Goal: Information Seeking & Learning: Learn about a topic

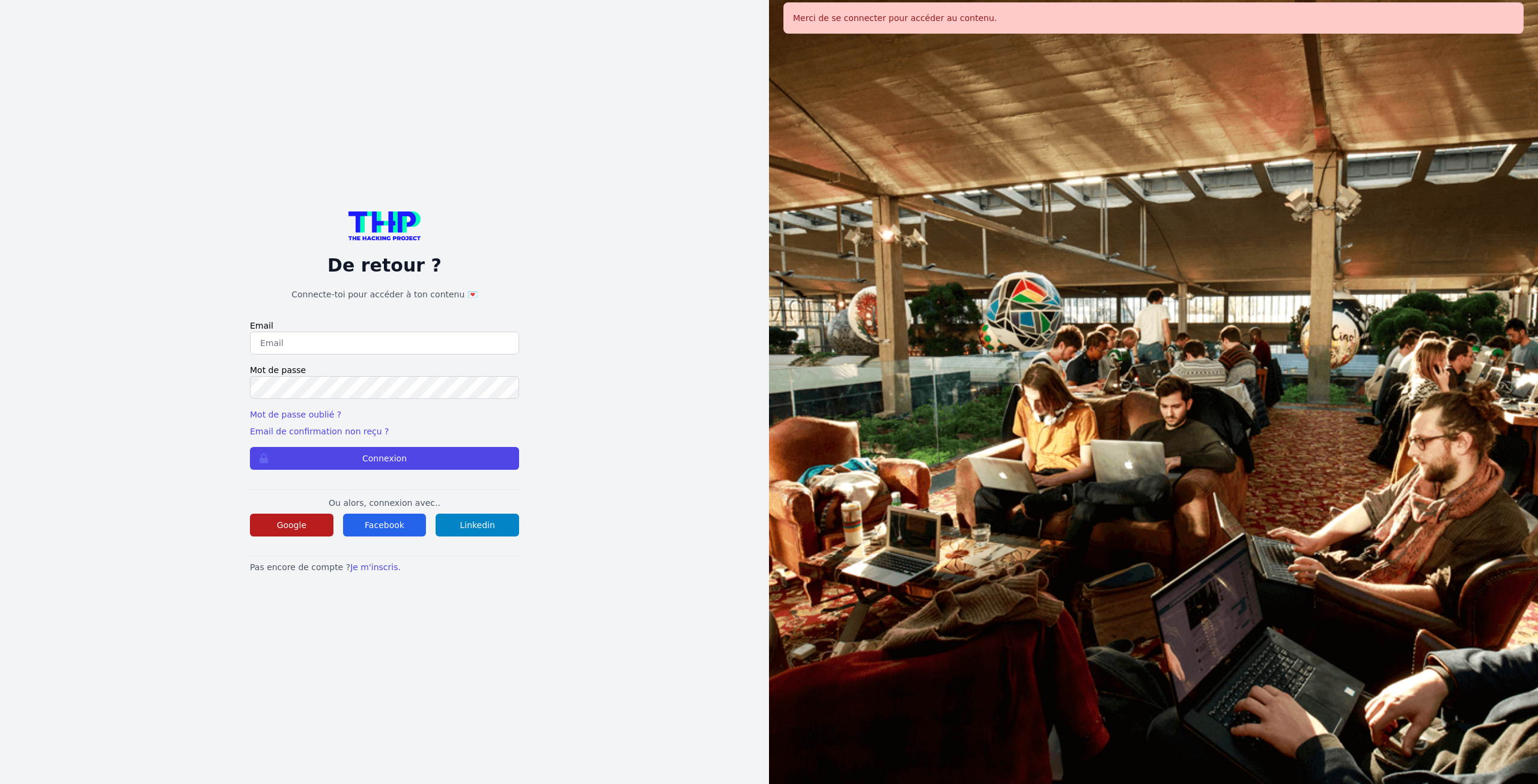
click at [298, 517] on button "Google" at bounding box center [291, 525] width 84 height 23
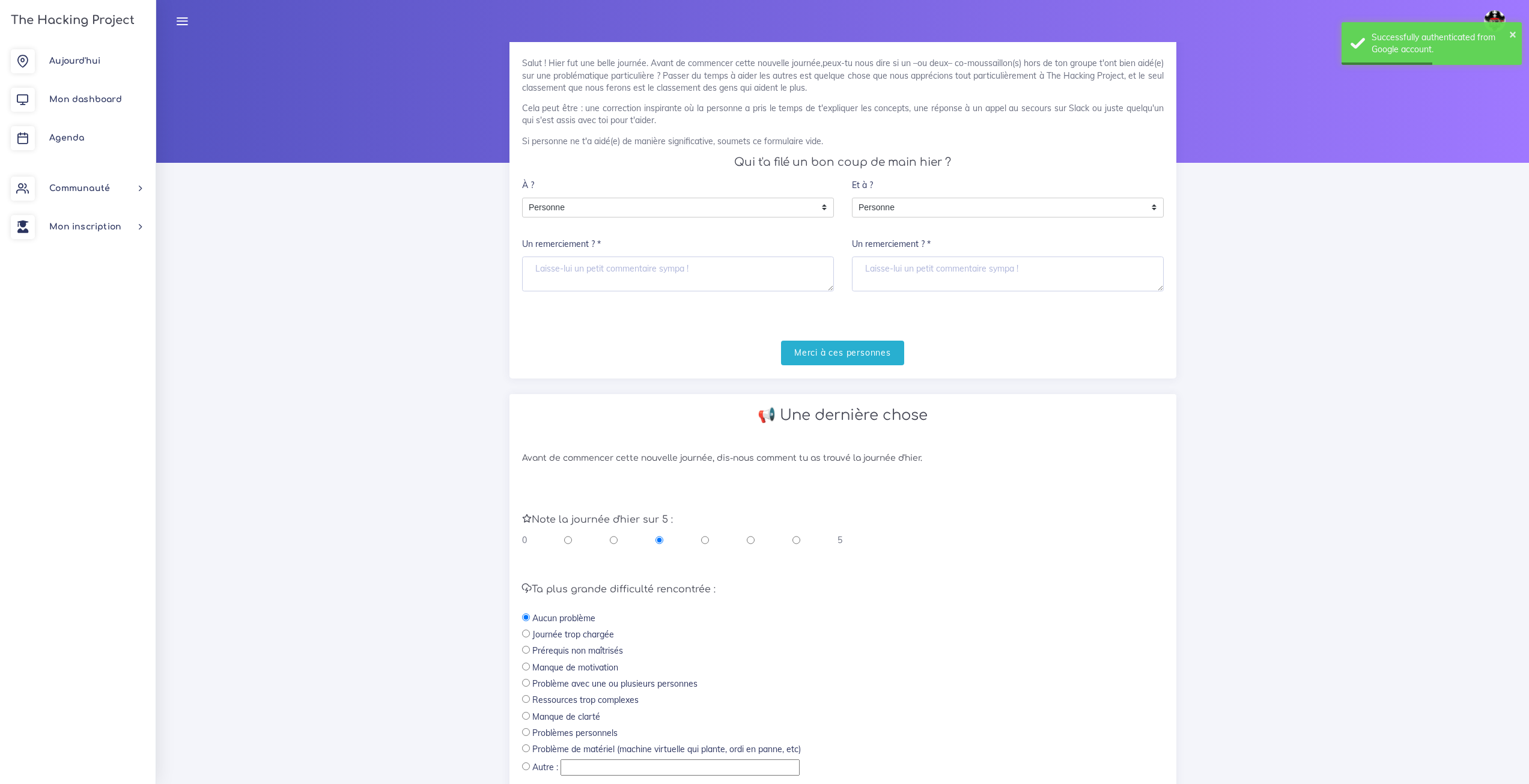
scroll to position [152, 0]
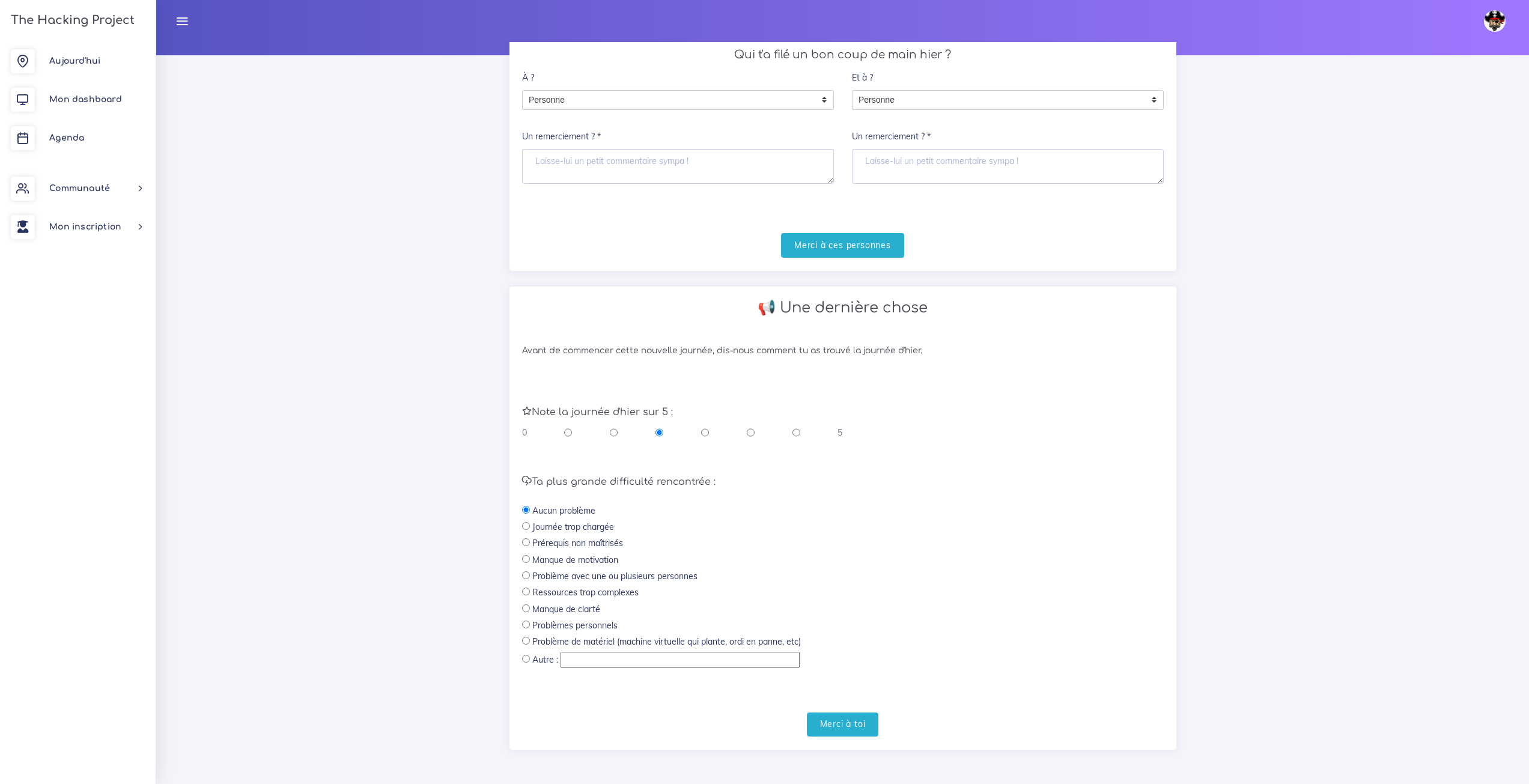
click at [792, 438] on input "radio" at bounding box center [796, 432] width 8 height 12
radio input "true"
click at [852, 725] on input "Merci à toi" at bounding box center [843, 724] width 72 height 25
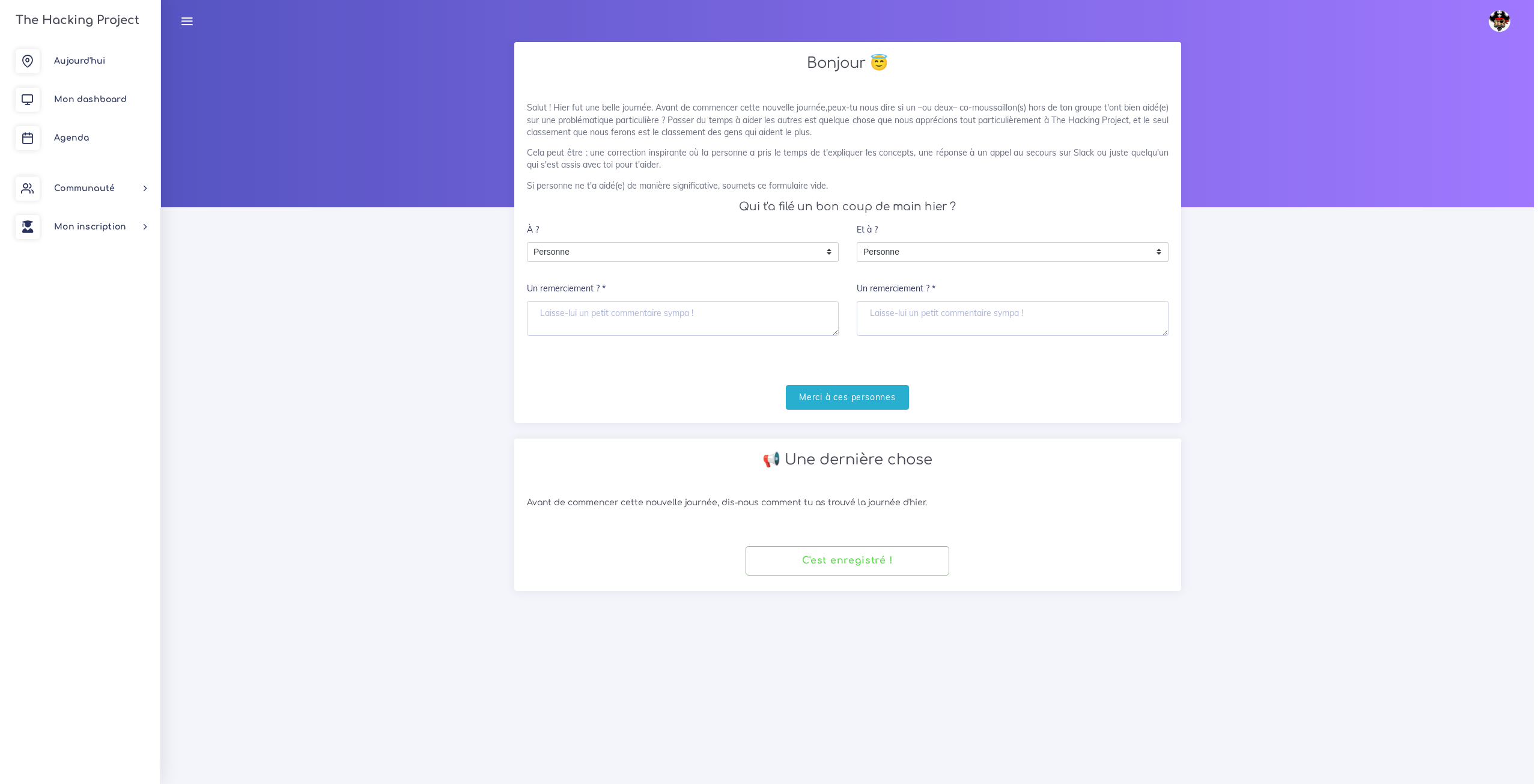
scroll to position [0, 0]
click at [99, 121] on link "Agenda" at bounding box center [77, 138] width 155 height 38
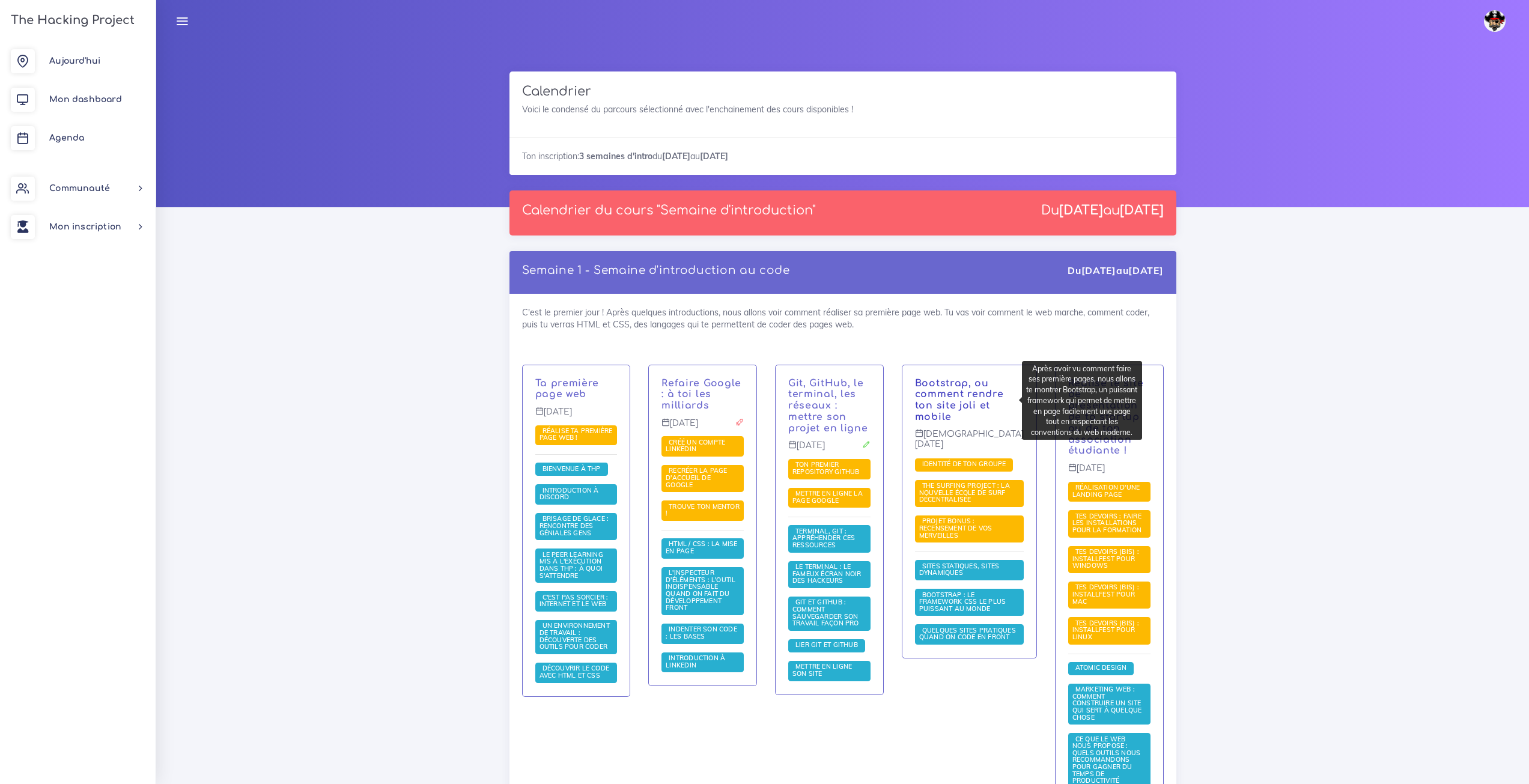
click at [963, 393] on link "Bootstrap, ou comment rendre ton site joli et mobile" at bounding box center [959, 400] width 89 height 45
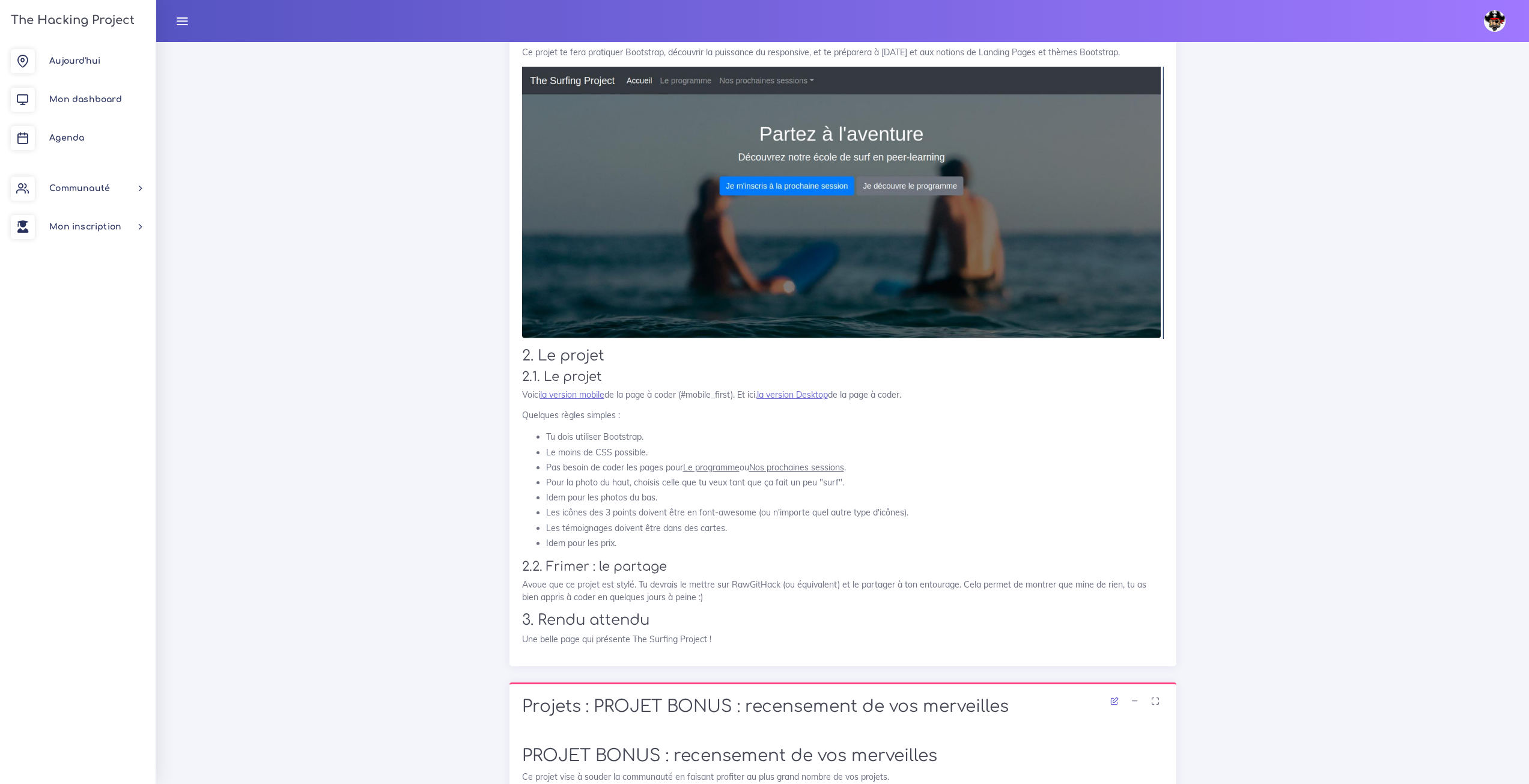
scroll to position [1382, 0]
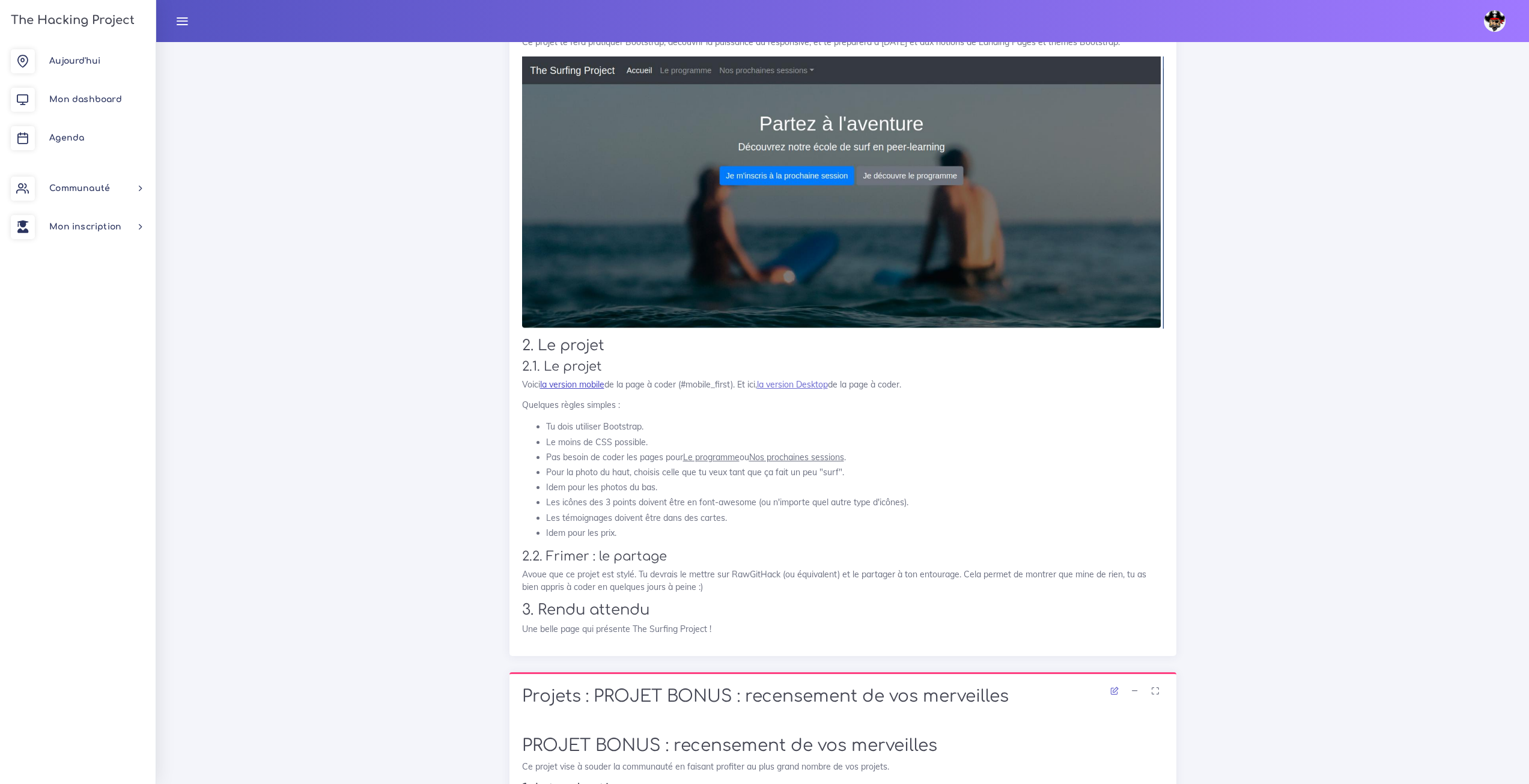
click at [603, 379] on link "la version mobile" at bounding box center [572, 384] width 64 height 11
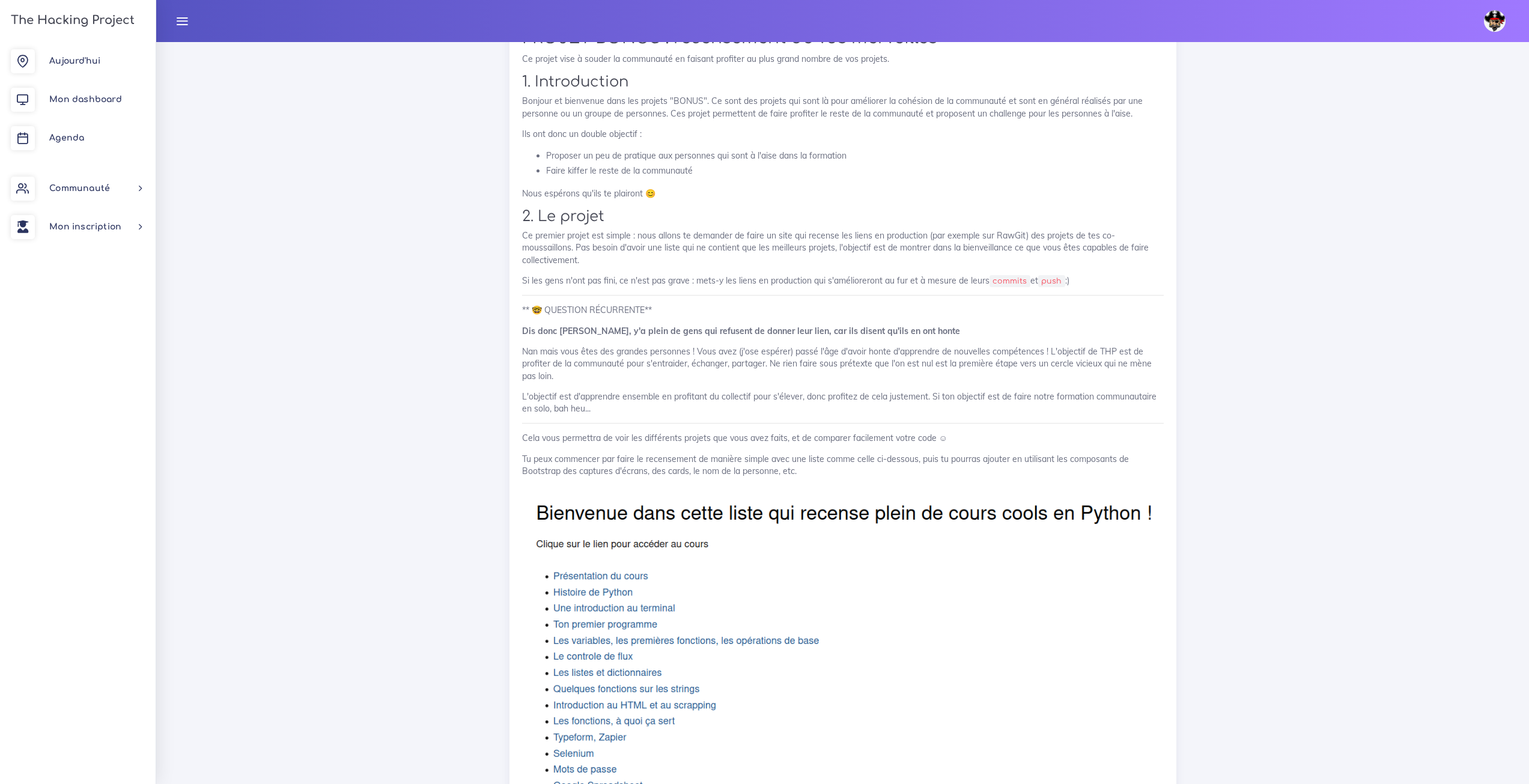
scroll to position [2343, 0]
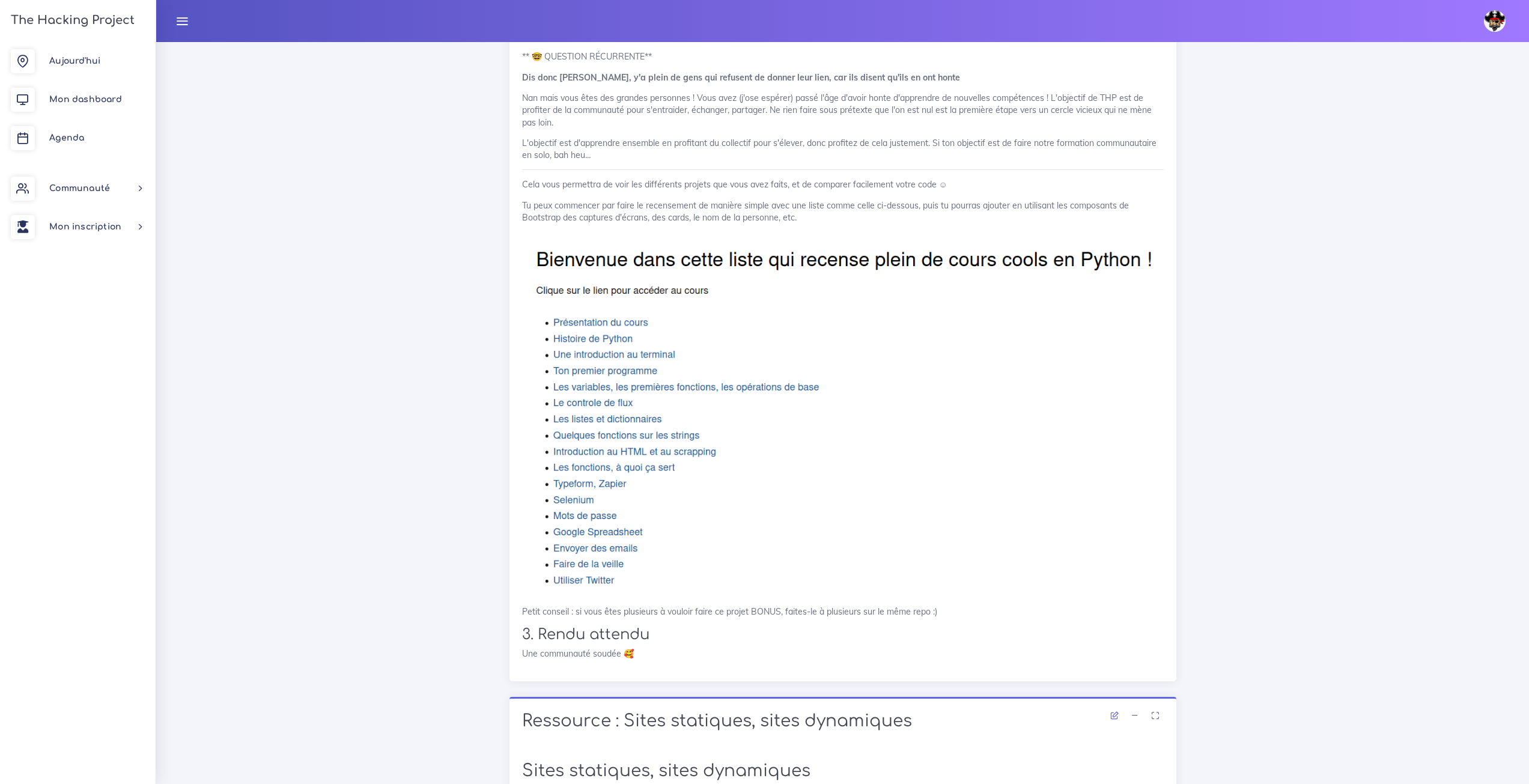
click at [594, 503] on img at bounding box center [843, 415] width 642 height 365
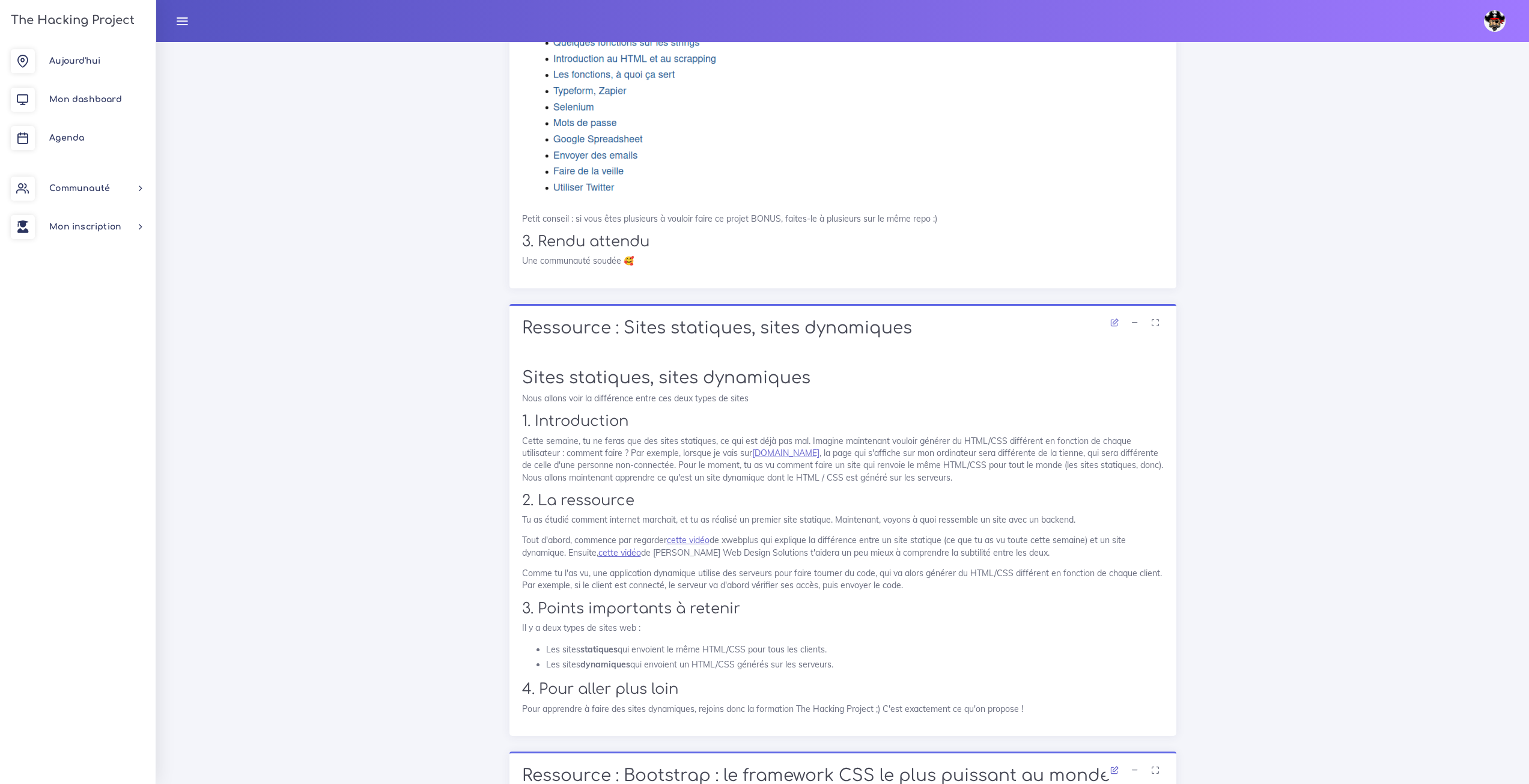
scroll to position [2764, 0]
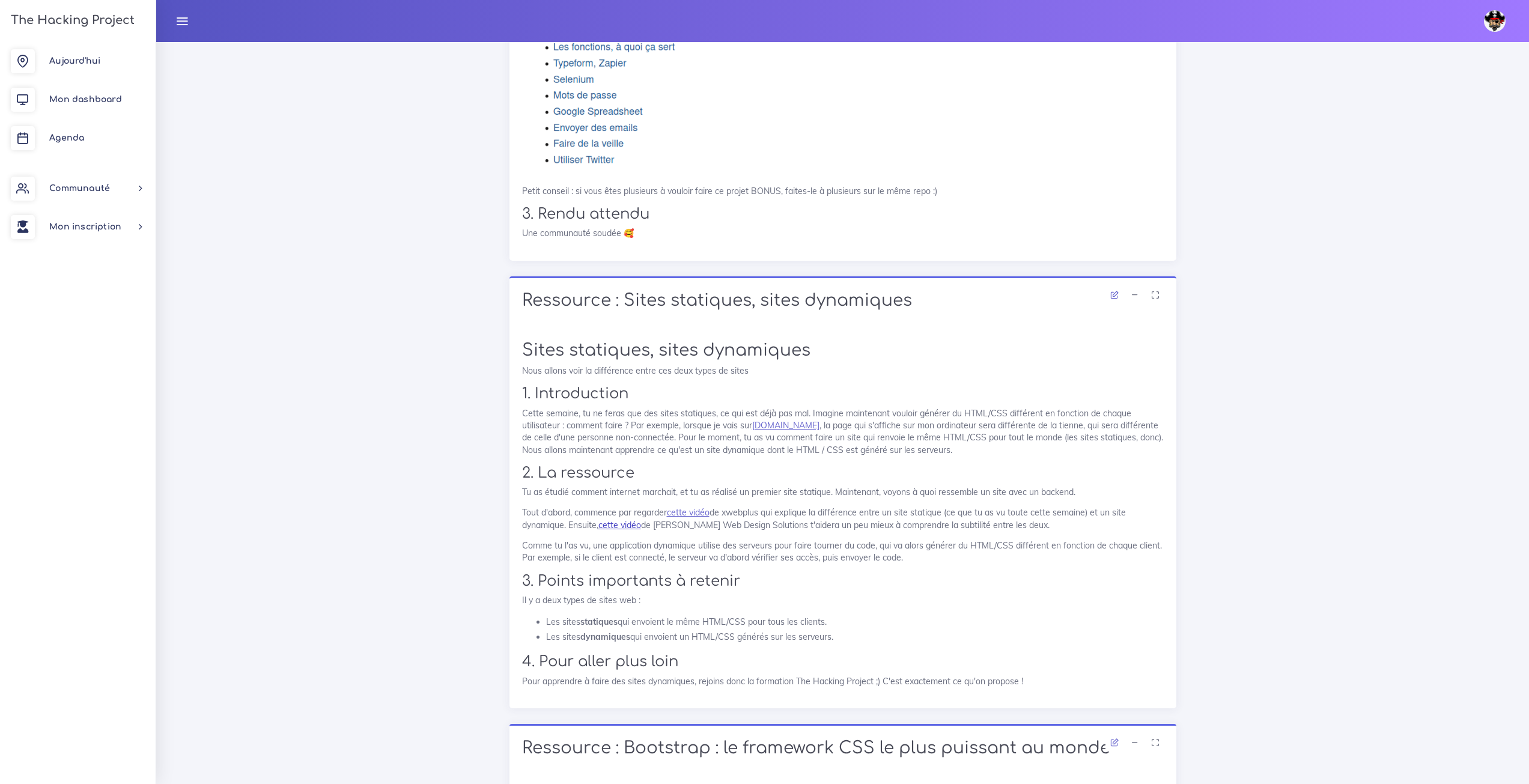
click at [641, 520] on link "cette vidéo" at bounding box center [620, 525] width 43 height 11
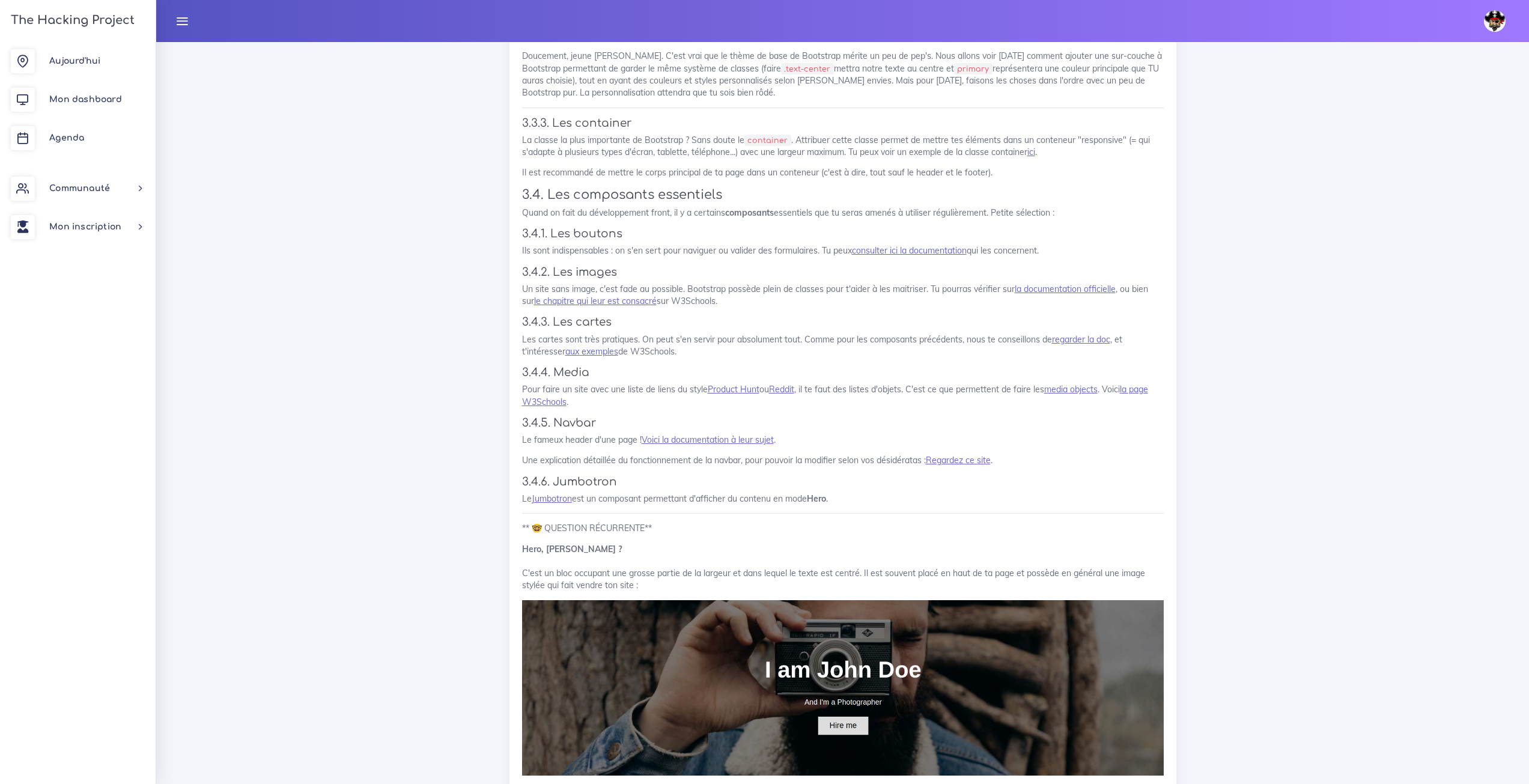
scroll to position [5166, 0]
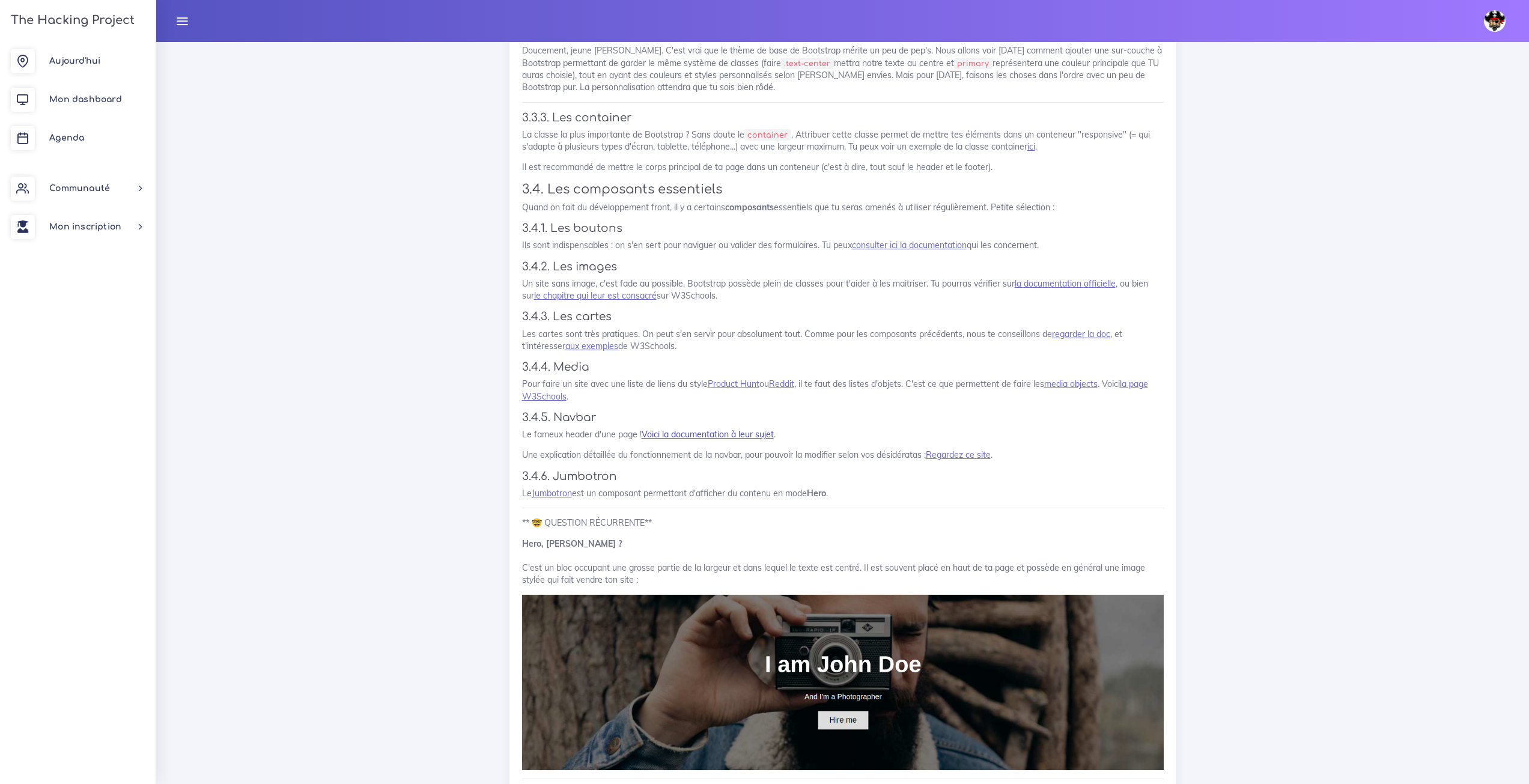
click at [668, 429] on link "Voici la documentation à leur sujet" at bounding box center [708, 434] width 132 height 11
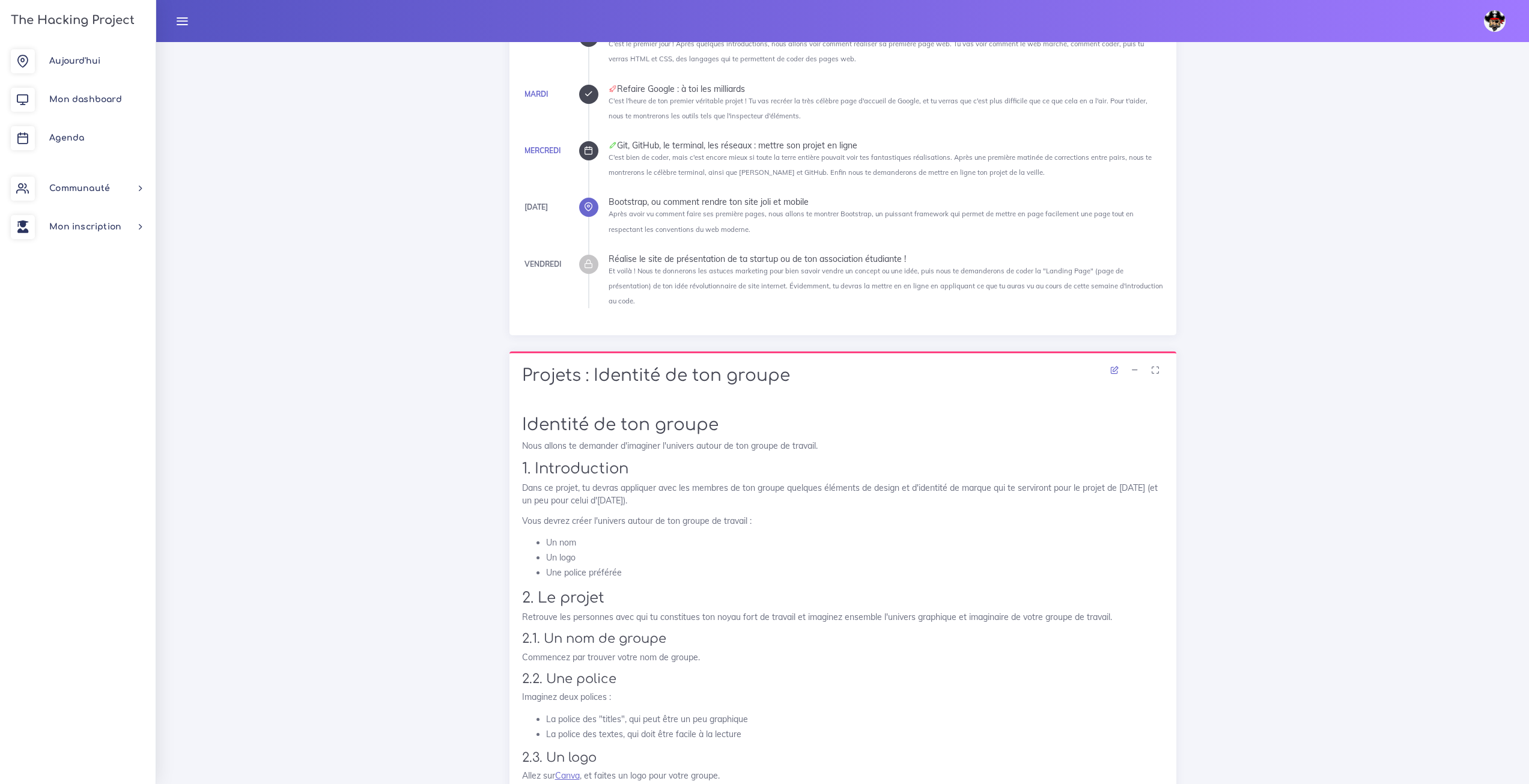
scroll to position [0, 0]
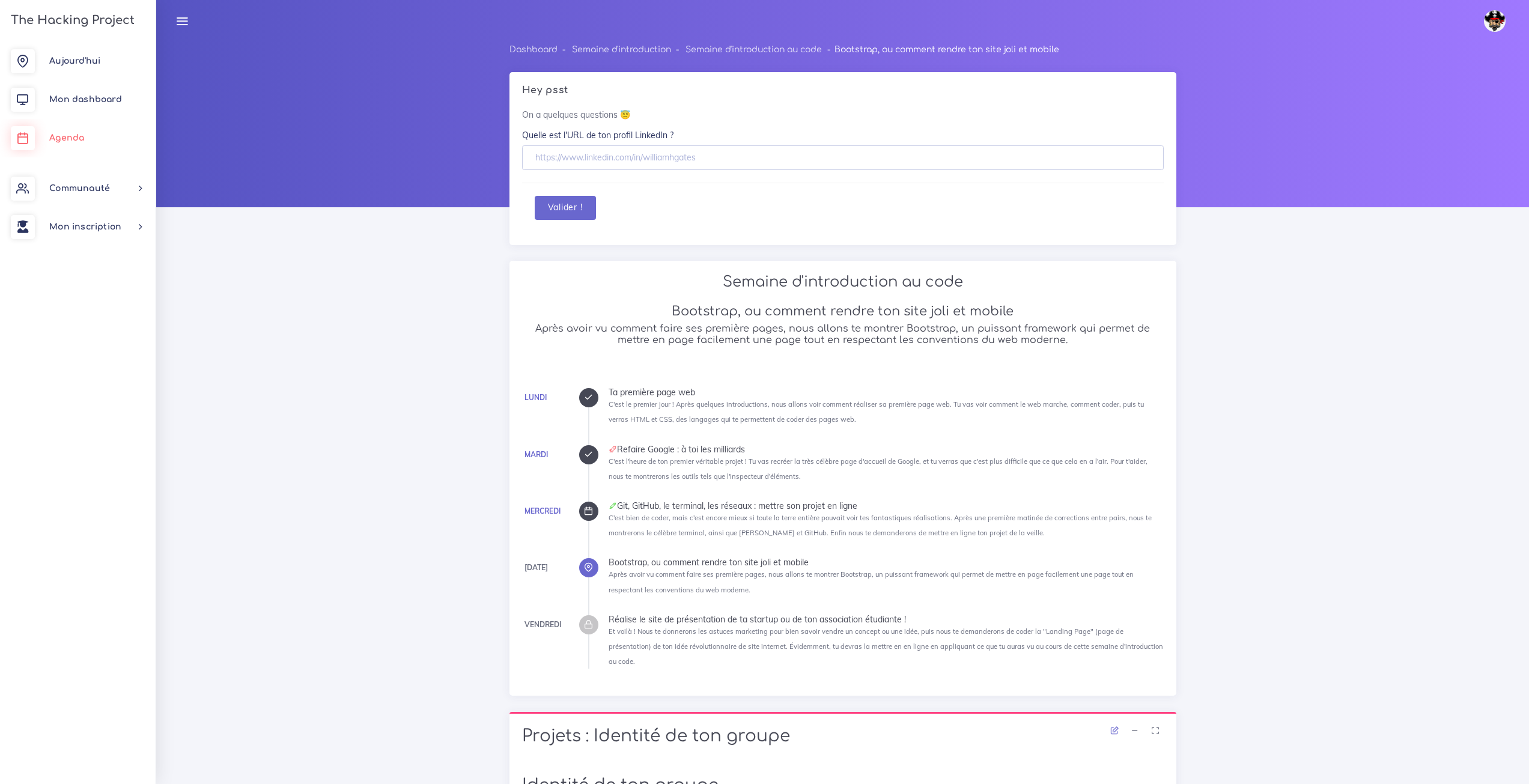
click at [95, 138] on link "Agenda" at bounding box center [77, 138] width 155 height 38
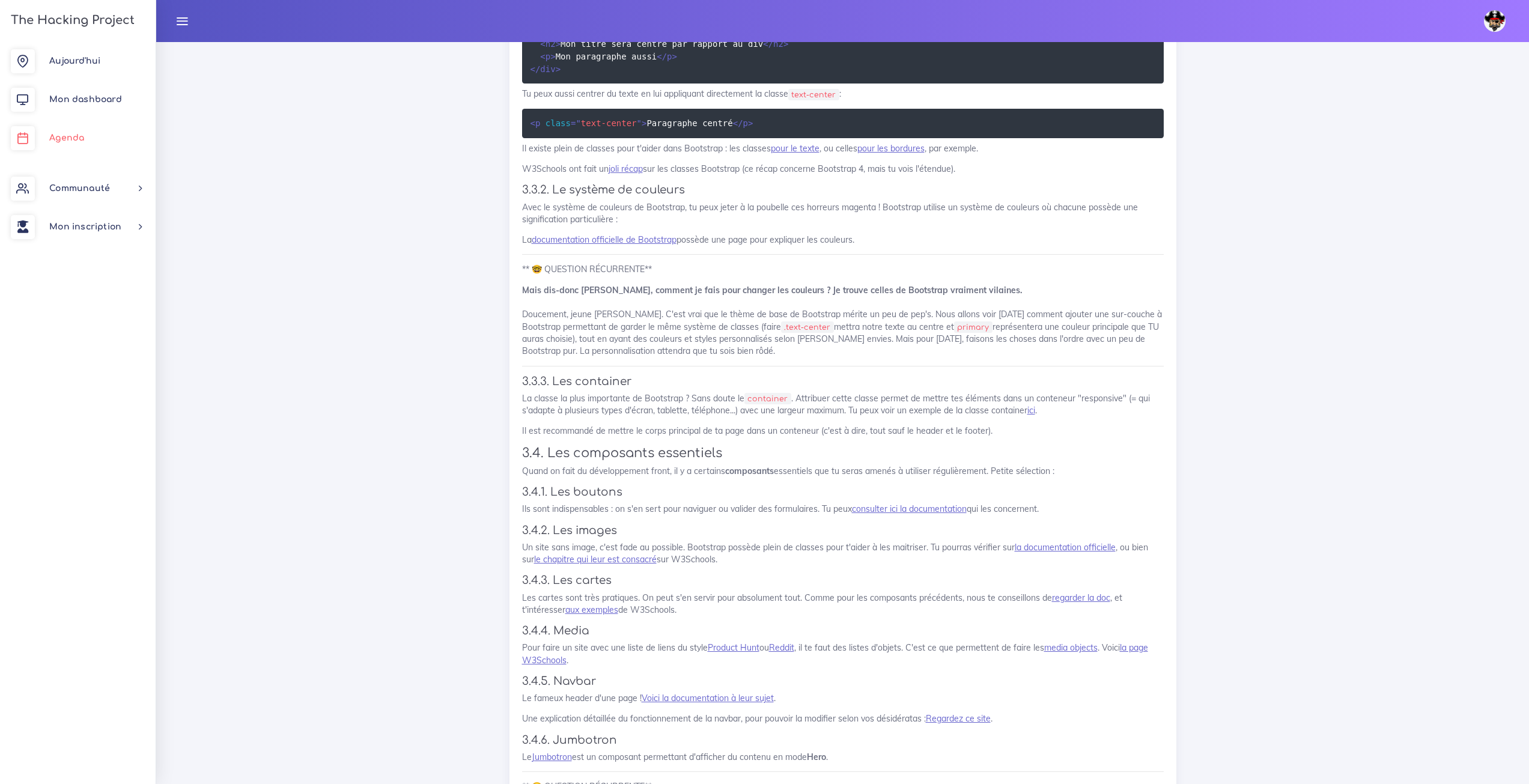
scroll to position [4866, 0]
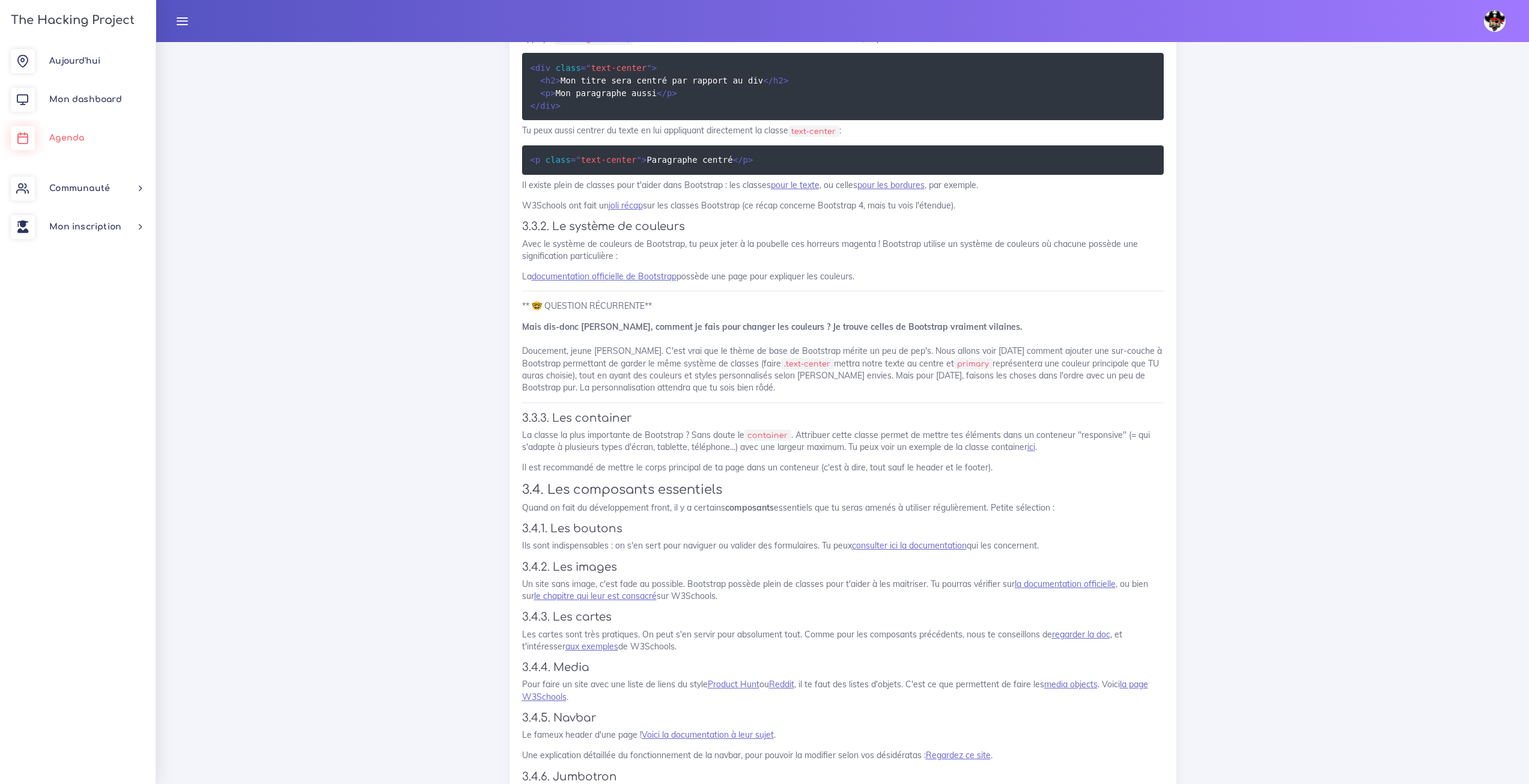
click at [71, 142] on link "Agenda" at bounding box center [77, 138] width 155 height 38
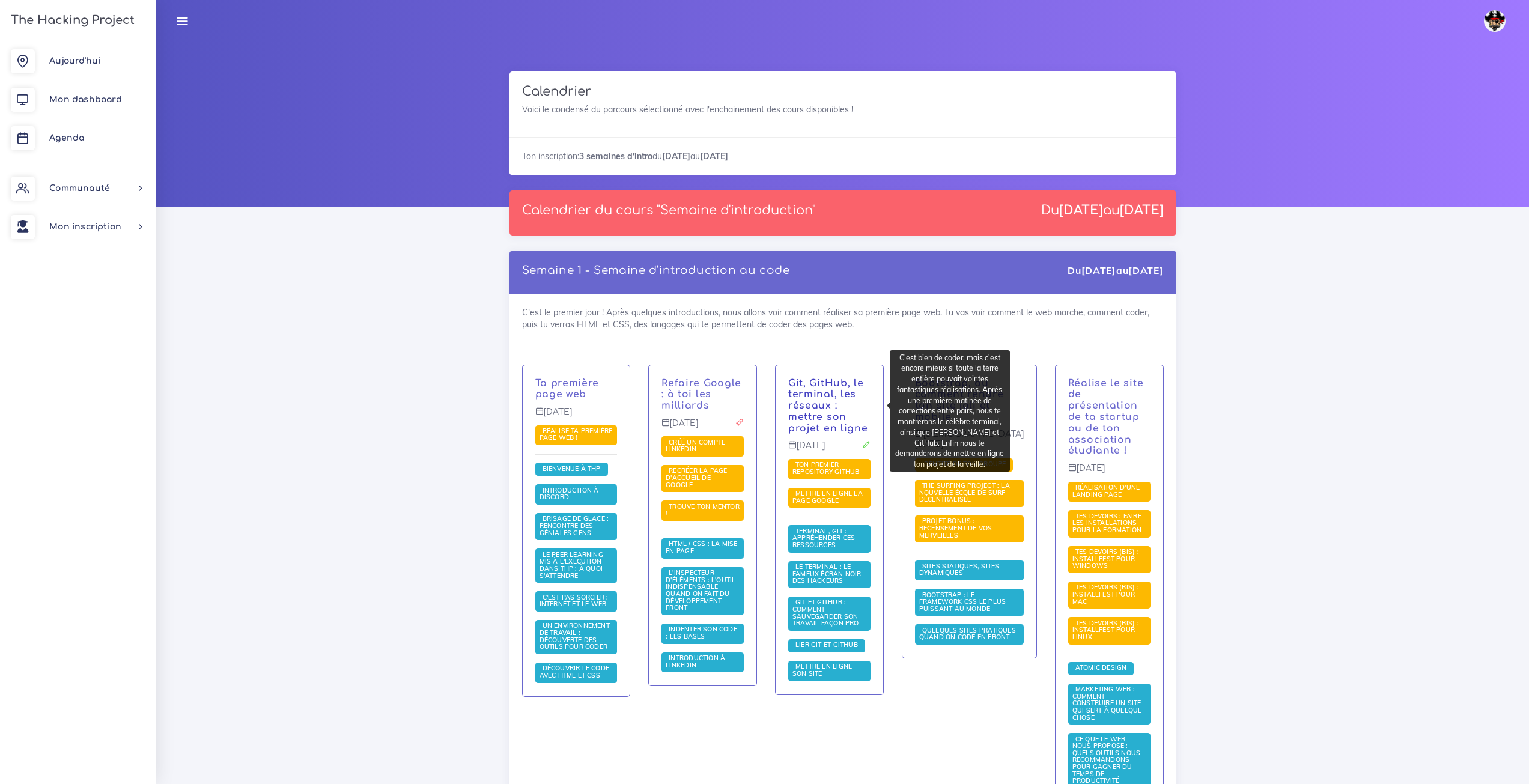
click at [856, 398] on link "Git, GitHub, le terminal, les réseaux : mettre son projet en ligne" at bounding box center [828, 406] width 80 height 56
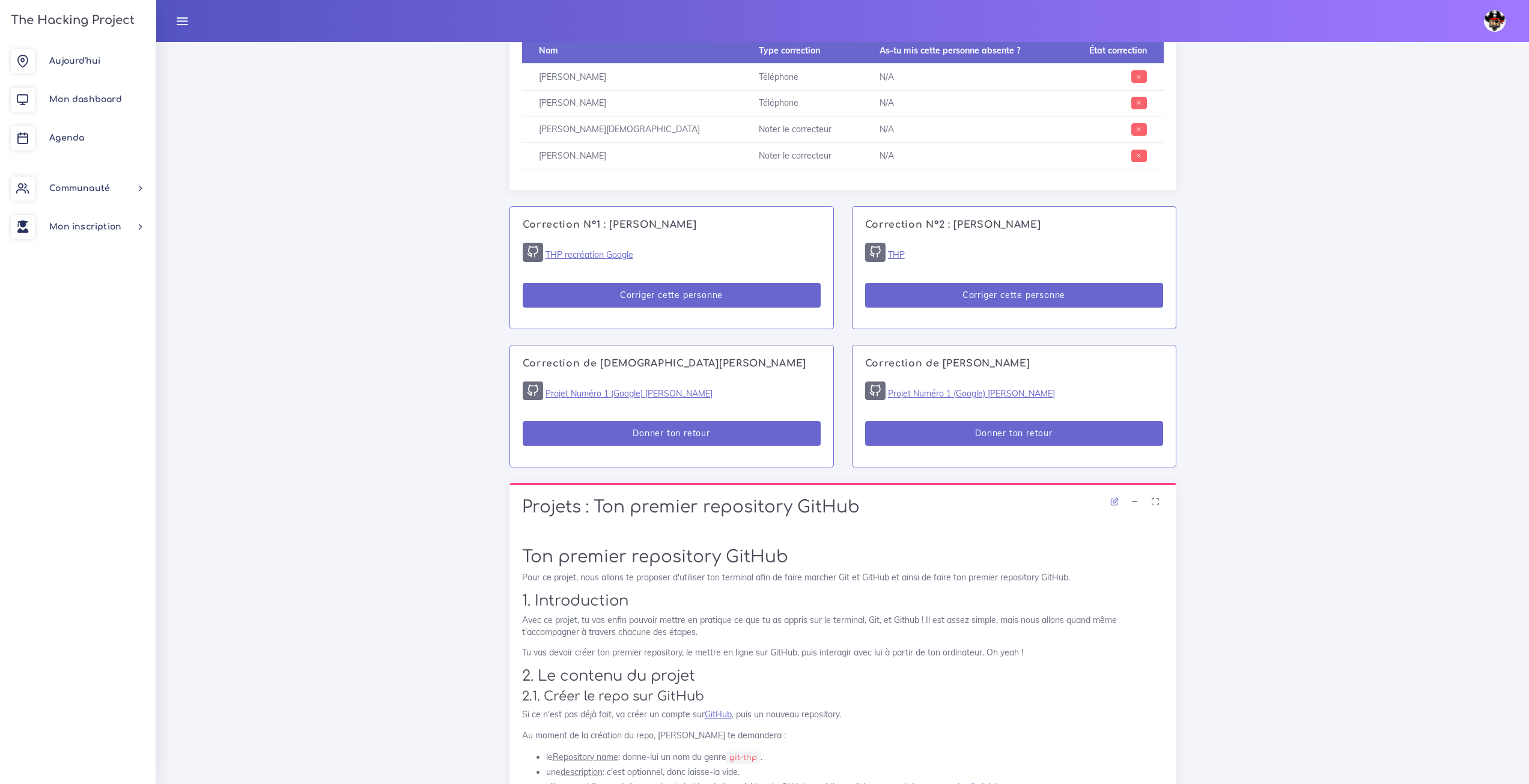
scroll to position [1141, 0]
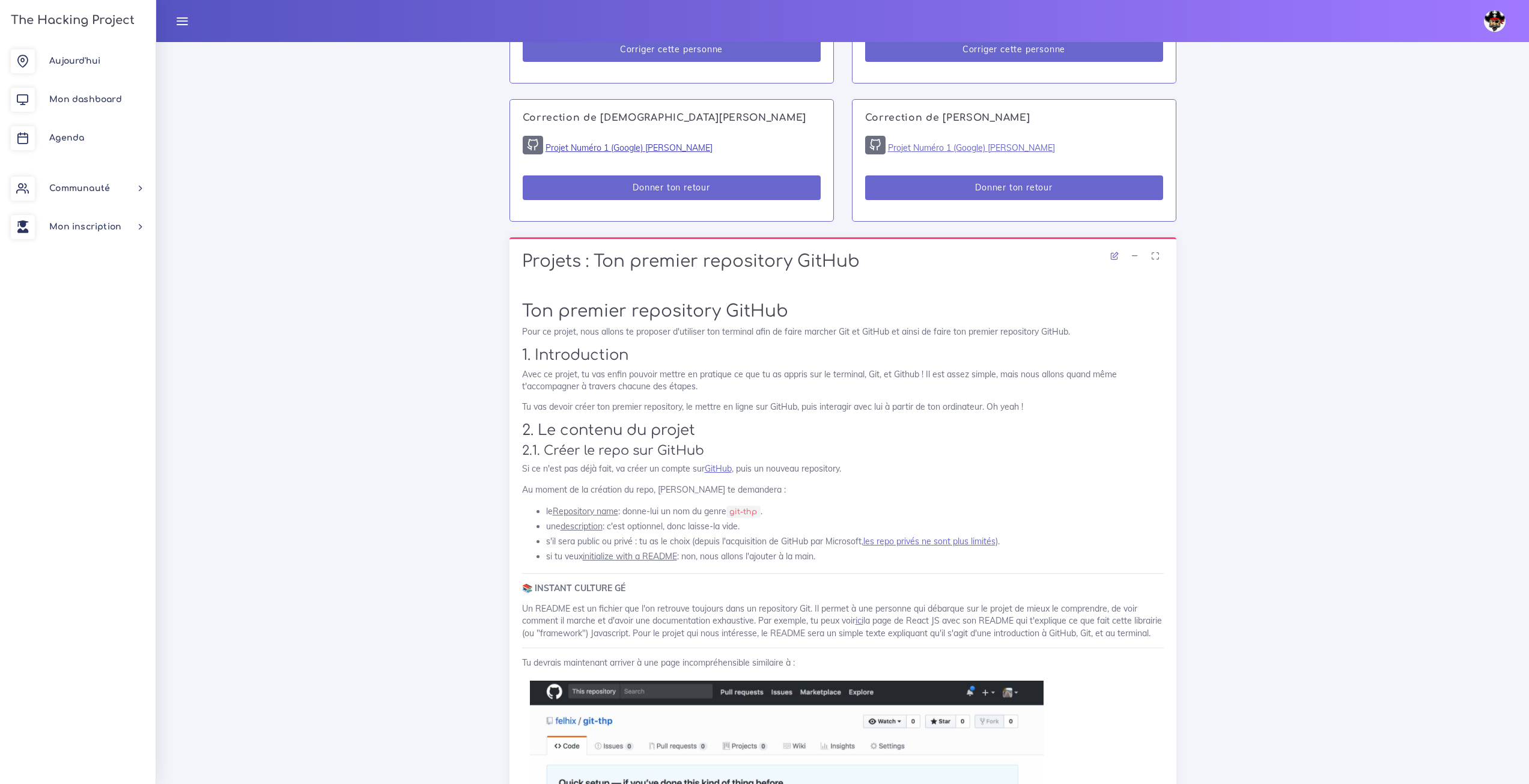
click at [593, 142] on link "Projet Numéro 1 (Google) [PERSON_NAME]" at bounding box center [629, 147] width 167 height 11
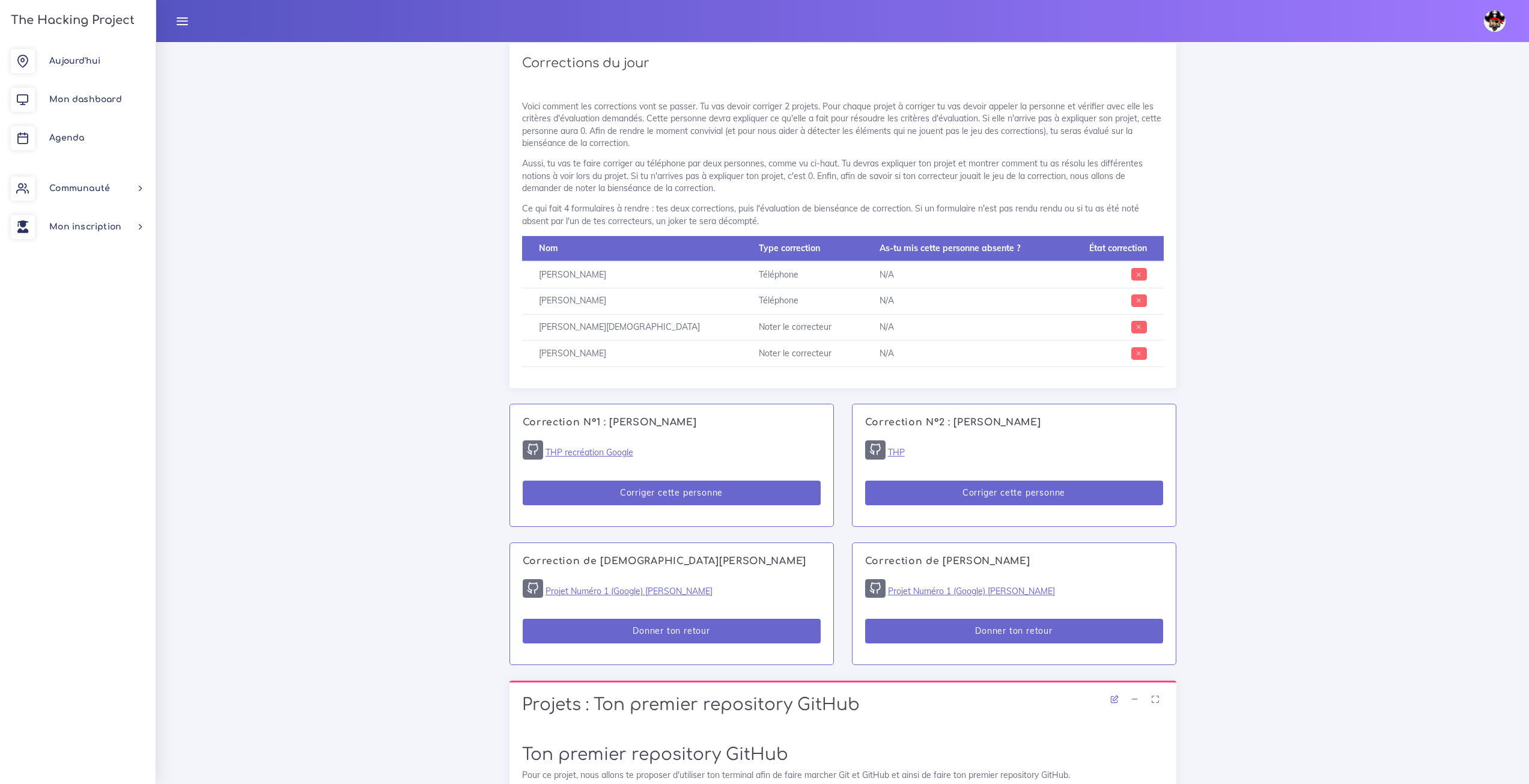
scroll to position [721, 0]
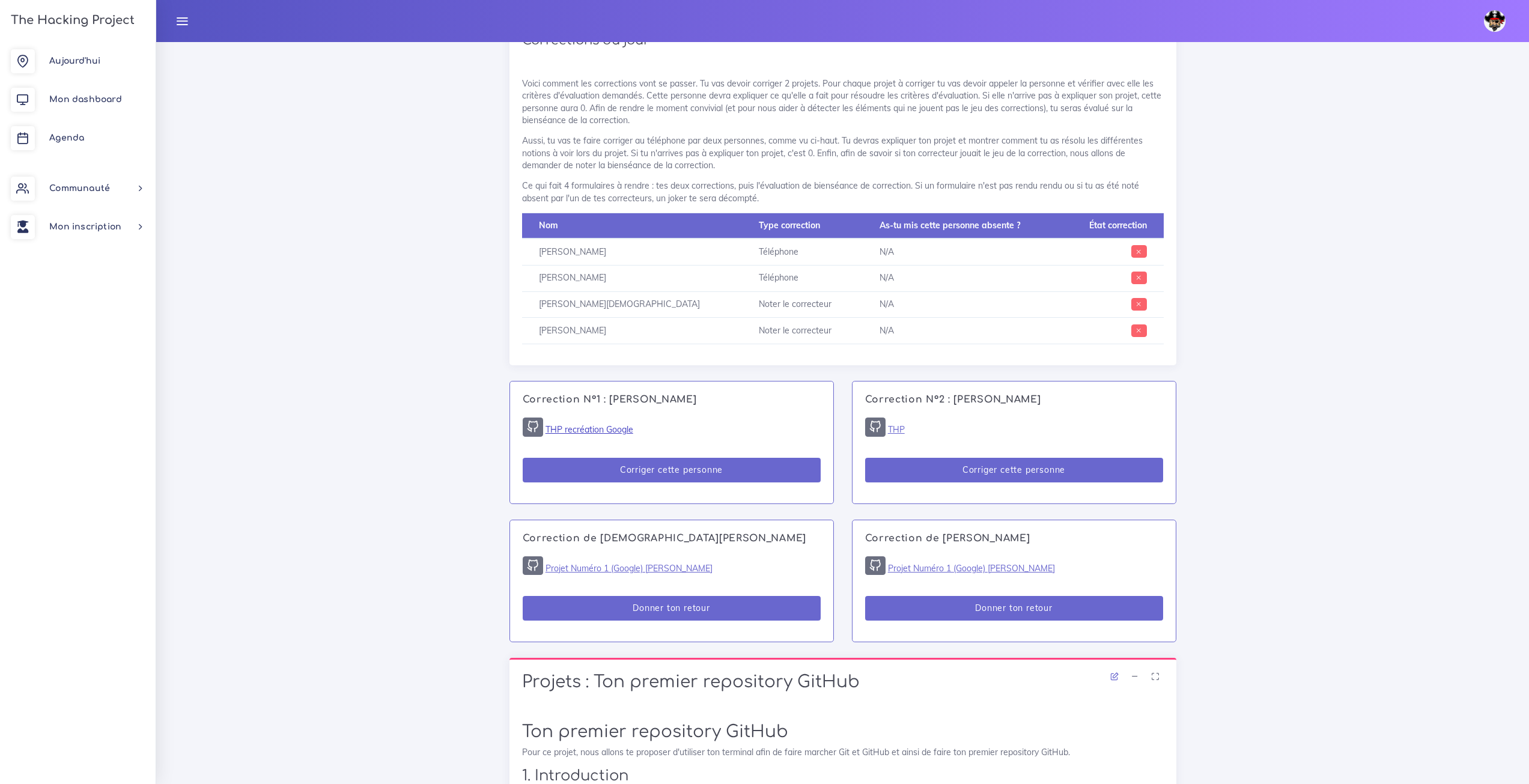
click at [594, 424] on link "THP recréation Google" at bounding box center [589, 429] width 87 height 11
click at [664, 458] on button "Corriger cette personne" at bounding box center [672, 470] width 298 height 25
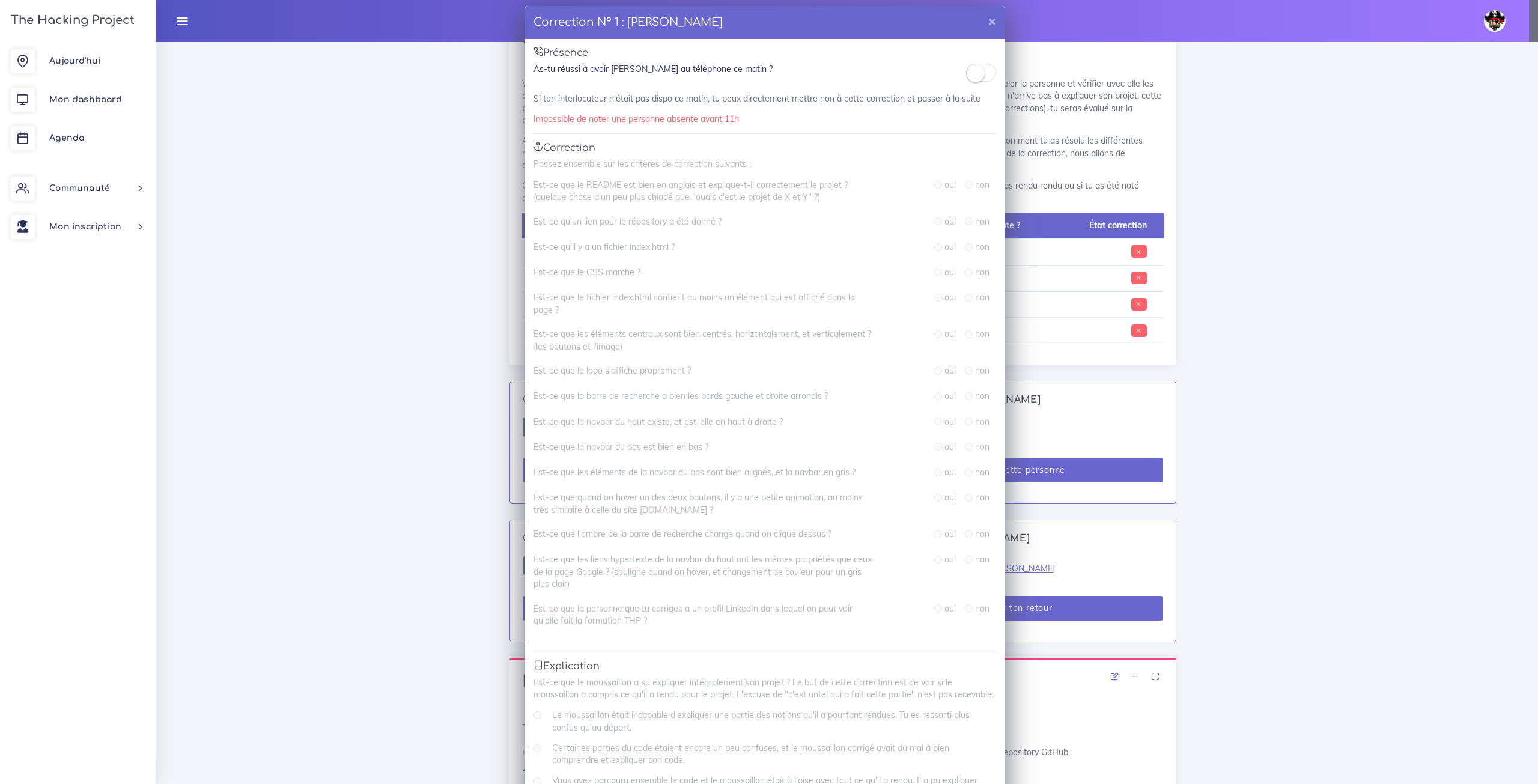
scroll to position [0, 0]
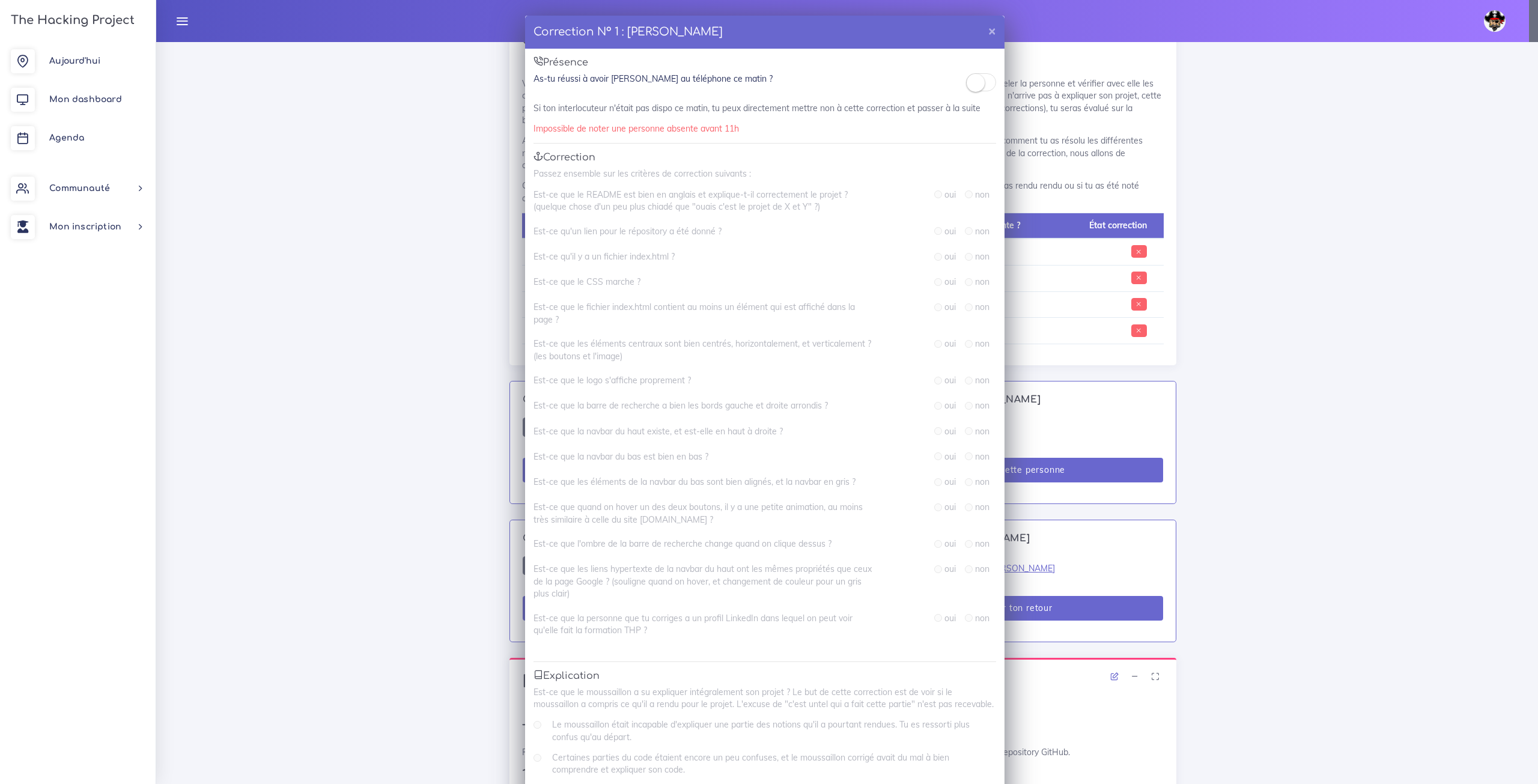
click at [978, 85] on small at bounding box center [975, 82] width 18 height 18
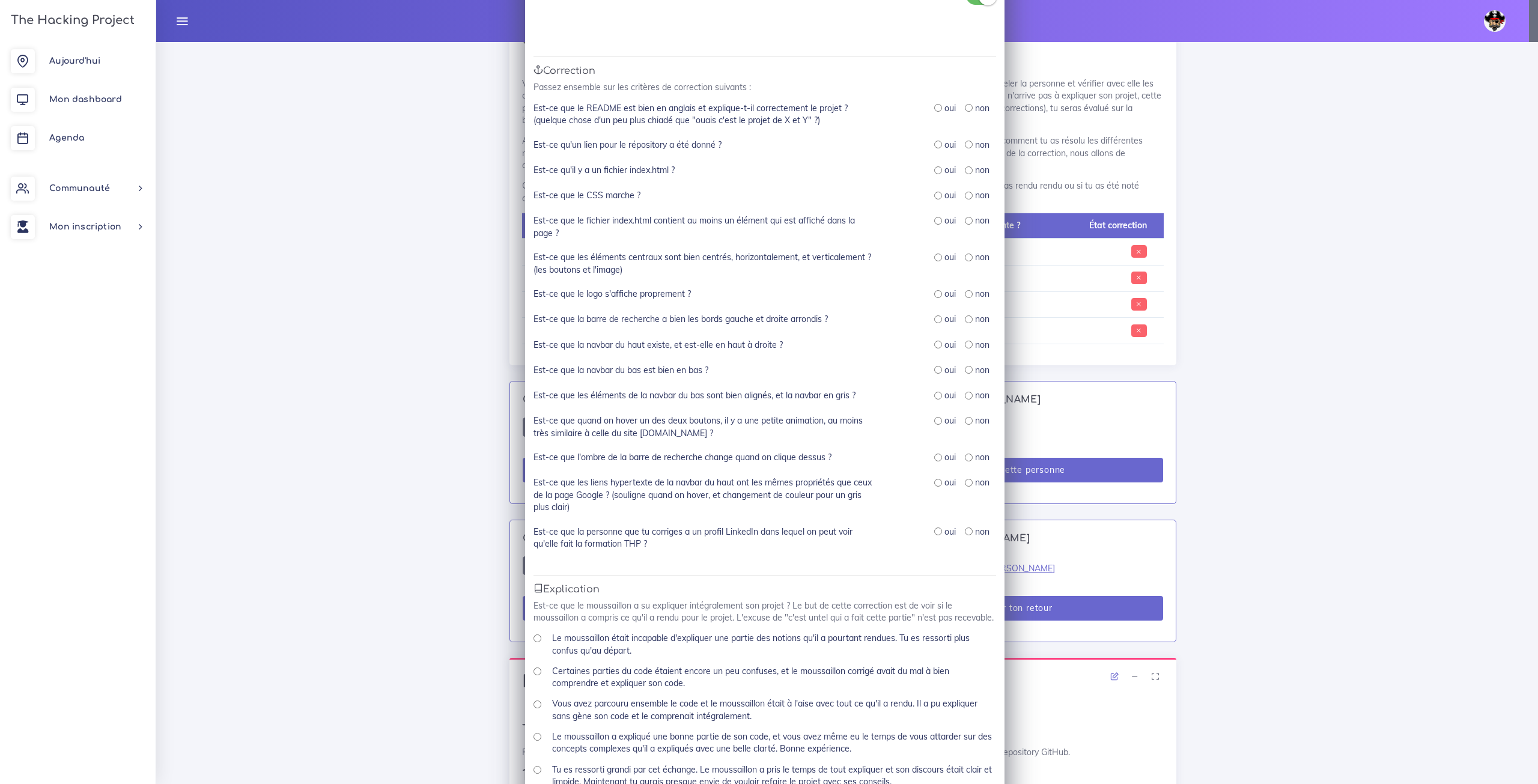
scroll to position [120, 0]
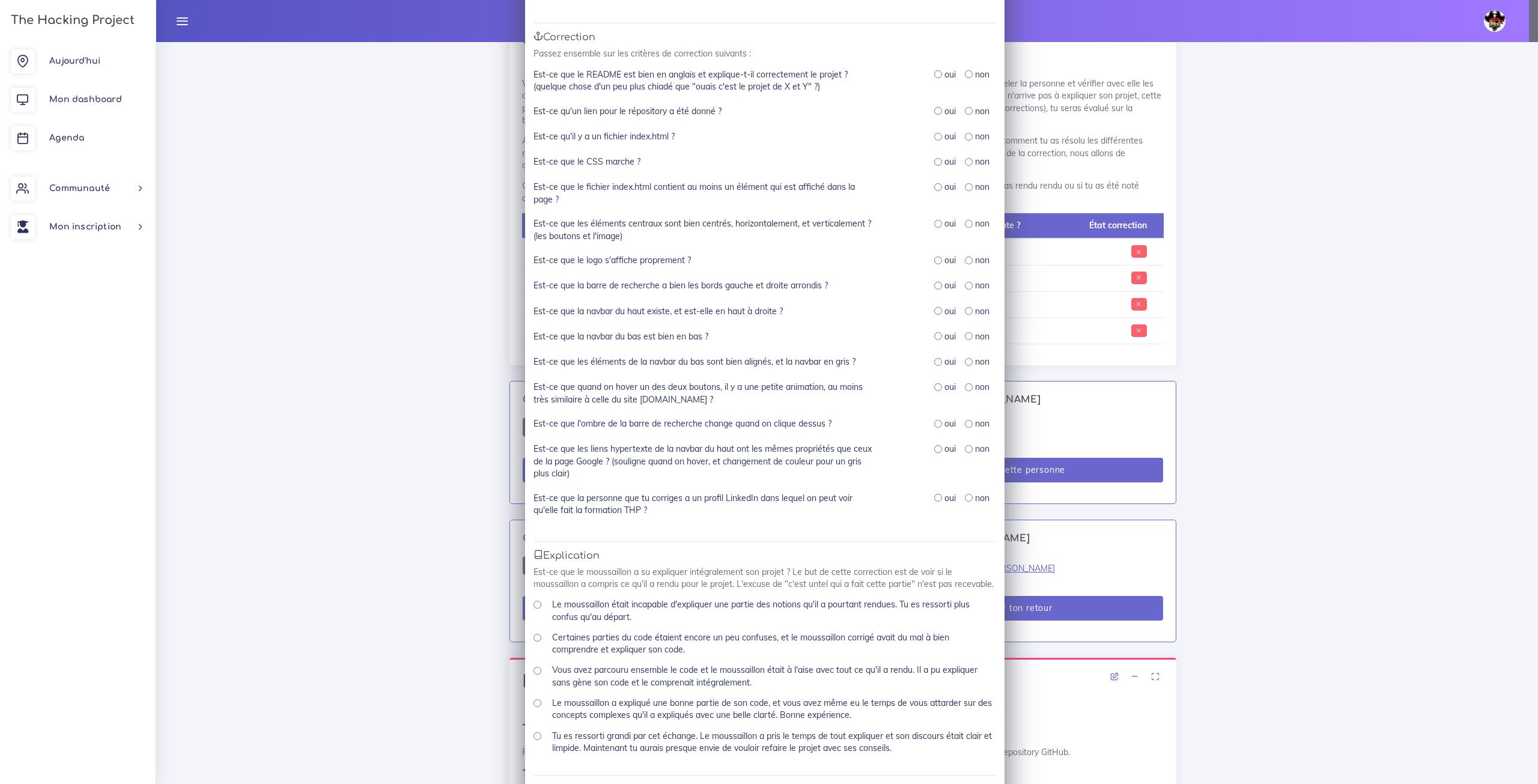
click at [938, 75] on div "oui" at bounding box center [945, 74] width 21 height 12
click at [936, 73] on input "radio" at bounding box center [938, 74] width 8 height 8
radio input "true"
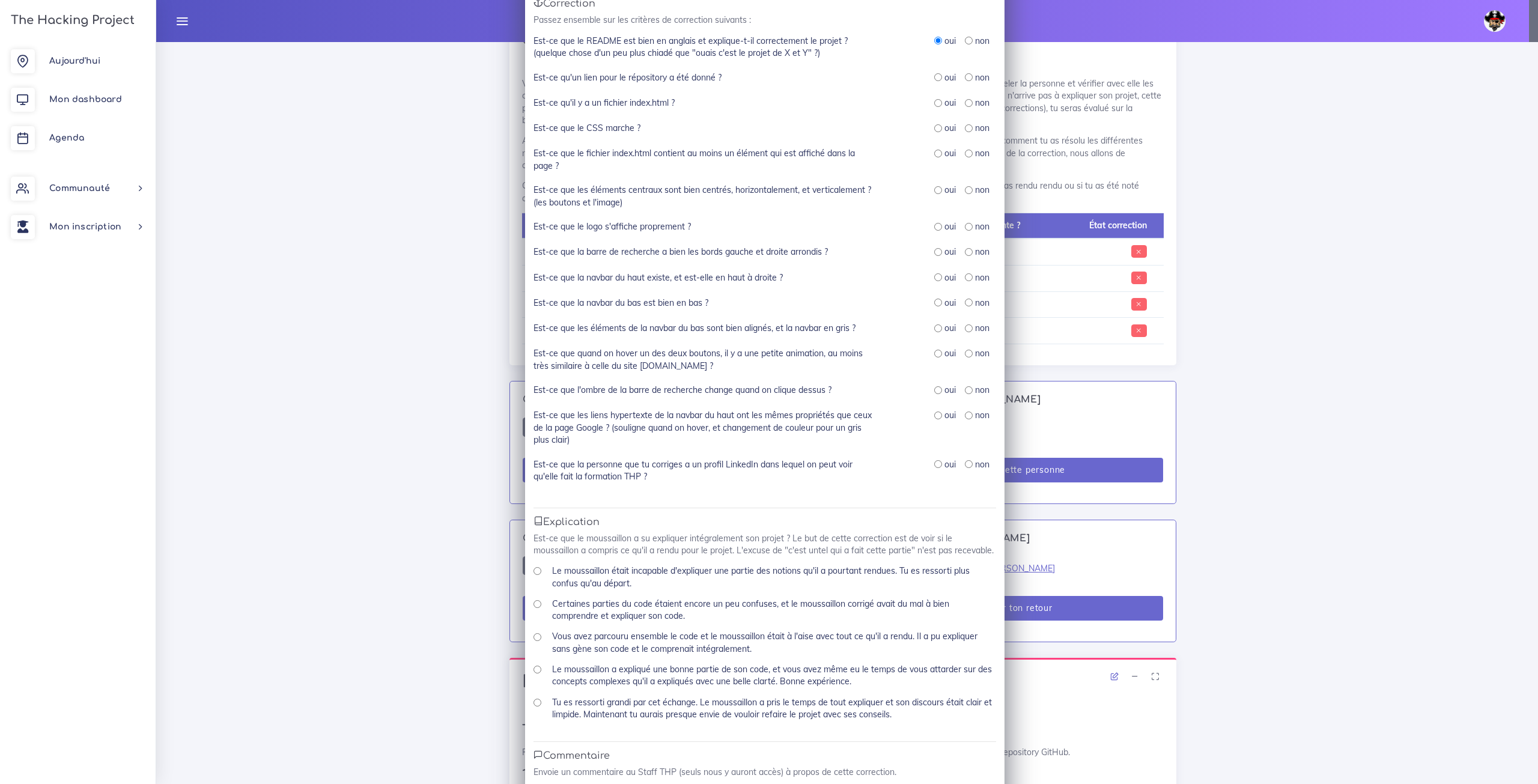
scroll to position [77, 0]
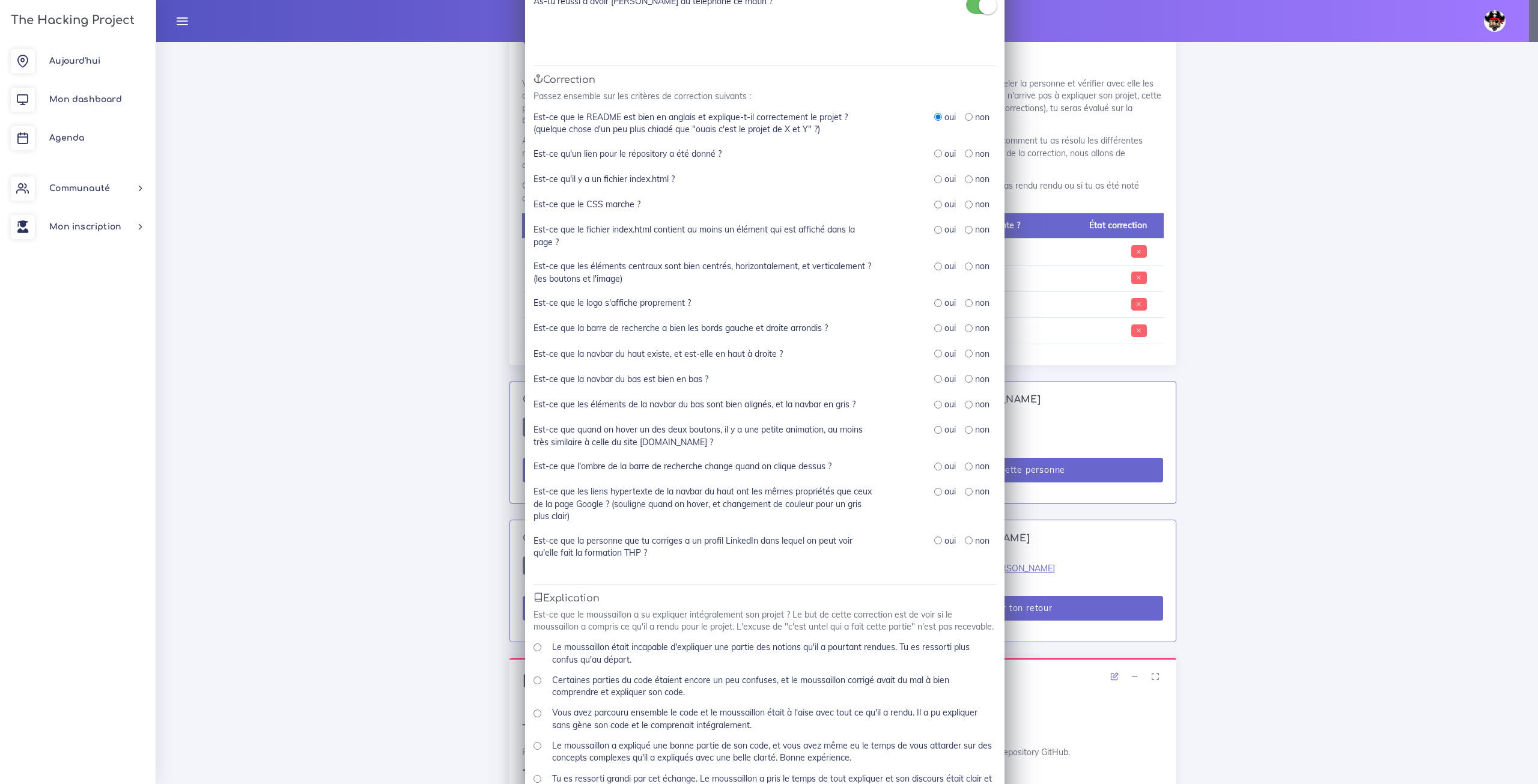
click at [1490, 22] on div "Correction N° 1 : Thomas ALBERT × Présence As-tu réussi à avoir Thomas au télép…" at bounding box center [769, 392] width 1538 height 784
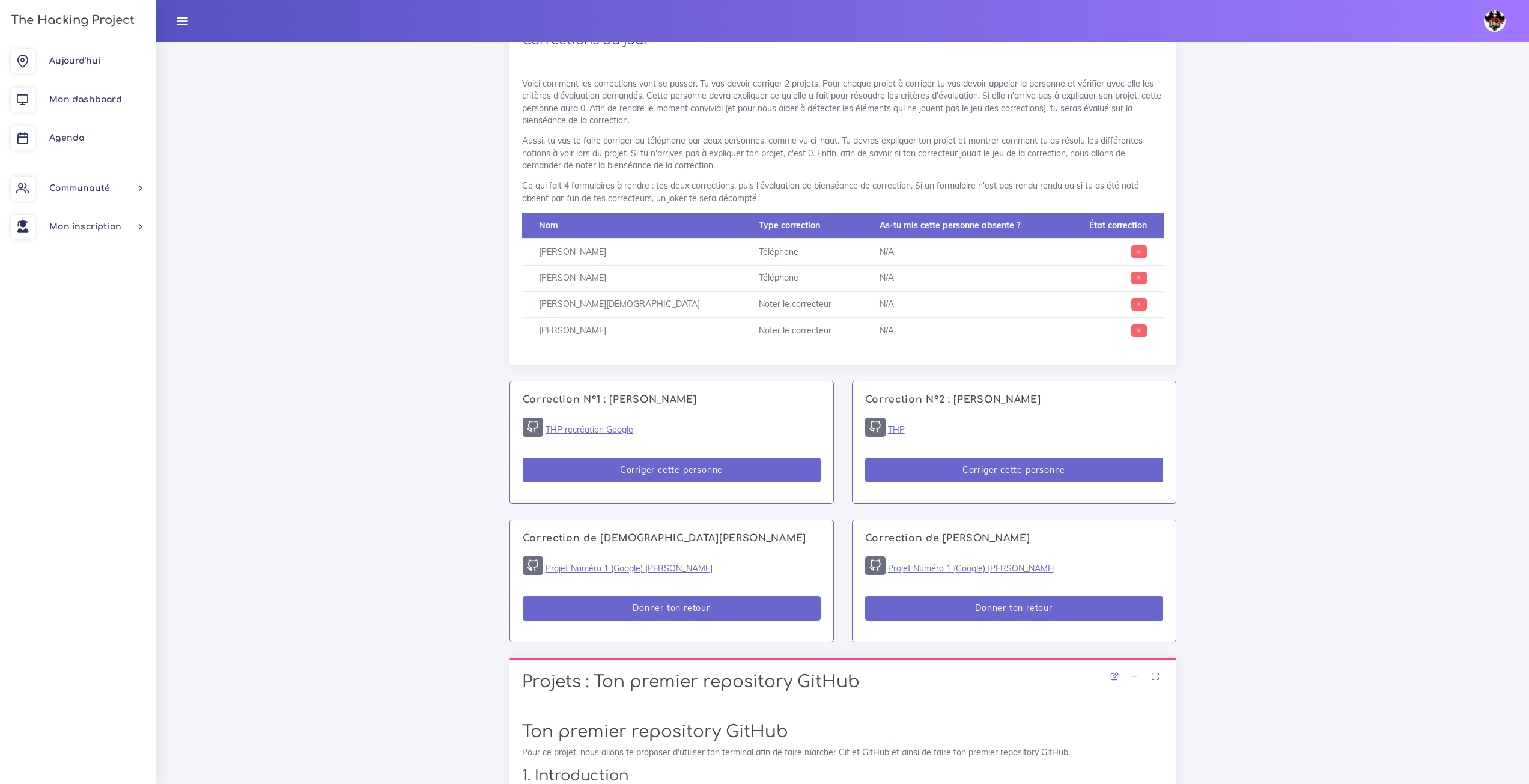
click at [1490, 22] on img at bounding box center [1494, 21] width 21 height 21
click at [1486, 62] on button "button" at bounding box center [1484, 69] width 18 height 16
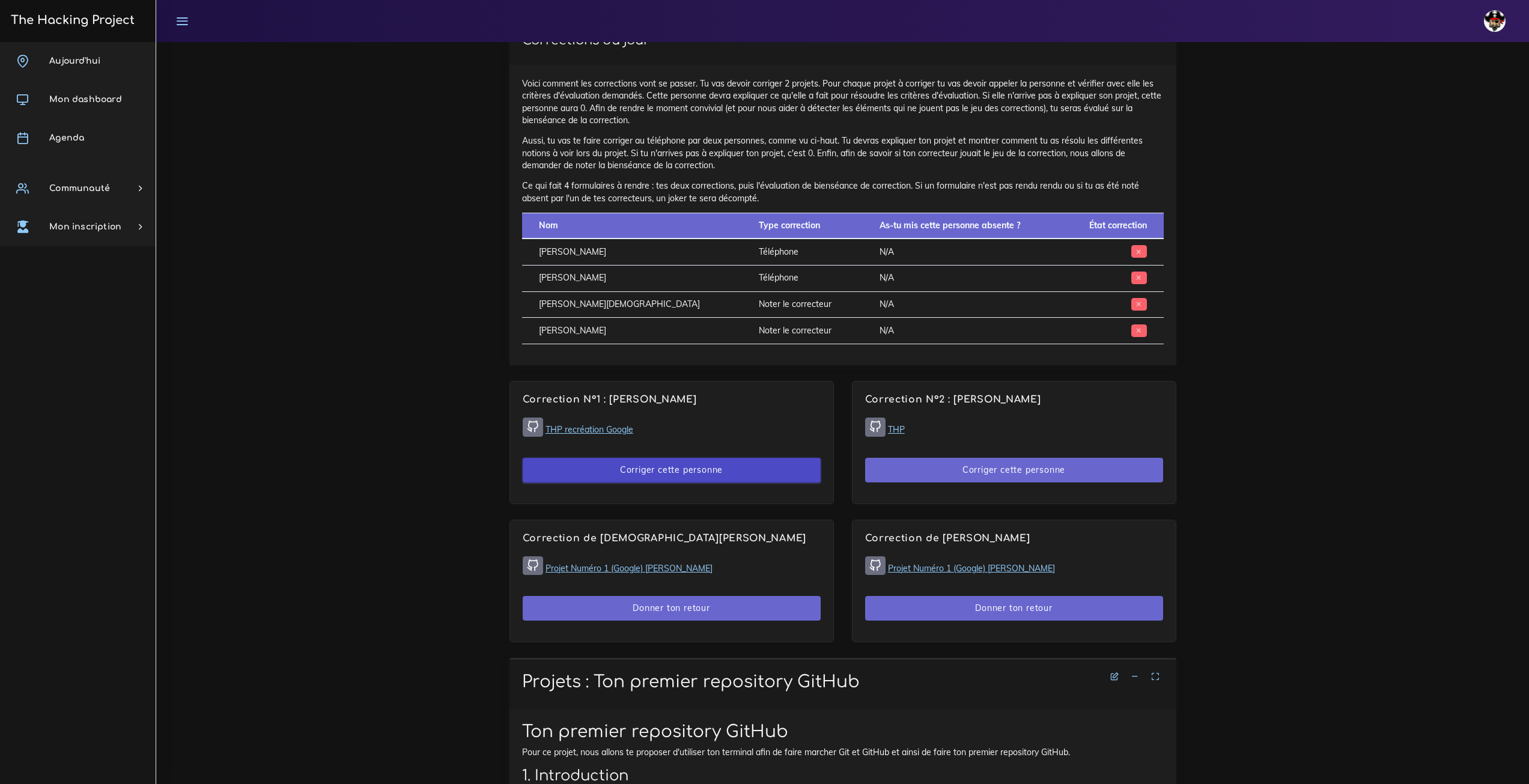
click at [644, 458] on button "Corriger cette personne" at bounding box center [672, 470] width 298 height 25
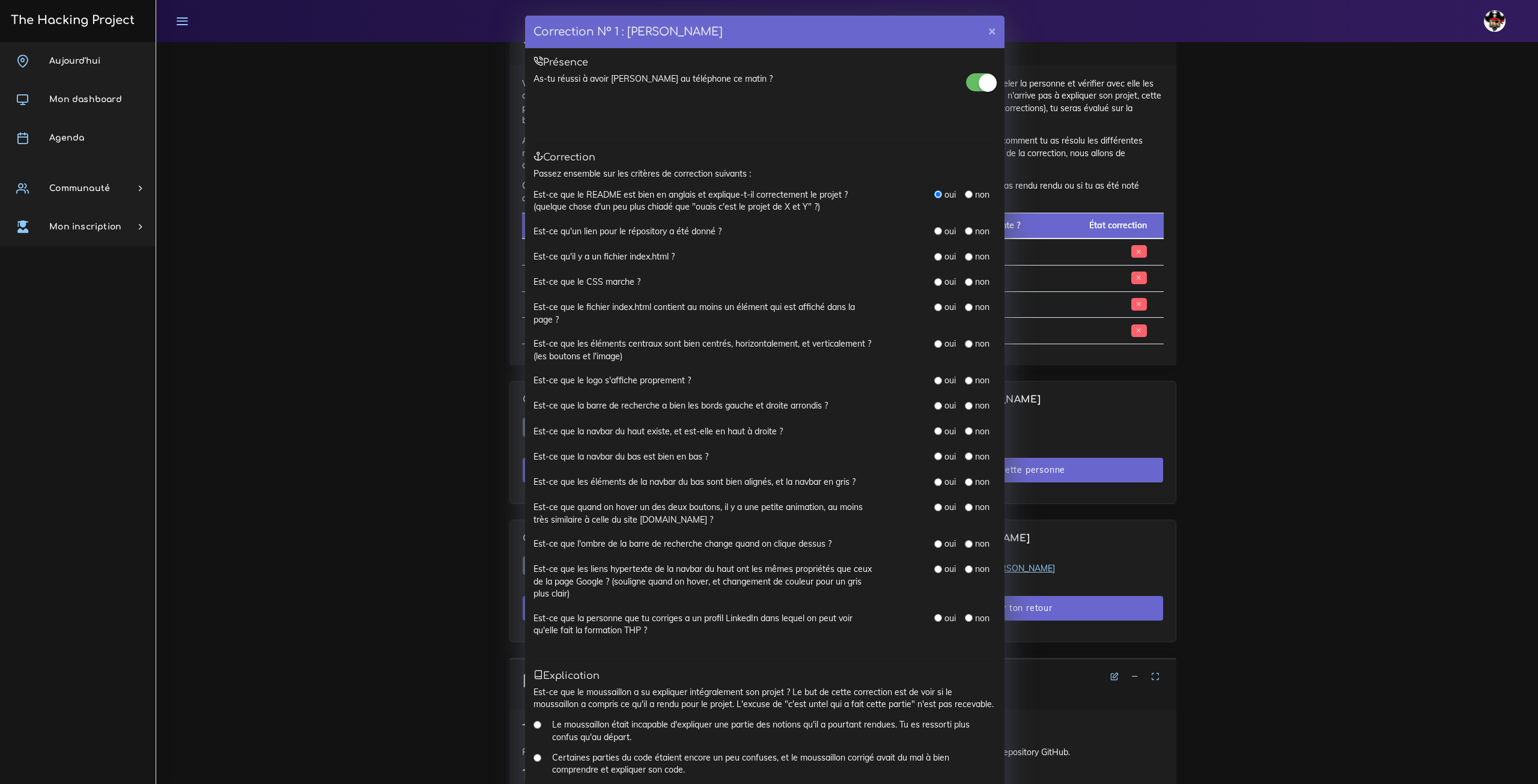
click at [937, 234] on div "oui" at bounding box center [945, 231] width 21 height 12
click at [934, 238] on div "Est-ce qu'un lien pour le répository a été donné ? oui non" at bounding box center [765, 238] width 463 height 25
click at [935, 233] on input "radio" at bounding box center [938, 231] width 8 height 8
radio input "true"
click at [935, 259] on input "radio" at bounding box center [938, 257] width 8 height 8
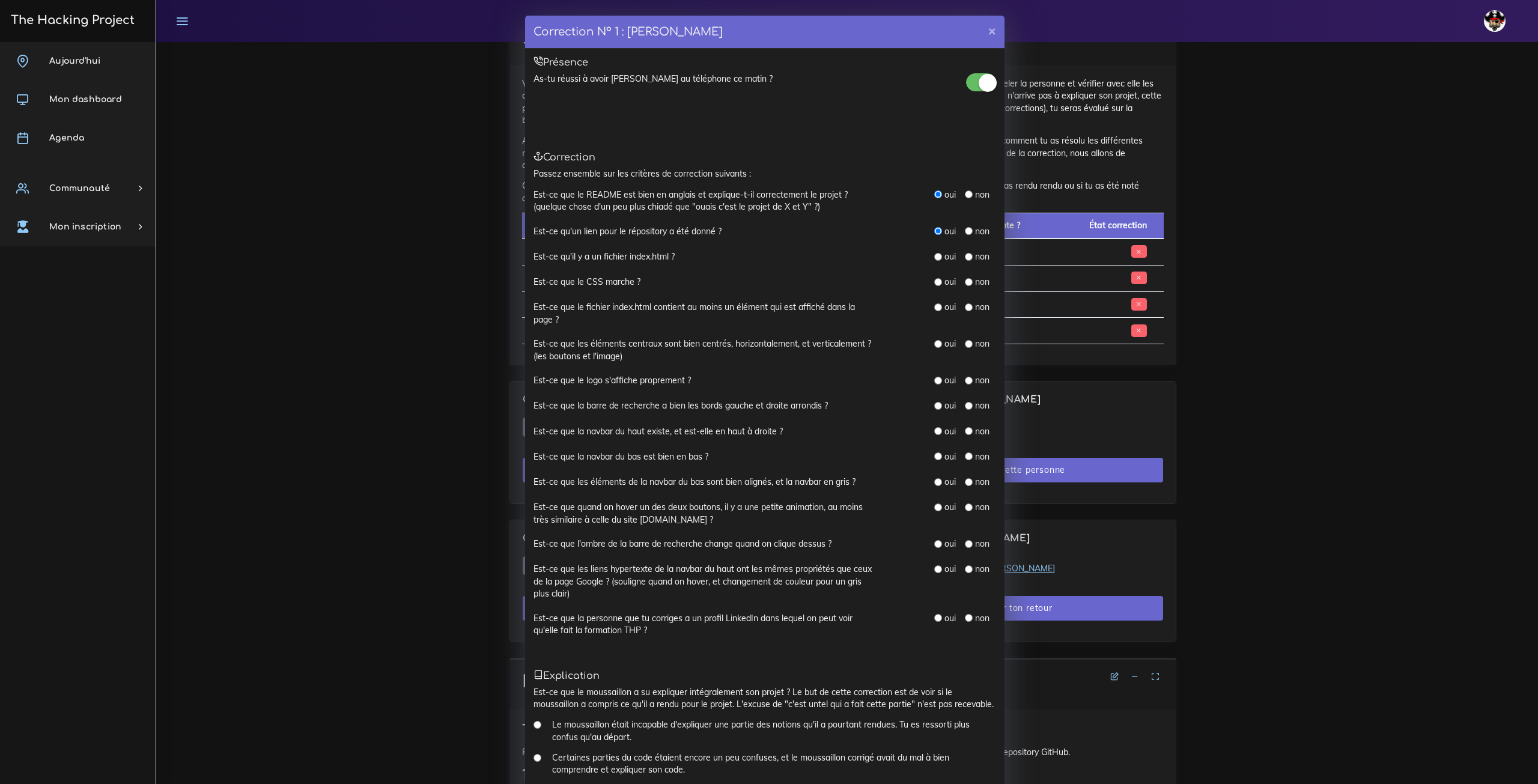
radio input "true"
click at [935, 281] on input "radio" at bounding box center [938, 282] width 8 height 8
radio input "true"
click at [935, 311] on input "radio" at bounding box center [938, 307] width 8 height 8
radio input "true"
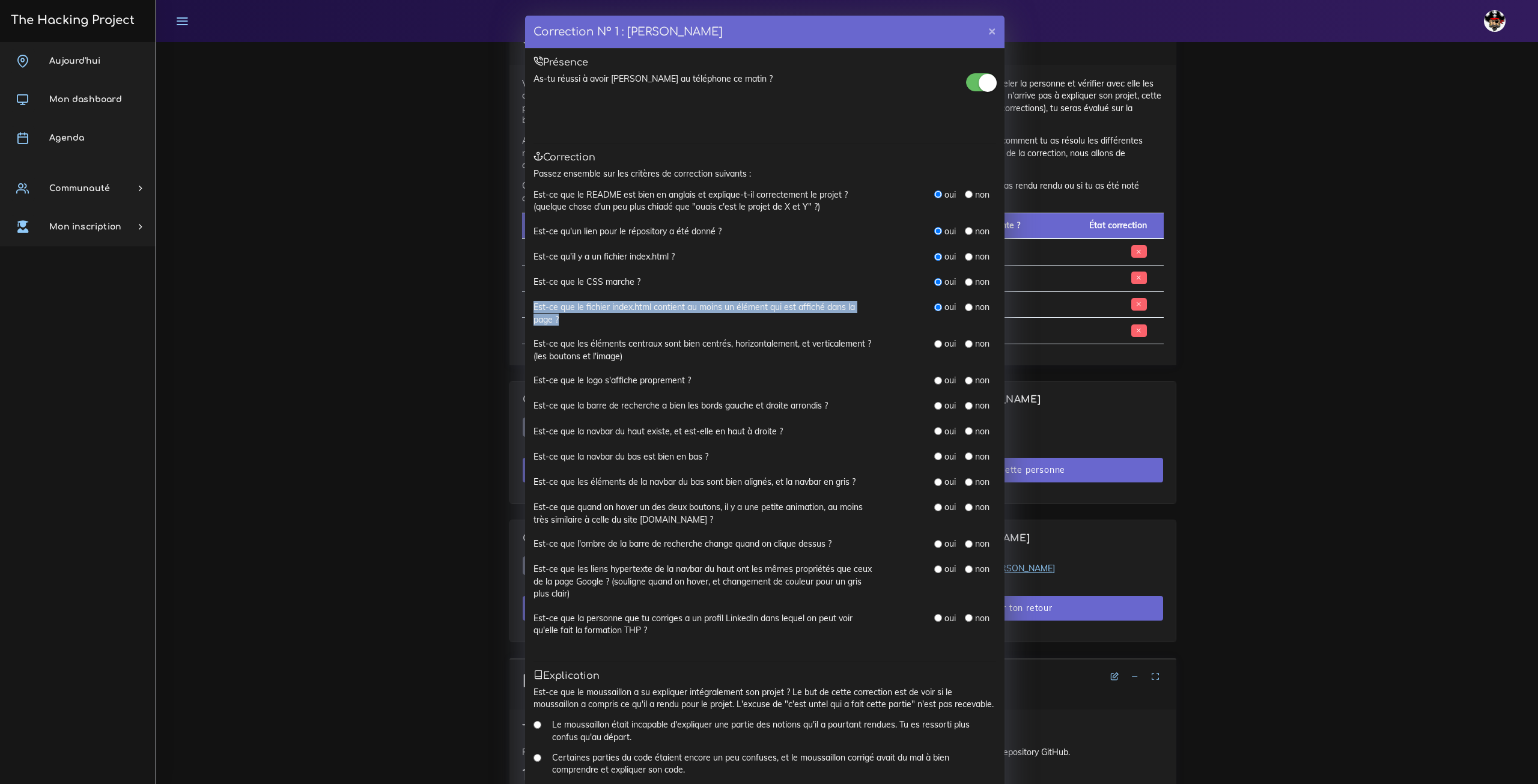
drag, startPoint x: 564, startPoint y: 321, endPoint x: 615, endPoint y: 318, distance: 51.1
click at [525, 303] on div "Est-ce que le fichier index.html contient au moins un élément qui est affiché d…" at bounding box center [705, 313] width 361 height 25
click at [635, 330] on div "Est-ce que le fichier index.html contient au moins un élément qui est affiché d…" at bounding box center [765, 319] width 463 height 36
click at [935, 340] on input "radio" at bounding box center [938, 344] width 8 height 8
radio input "true"
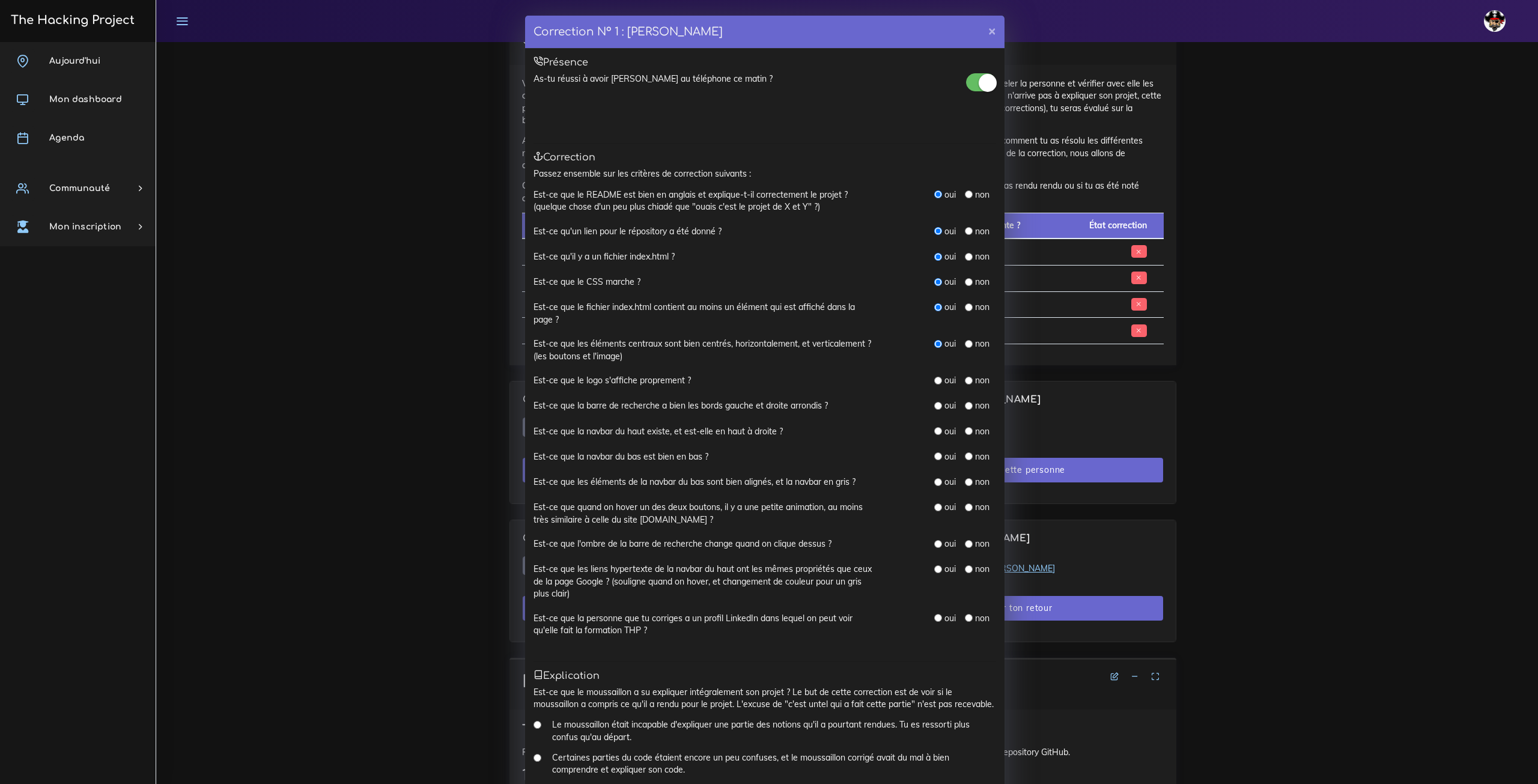
click at [937, 380] on div "oui" at bounding box center [945, 380] width 21 height 12
click at [935, 380] on input "radio" at bounding box center [938, 381] width 8 height 8
radio input "true"
click at [935, 404] on input "radio" at bounding box center [938, 406] width 8 height 8
radio input "true"
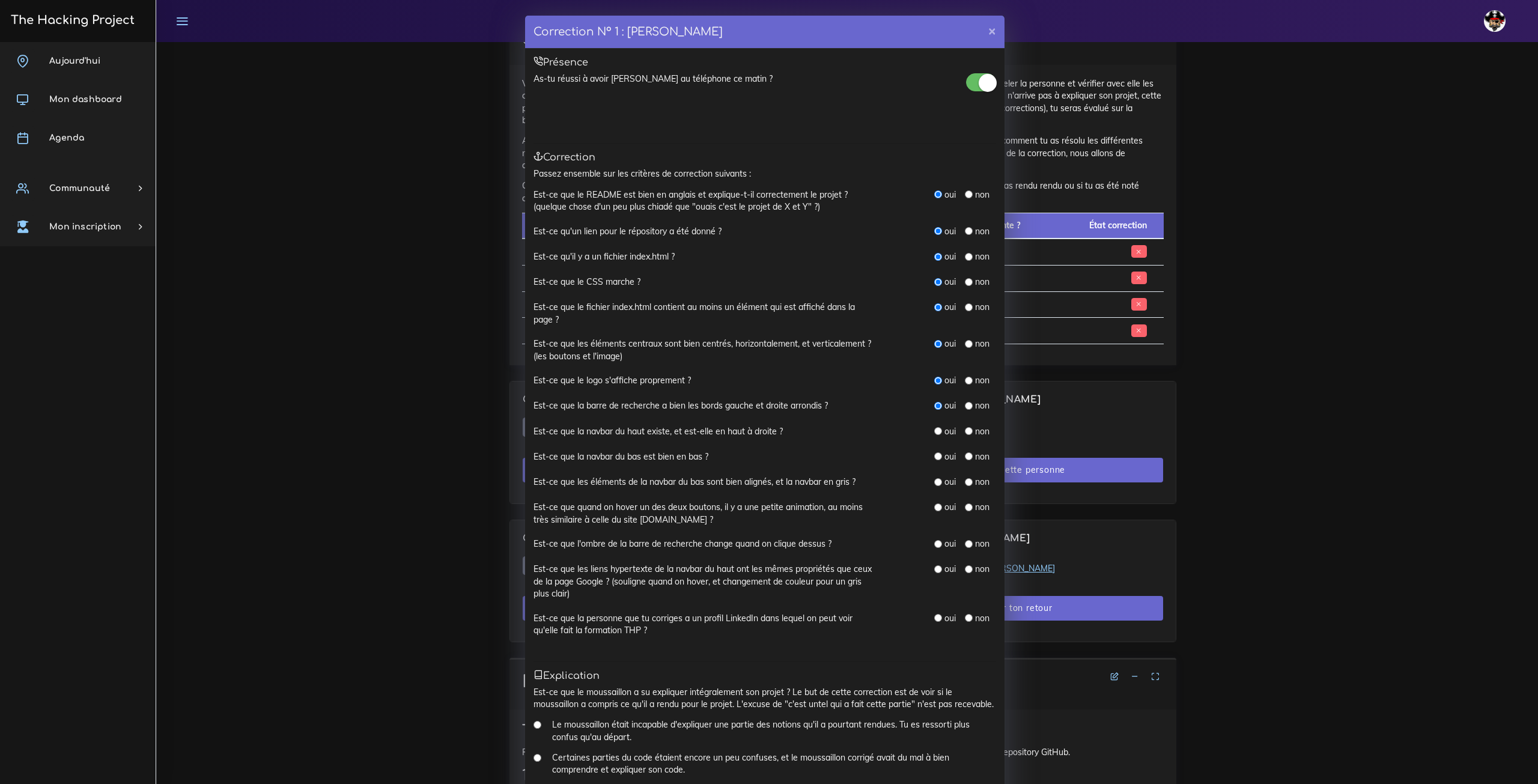
click at [935, 431] on input "radio" at bounding box center [938, 431] width 8 height 8
radio input "true"
click at [935, 457] on input "radio" at bounding box center [938, 456] width 8 height 8
radio input "true"
click at [935, 483] on input "radio" at bounding box center [938, 482] width 8 height 8
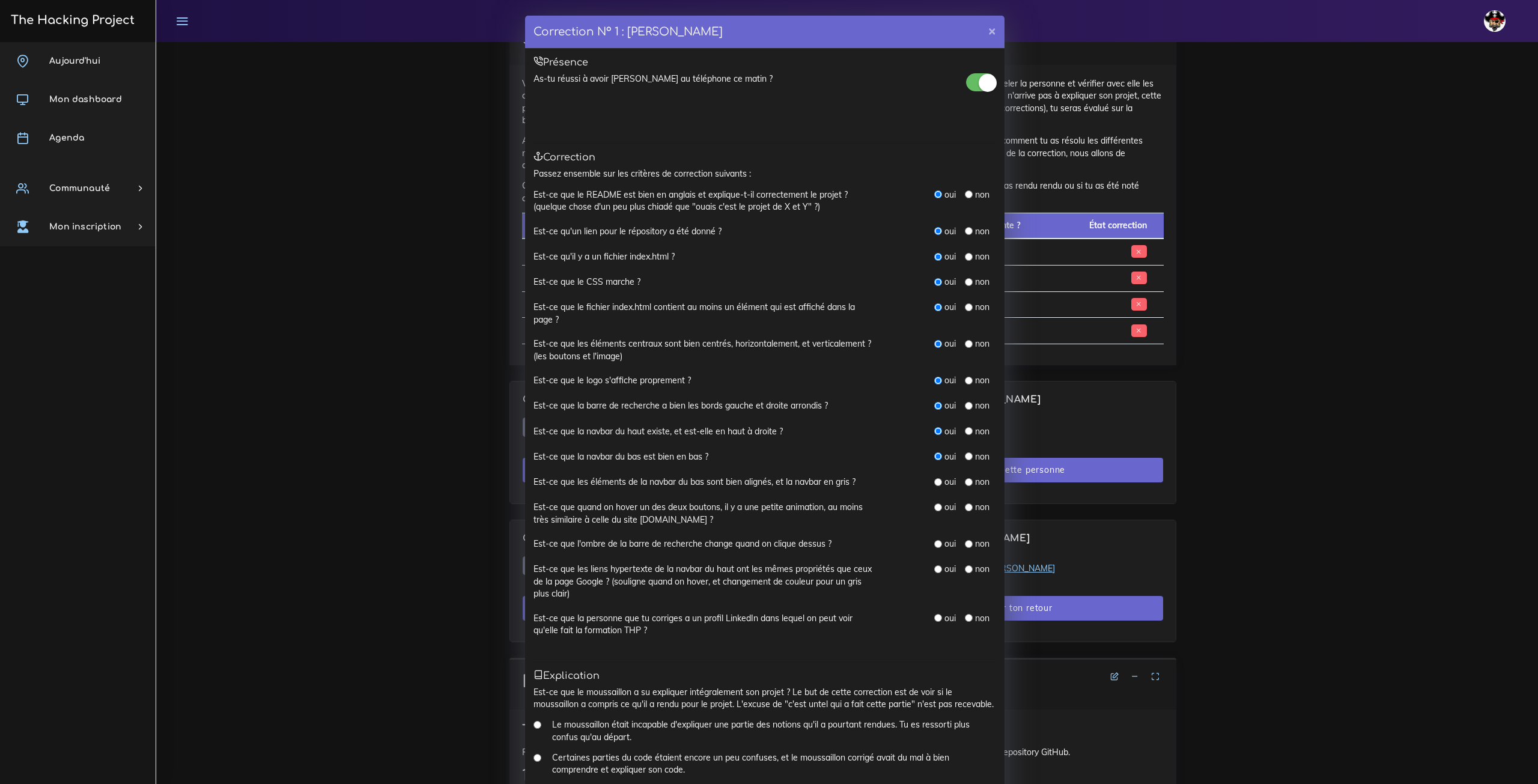
radio input "true"
click at [935, 503] on input "radio" at bounding box center [938, 507] width 8 height 8
radio input "true"
click at [935, 546] on input "radio" at bounding box center [938, 544] width 8 height 8
radio input "true"
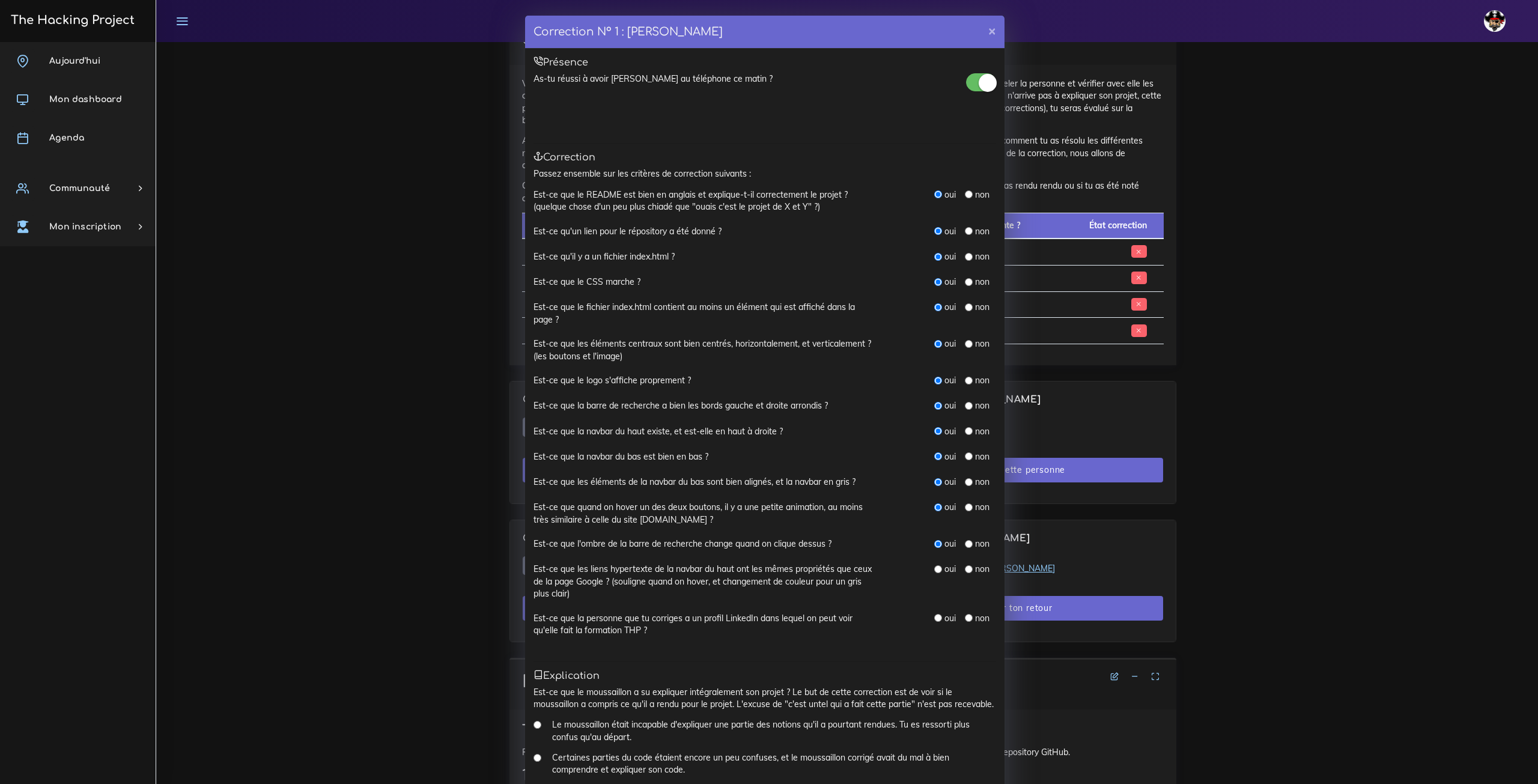
click at [935, 542] on input "radio" at bounding box center [938, 544] width 8 height 8
click at [935, 563] on div "oui" at bounding box center [945, 569] width 21 height 12
click at [935, 568] on input "radio" at bounding box center [938, 569] width 8 height 8
radio input "true"
click at [935, 623] on div "oui" at bounding box center [945, 618] width 21 height 12
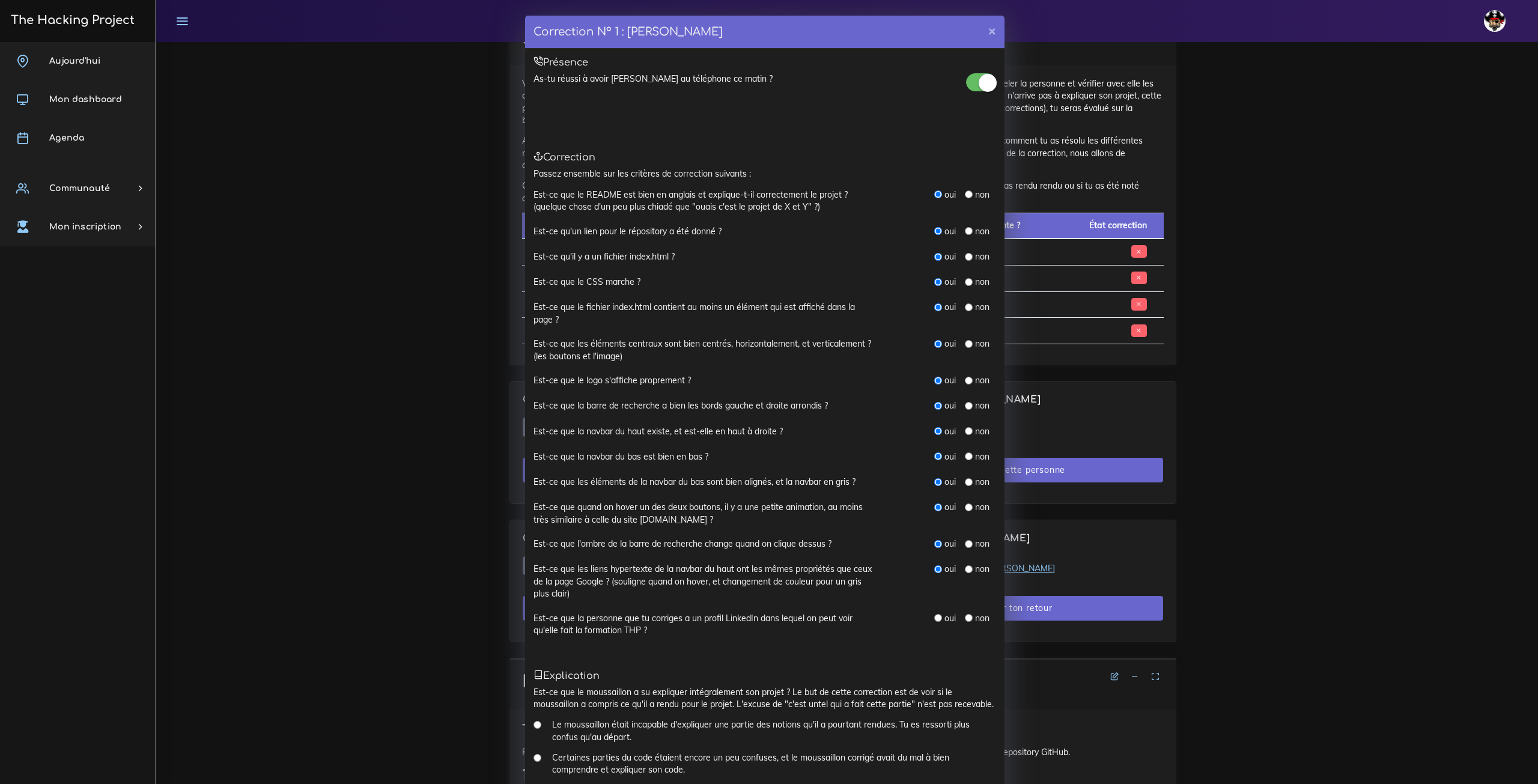
click at [935, 614] on input "radio" at bounding box center [938, 618] width 8 height 8
radio input "true"
click at [965, 550] on div "non" at bounding box center [977, 544] width 25 height 12
click at [965, 540] on input "radio" at bounding box center [968, 544] width 8 height 8
radio input "true"
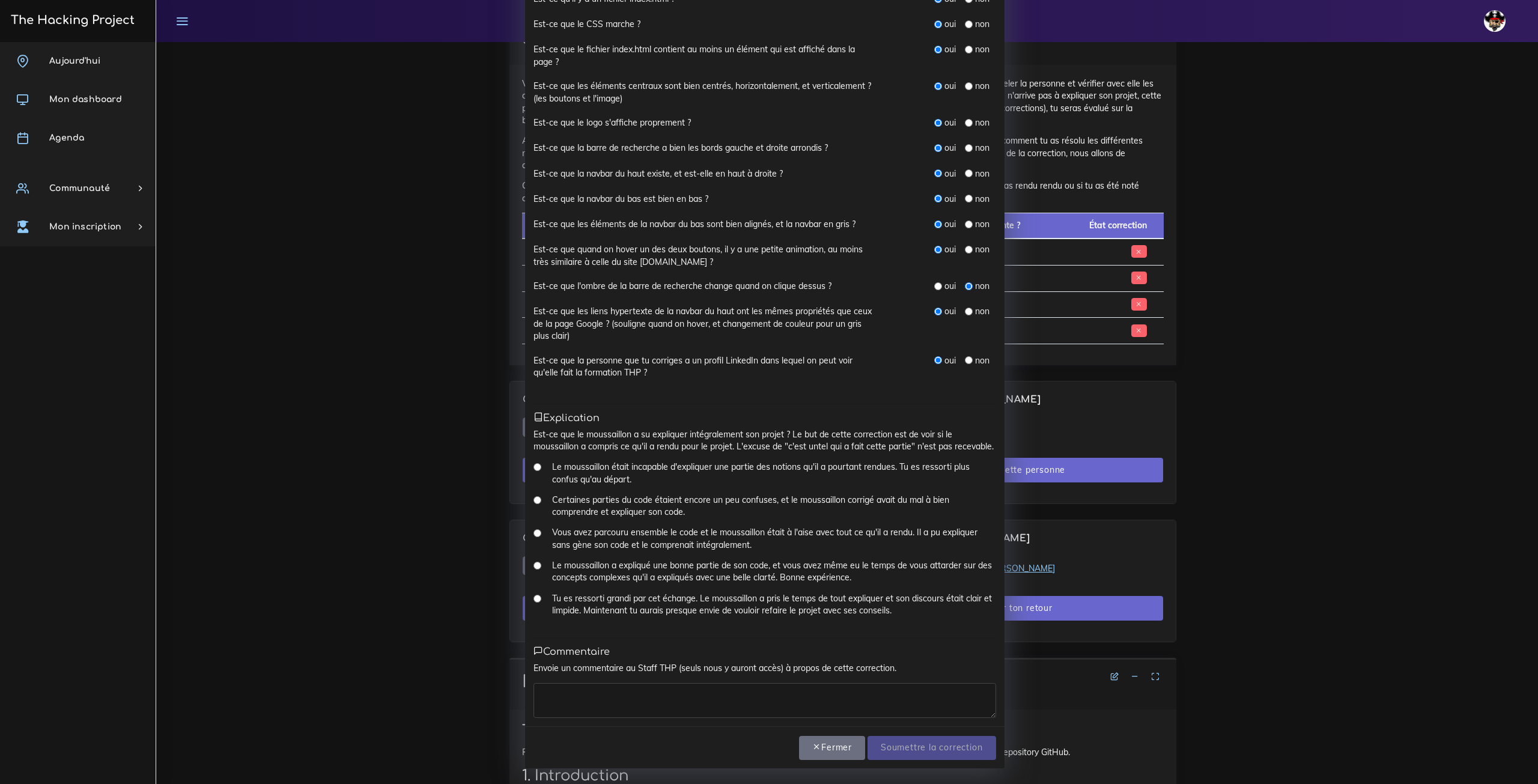
scroll to position [258, 0]
click at [544, 594] on div "Tu es ressorti grandi par cet échange. Le moussaillon a pris le temps de tout e…" at bounding box center [765, 608] width 463 height 33
click at [534, 595] on input "Tu es ressorti grandi par cet échange. Le moussaillon a pris le temps de tout e…" at bounding box center [537, 598] width 8 height 8
radio input "true"
click at [768, 677] on div "Envoie un commentaire au Staff THP (seuls nous y auront accès) à propos de cett…" at bounding box center [765, 690] width 463 height 55
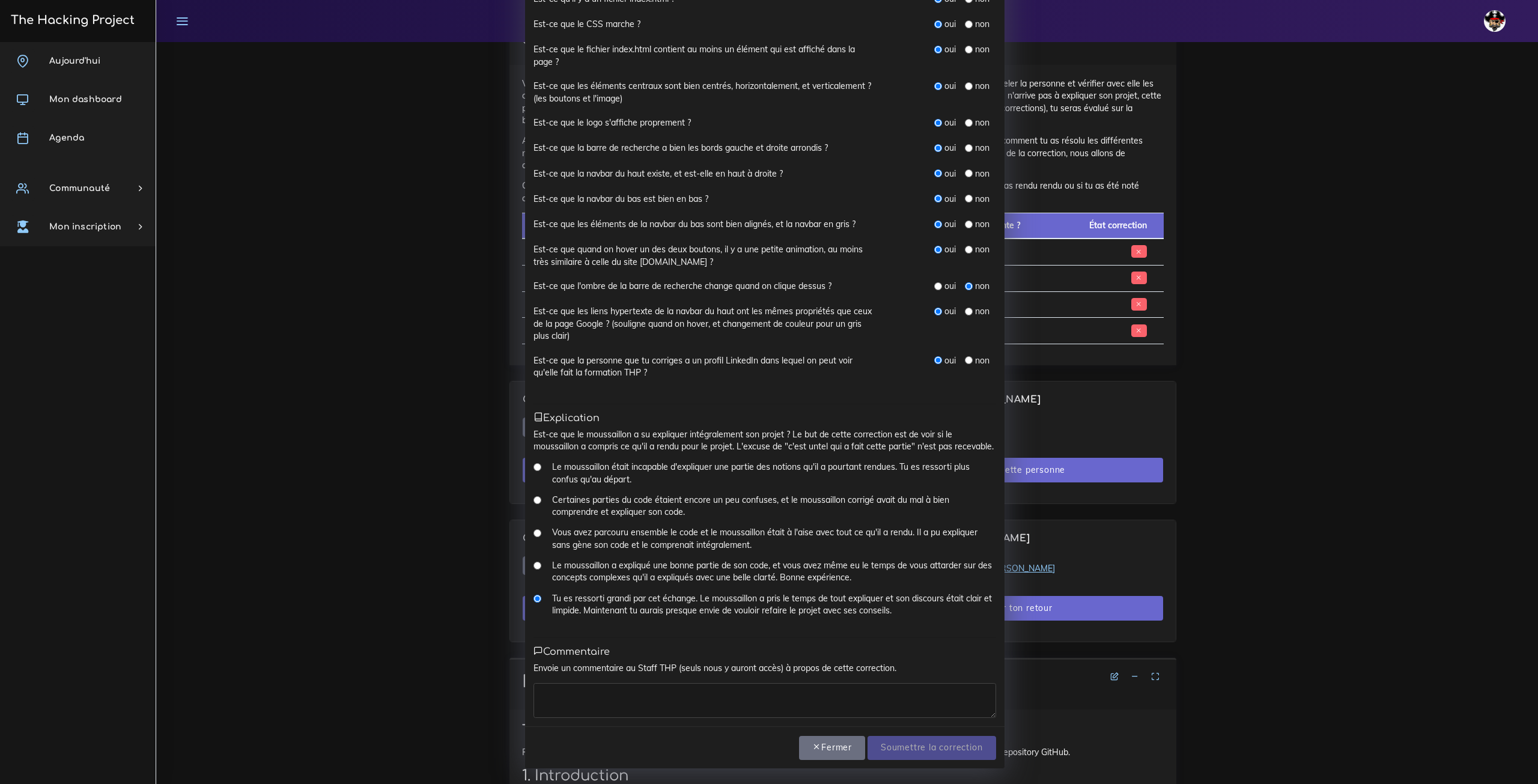
click at [710, 678] on div "Envoie un commentaire au Staff THP (seuls nous y auront accès) à propos de cett…" at bounding box center [765, 690] width 463 height 55
click at [699, 698] on textarea at bounding box center [765, 700] width 463 height 35
type textarea "Parfait"
click at [984, 725] on div "Présence As-tu réussi à avoir Thomas au téléphone ce matin ? Si ton interlocute…" at bounding box center [765, 259] width 480 height 935
click at [967, 742] on input "Soumettre la correction" at bounding box center [931, 748] width 128 height 25
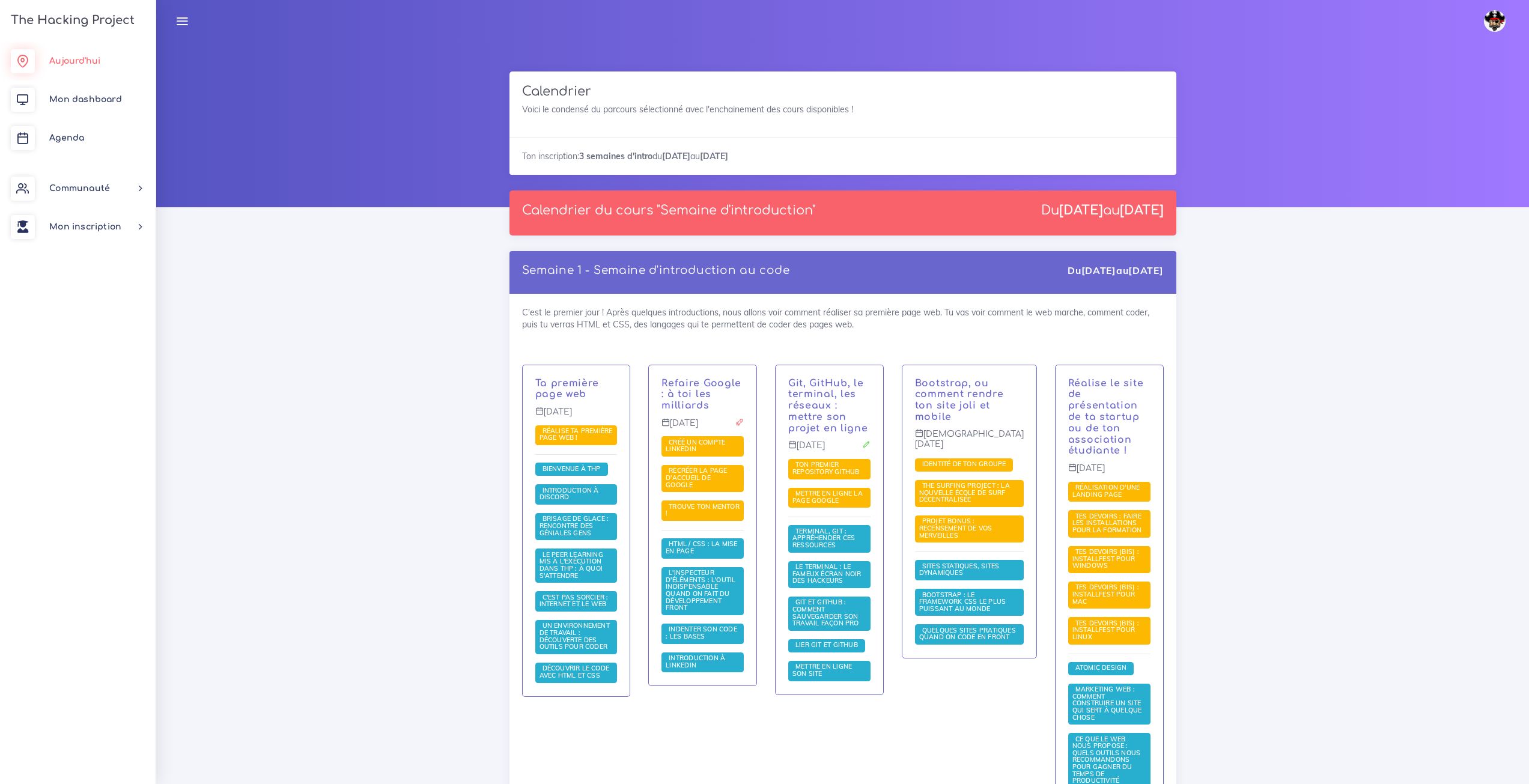
click at [78, 66] on link "Aujourd'hui" at bounding box center [77, 61] width 155 height 38
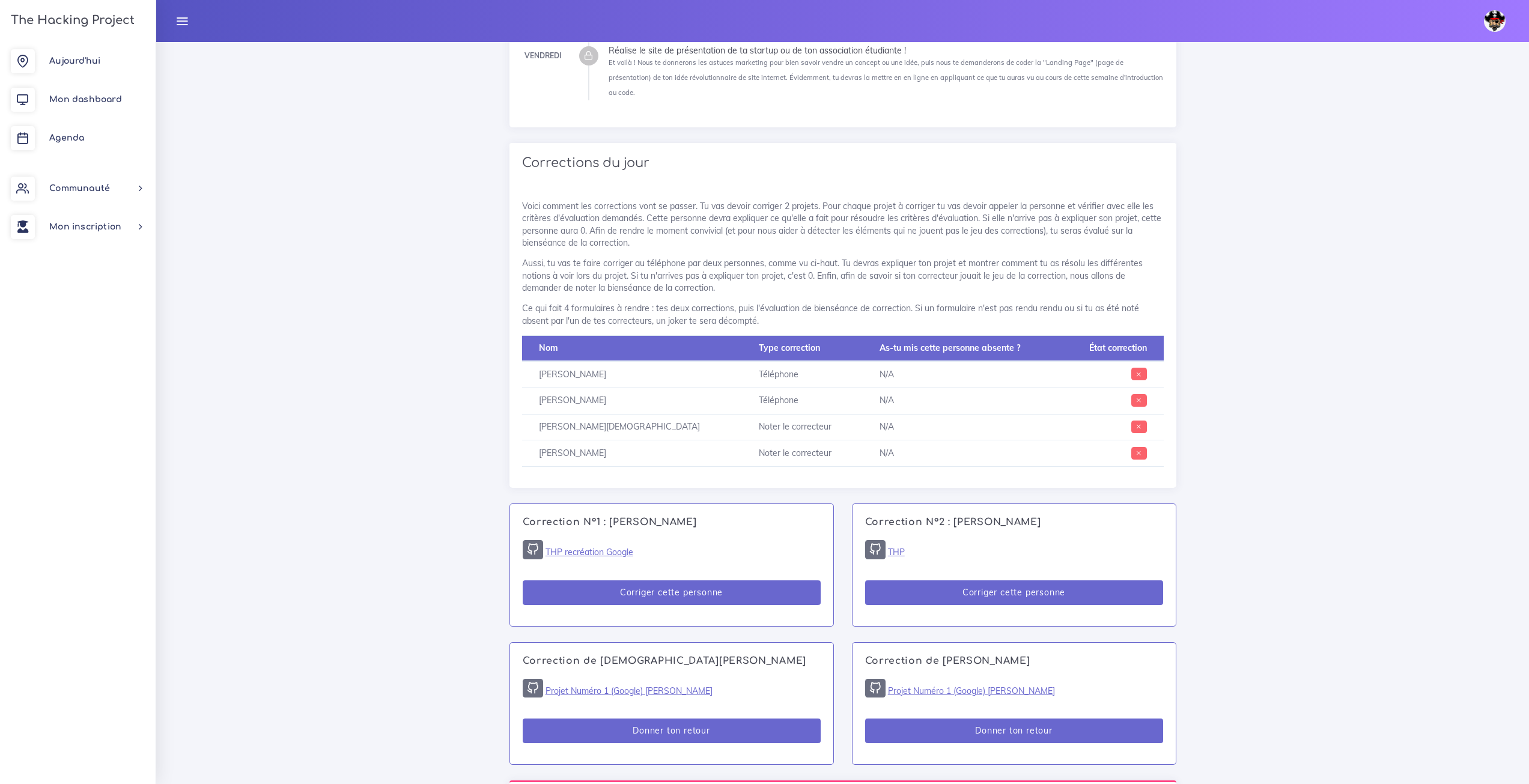
scroll to position [601, 0]
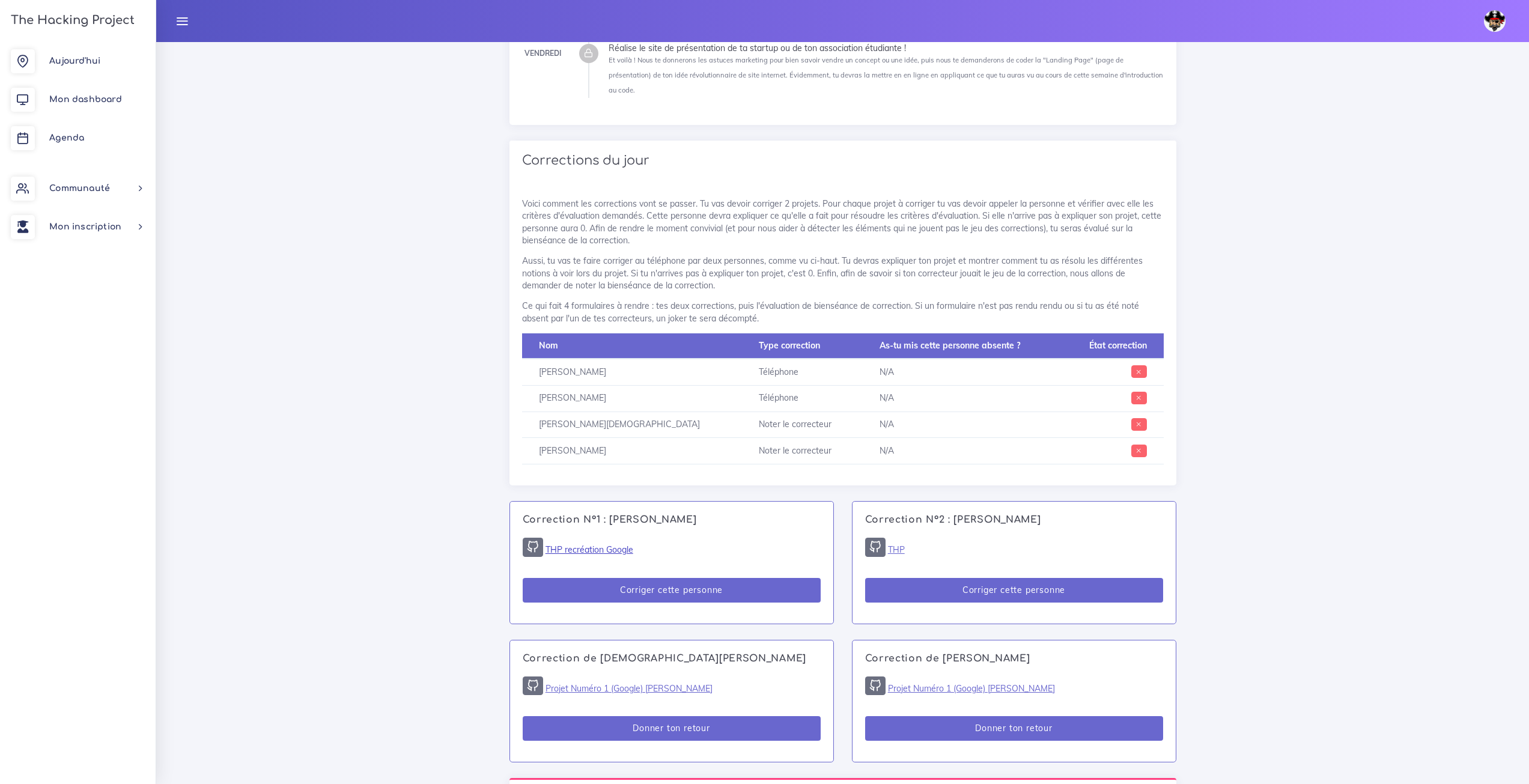
click at [583, 544] on link "THP recréation Google" at bounding box center [589, 549] width 87 height 11
click at [55, 119] on link "Agenda" at bounding box center [77, 138] width 155 height 38
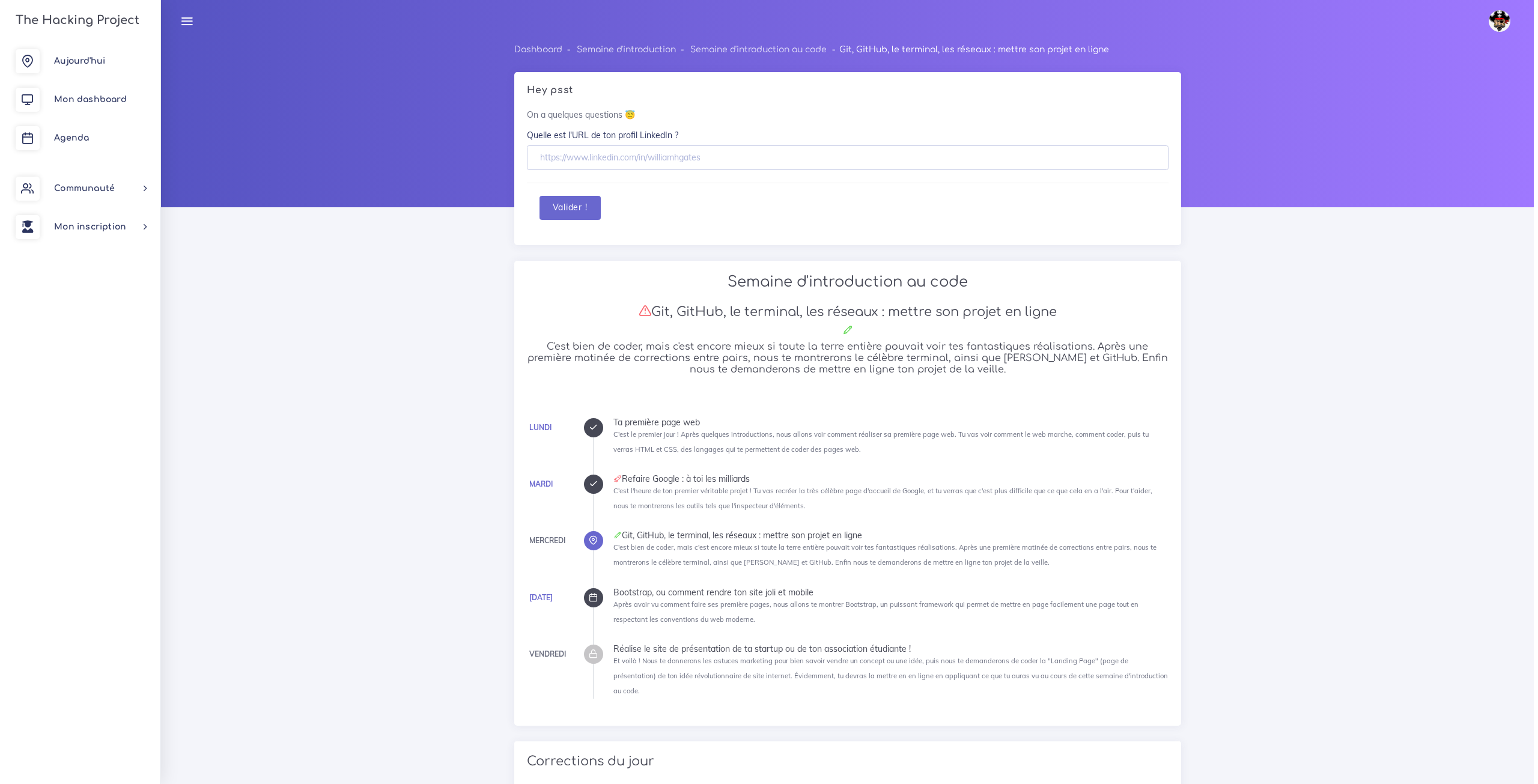
scroll to position [601, 0]
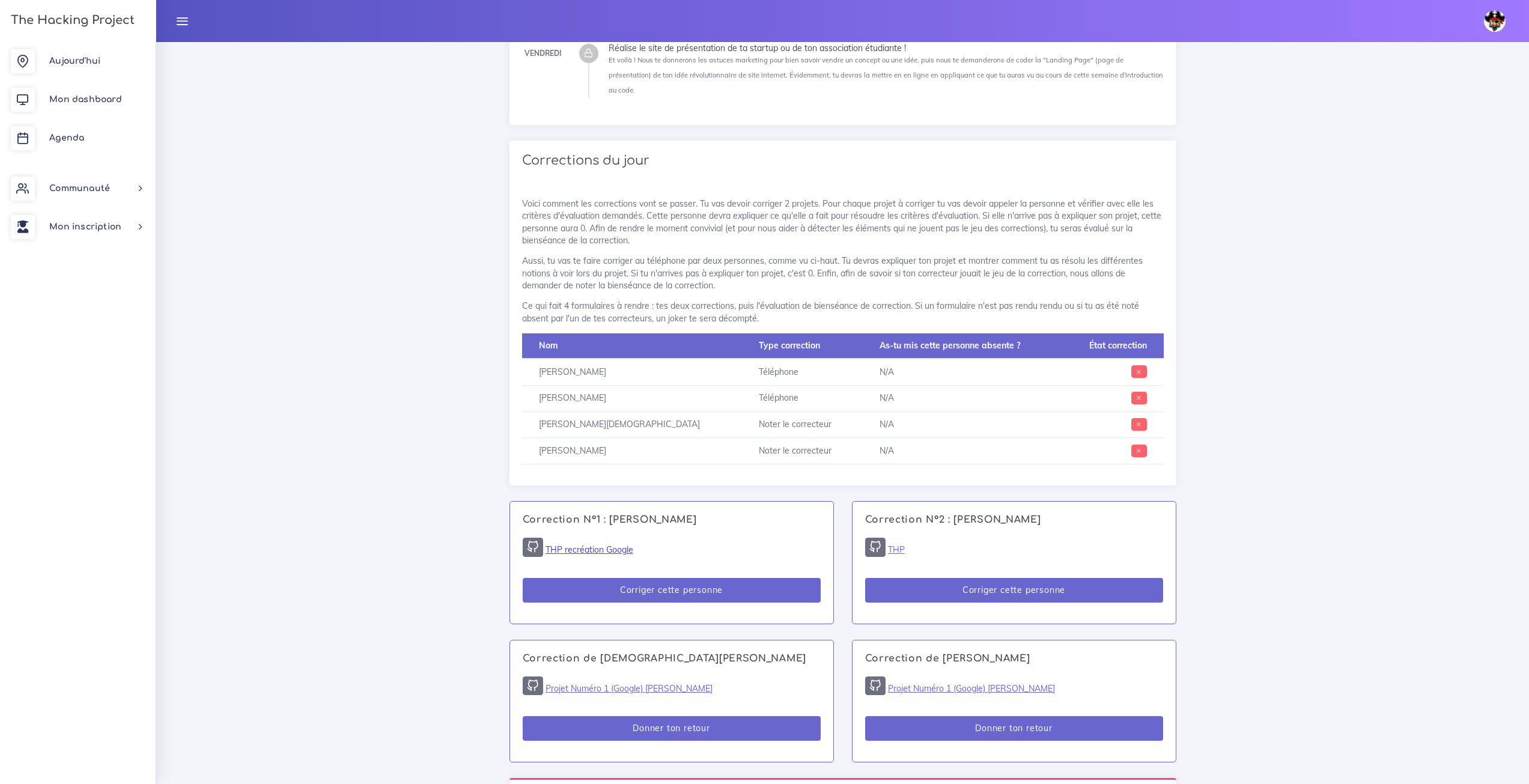
click at [598, 544] on link "THP recréation Google" at bounding box center [589, 549] width 87 height 11
click at [897, 544] on link "THP" at bounding box center [896, 549] width 17 height 11
click at [568, 725] on button "Donner ton retour" at bounding box center [672, 728] width 298 height 25
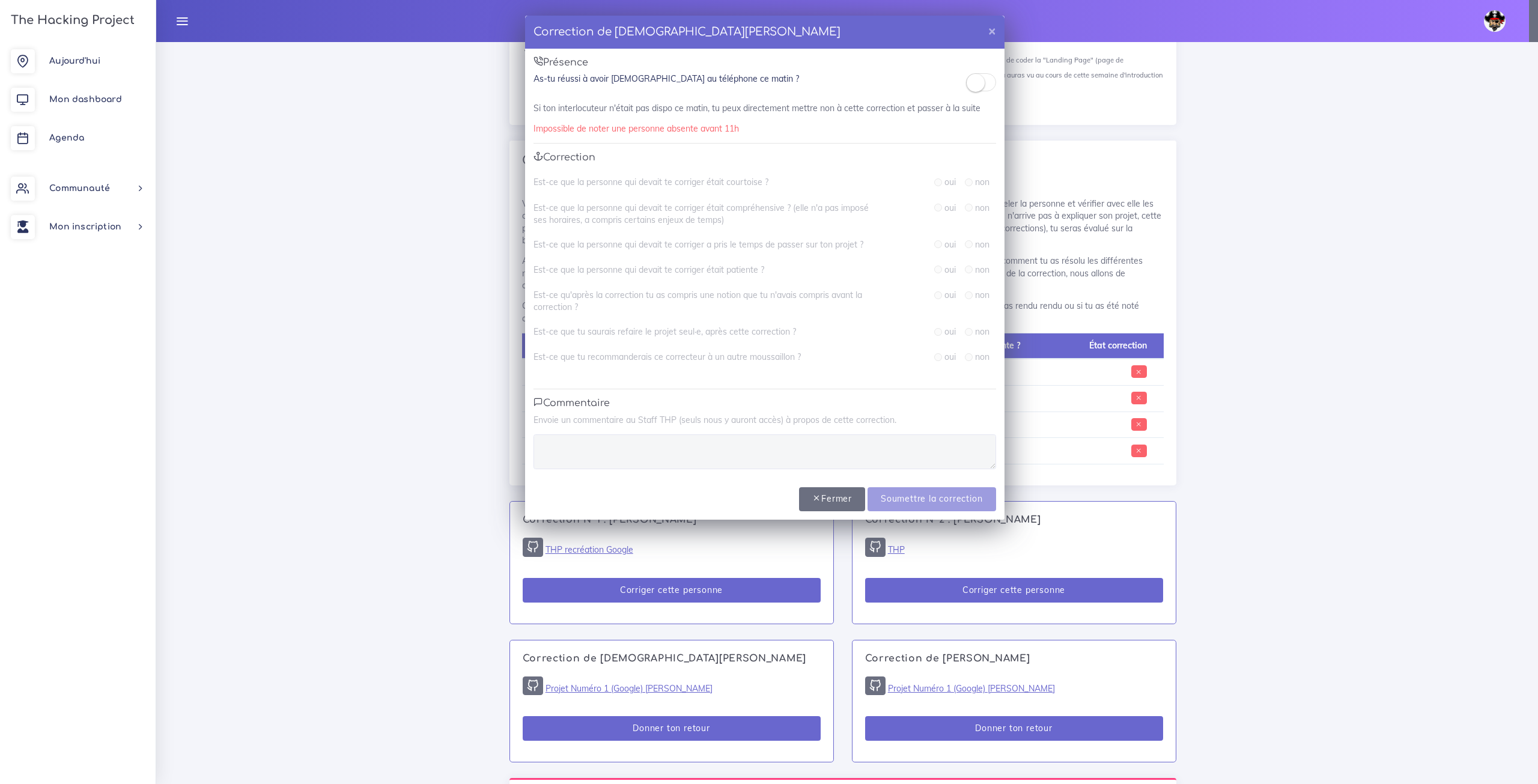
click at [982, 88] on small at bounding box center [975, 82] width 18 height 18
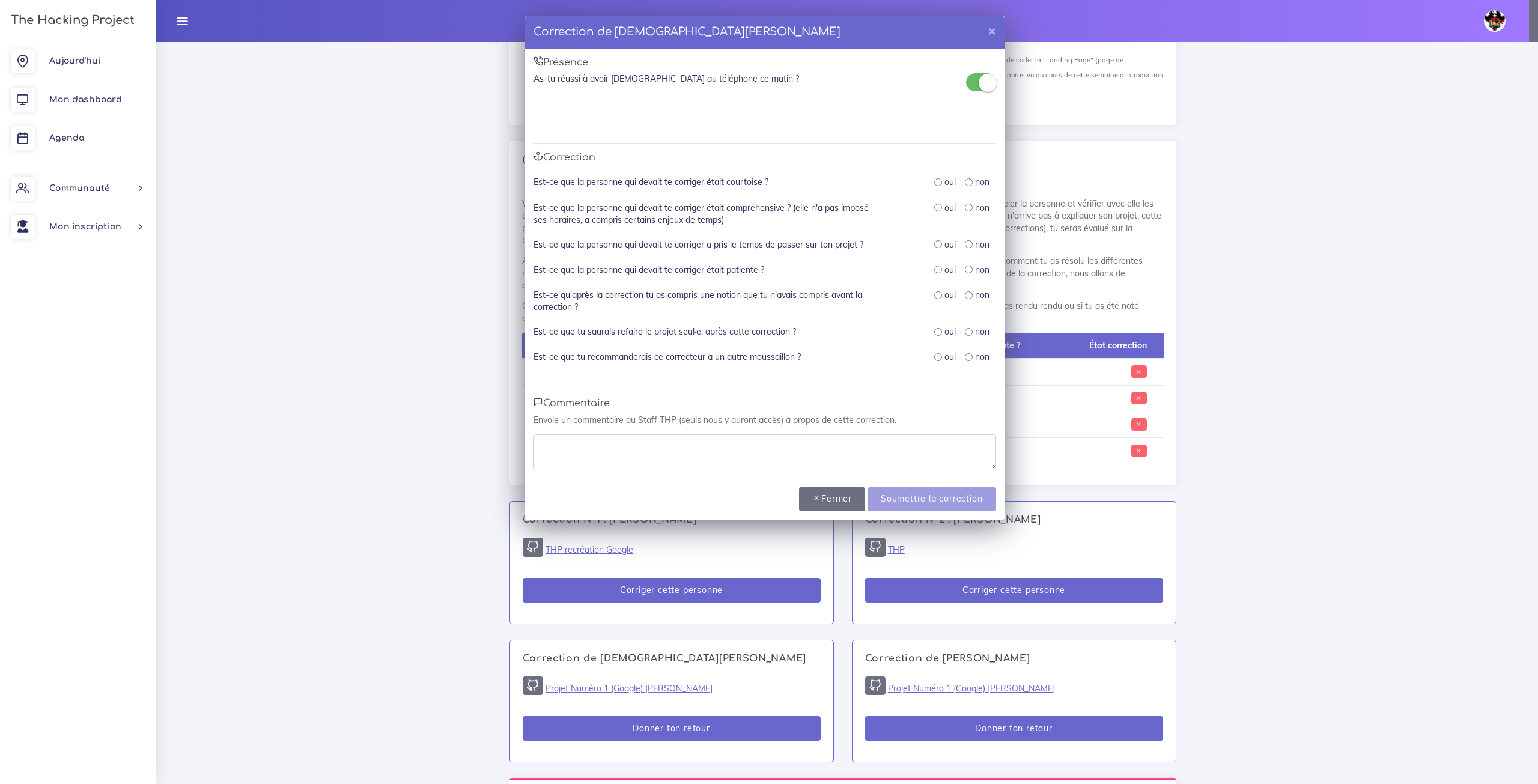
click at [936, 184] on input "radio" at bounding box center [938, 182] width 8 height 8
radio input "true"
click at [940, 209] on input "radio" at bounding box center [938, 208] width 8 height 8
radio input "true"
click at [936, 244] on input "radio" at bounding box center [938, 244] width 8 height 8
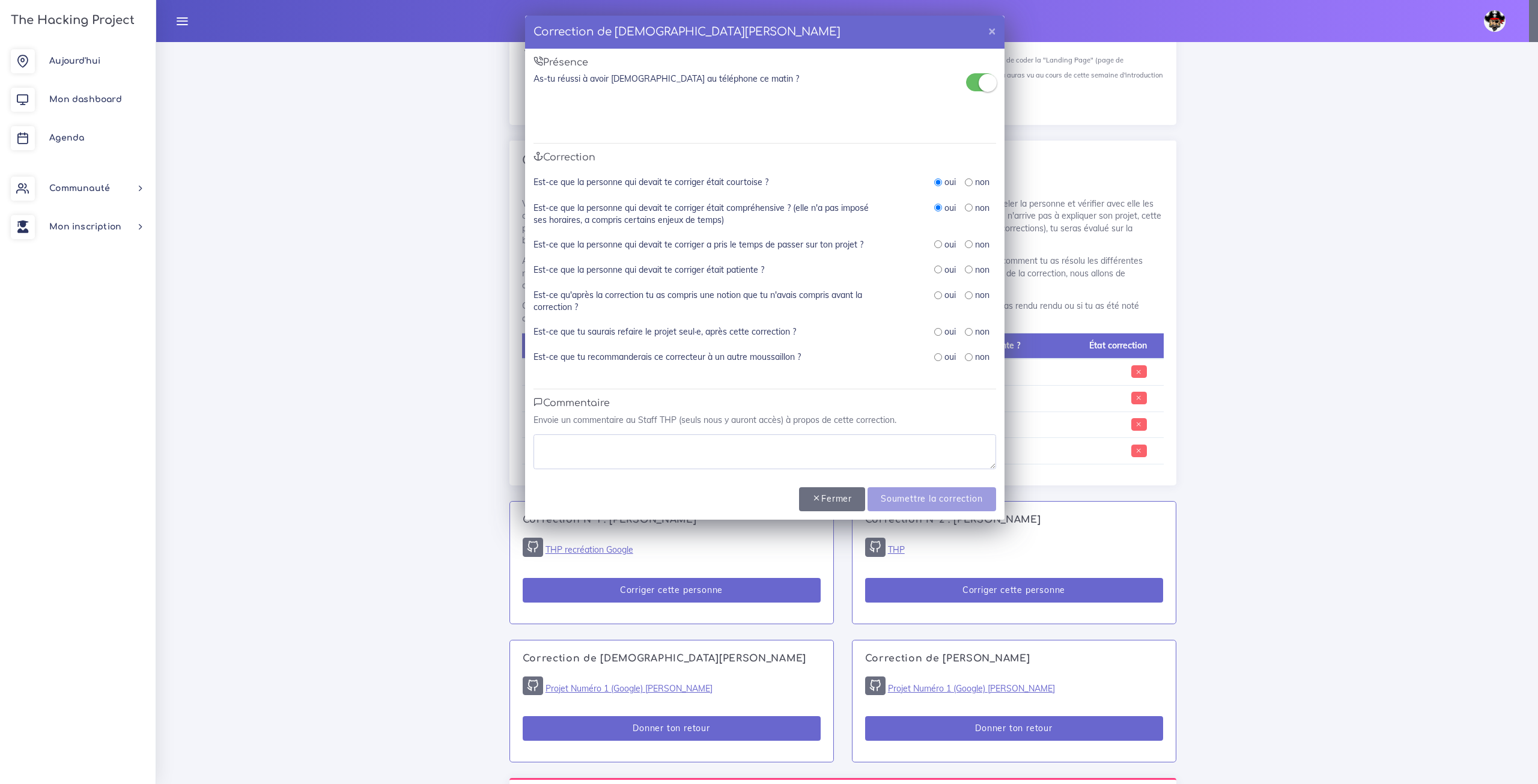
radio input "true"
click at [936, 272] on input "radio" at bounding box center [938, 269] width 8 height 8
radio input "true"
click at [936, 298] on input "radio" at bounding box center [938, 295] width 8 height 8
radio input "true"
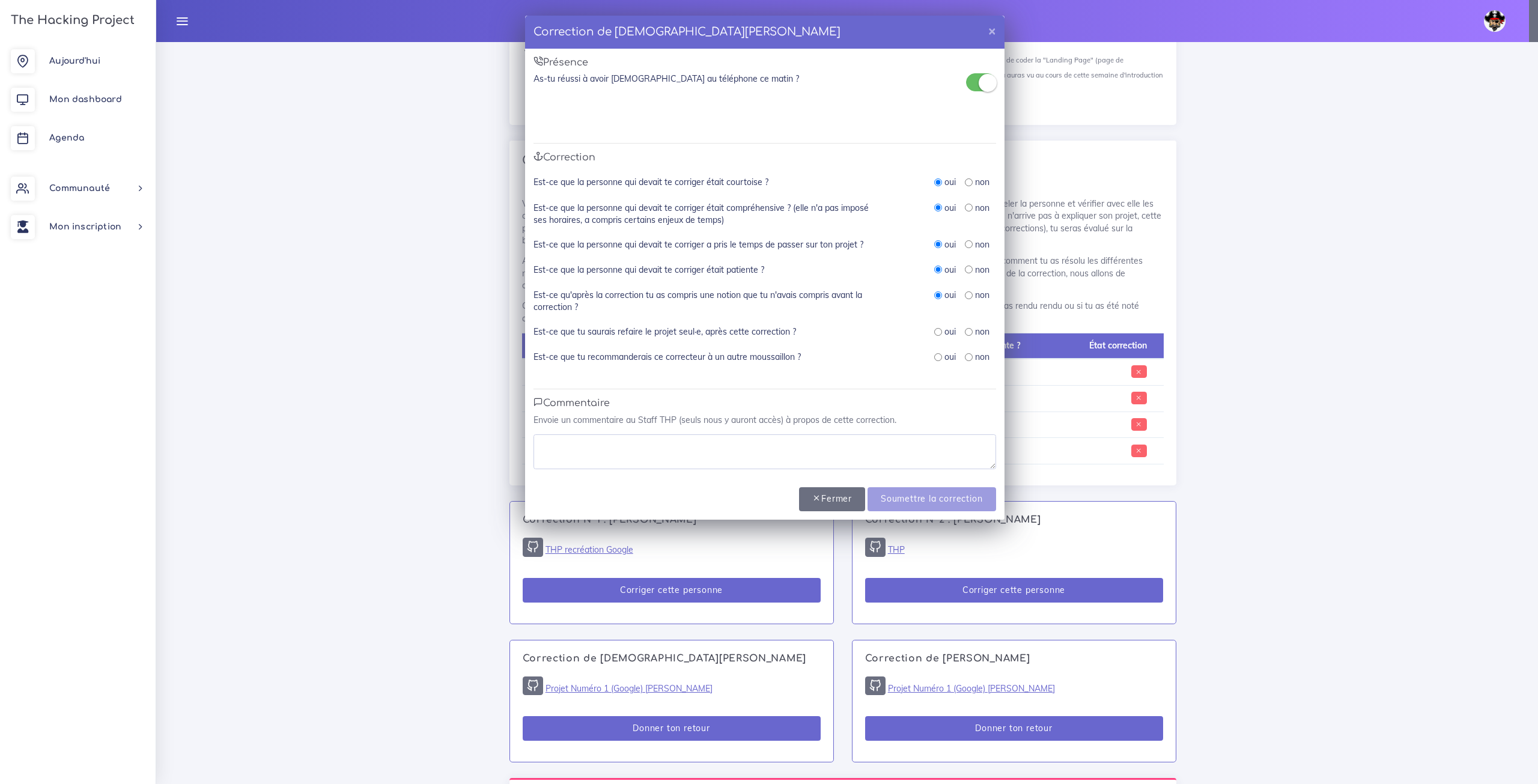
click at [939, 333] on input "radio" at bounding box center [938, 332] width 8 height 8
radio input "true"
click at [942, 355] on div "oui" at bounding box center [945, 357] width 21 height 12
click at [938, 359] on input "radio" at bounding box center [938, 357] width 8 height 8
radio input "true"
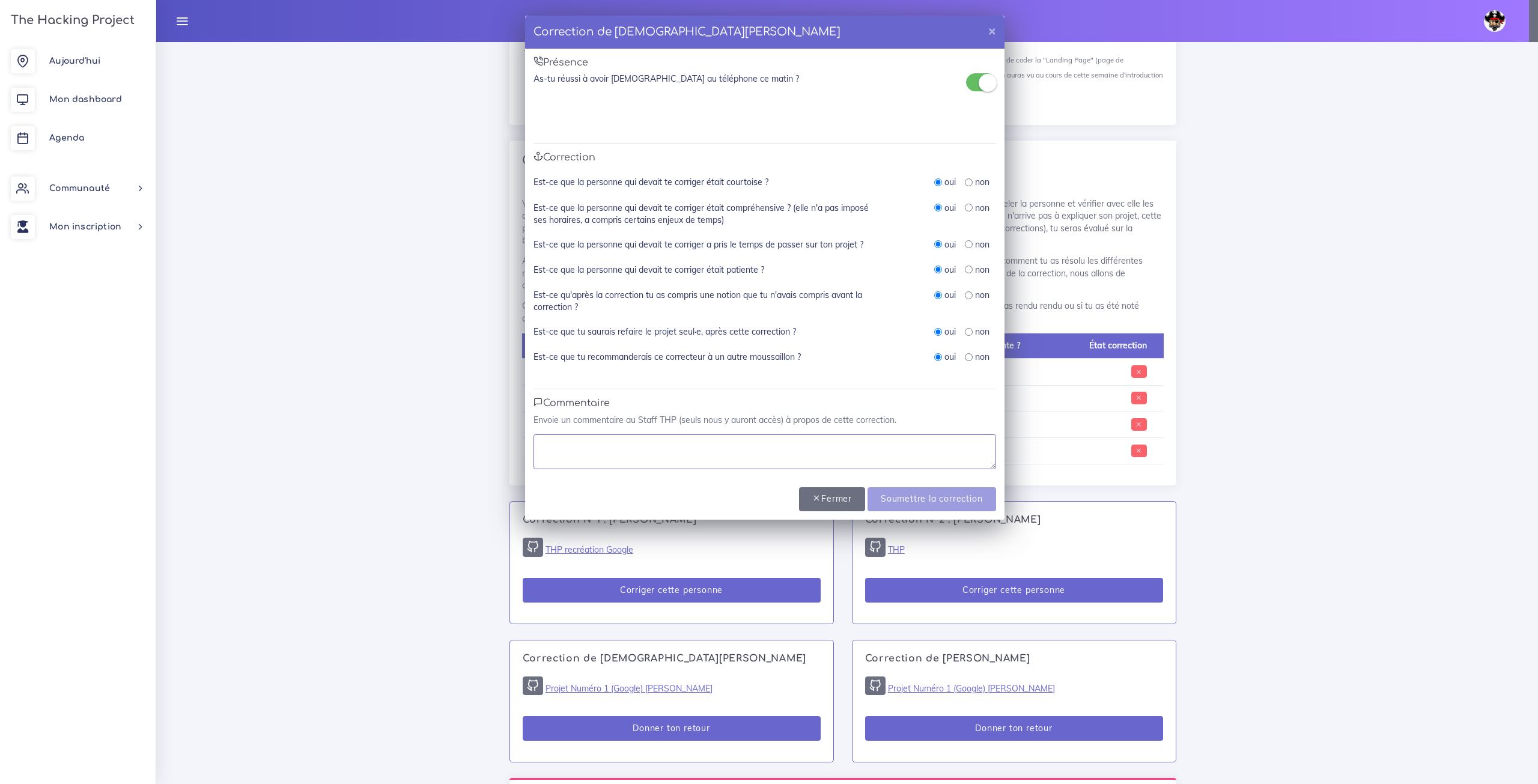
click at [803, 465] on textarea at bounding box center [765, 451] width 463 height 35
type textarea "Parfait"
click at [948, 503] on input "Soumettre la correction" at bounding box center [931, 499] width 128 height 25
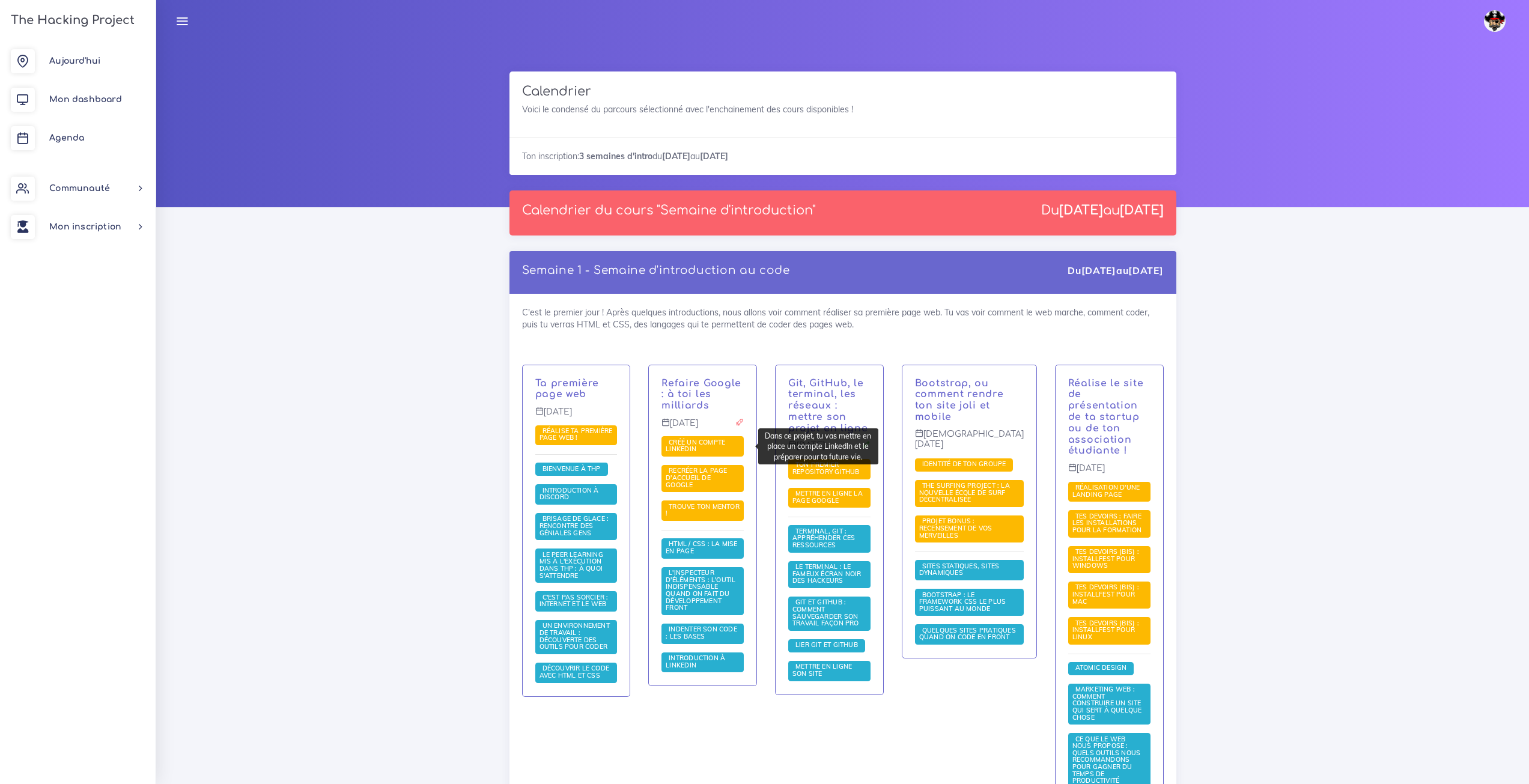
click at [716, 449] on span "Créé un compte LinkedIn" at bounding box center [702, 446] width 82 height 20
click at [712, 448] on span "Créé un compte LinkedIn" at bounding box center [702, 446] width 82 height 20
click at [693, 445] on span "Créé un compte LinkedIn" at bounding box center [695, 445] width 60 height 16
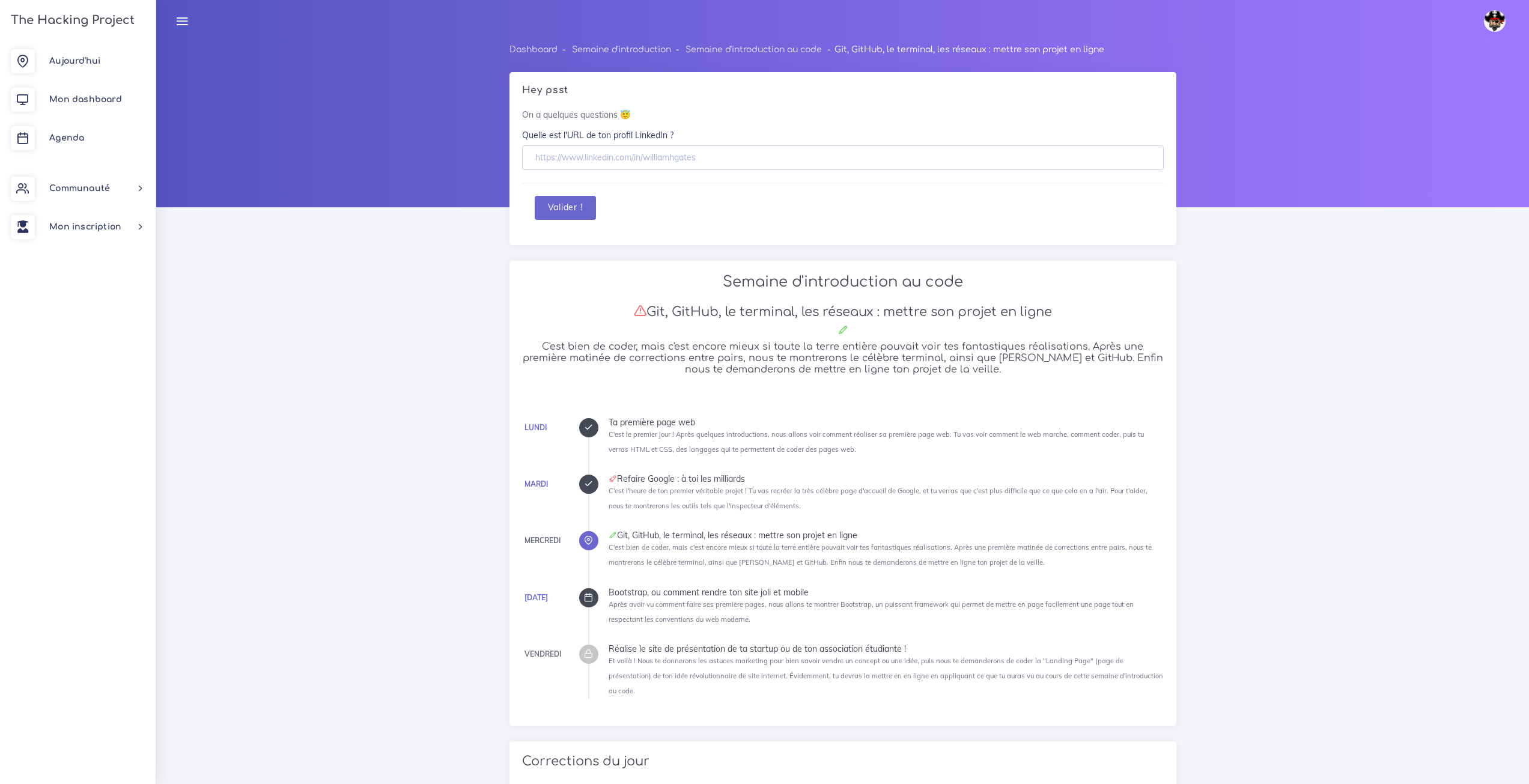
scroll to position [601, 0]
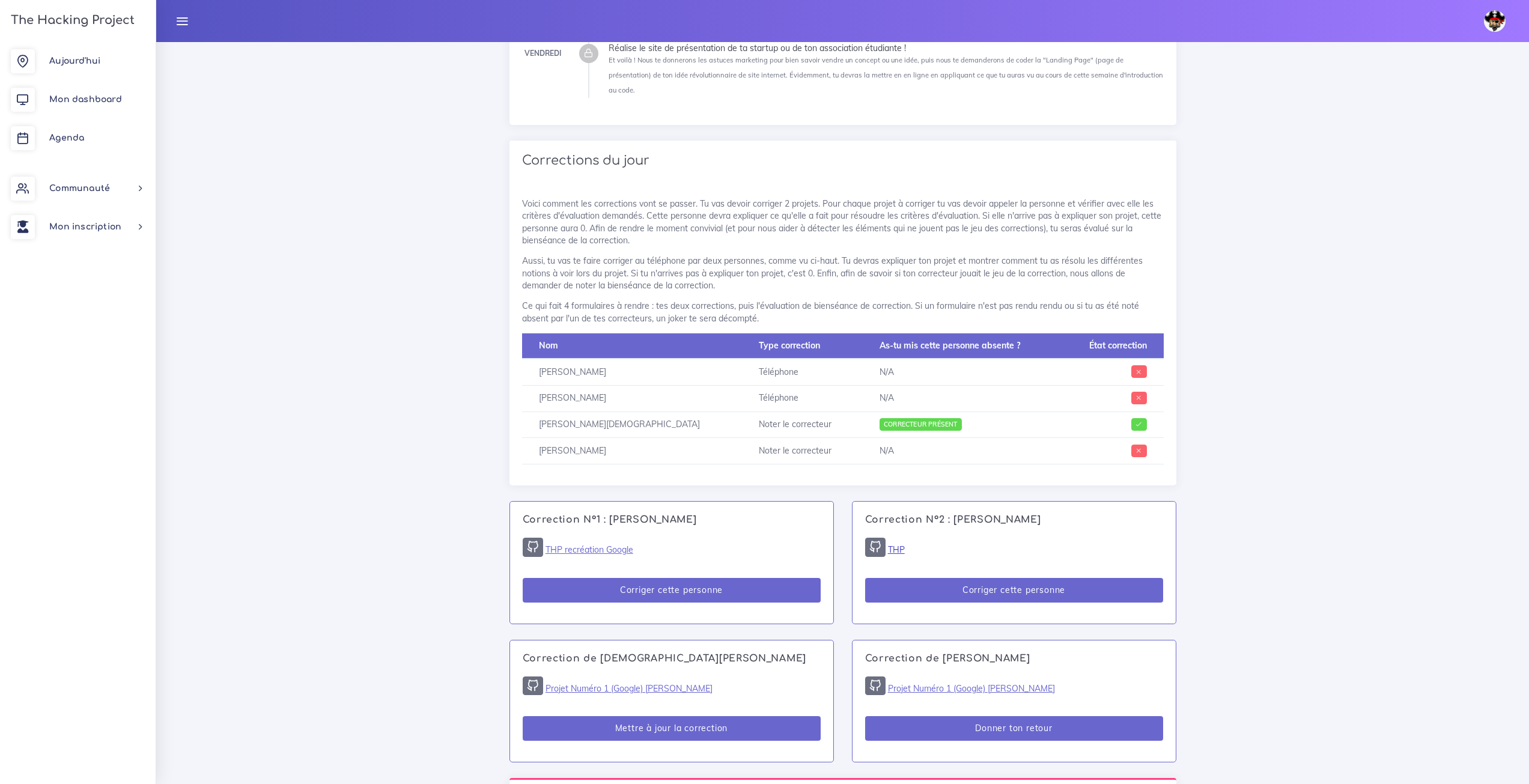
click at [896, 544] on link "THP" at bounding box center [896, 549] width 17 height 11
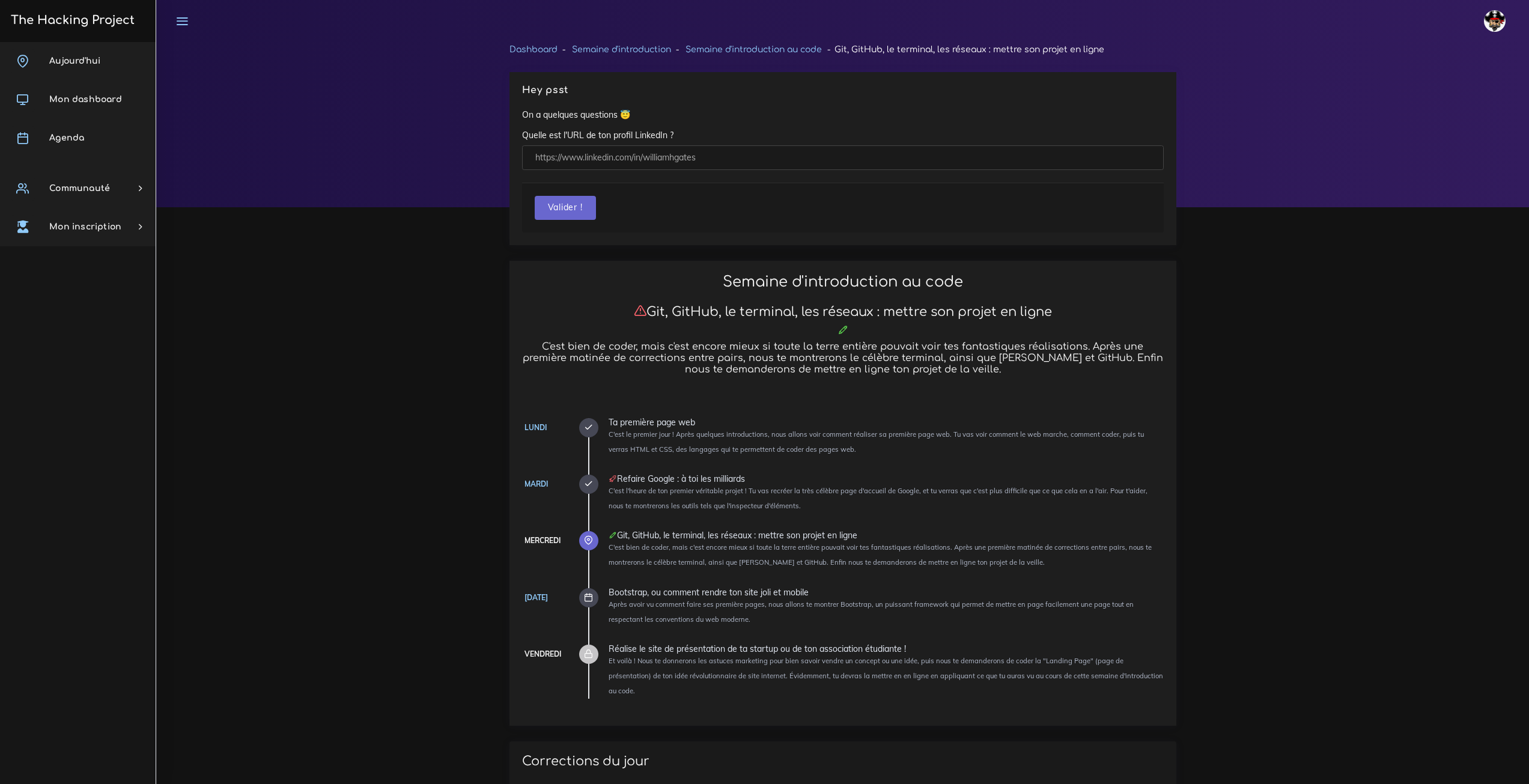
scroll to position [721, 0]
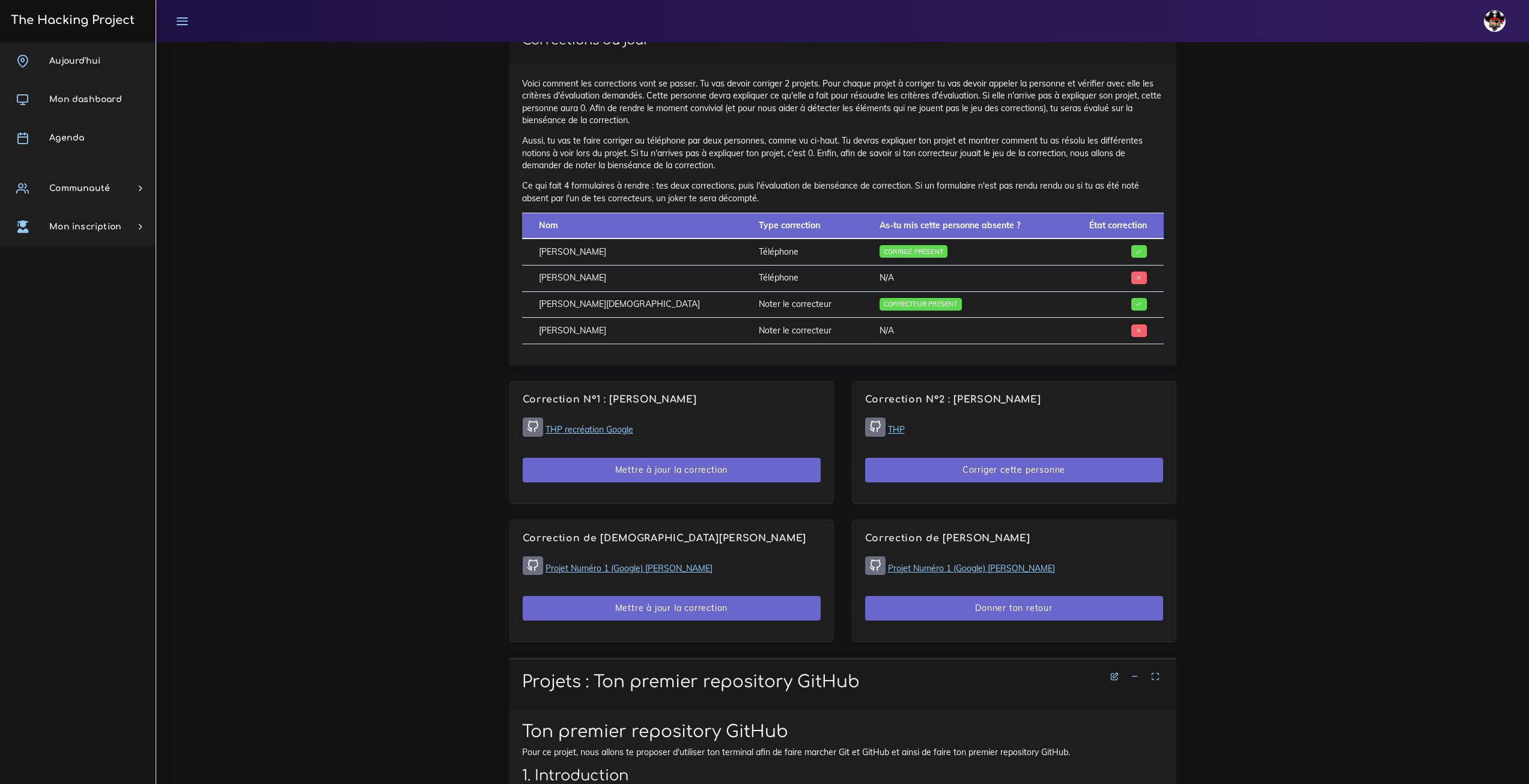
click at [1494, 26] on img at bounding box center [1494, 21] width 21 height 21
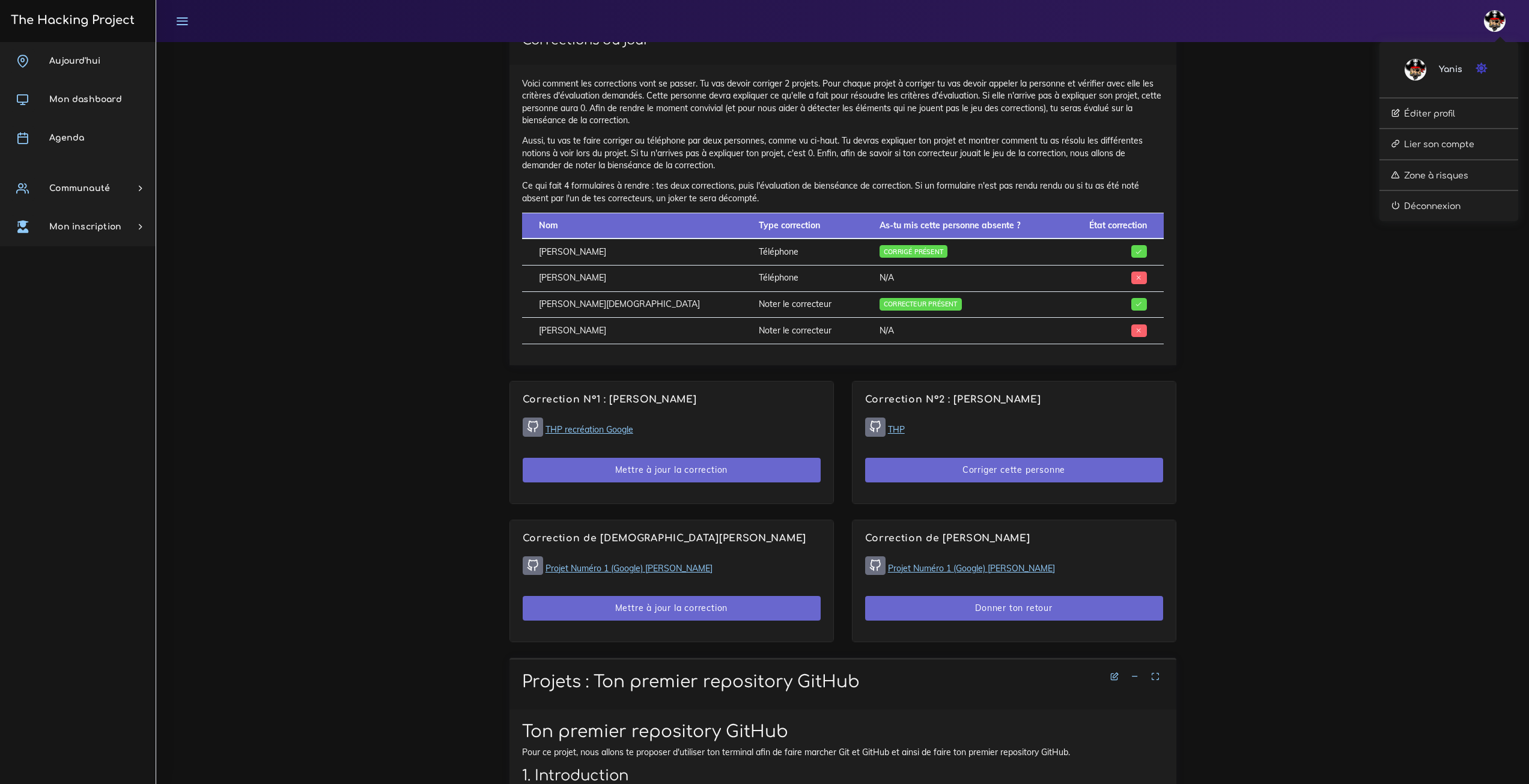
click at [1479, 68] on icon "button" at bounding box center [1482, 68] width 13 height 12
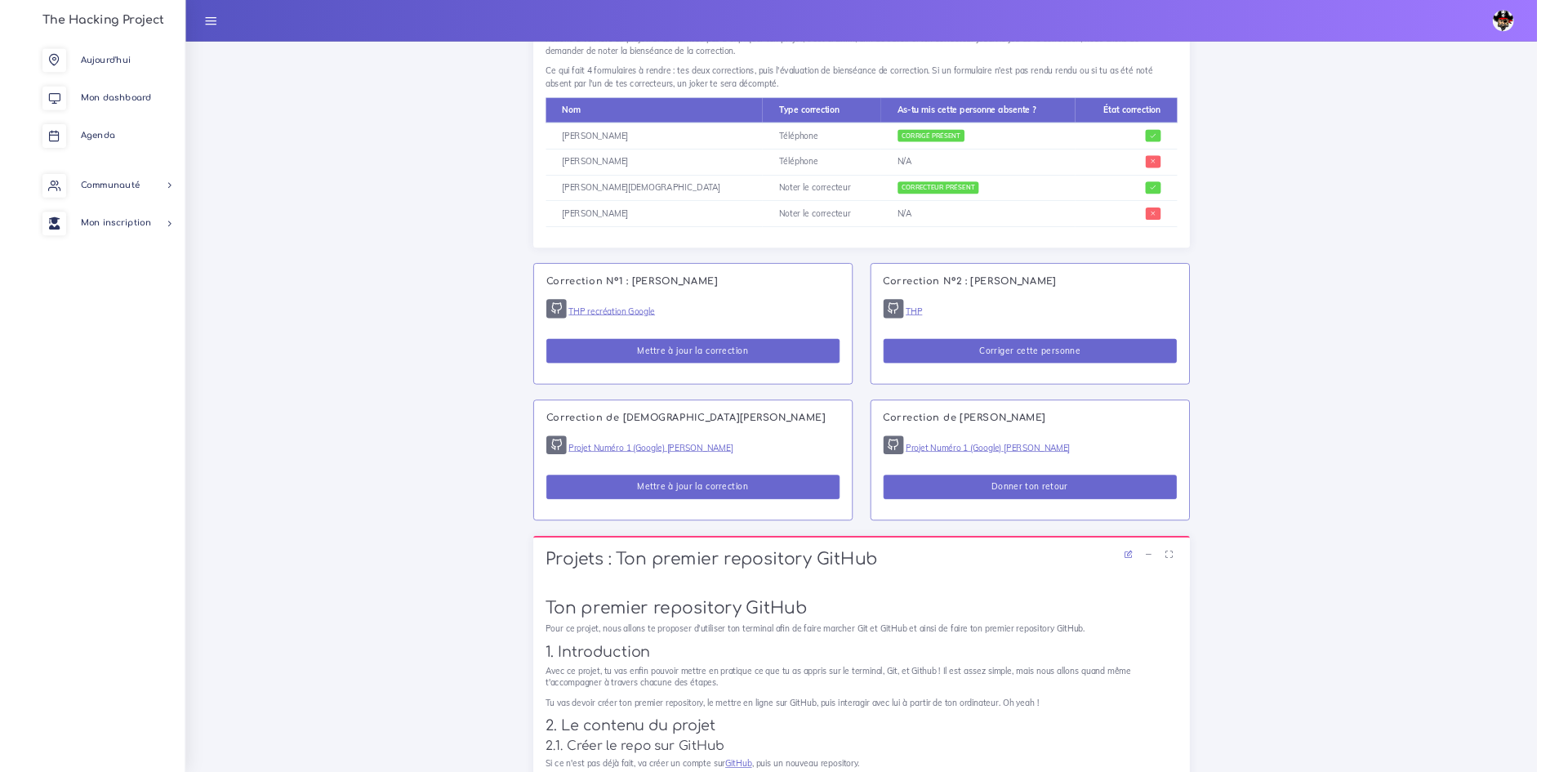
scroll to position [1144, 0]
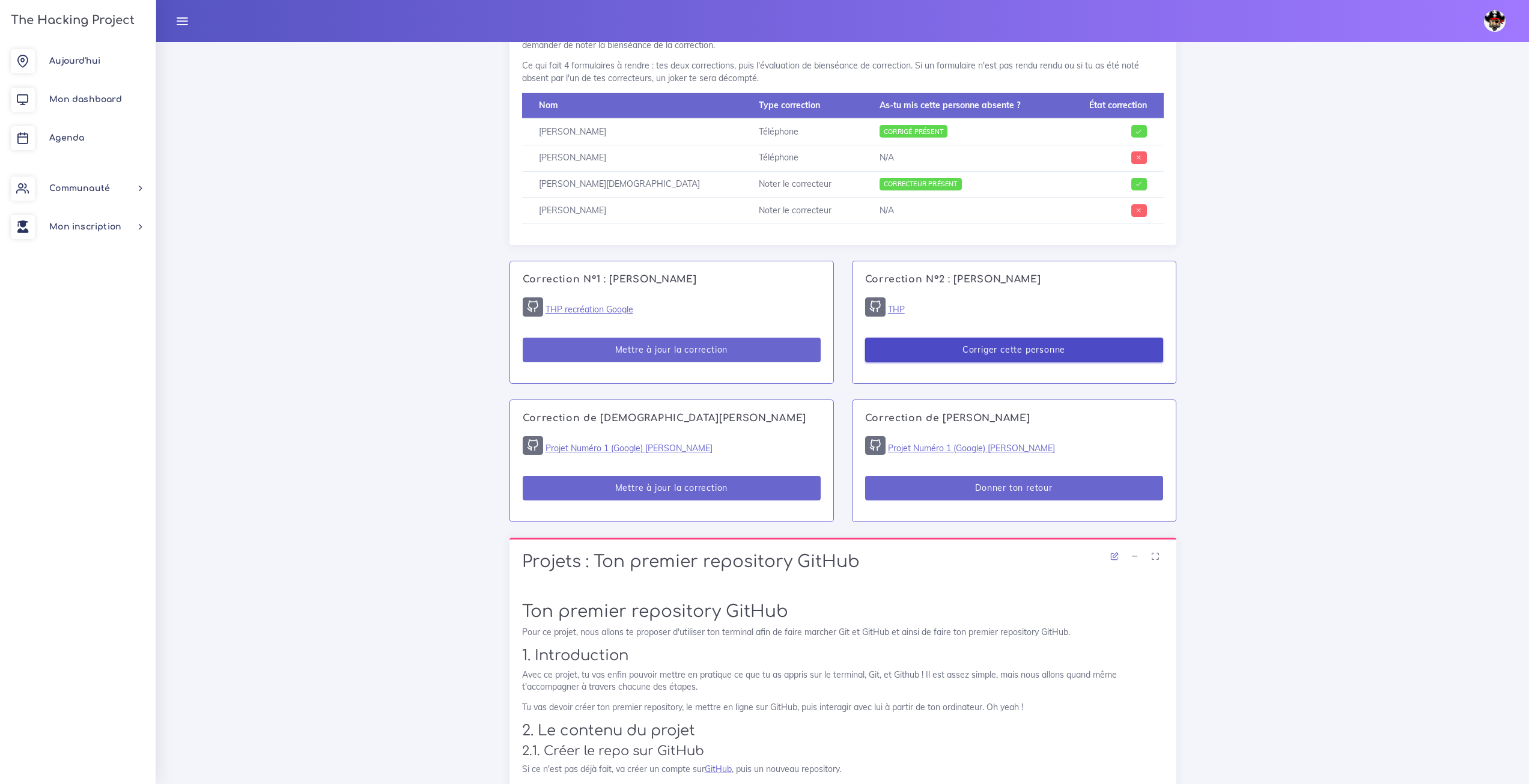
click at [919, 338] on button "Corriger cette personne" at bounding box center [1014, 350] width 298 height 25
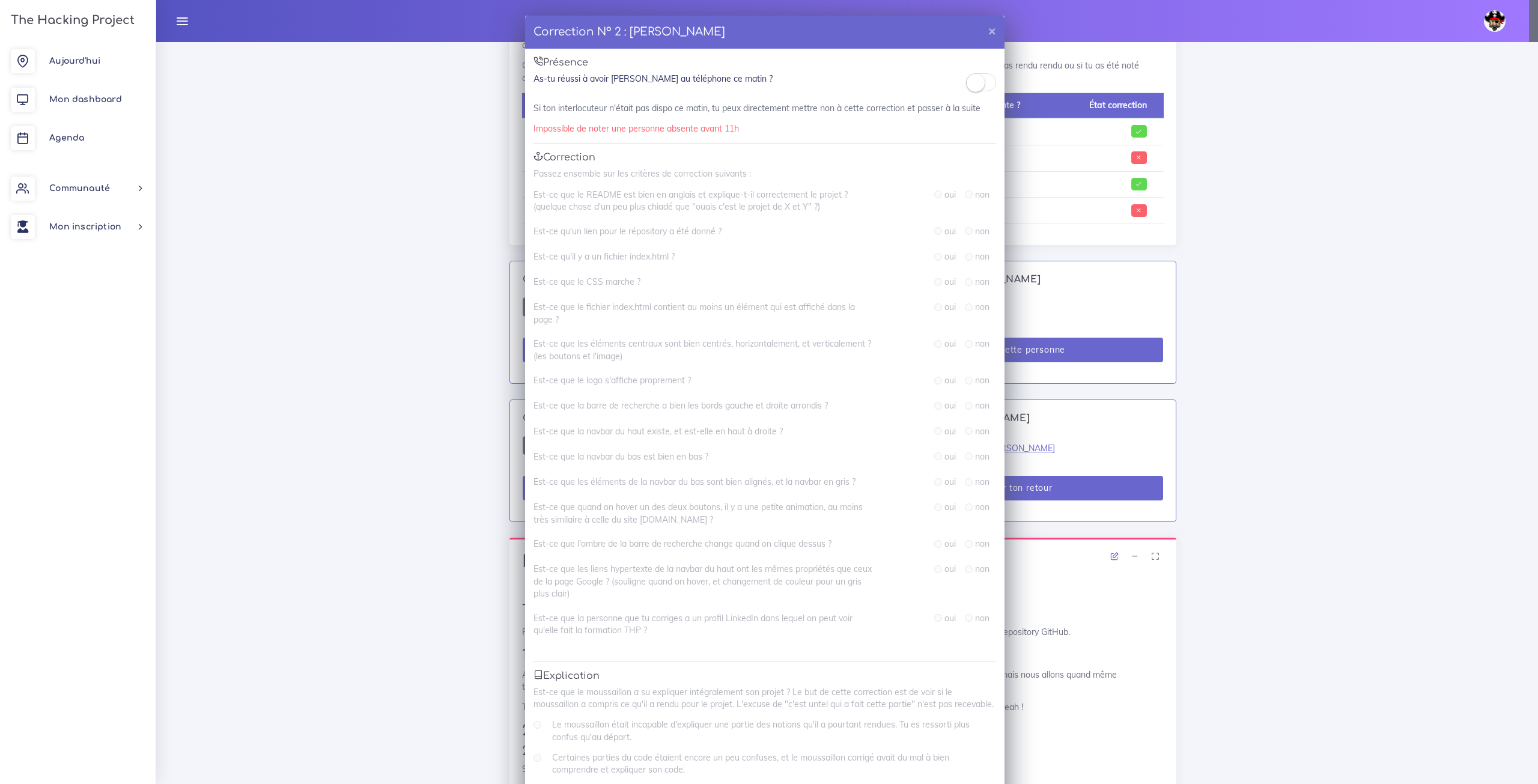
click at [1125, 245] on div "Correction N° 2 : Joseph LOGAN × Présence As-tu réussi à avoir Joseph au téléph…" at bounding box center [769, 392] width 1538 height 784
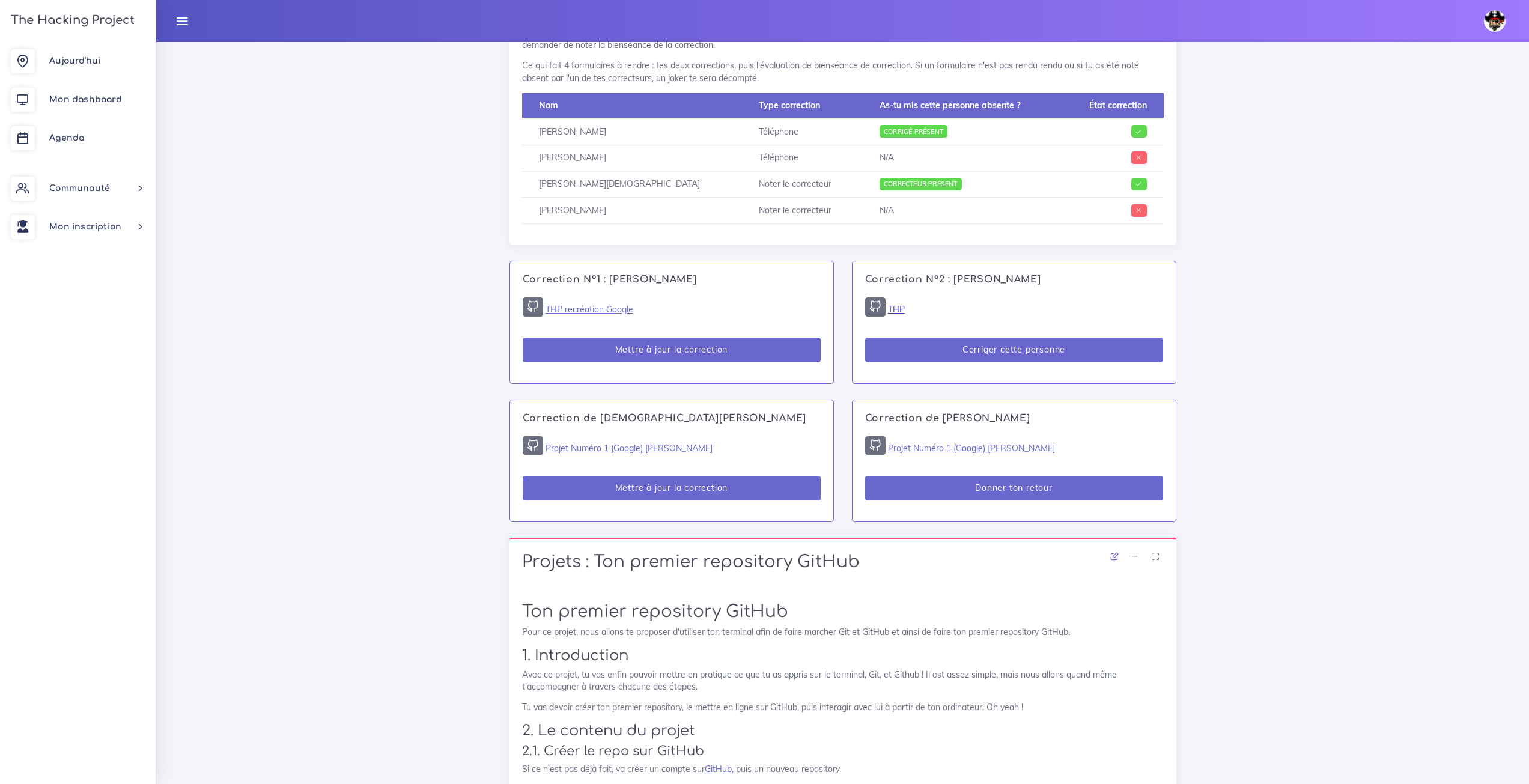
click at [897, 304] on link "THP" at bounding box center [896, 309] width 17 height 11
click at [1014, 338] on button "Corriger cette personne" at bounding box center [1014, 350] width 298 height 25
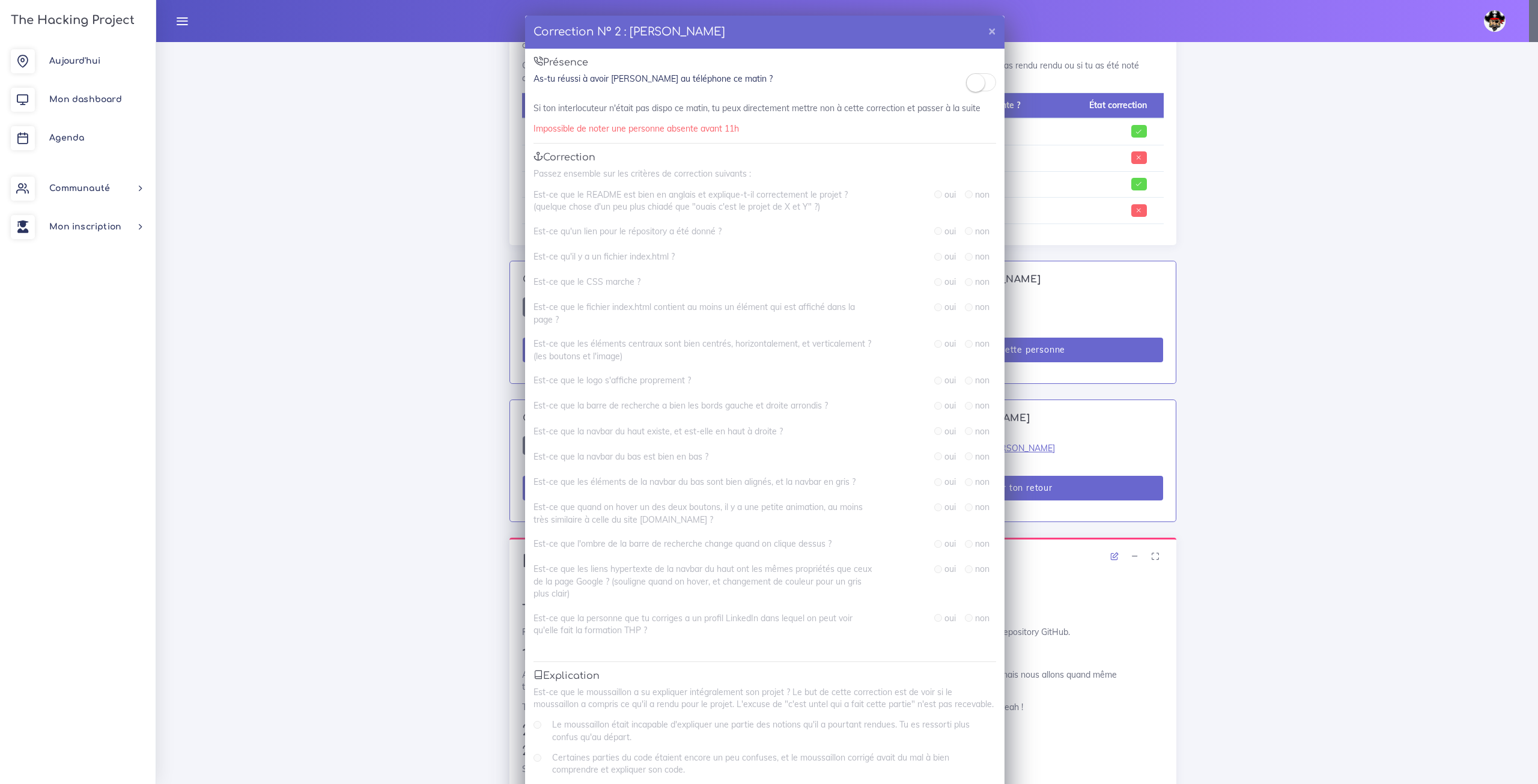
click at [1108, 288] on div "Correction N° 2 : Joseph LOGAN × Présence As-tu réussi à avoir Joseph au téléph…" at bounding box center [769, 392] width 1538 height 784
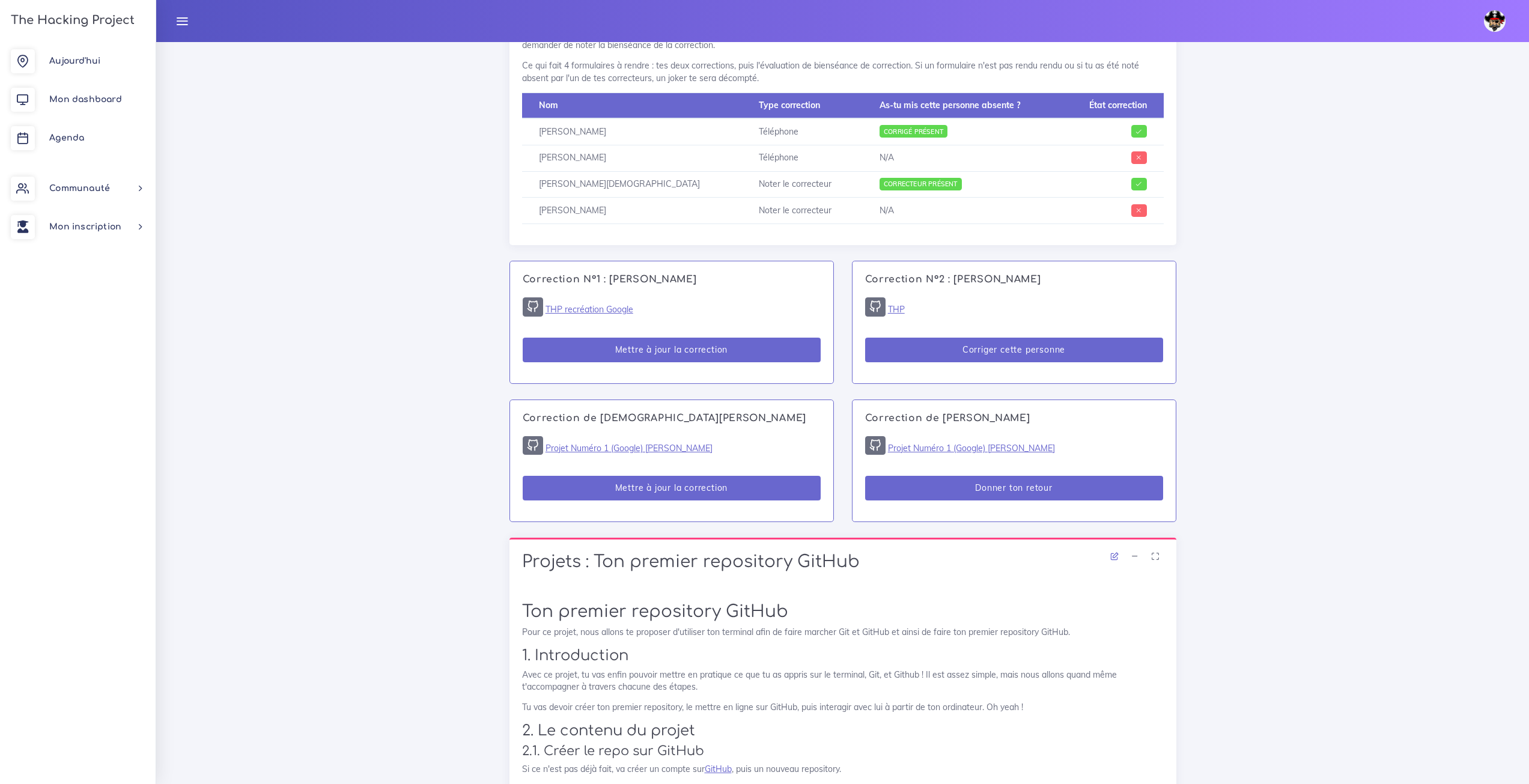
click at [900, 301] on div "Correction N°2 : Joseph LOGAN THP Corriger cette personne" at bounding box center [1014, 322] width 323 height 121
click at [898, 304] on link "THP" at bounding box center [896, 309] width 17 height 11
click at [985, 345] on button "Corriger cette personne" at bounding box center [1014, 350] width 298 height 25
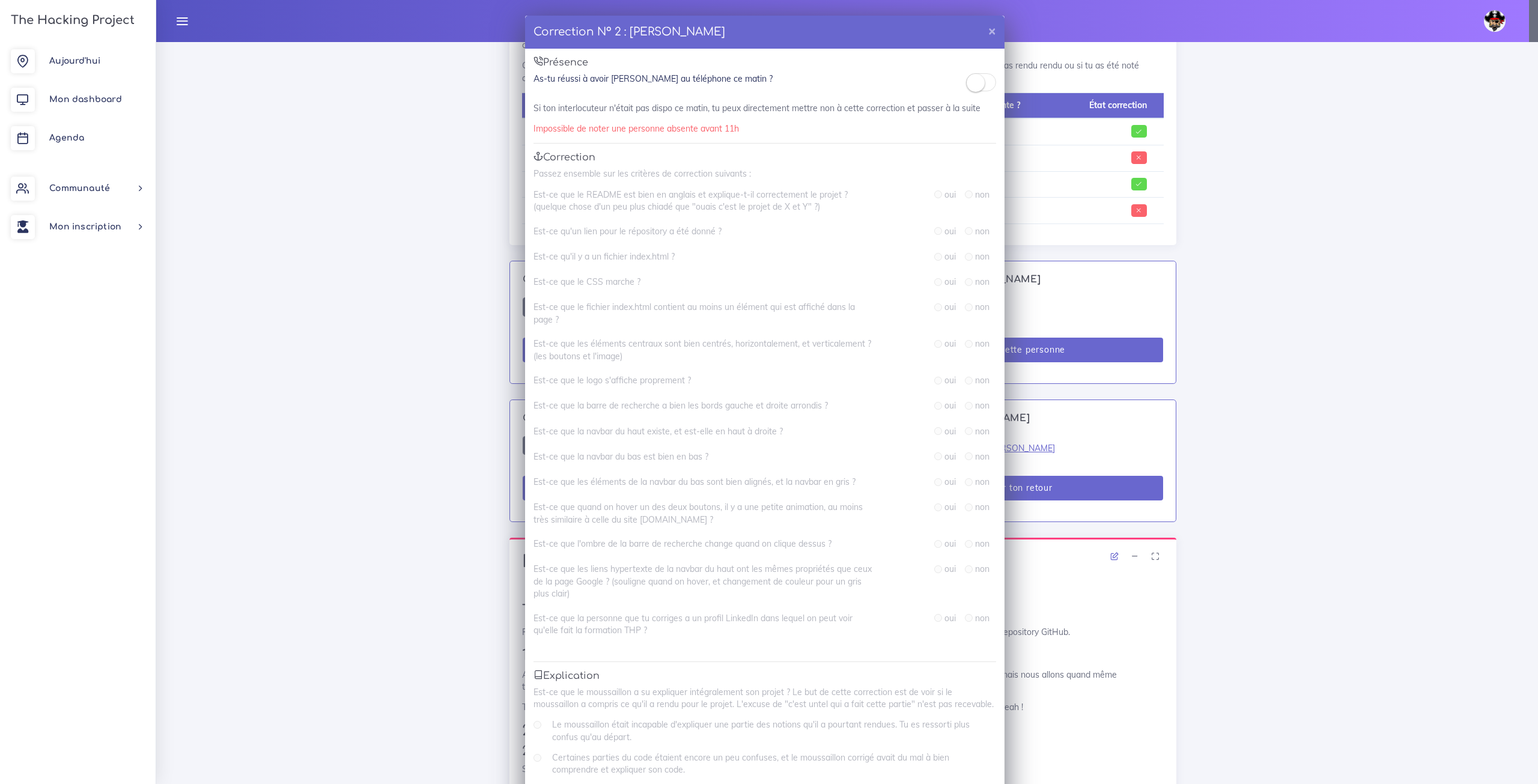
click at [984, 83] on span at bounding box center [981, 82] width 30 height 18
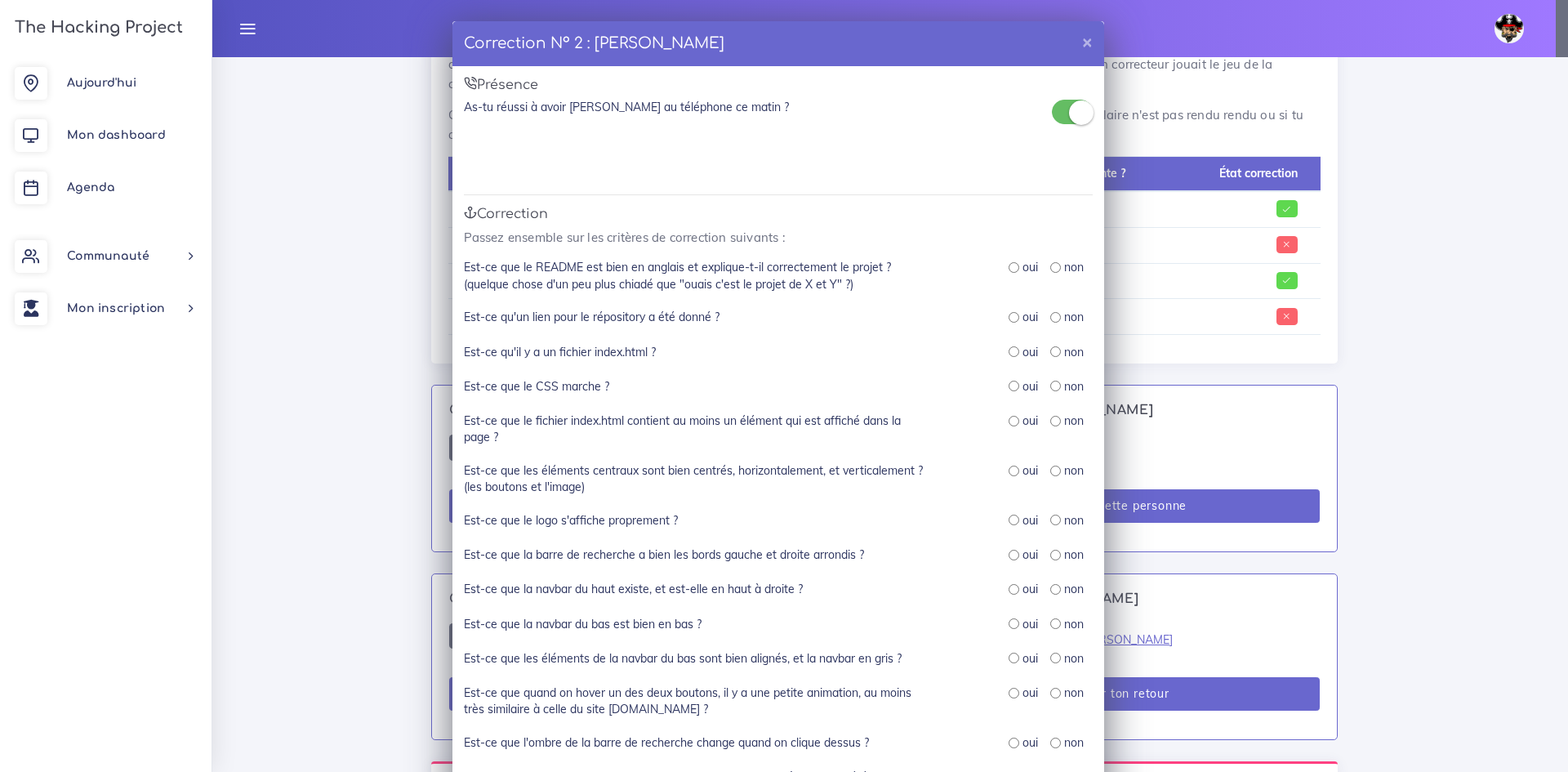
click at [1009, 272] on input "radio" at bounding box center [1014, 267] width 10 height 10
radio input "true"
click at [1009, 320] on input "radio" at bounding box center [1014, 318] width 10 height 10
radio input "true"
click at [1009, 354] on input "radio" at bounding box center [1014, 352] width 10 height 10
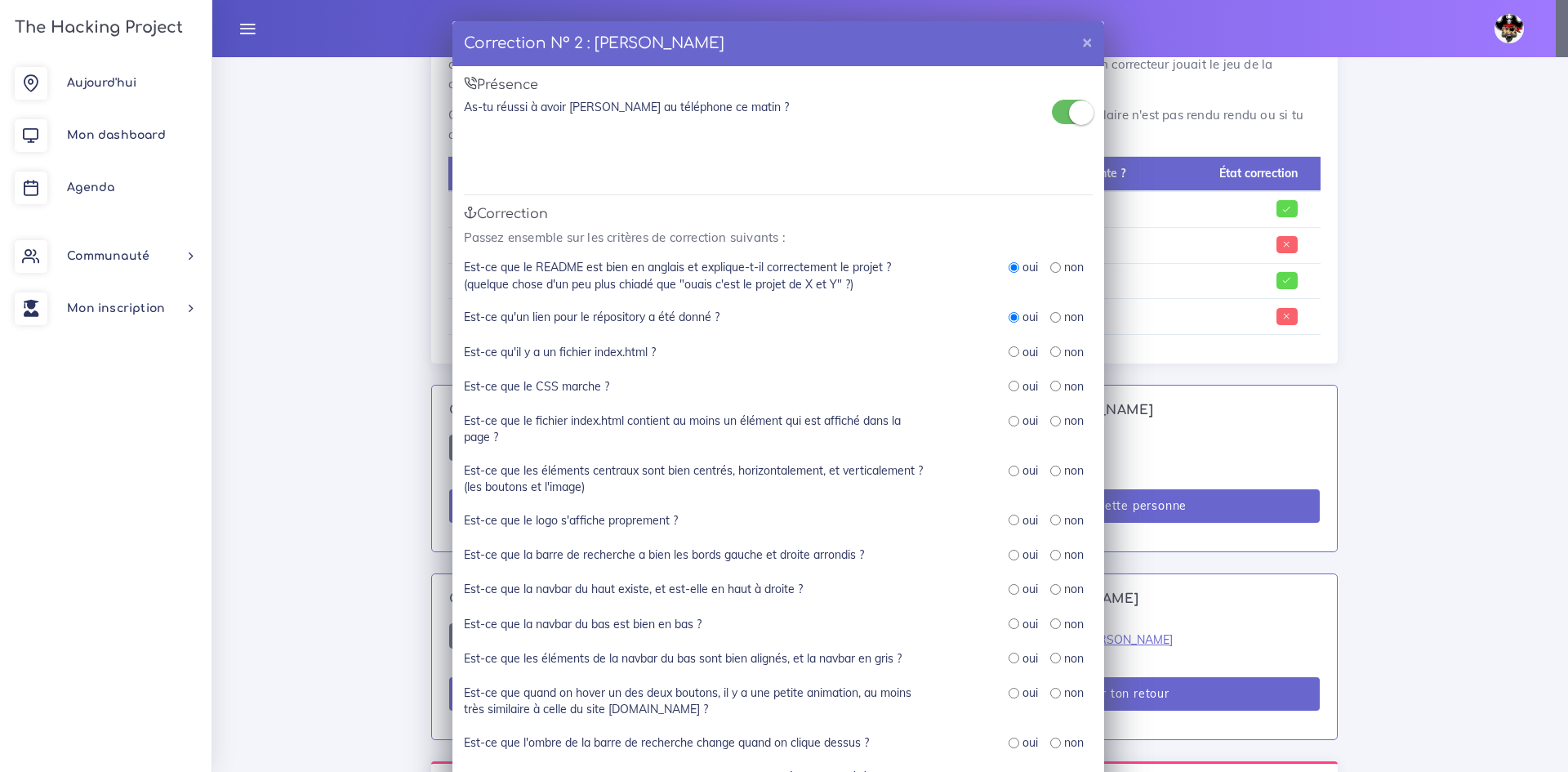
radio input "true"
click at [1009, 389] on input "radio" at bounding box center [1014, 386] width 10 height 10
radio input "true"
click at [1009, 422] on input "radio" at bounding box center [1014, 421] width 10 height 10
radio input "true"
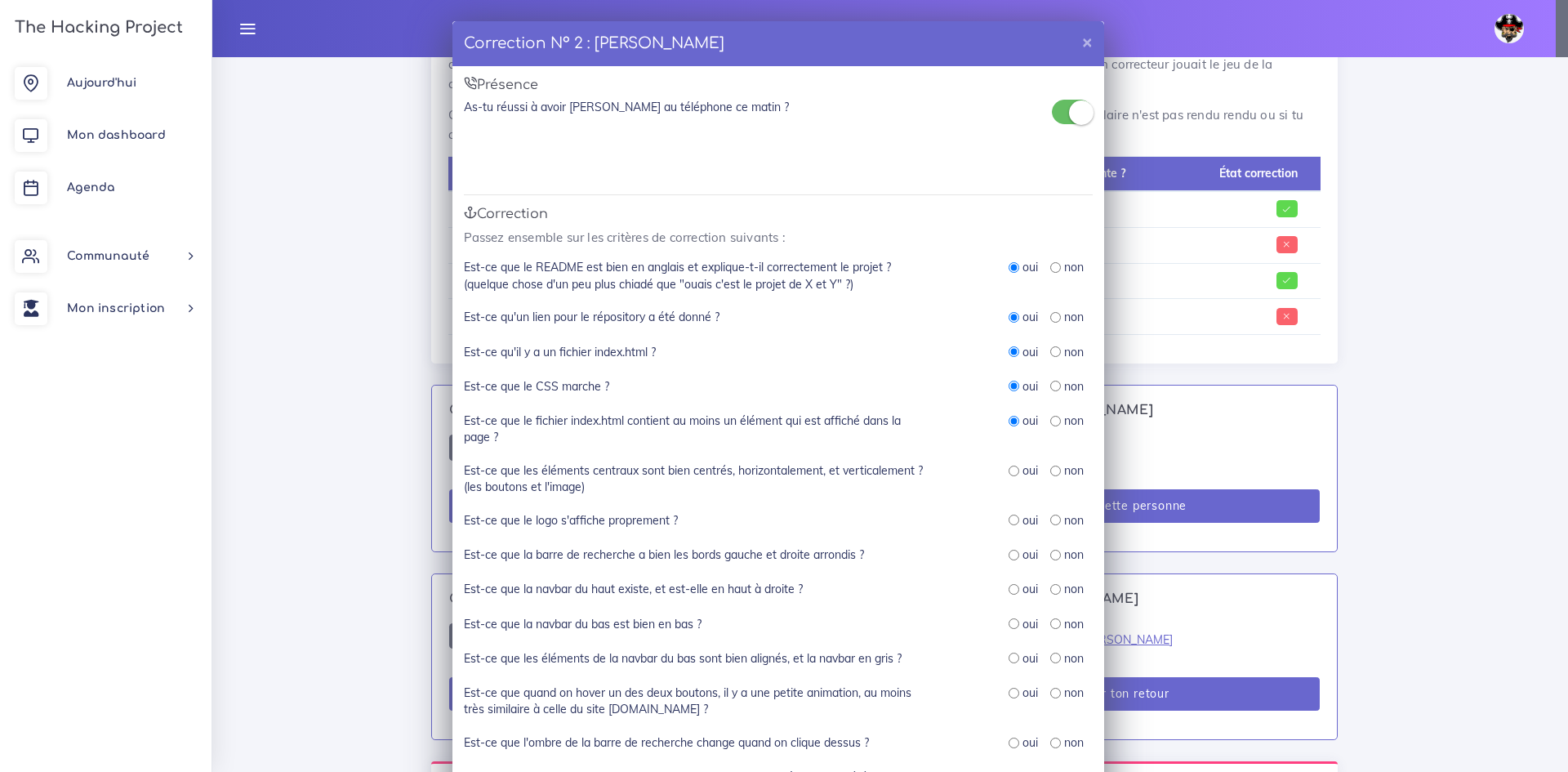
click at [1012, 476] on input "radio" at bounding box center [1014, 471] width 10 height 10
radio input "true"
click at [1009, 523] on input "radio" at bounding box center [1014, 520] width 10 height 10
radio input "true"
click at [1011, 561] on div "oui" at bounding box center [1023, 555] width 29 height 16
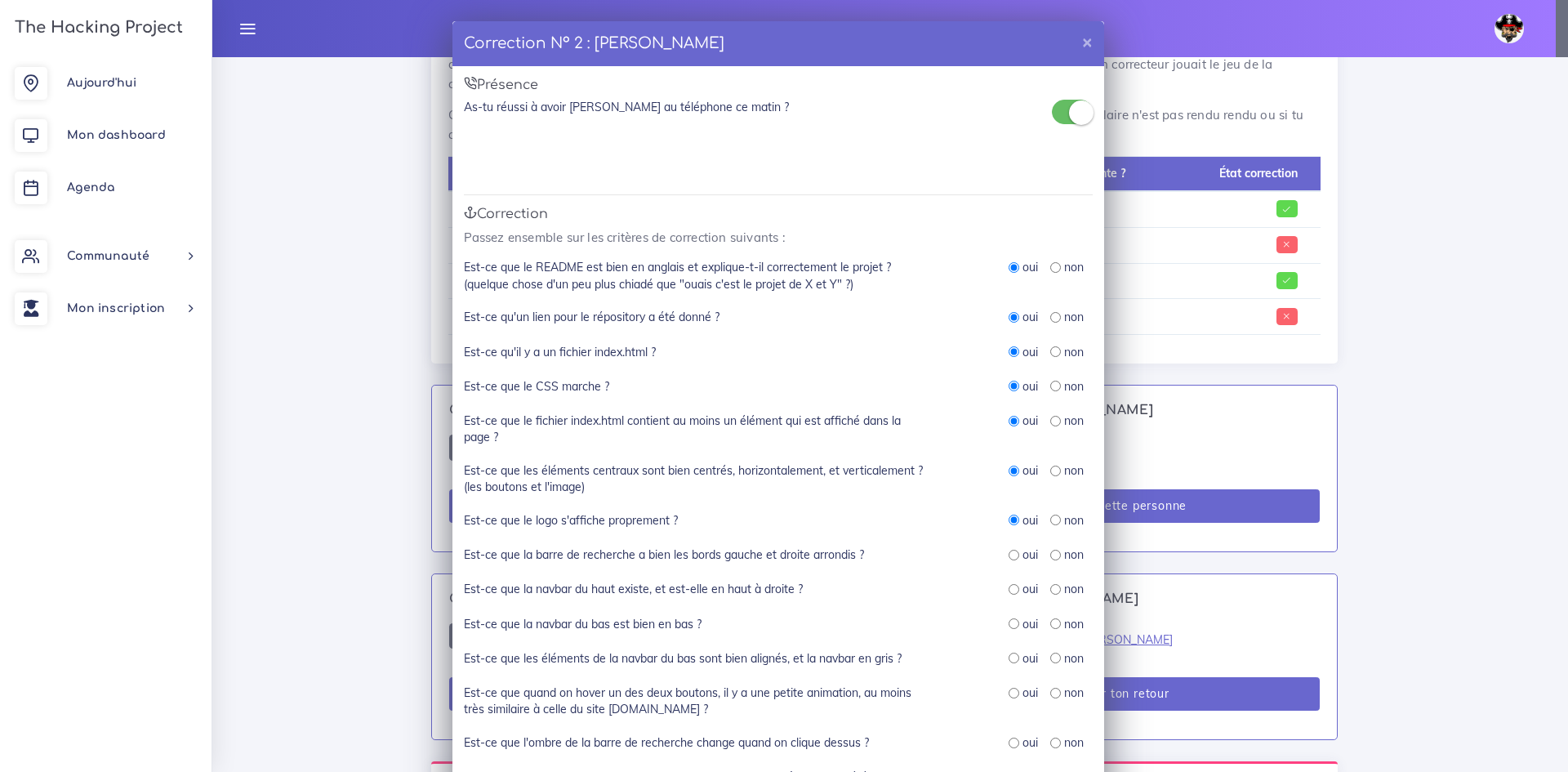
click at [1009, 557] on input "radio" at bounding box center [1014, 555] width 10 height 10
radio input "true"
click at [1022, 597] on label "oui" at bounding box center [1030, 589] width 15 height 16
click at [1010, 595] on div "oui" at bounding box center [1023, 589] width 29 height 16
drag, startPoint x: 1010, startPoint y: 591, endPoint x: 997, endPoint y: 574, distance: 21.4
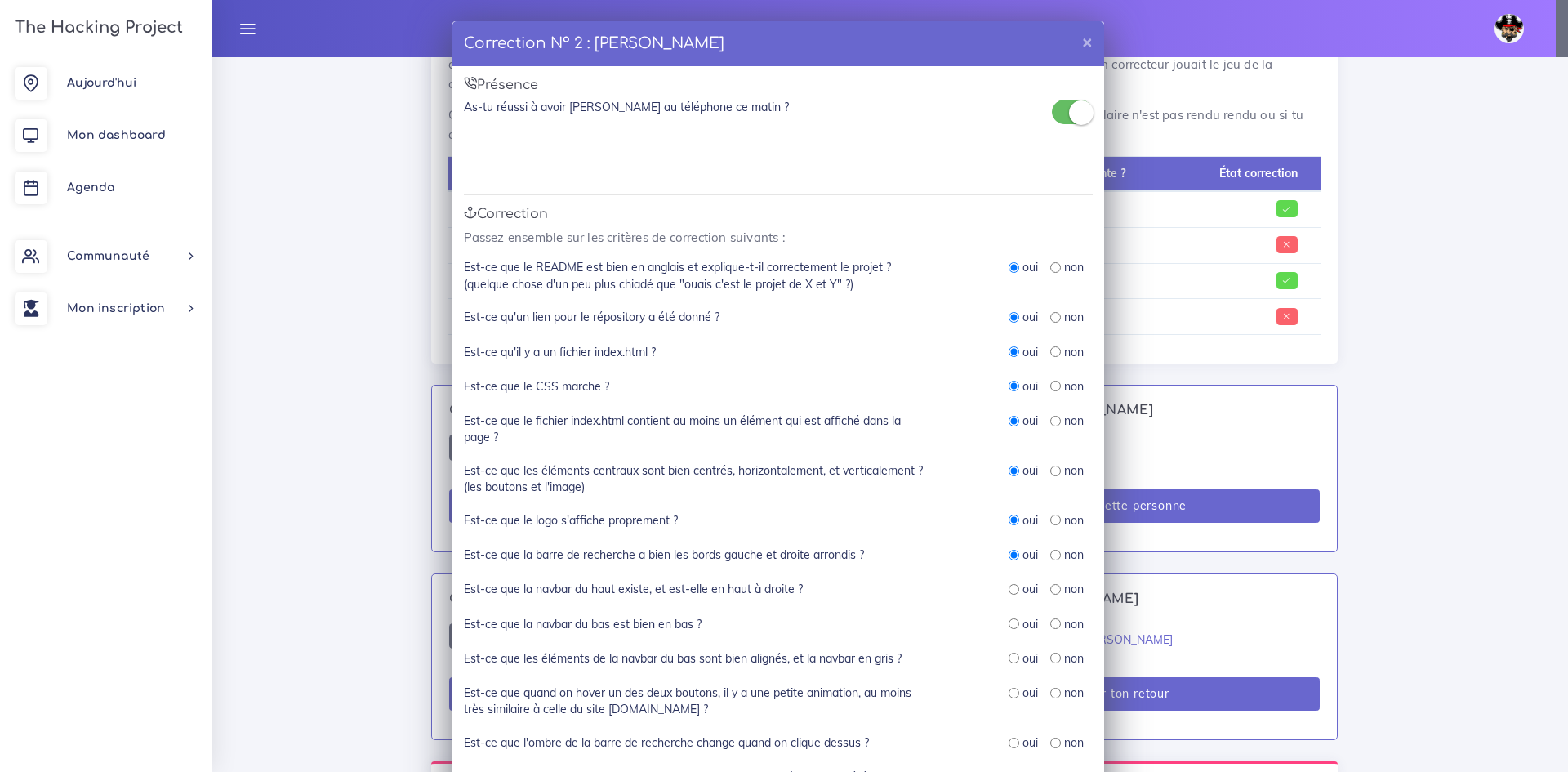
click at [1009, 591] on input "radio" at bounding box center [1014, 590] width 10 height 10
radio input "true"
click at [1022, 623] on label "oui" at bounding box center [1030, 624] width 15 height 16
click at [1009, 626] on input "radio" at bounding box center [1014, 624] width 10 height 10
radio input "true"
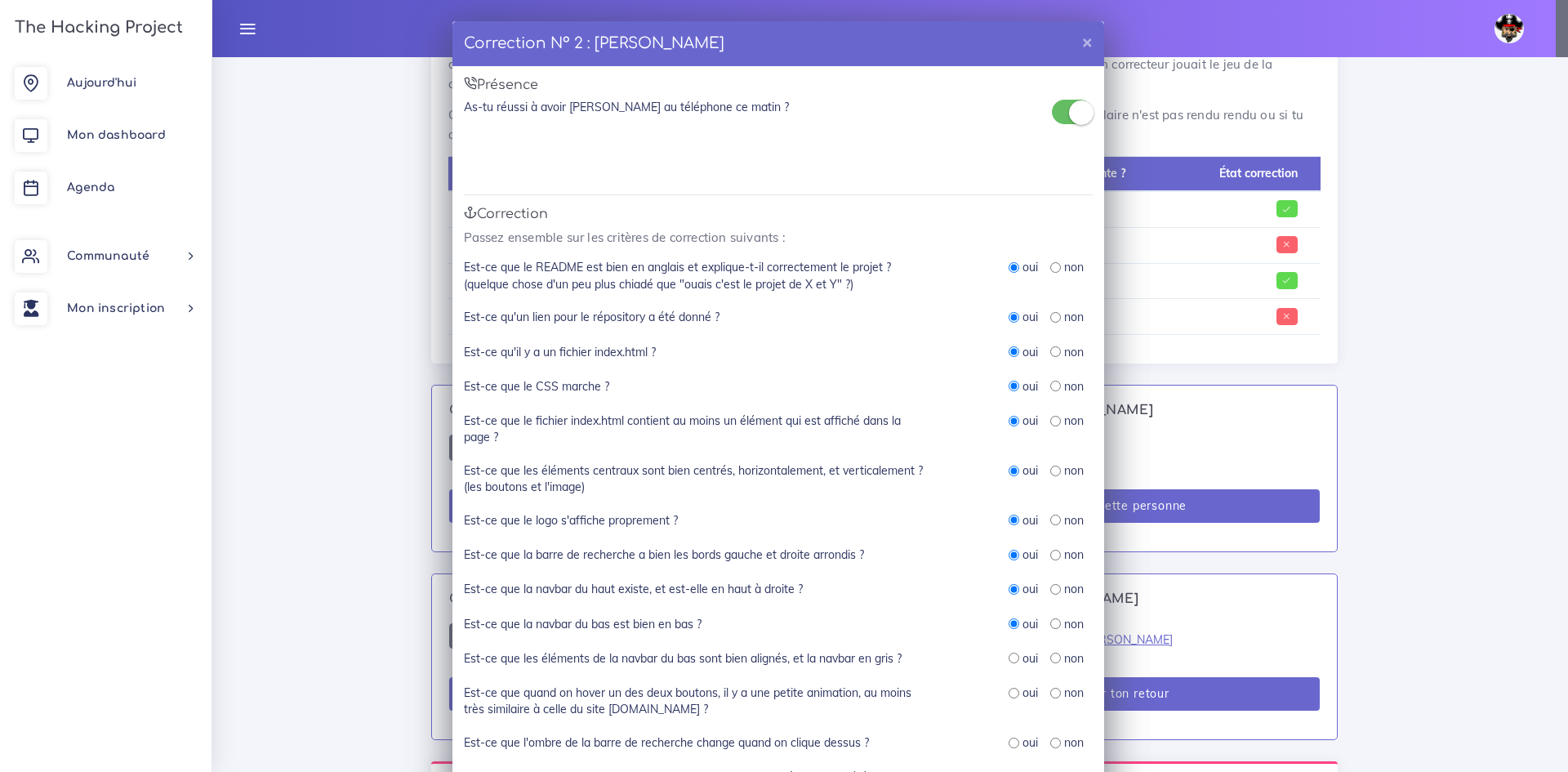
click at [1012, 666] on div "oui" at bounding box center [1023, 658] width 29 height 16
click at [1008, 669] on div "Est-ce que les éléments de la navbar du bas sont bien alignés, et la navbar en …" at bounding box center [778, 668] width 629 height 34
click at [1012, 663] on input "radio" at bounding box center [1014, 658] width 10 height 10
radio input "true"
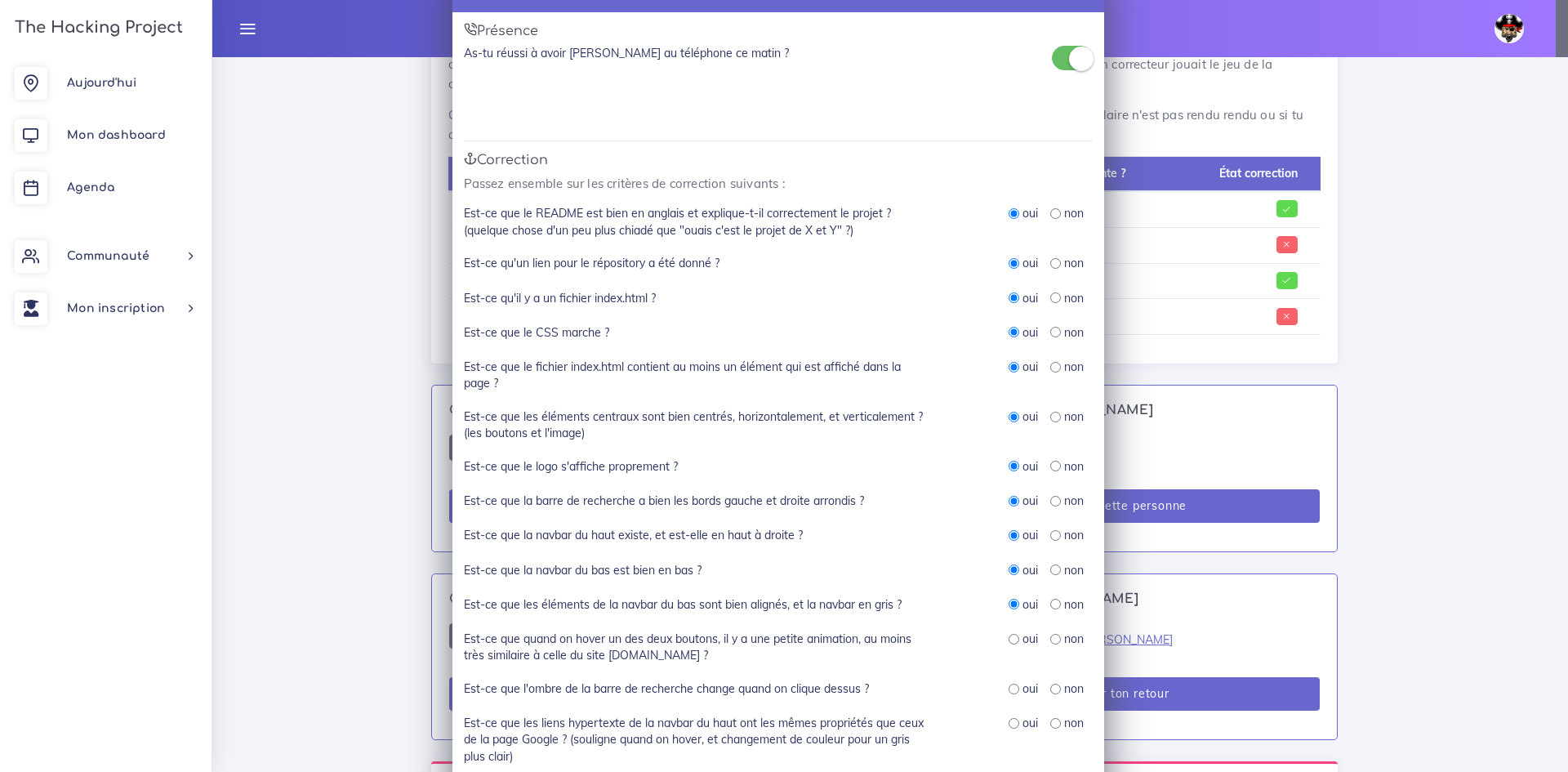
scroll to position [163, 0]
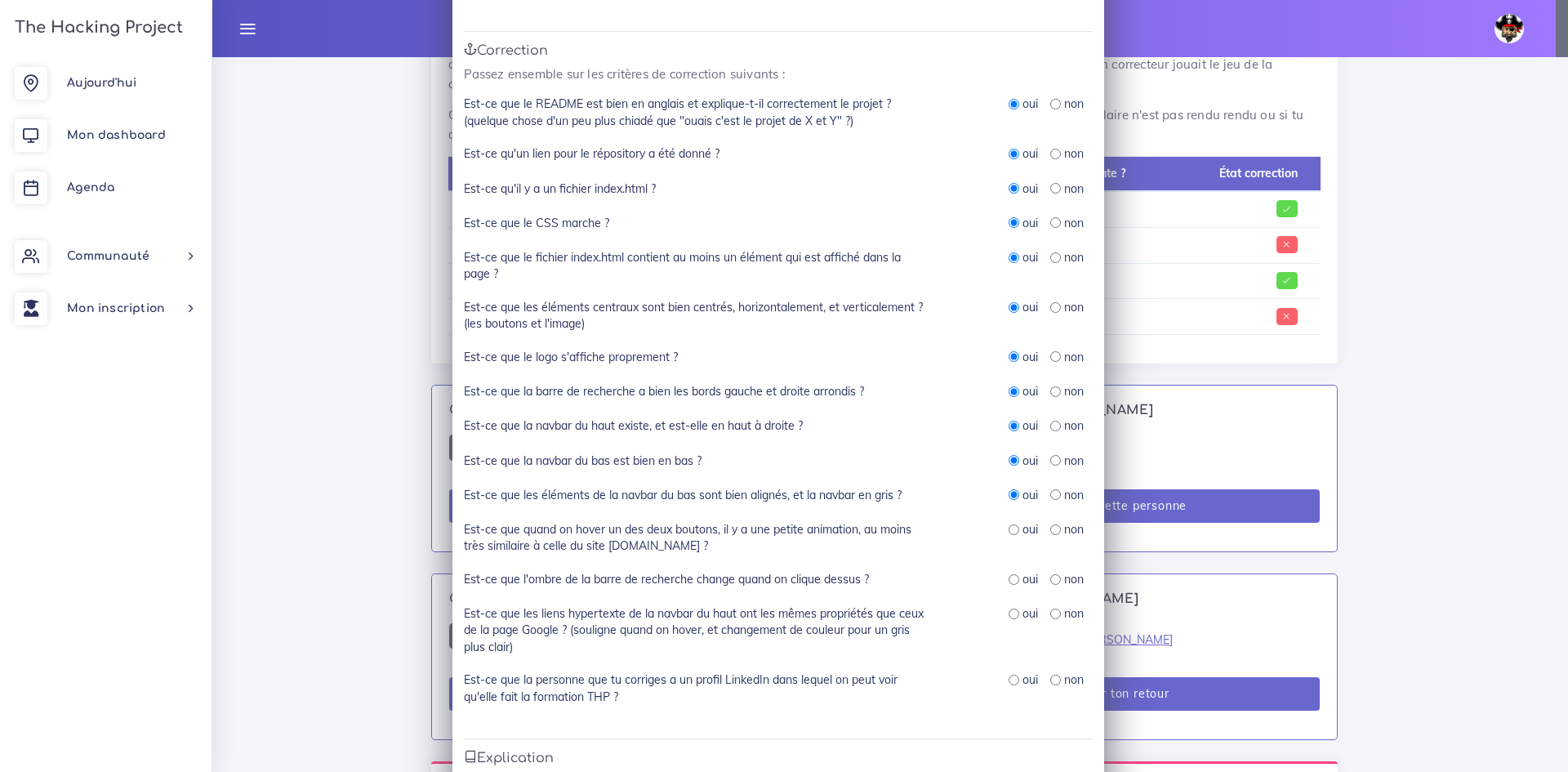
click at [1064, 535] on label "non" at bounding box center [1074, 529] width 20 height 16
click at [1050, 530] on input "radio" at bounding box center [1056, 530] width 10 height 10
radio input "true"
click at [1064, 579] on label "non" at bounding box center [1074, 579] width 20 height 16
click at [1055, 579] on div "non" at bounding box center [1067, 579] width 33 height 16
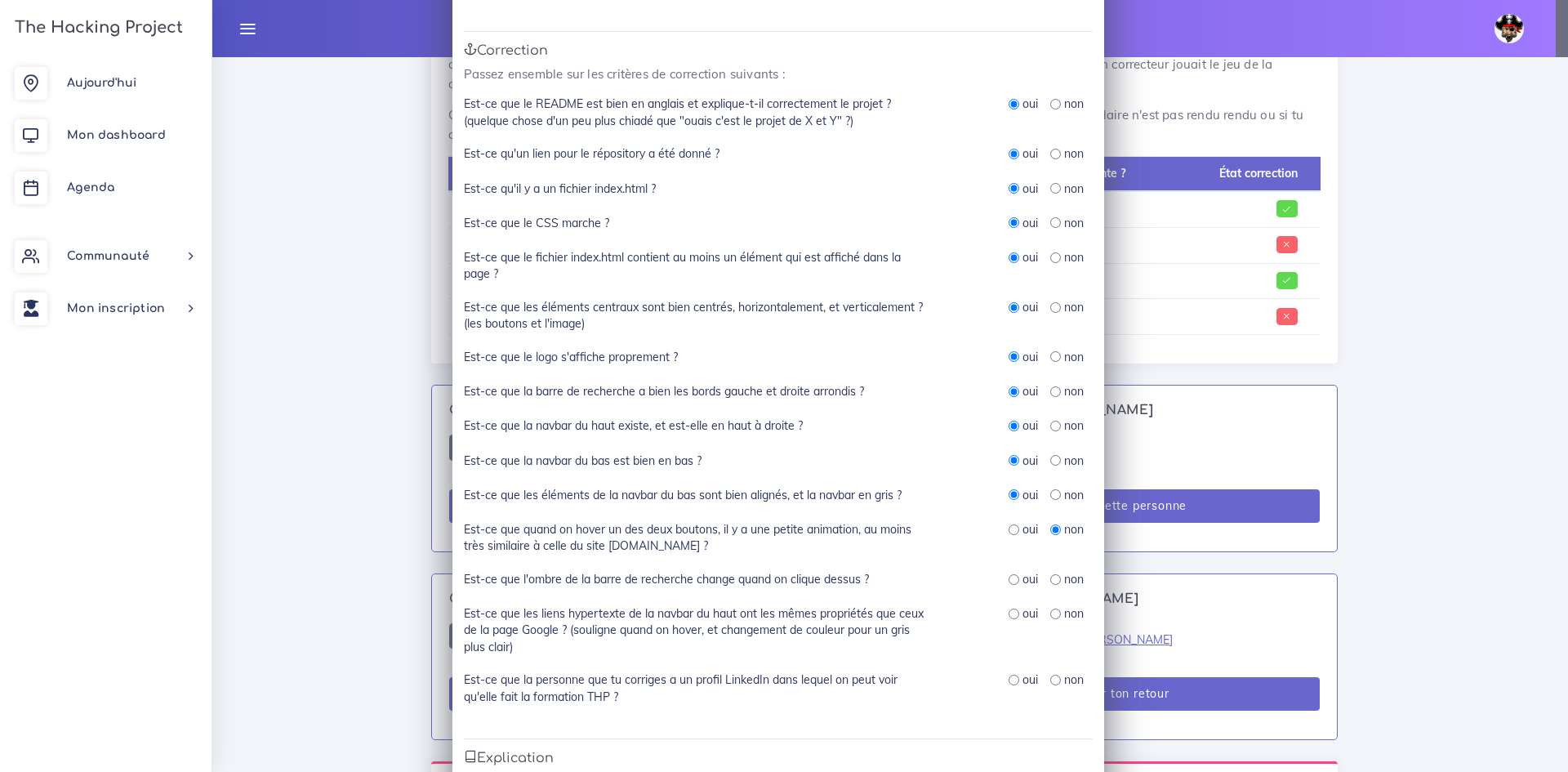
click at [1050, 581] on input "radio" at bounding box center [1056, 579] width 10 height 10
radio input "true"
click at [1012, 613] on input "radio" at bounding box center [1014, 614] width 10 height 10
radio input "true"
click at [1015, 686] on div "oui" at bounding box center [1023, 680] width 29 height 16
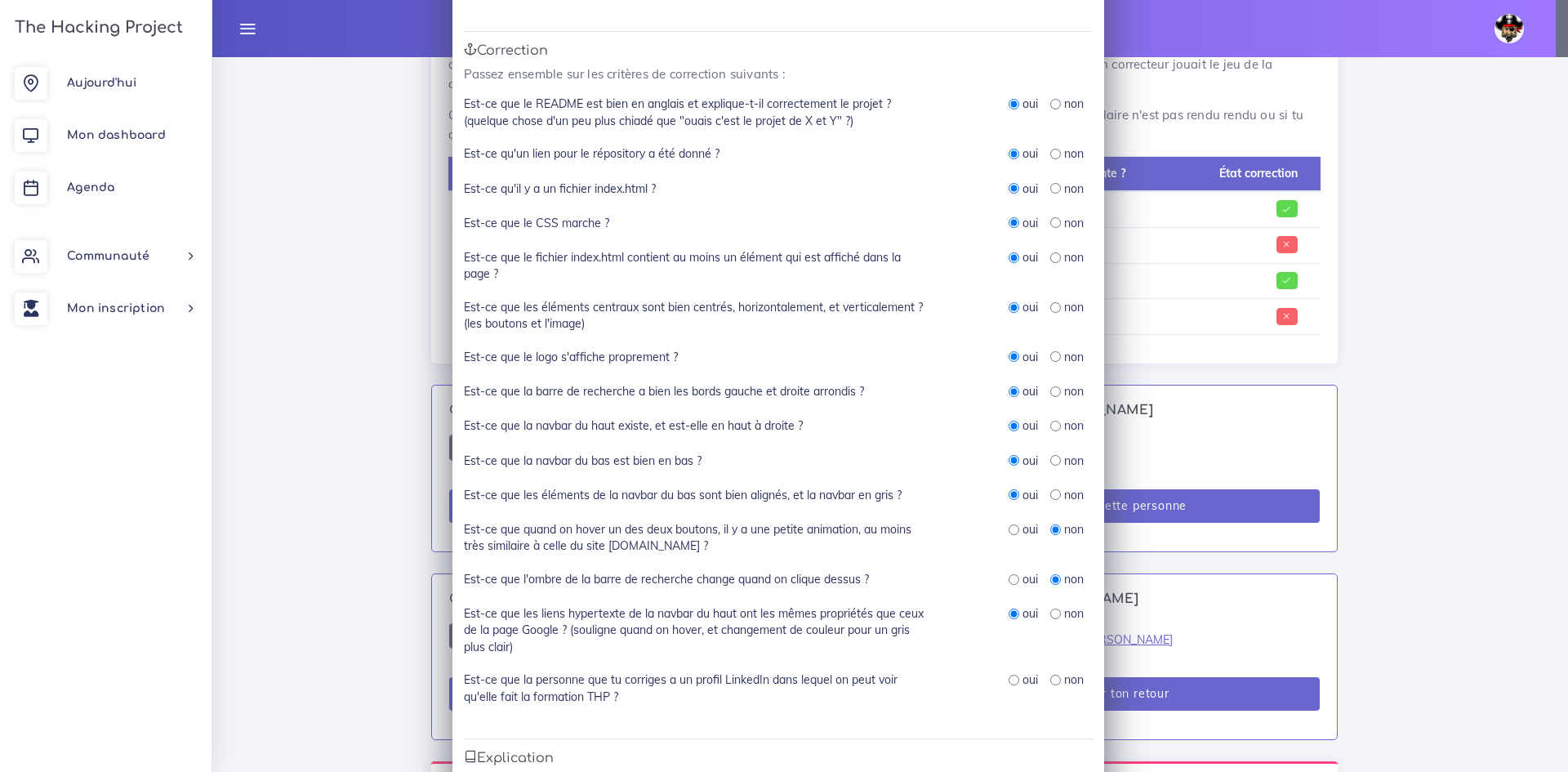
click at [1015, 682] on div "oui" at bounding box center [1023, 680] width 29 height 16
click at [1010, 682] on input "radio" at bounding box center [1014, 680] width 10 height 10
radio input "true"
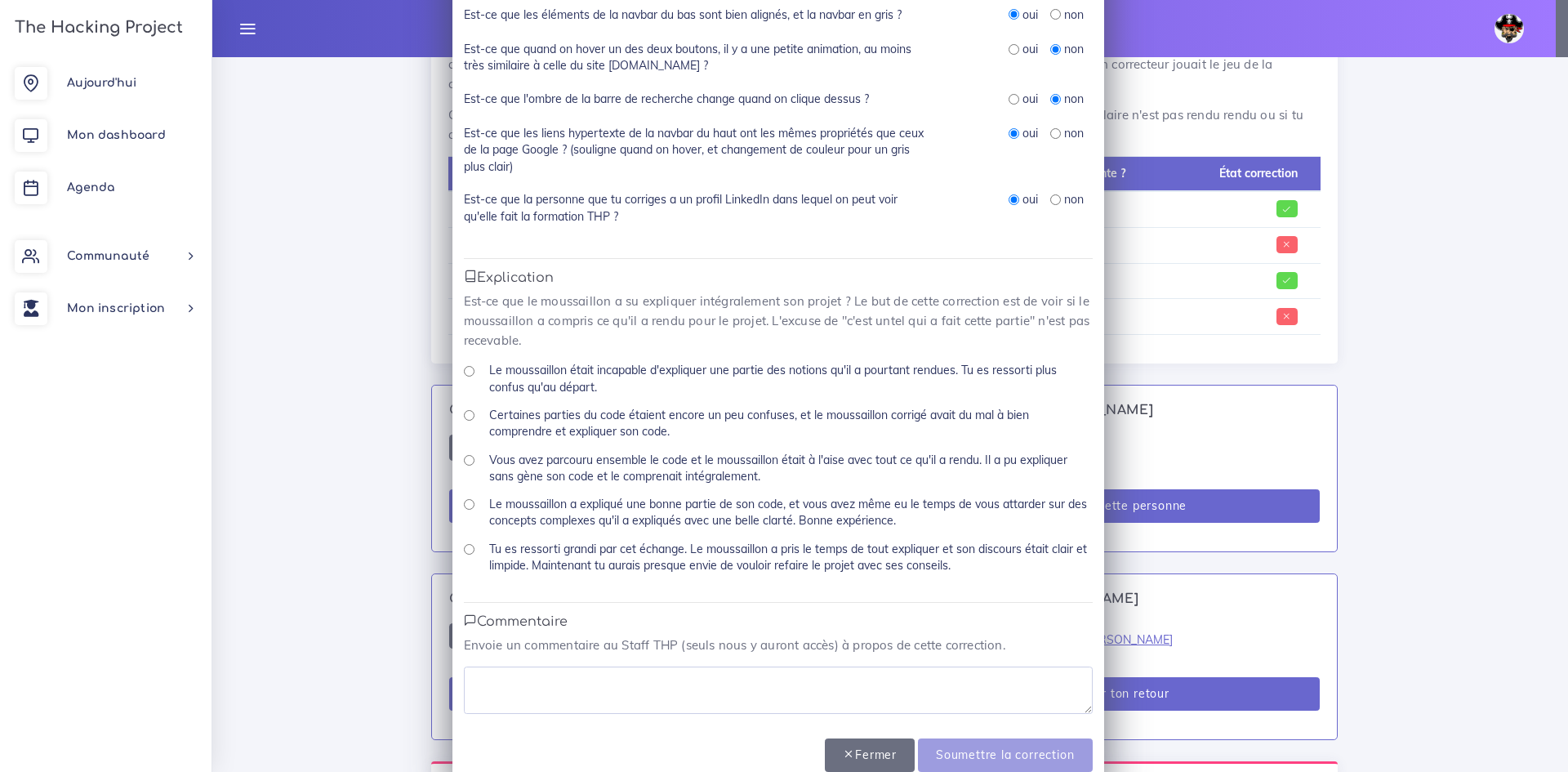
scroll to position [676, 0]
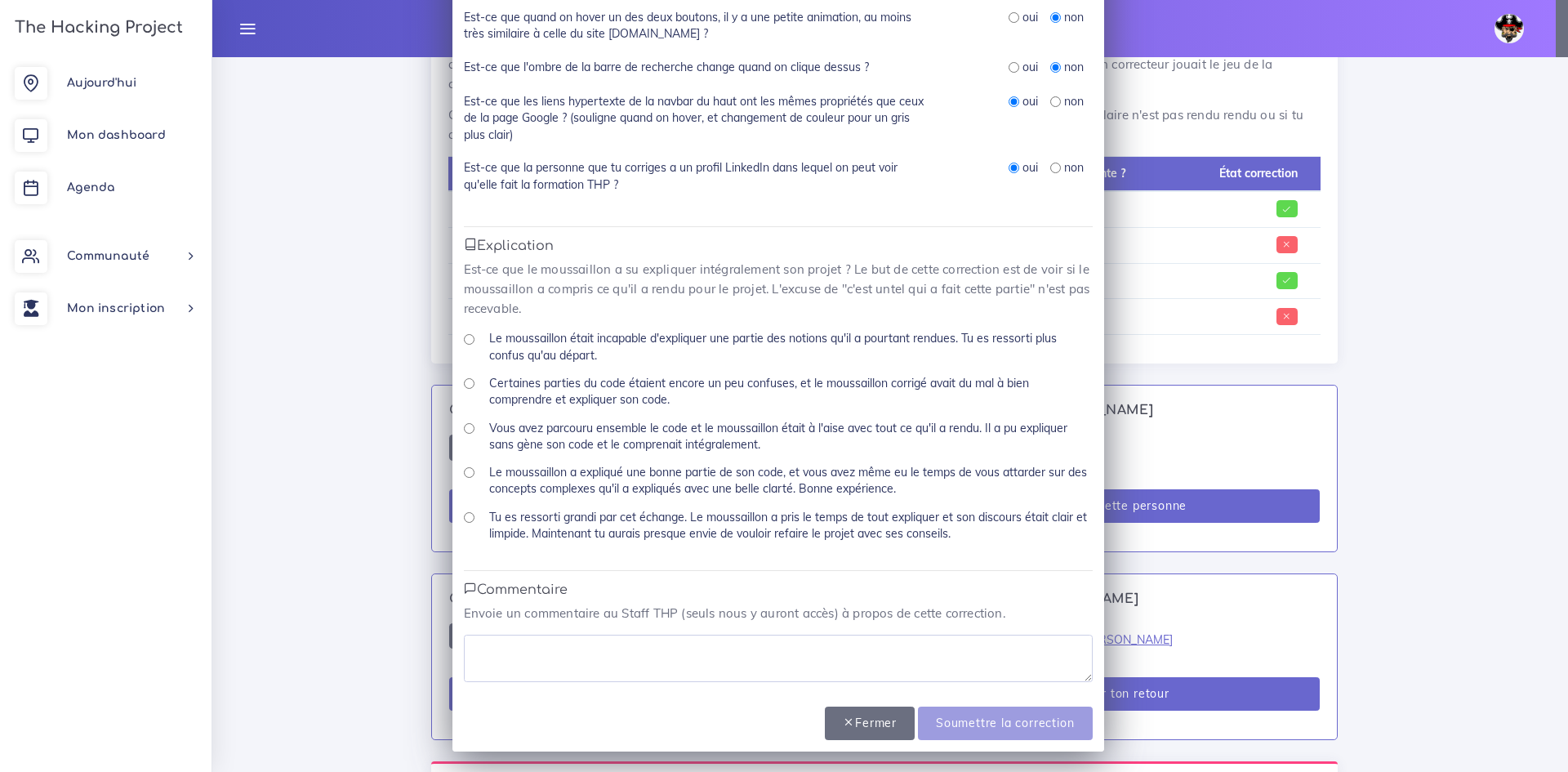
click at [497, 478] on label "Le moussaillon a expliqué une bonne partie de son code, et vous avez même eu le…" at bounding box center [791, 480] width 604 height 33
click at [464, 476] on input "Le moussaillon a expliqué une bonne partie de son code, et vous avez même eu le…" at bounding box center [469, 472] width 10 height 10
radio input "true"
click at [639, 668] on textarea at bounding box center [778, 658] width 629 height 47
type textarea "Nickel"
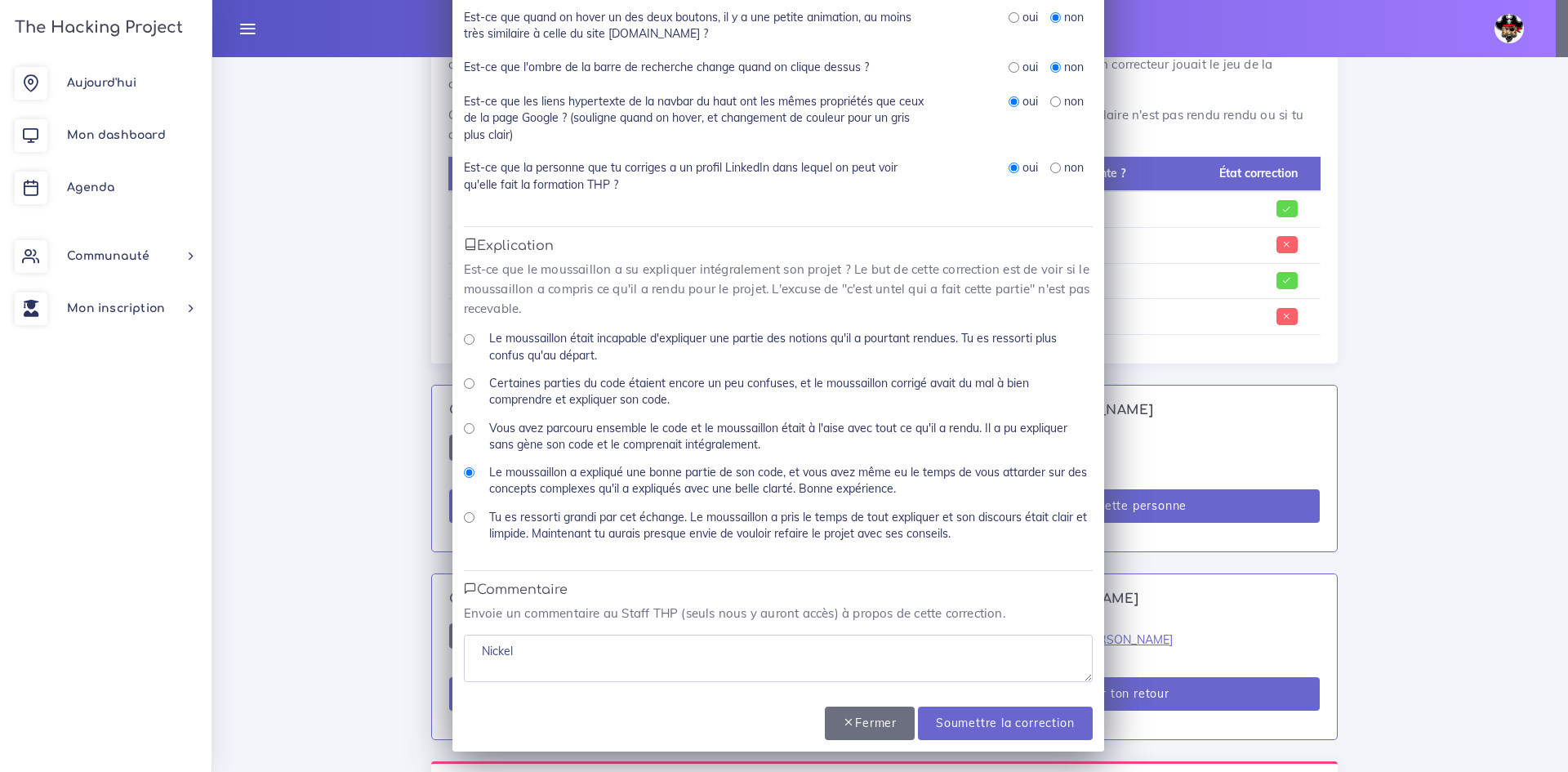
click at [570, 523] on label "Tu es ressorti grandi par cet échange. Le moussaillon a pris le temps de tout e…" at bounding box center [791, 526] width 604 height 33
click at [466, 524] on div "Tu es ressorti grandi par cet échange. Le moussaillon a pris le temps de tout e…" at bounding box center [778, 531] width 629 height 45
click at [464, 519] on input "Tu es ressorti grandi par cet échange. Le moussaillon a pris le temps de tout e…" at bounding box center [469, 518] width 10 height 10
radio input "true"
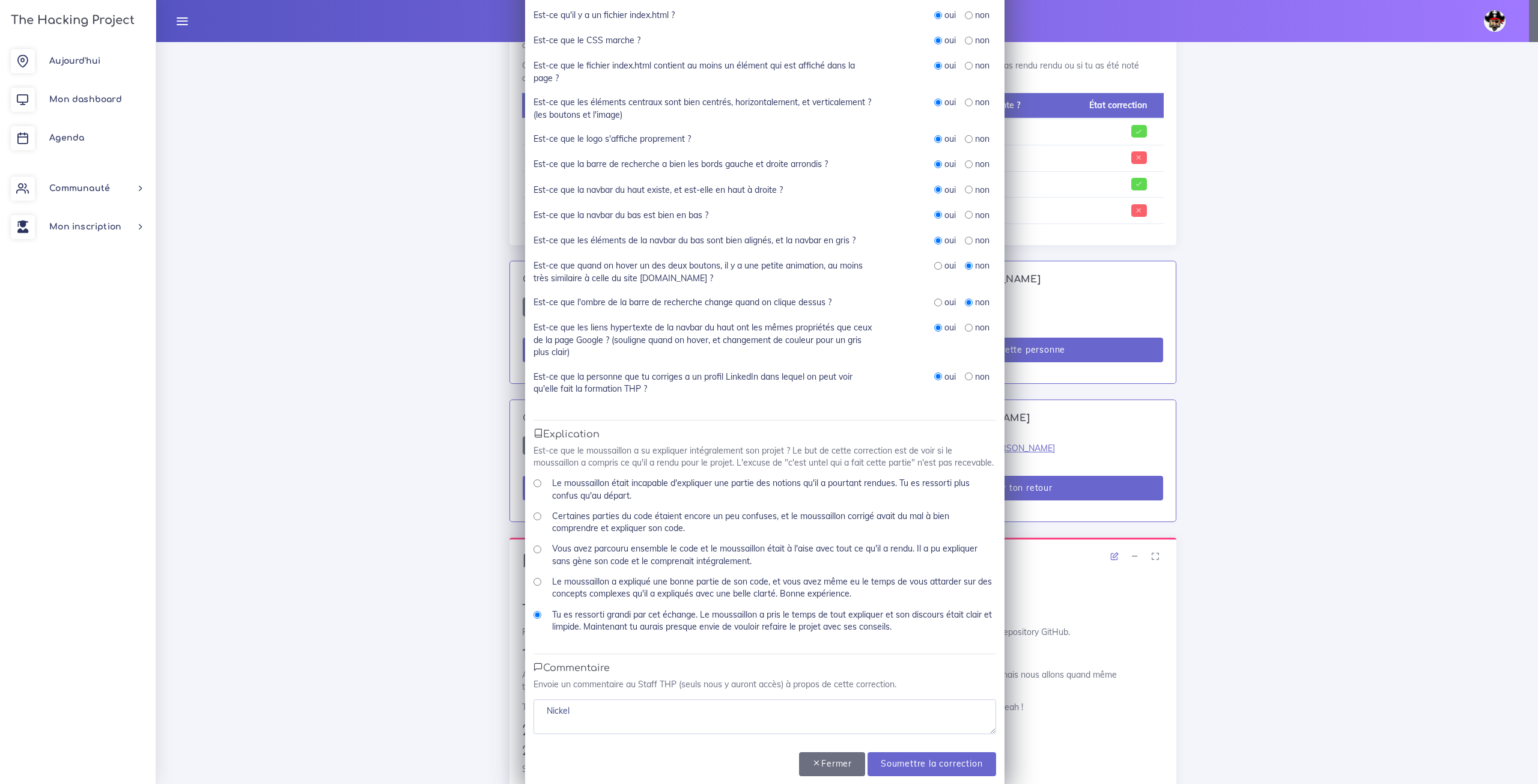
scroll to position [258, 0]
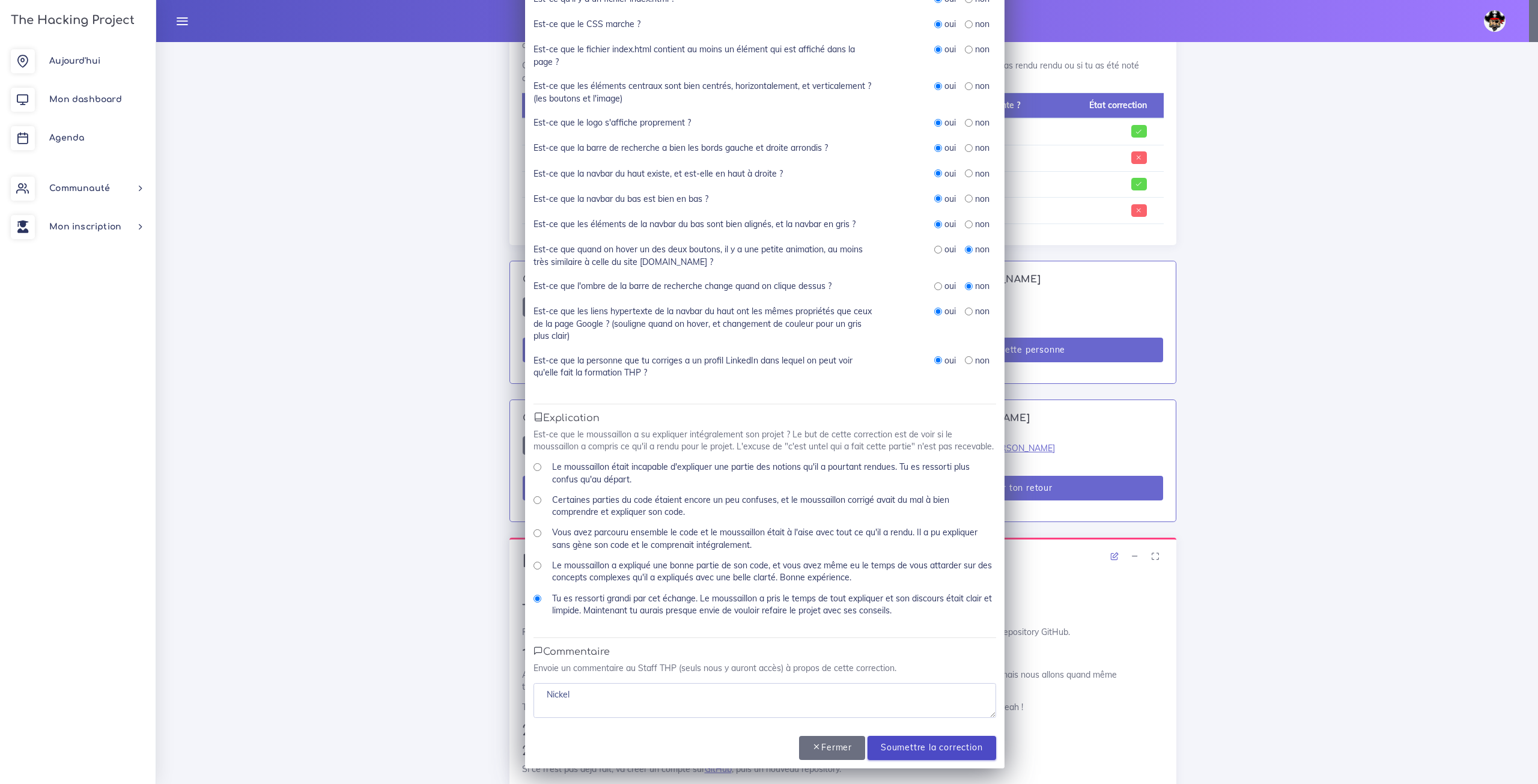
click at [958, 749] on input "Soumettre la correction" at bounding box center [931, 748] width 128 height 25
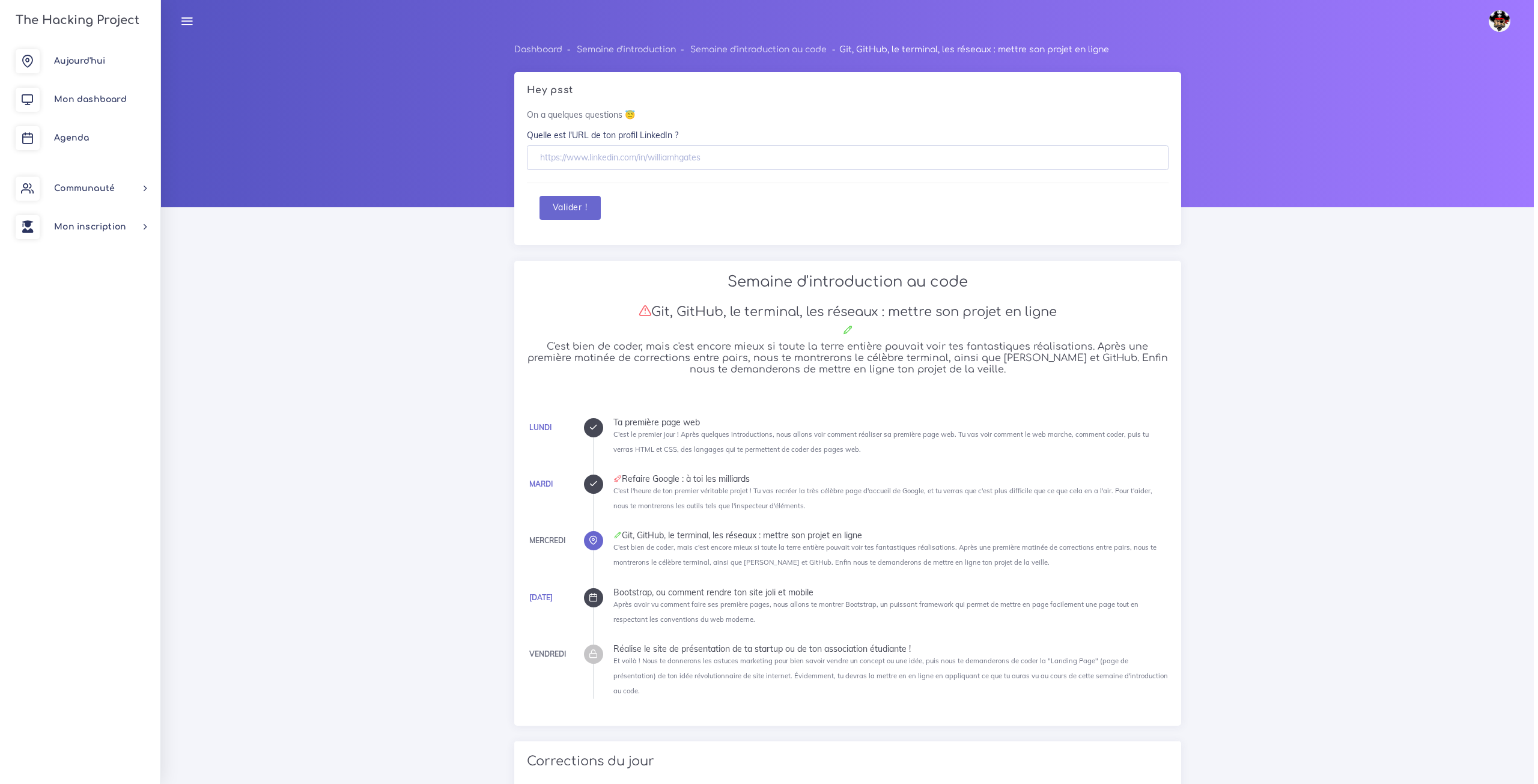
scroll to position [841, 0]
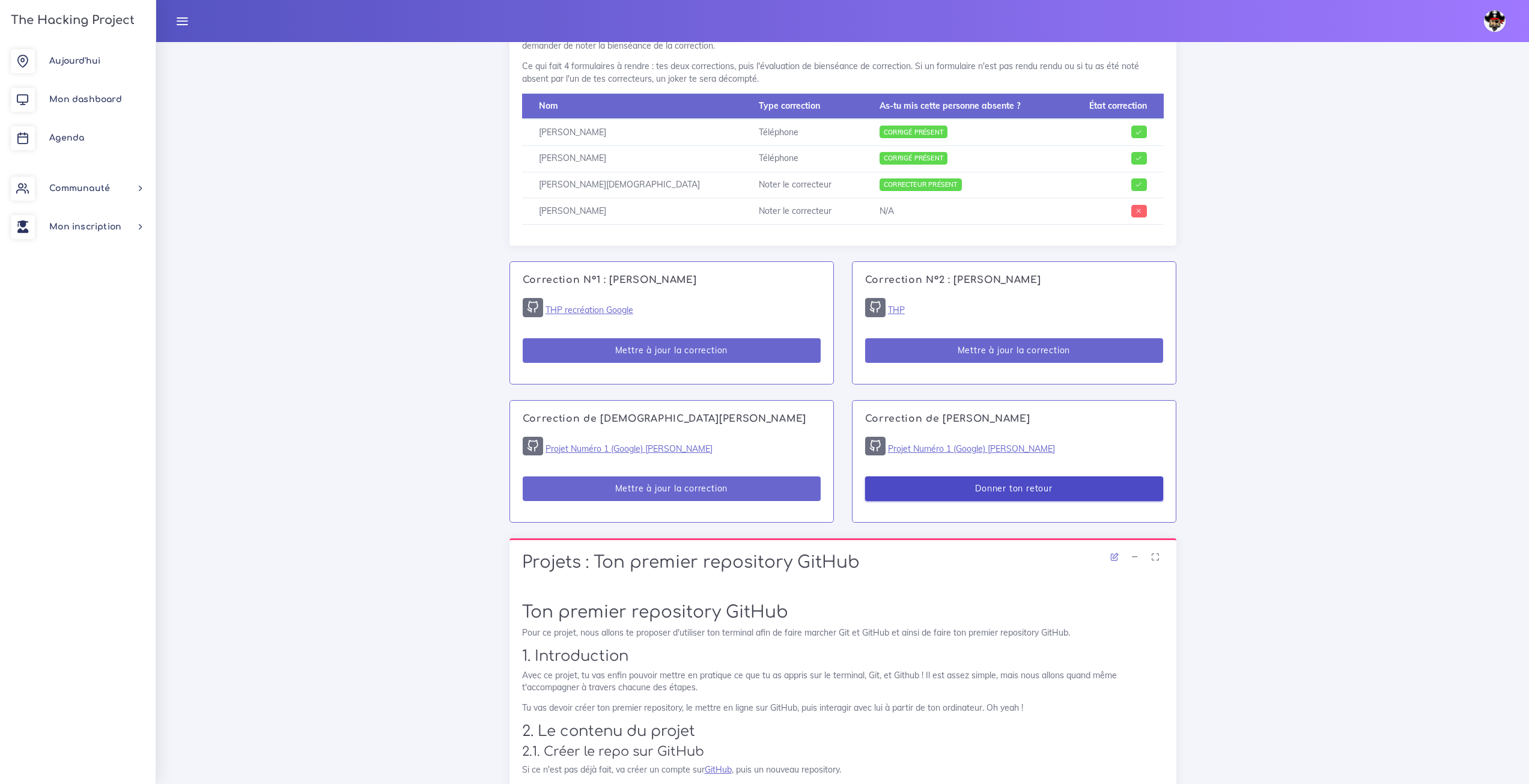
click at [1059, 483] on button "Donner ton retour" at bounding box center [1014, 488] width 298 height 25
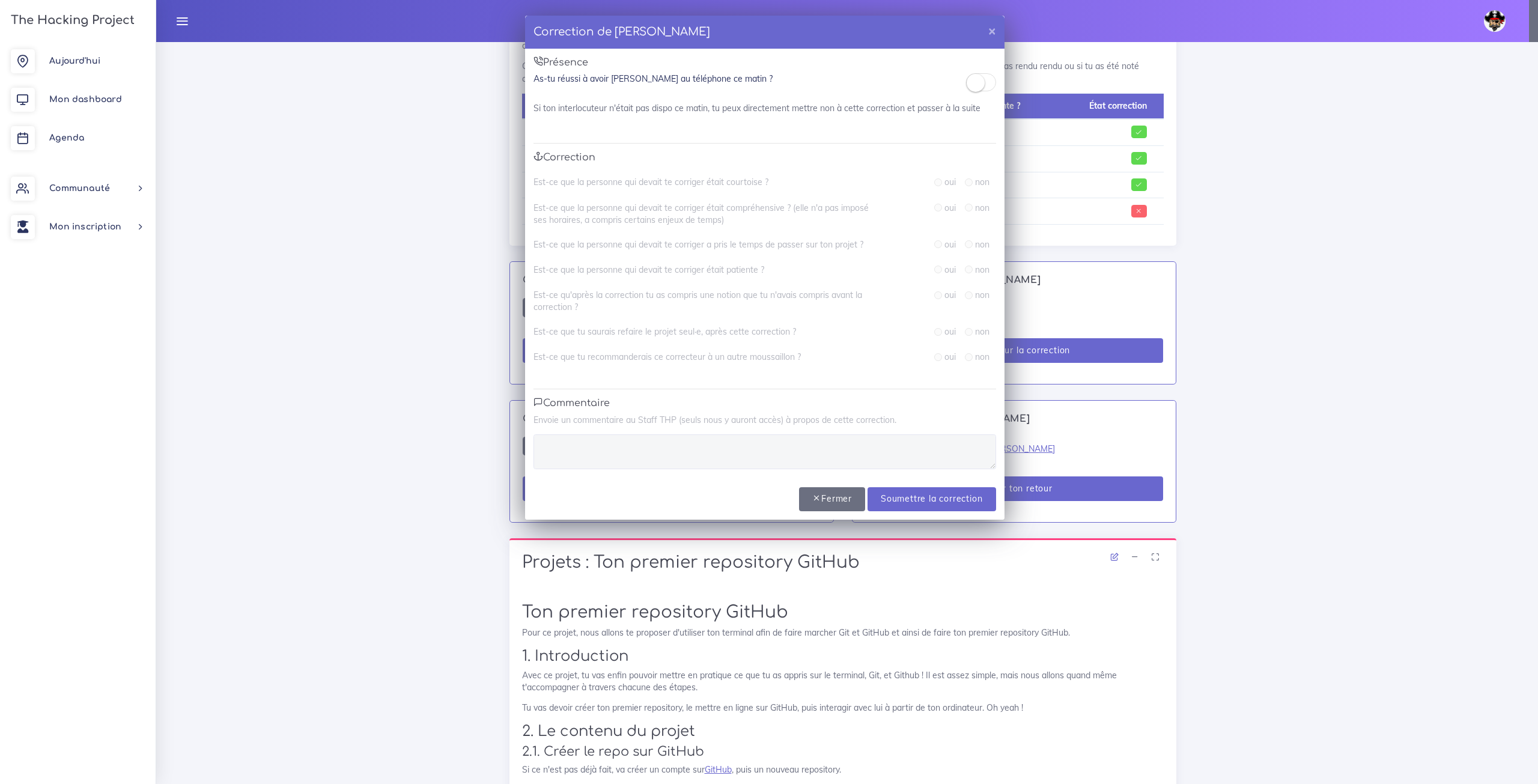
click at [970, 71] on div "Présence As-tu réussi à avoir [PERSON_NAME] au téléphone ce matin ? Si ton inte…" at bounding box center [765, 263] width 480 height 429
click at [980, 74] on span at bounding box center [981, 82] width 30 height 18
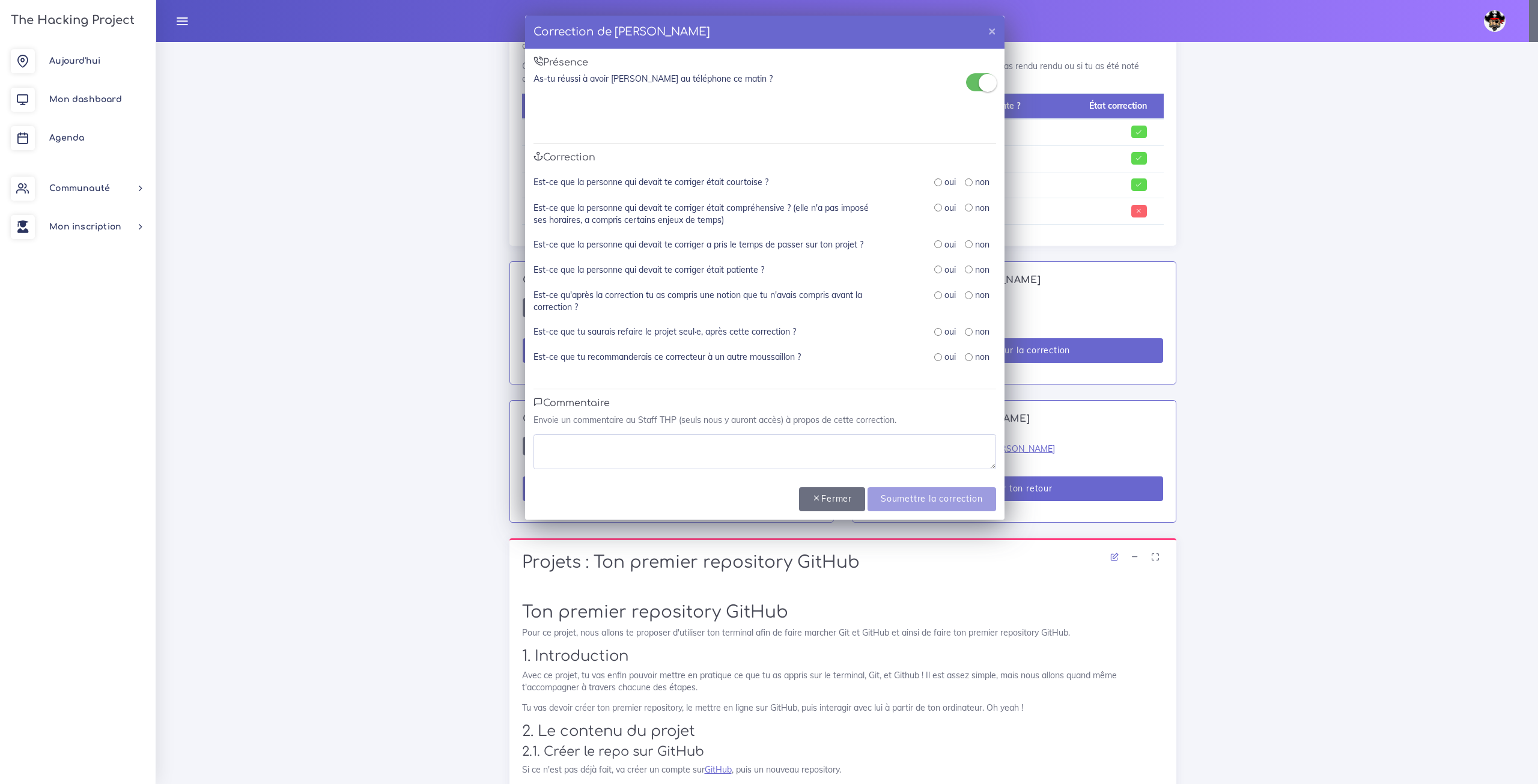
click at [938, 182] on input "radio" at bounding box center [938, 182] width 8 height 8
radio input "true"
click at [940, 206] on input "radio" at bounding box center [938, 208] width 8 height 8
radio input "true"
click at [942, 233] on div "Est-ce que la personne qui devait te corriger était compréhensive ? (elle n'a p…" at bounding box center [765, 220] width 463 height 36
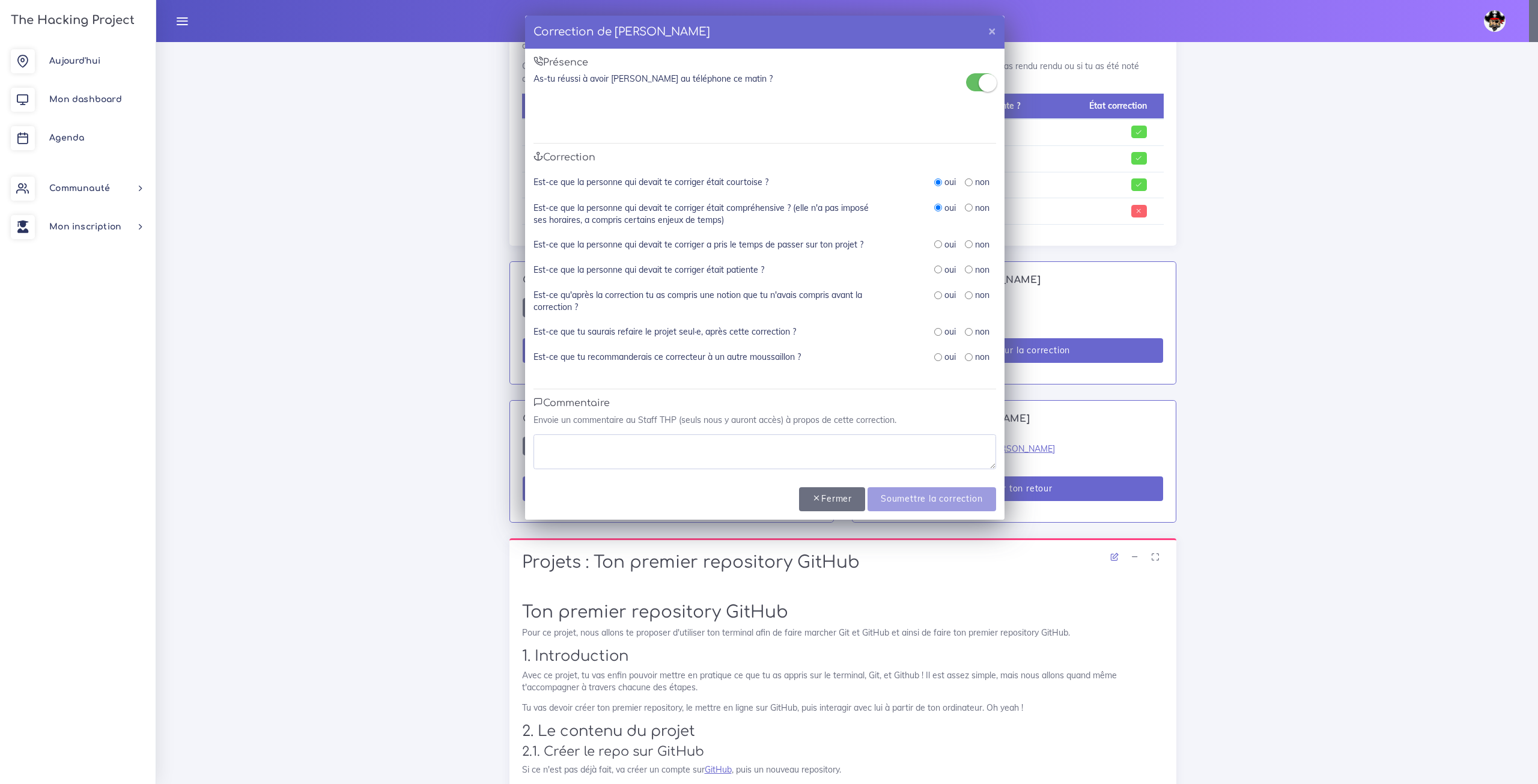
click at [939, 242] on input "radio" at bounding box center [938, 244] width 8 height 8
radio input "true"
click at [936, 269] on input "radio" at bounding box center [938, 269] width 8 height 8
radio input "true"
click at [934, 289] on div "Est-ce que la personne qui devait te corriger était courtoise ? oui non Est-ce …" at bounding box center [765, 276] width 463 height 200
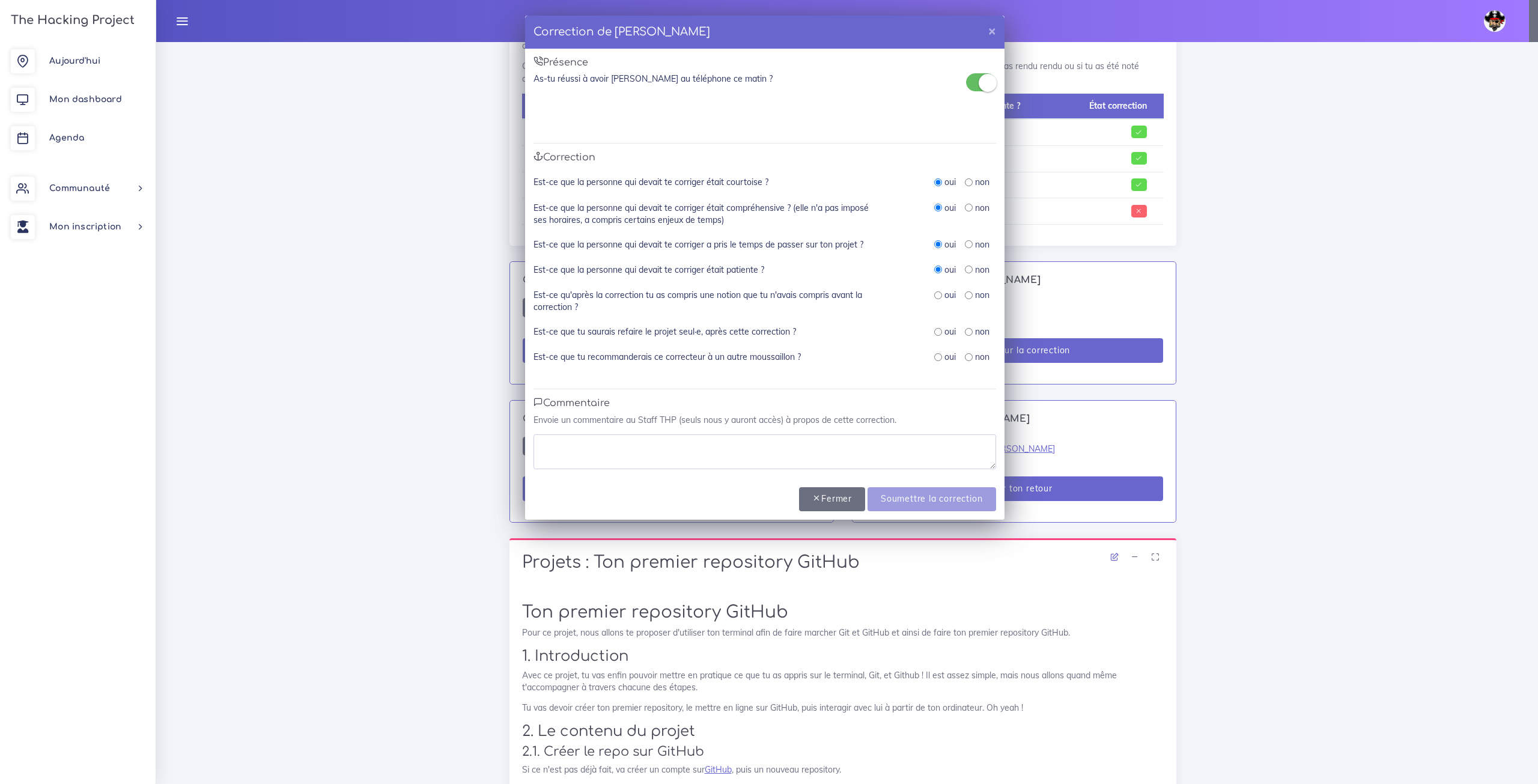
click at [935, 300] on div "oui" at bounding box center [945, 294] width 21 height 12
click at [940, 298] on input "radio" at bounding box center [938, 295] width 8 height 8
radio input "true"
click at [935, 324] on div "Est-ce qu'après la correction tu as compris une notion que tu n'avais compris a…" at bounding box center [765, 307] width 463 height 36
click at [937, 326] on div "oui" at bounding box center [945, 331] width 21 height 12
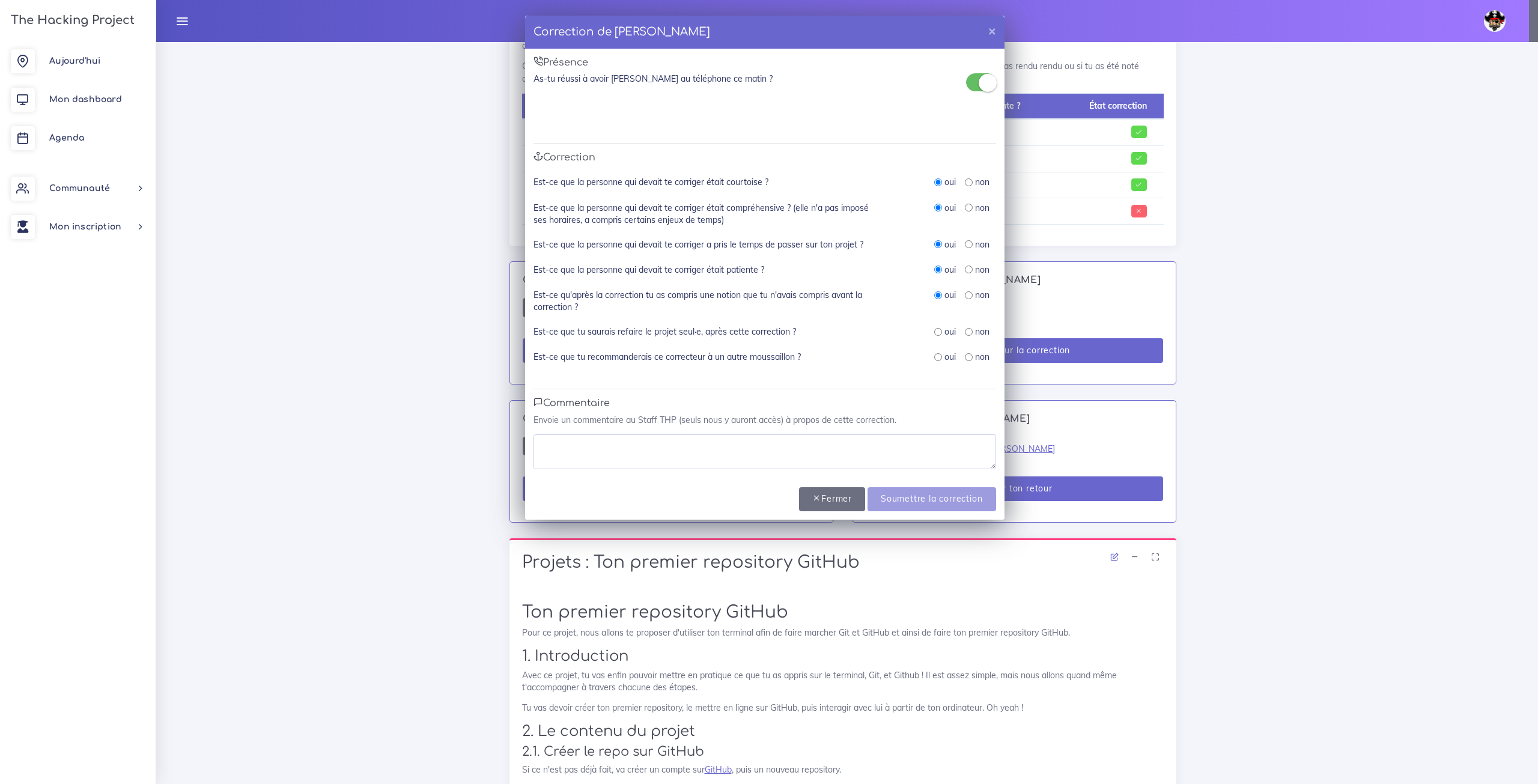
click at [940, 329] on input "radio" at bounding box center [938, 332] width 8 height 8
radio input "true"
click at [936, 336] on div "oui" at bounding box center [945, 331] width 21 height 12
click at [936, 360] on input "radio" at bounding box center [938, 357] width 8 height 8
radio input "true"
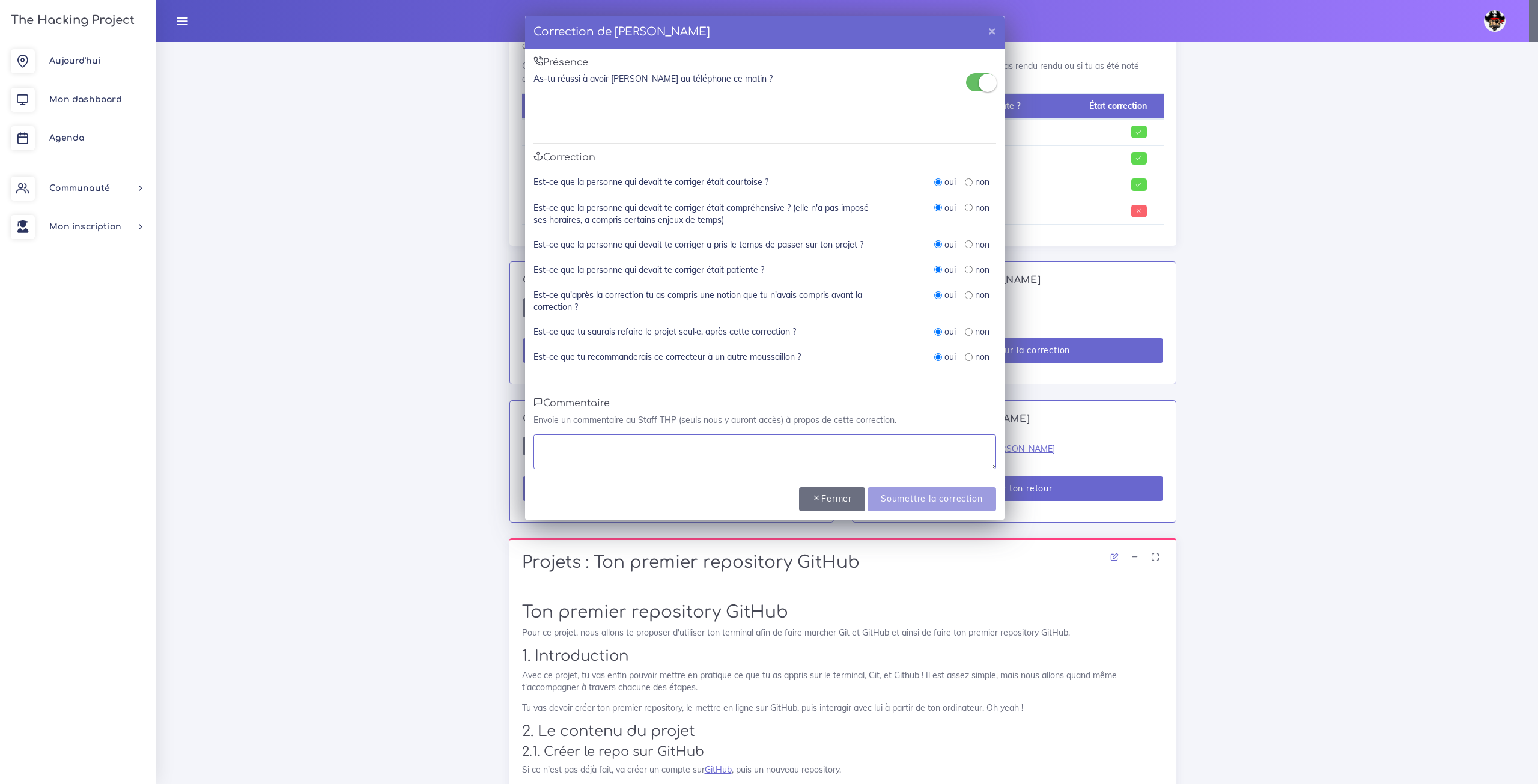
click at [846, 456] on textarea at bounding box center [765, 451] width 463 height 35
type textarea "Parfait"
click at [968, 501] on input "Soumettre la correction" at bounding box center [931, 499] width 128 height 25
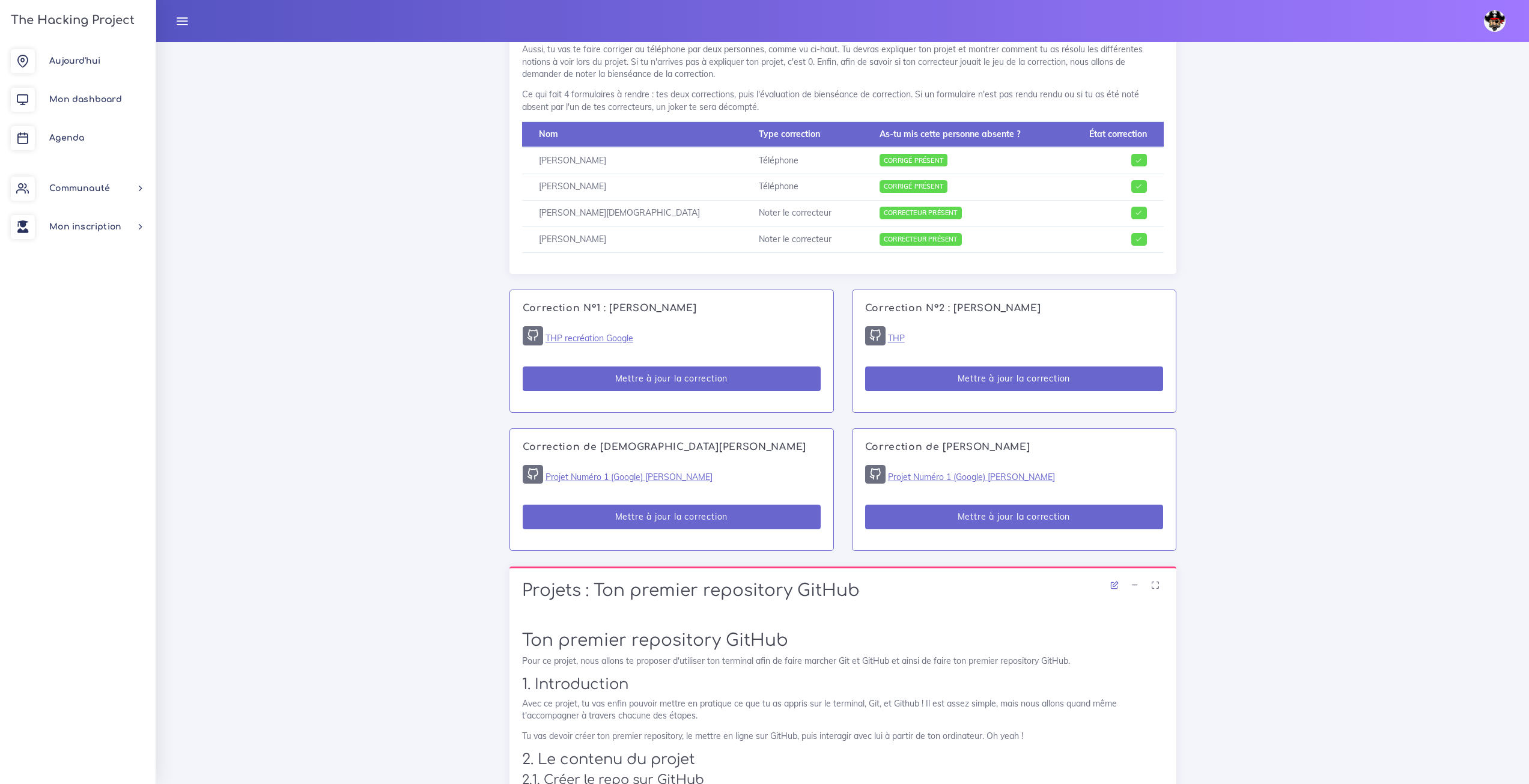
scroll to position [600, 0]
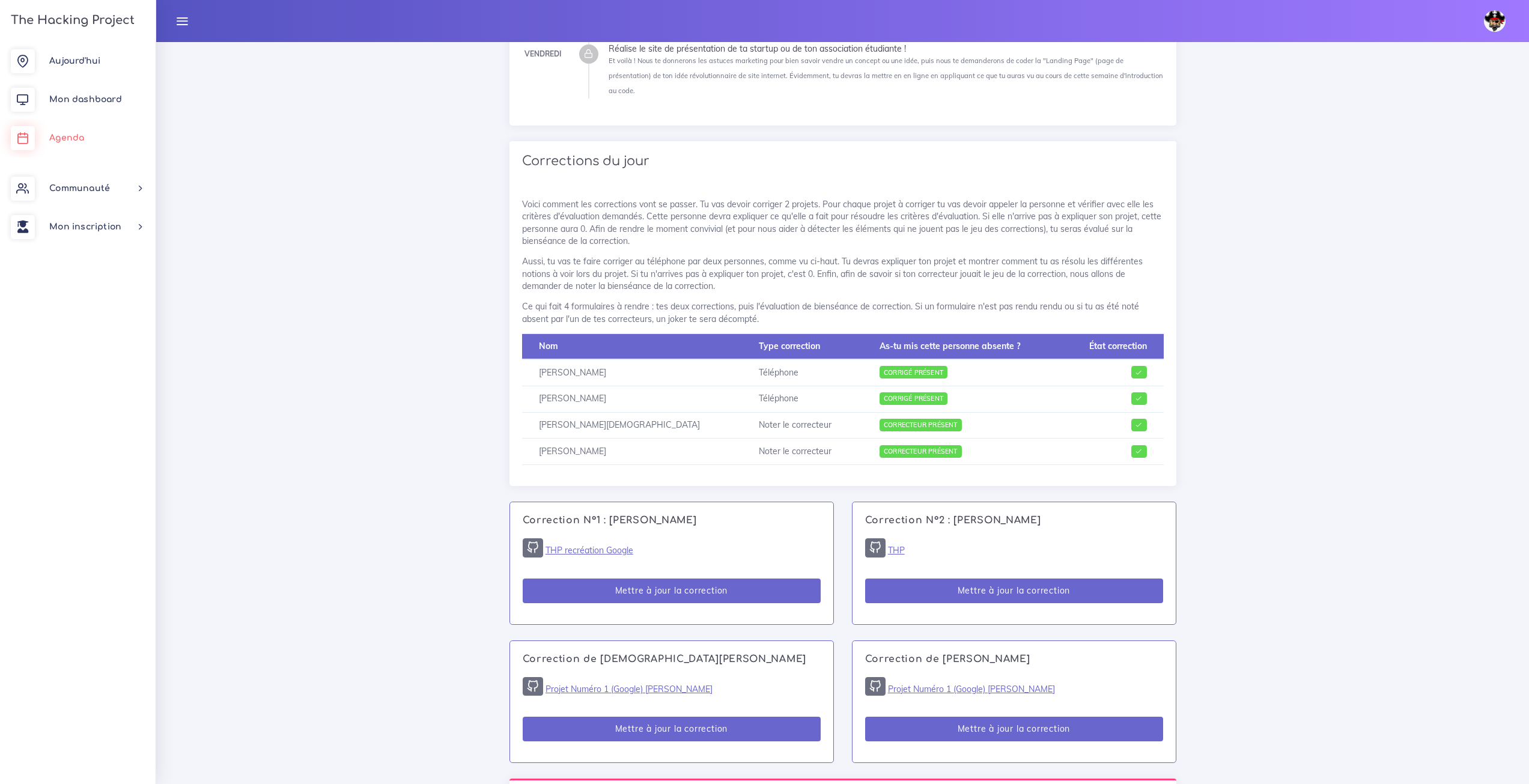
click at [74, 134] on span "Agenda" at bounding box center [66, 138] width 35 height 9
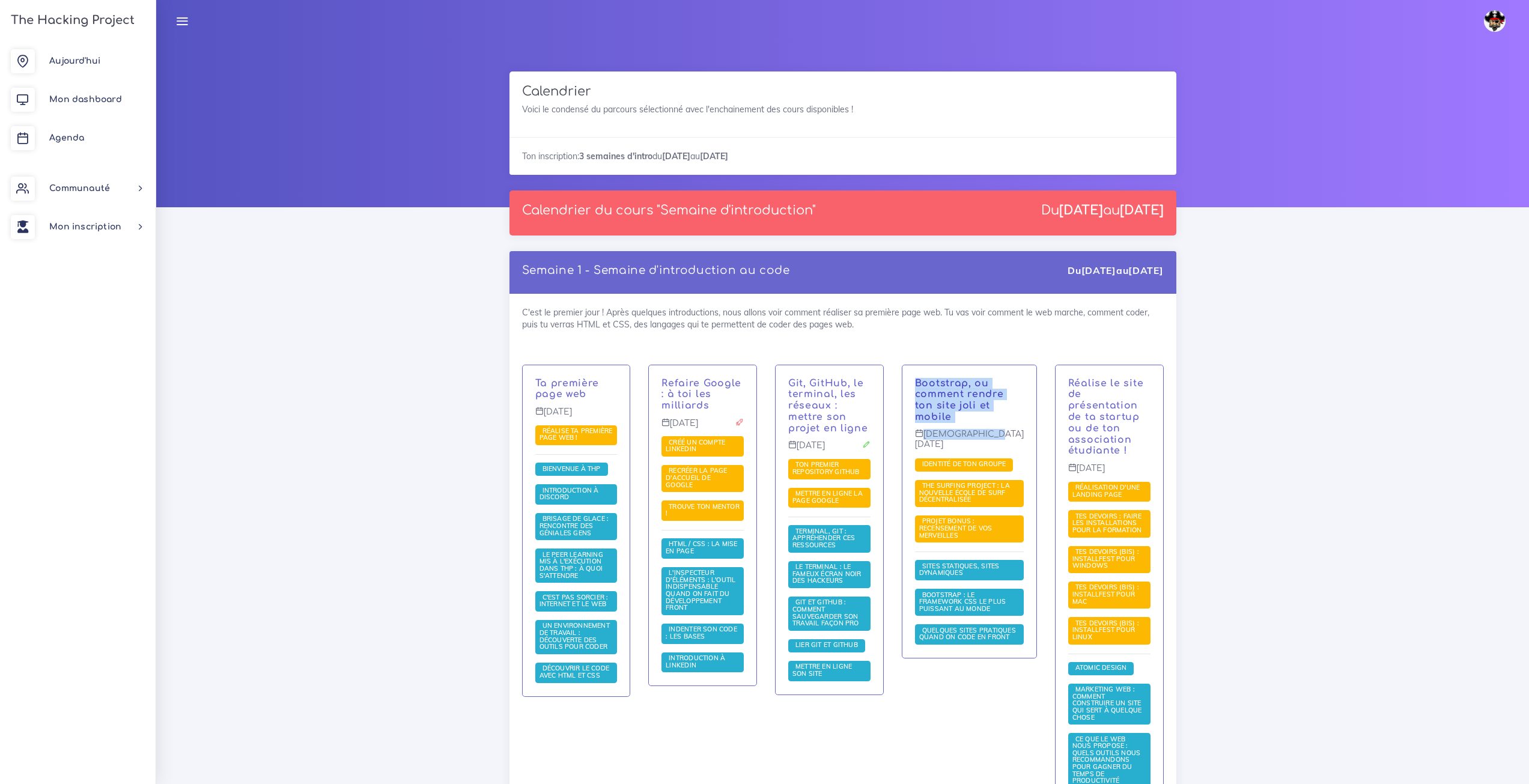
drag, startPoint x: 921, startPoint y: 362, endPoint x: 1006, endPoint y: 410, distance: 97.6
click at [1004, 438] on div "C'est le premier jour ! Après quelques introductions, nous allons voir comment …" at bounding box center [843, 626] width 667 height 664
click at [977, 329] on div "C'est le premier jour ! Après quelques introductions, nous allons voir comment …" at bounding box center [843, 626] width 667 height 664
click at [86, 64] on span "Aujourd'hui" at bounding box center [74, 61] width 51 height 9
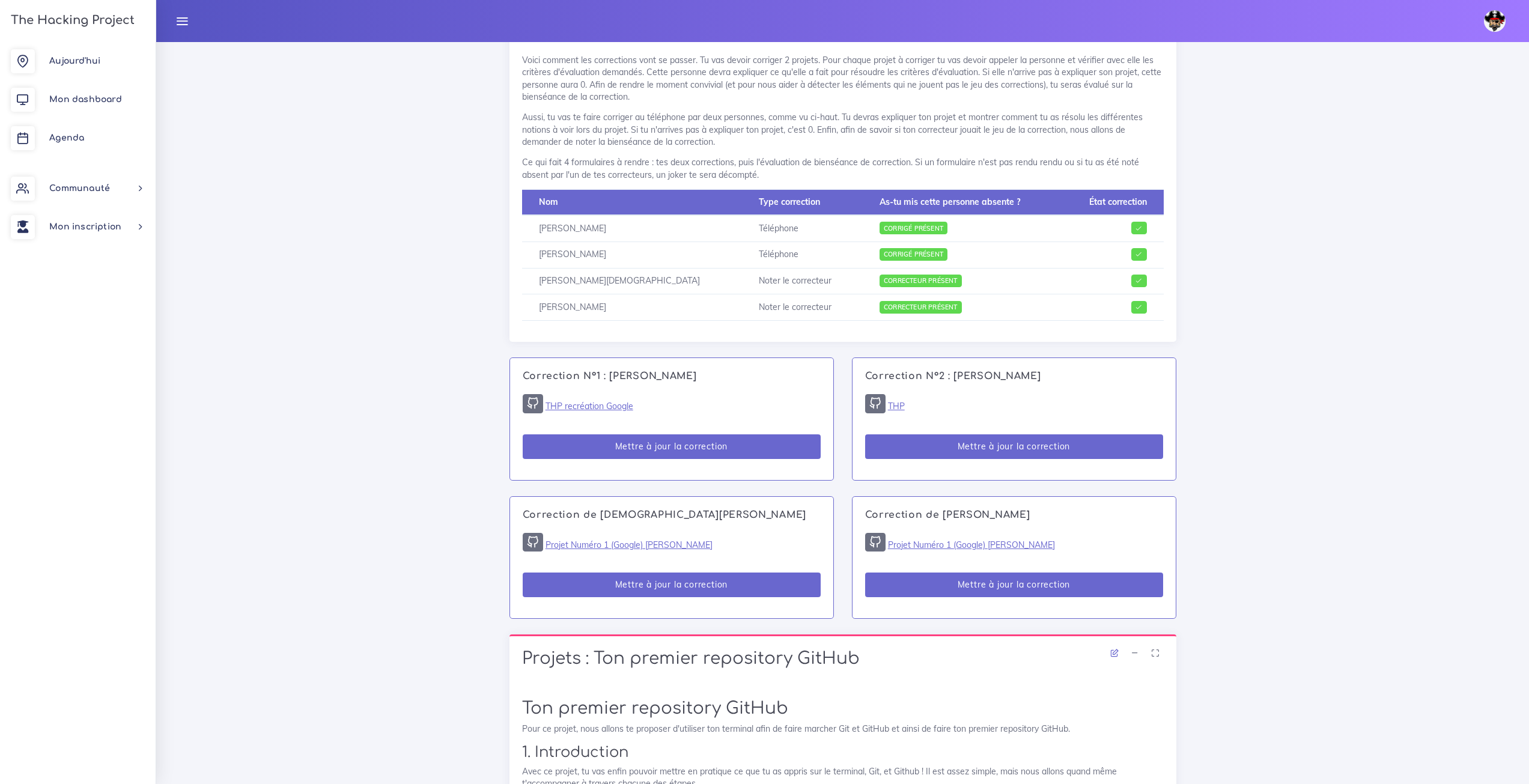
scroll to position [540, 0]
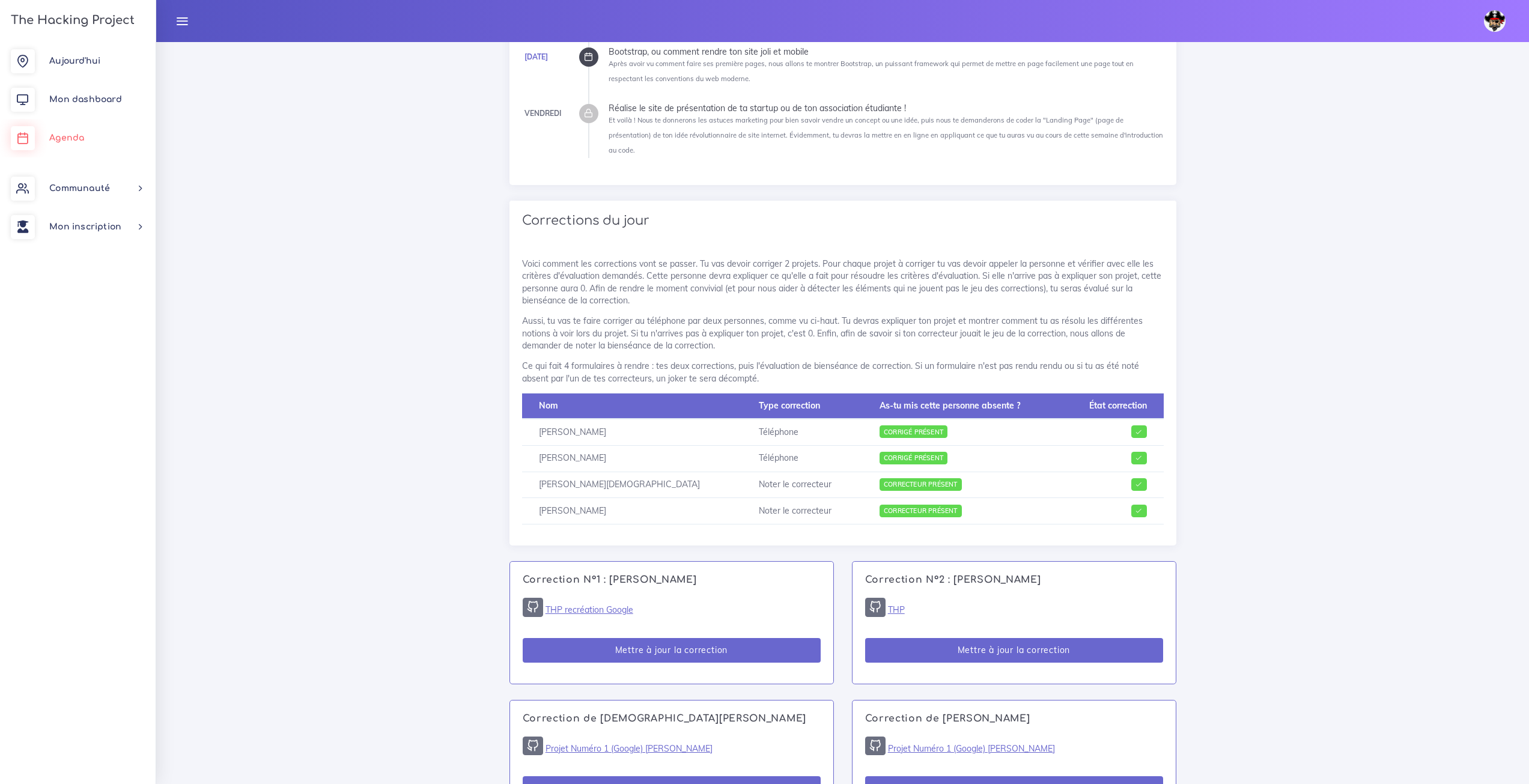
click at [82, 143] on link "Agenda" at bounding box center [77, 138] width 155 height 38
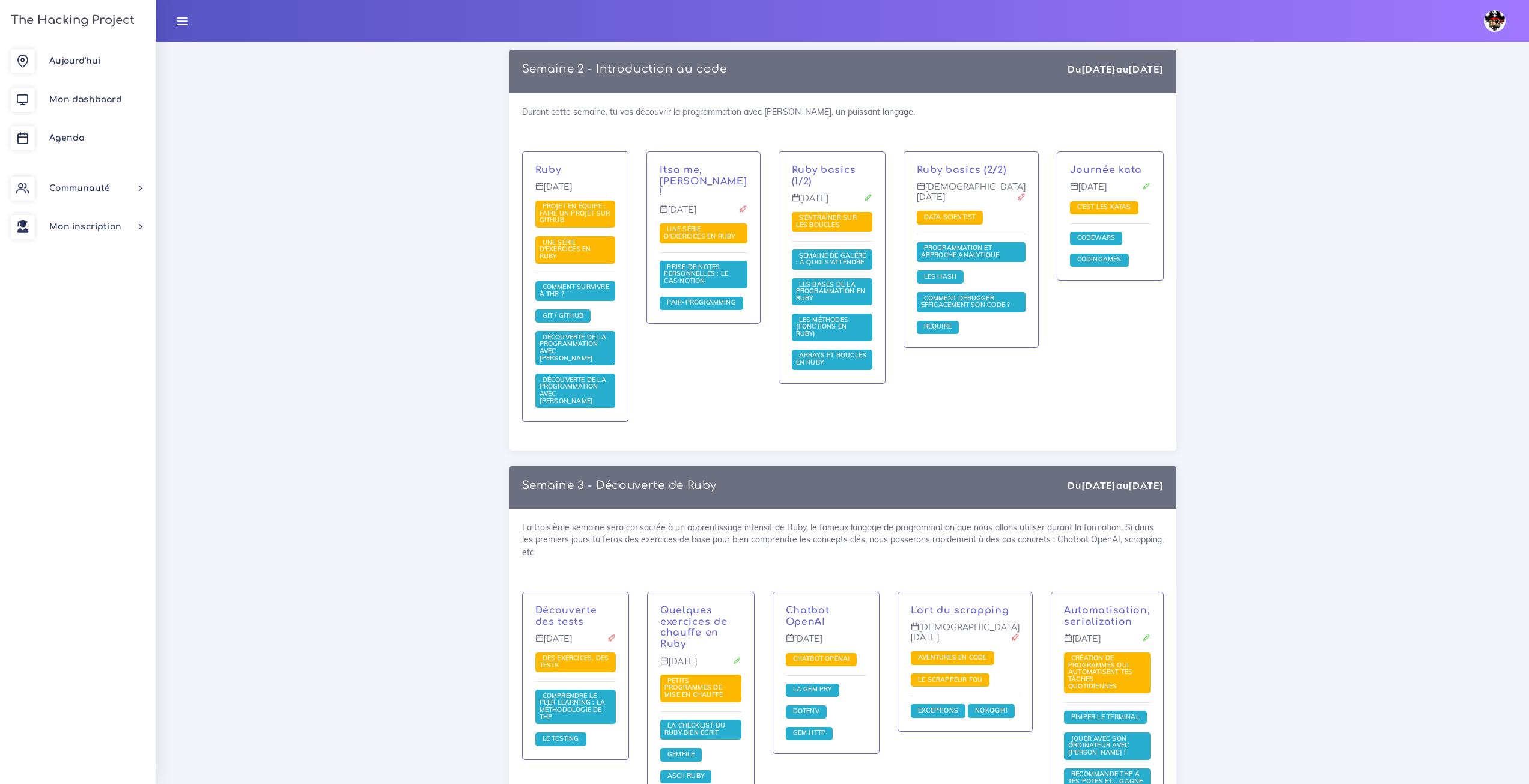
scroll to position [778, 0]
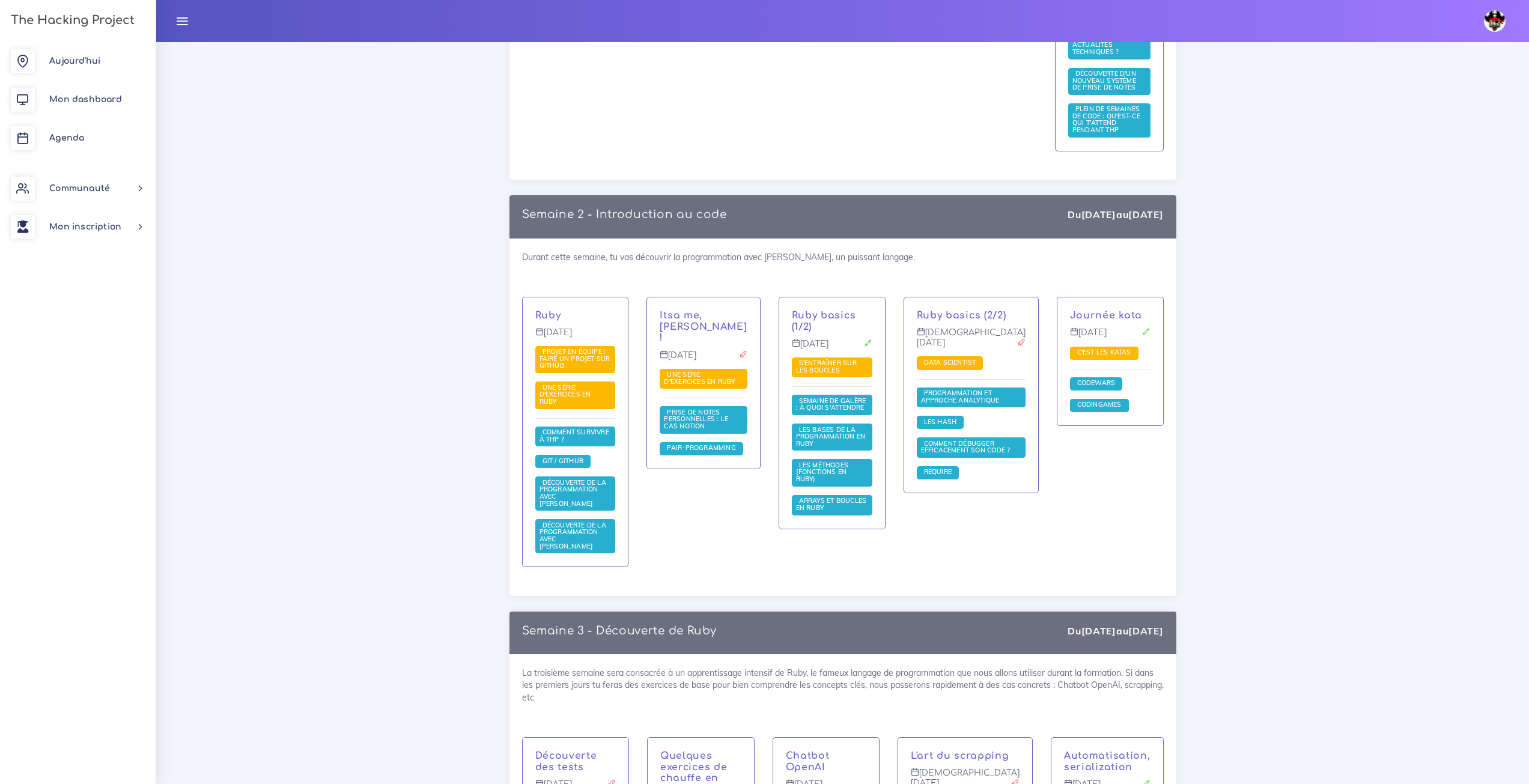
click at [712, 208] on p "Semaine 2 - Introduction au code" at bounding box center [625, 214] width 205 height 13
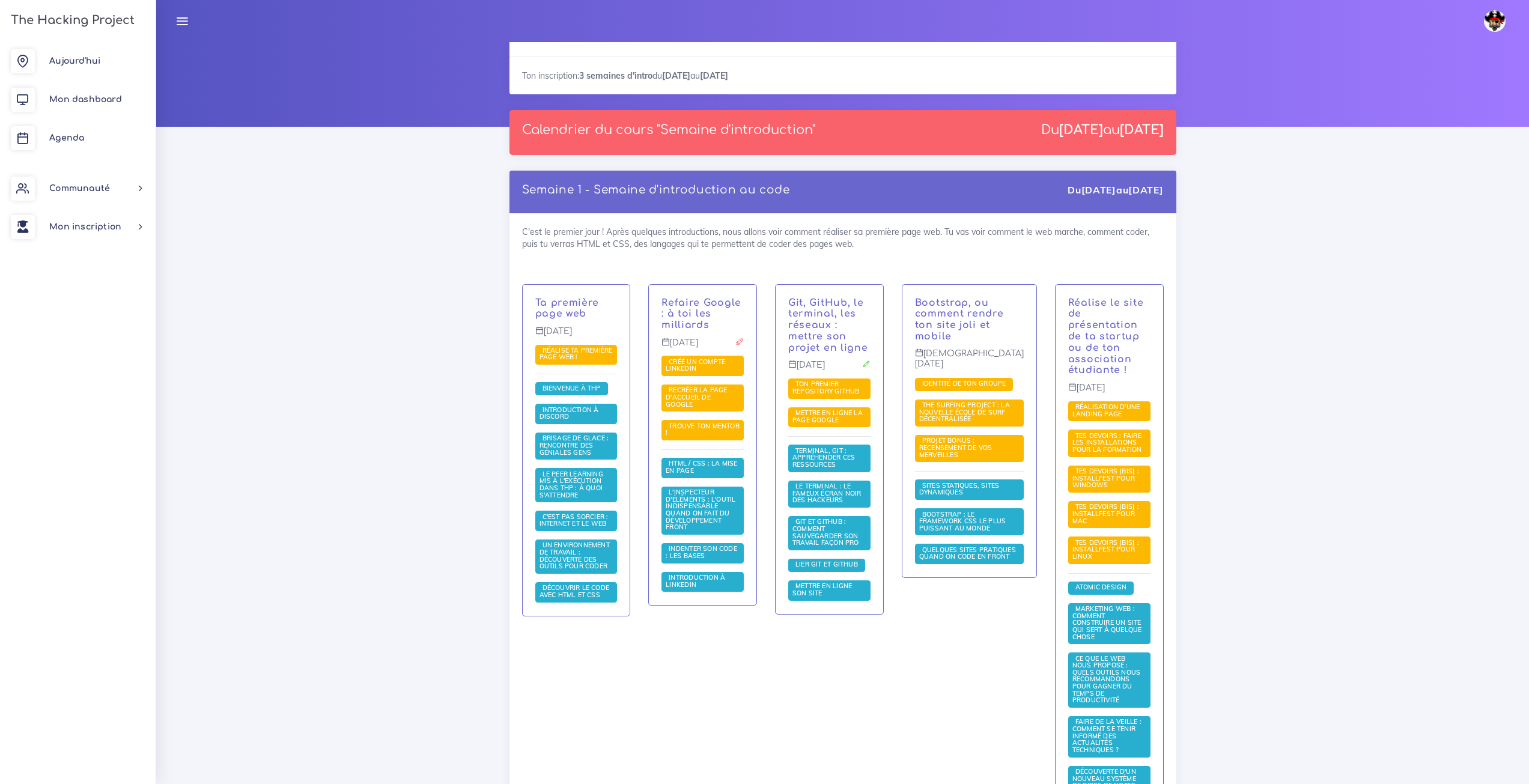
scroll to position [60, 0]
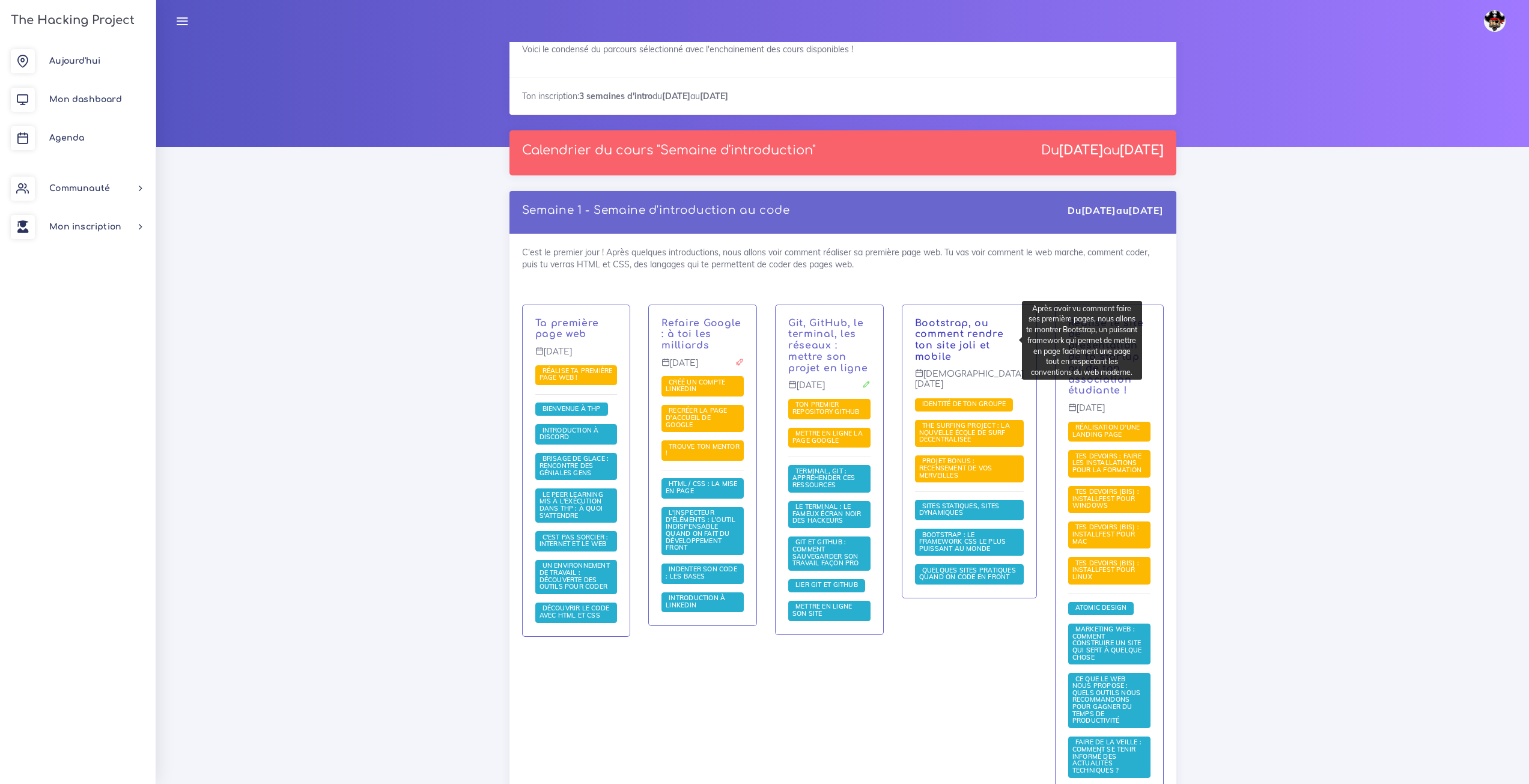
click at [959, 347] on link "Bootstrap, ou comment rendre ton site joli et mobile" at bounding box center [959, 340] width 89 height 45
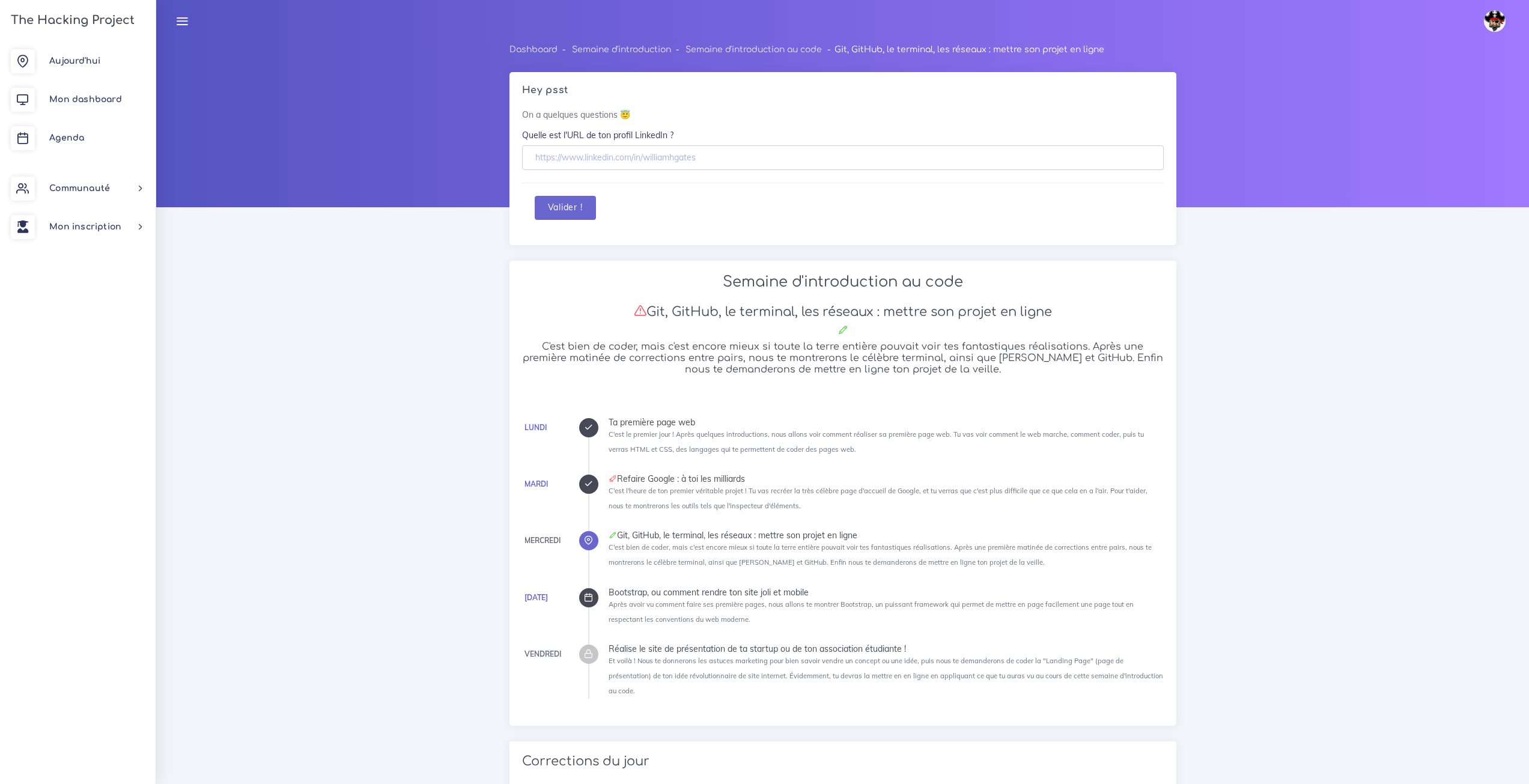
scroll to position [601, 0]
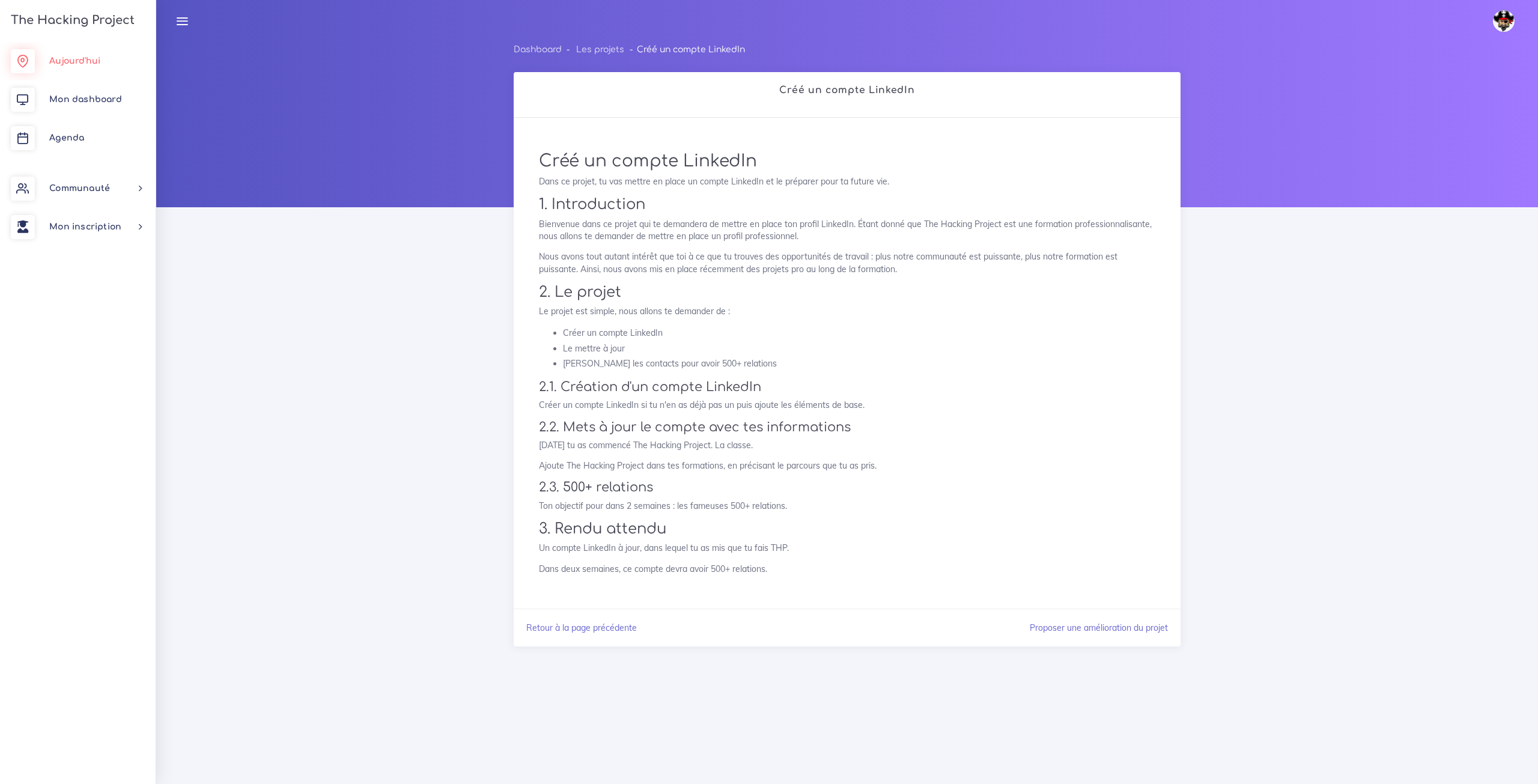
drag, startPoint x: 0, startPoint y: 0, endPoint x: 81, endPoint y: 57, distance: 99.0
click at [81, 57] on span "Aujourd'hui" at bounding box center [74, 61] width 51 height 9
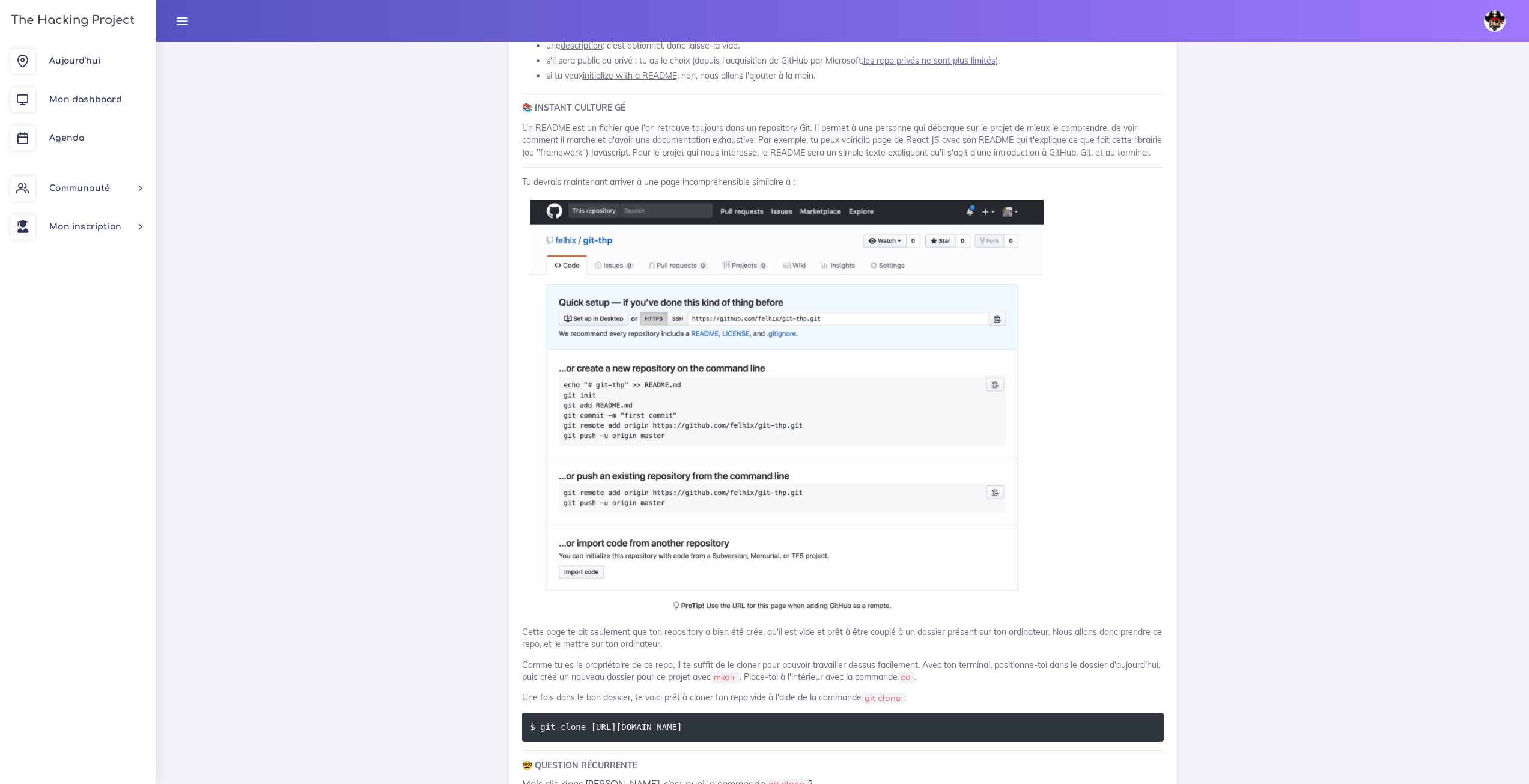
scroll to position [1321, 0]
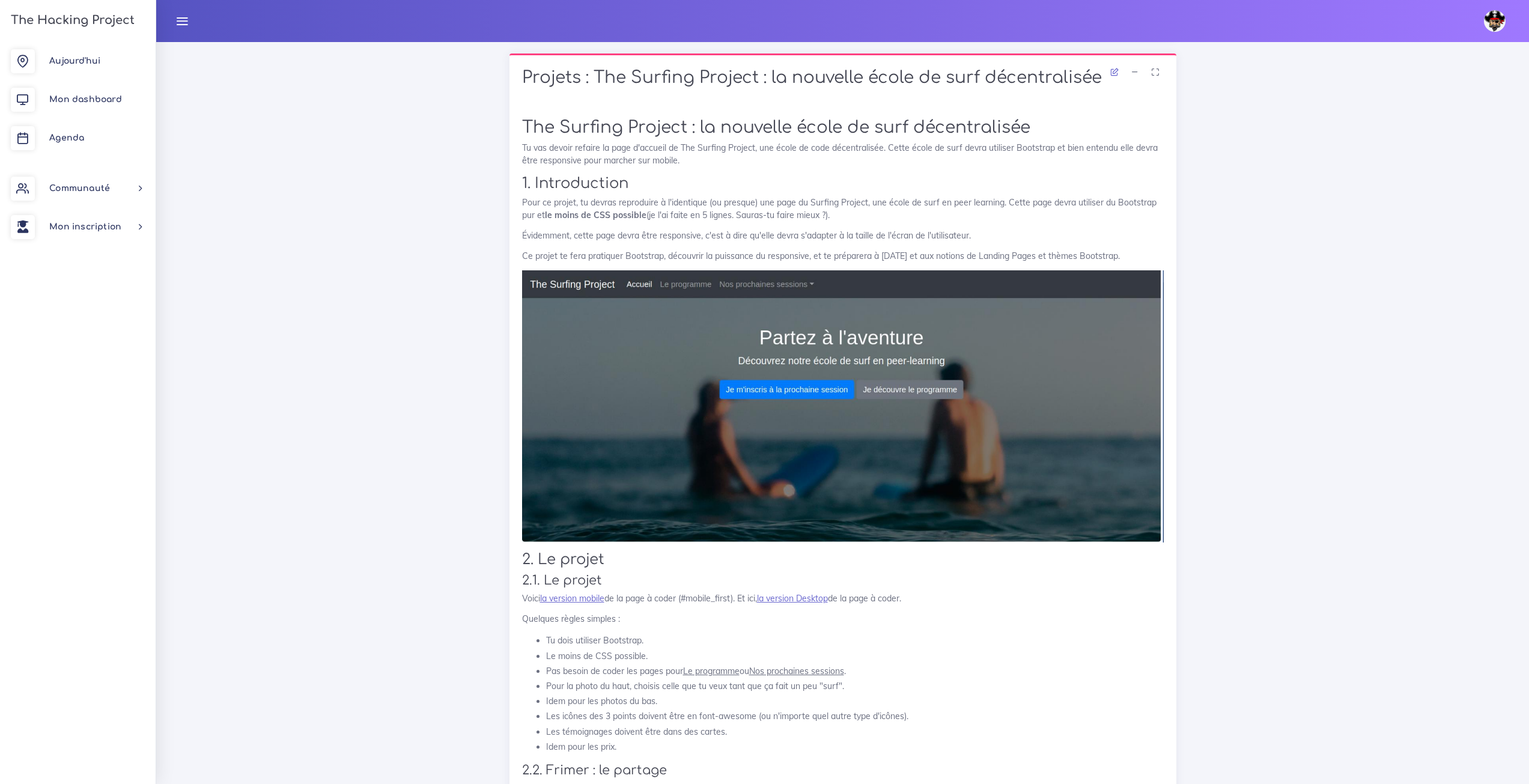
scroll to position [1262, 0]
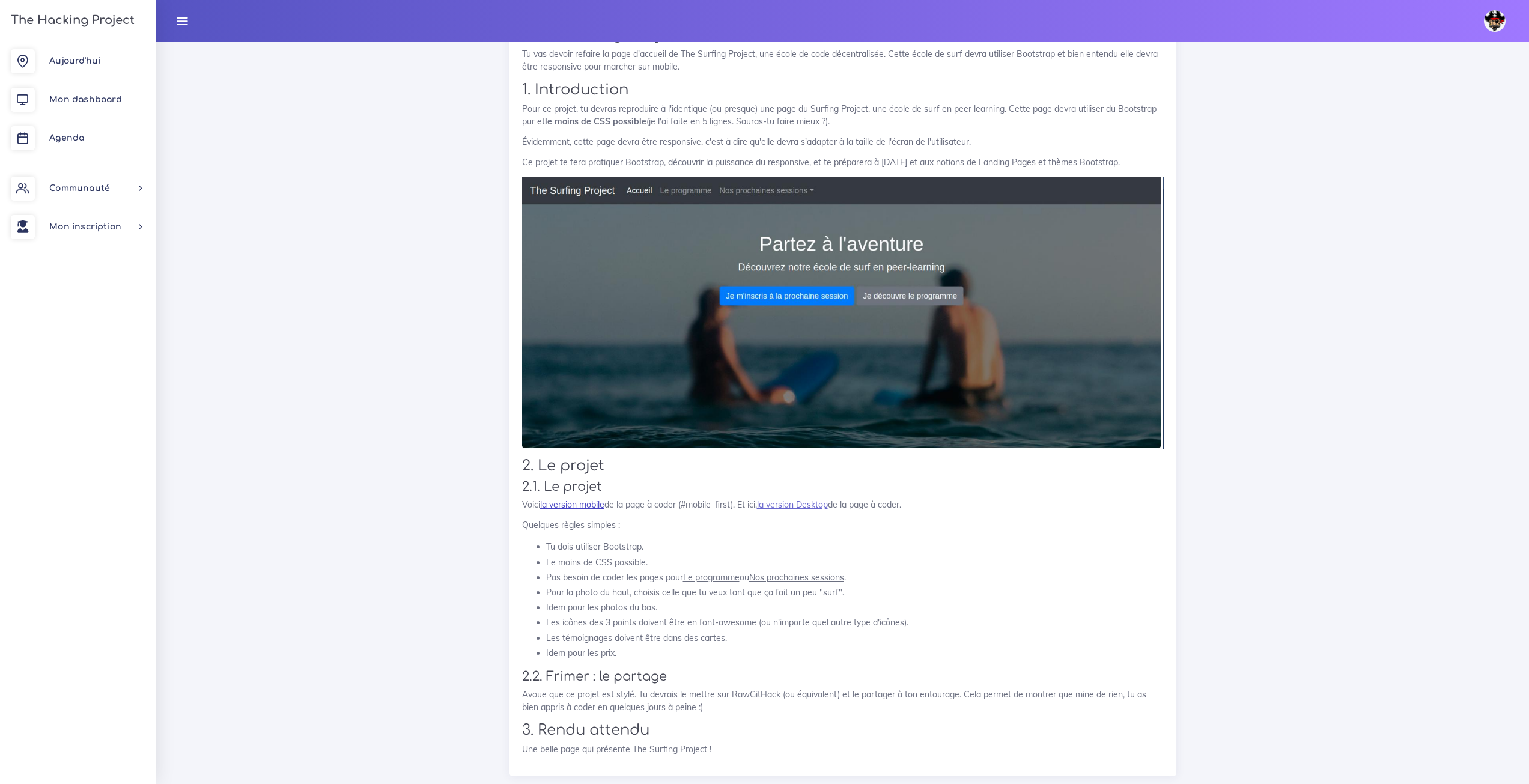
click at [597, 499] on link "la version mobile" at bounding box center [572, 504] width 64 height 11
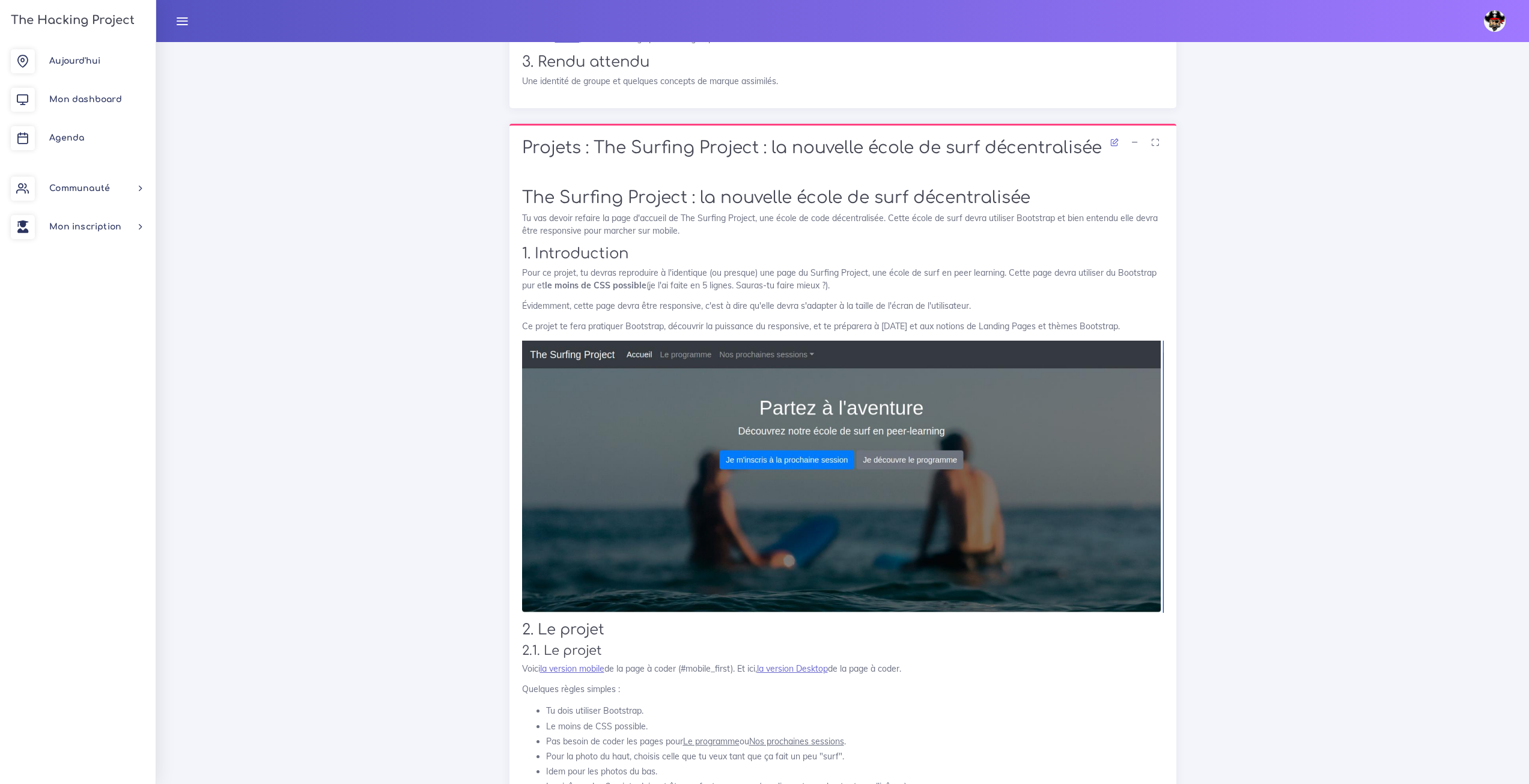
scroll to position [1382, 0]
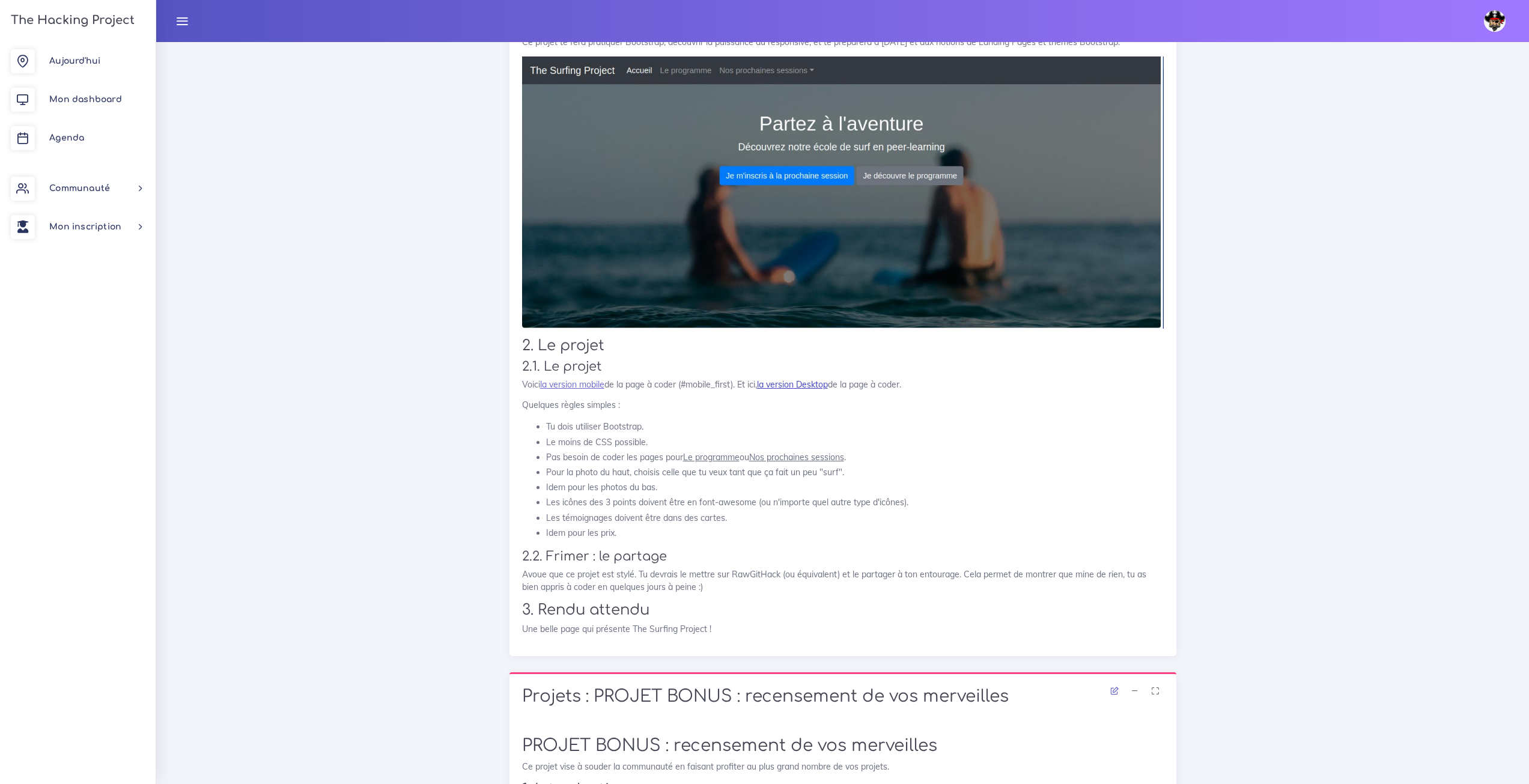
click at [801, 379] on link "la version Desktop" at bounding box center [792, 384] width 71 height 11
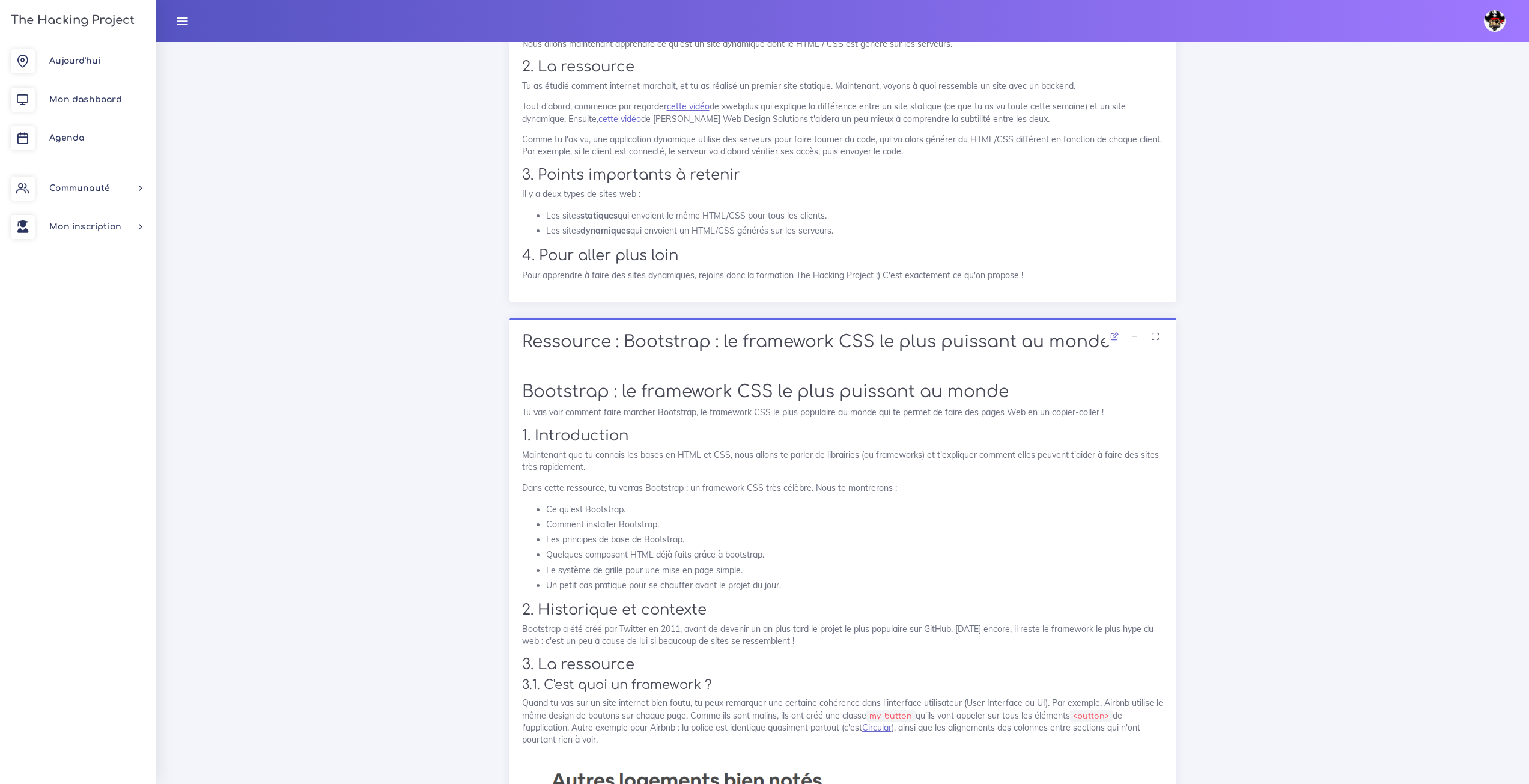
scroll to position [3184, 0]
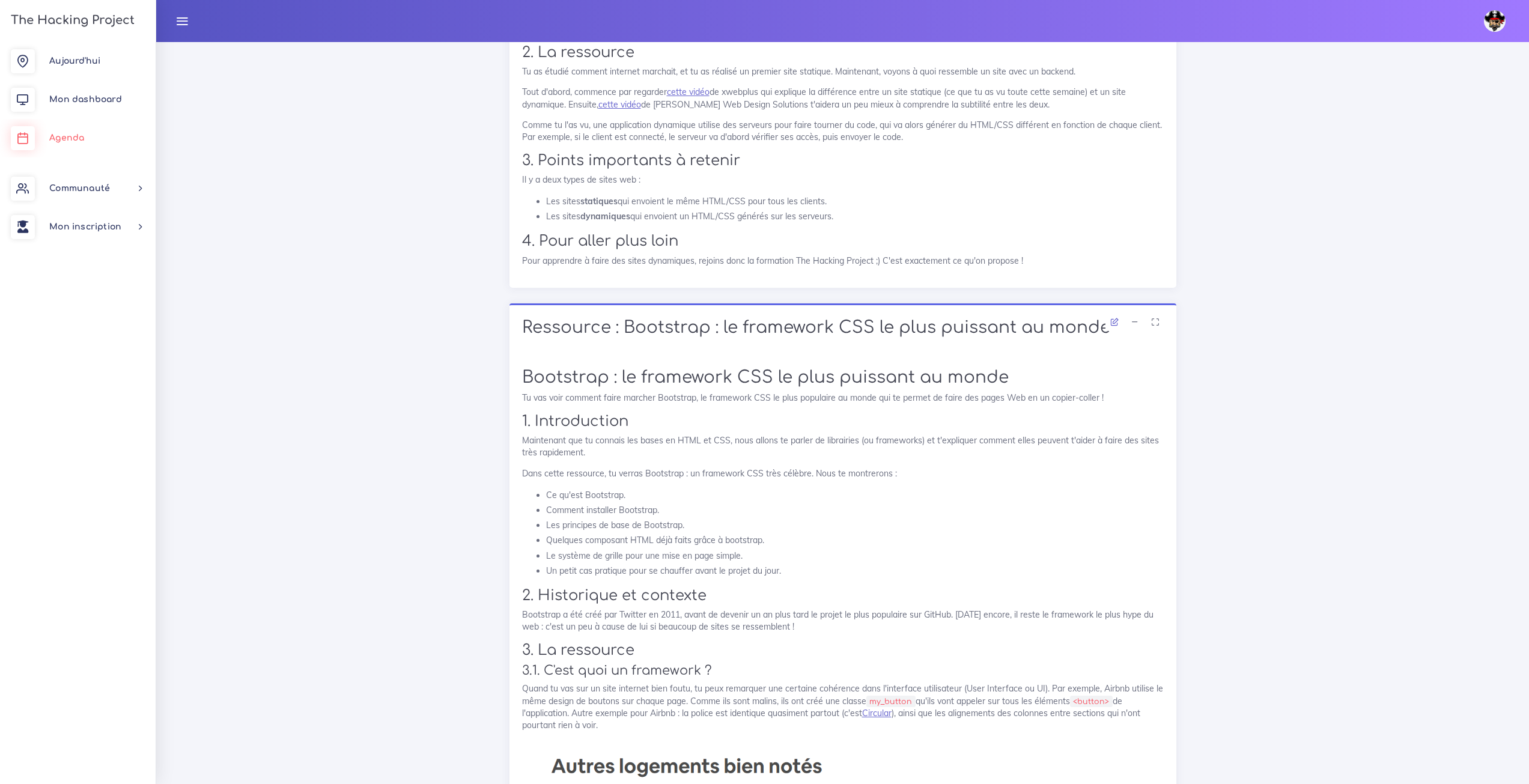
click at [86, 145] on link "Agenda" at bounding box center [77, 138] width 155 height 38
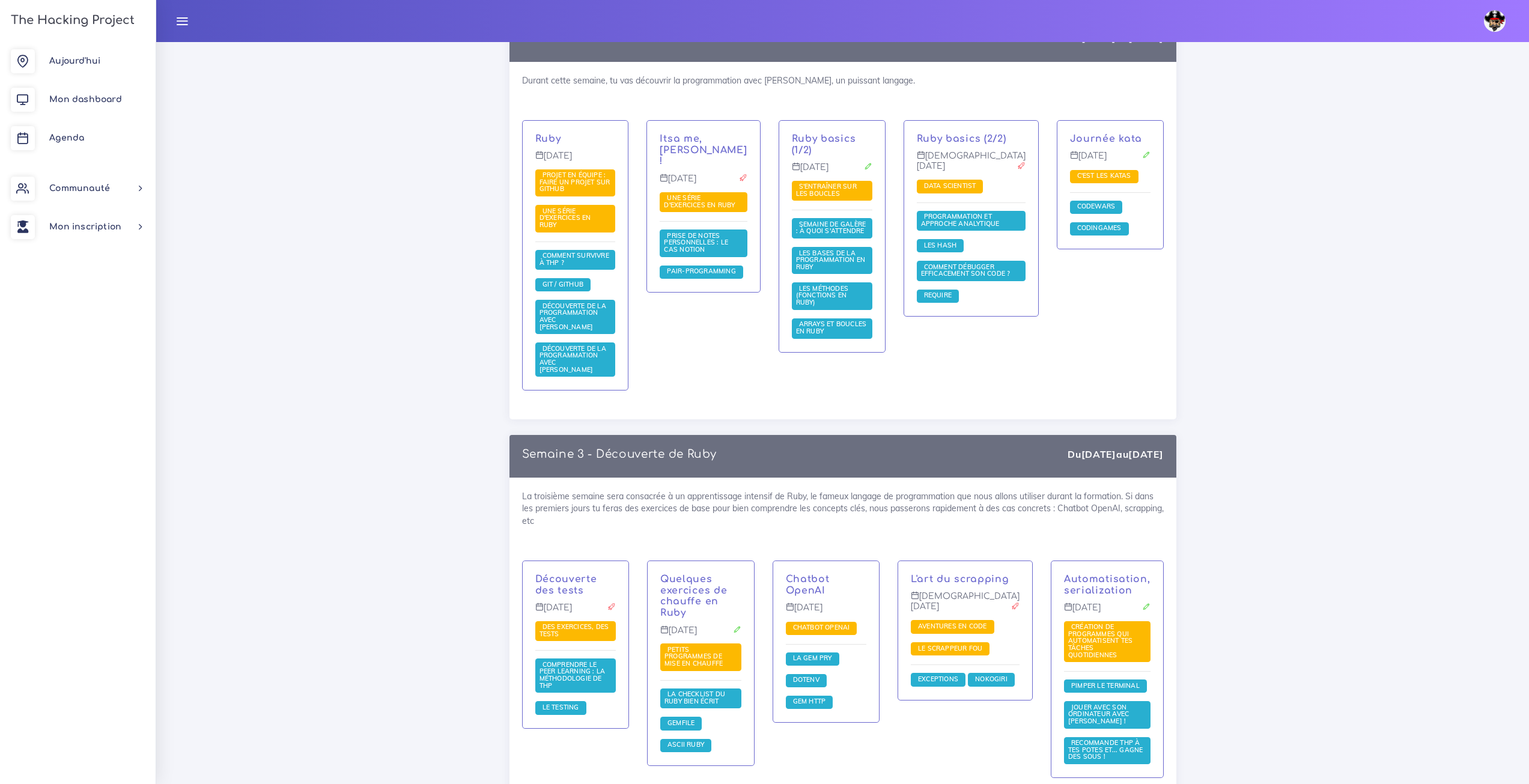
scroll to position [959, 0]
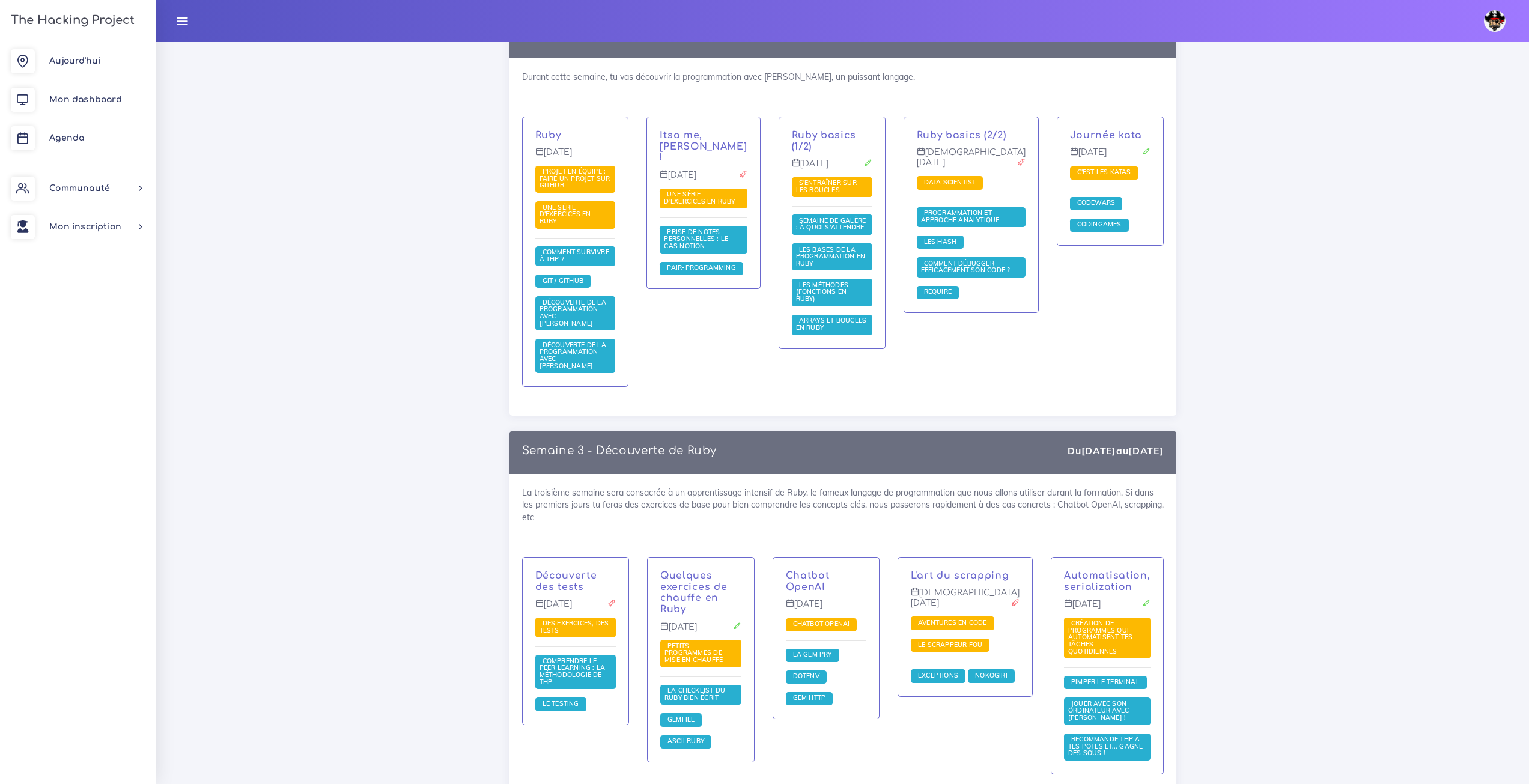
click at [587, 444] on p "Semaine 3 - Découverte de Ruby" at bounding box center [619, 451] width 194 height 13
click at [758, 444] on div "Semaine 3 - Découverte de Ruby Du [DATE] au [DATE]" at bounding box center [843, 453] width 642 height 18
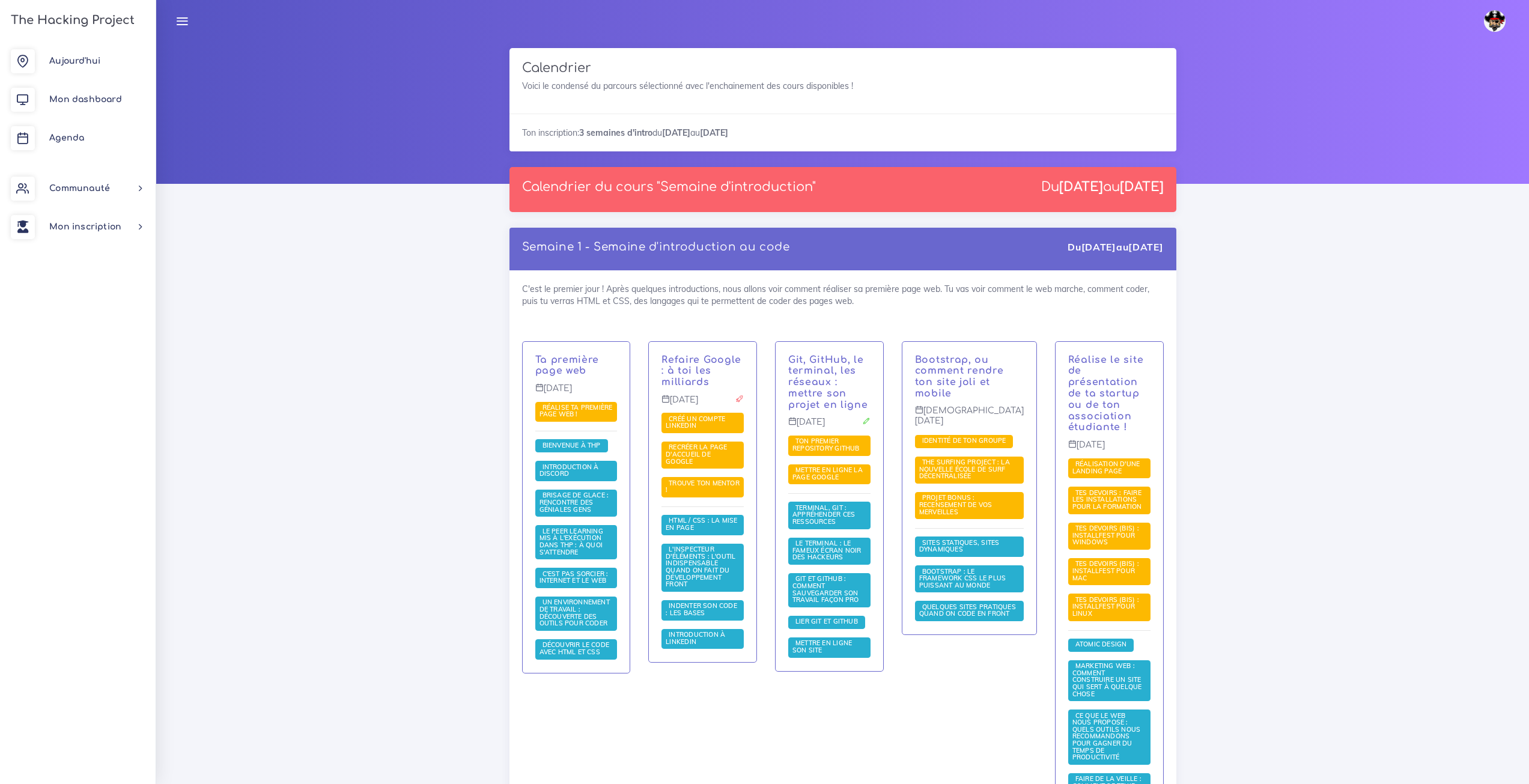
scroll to position [0, 0]
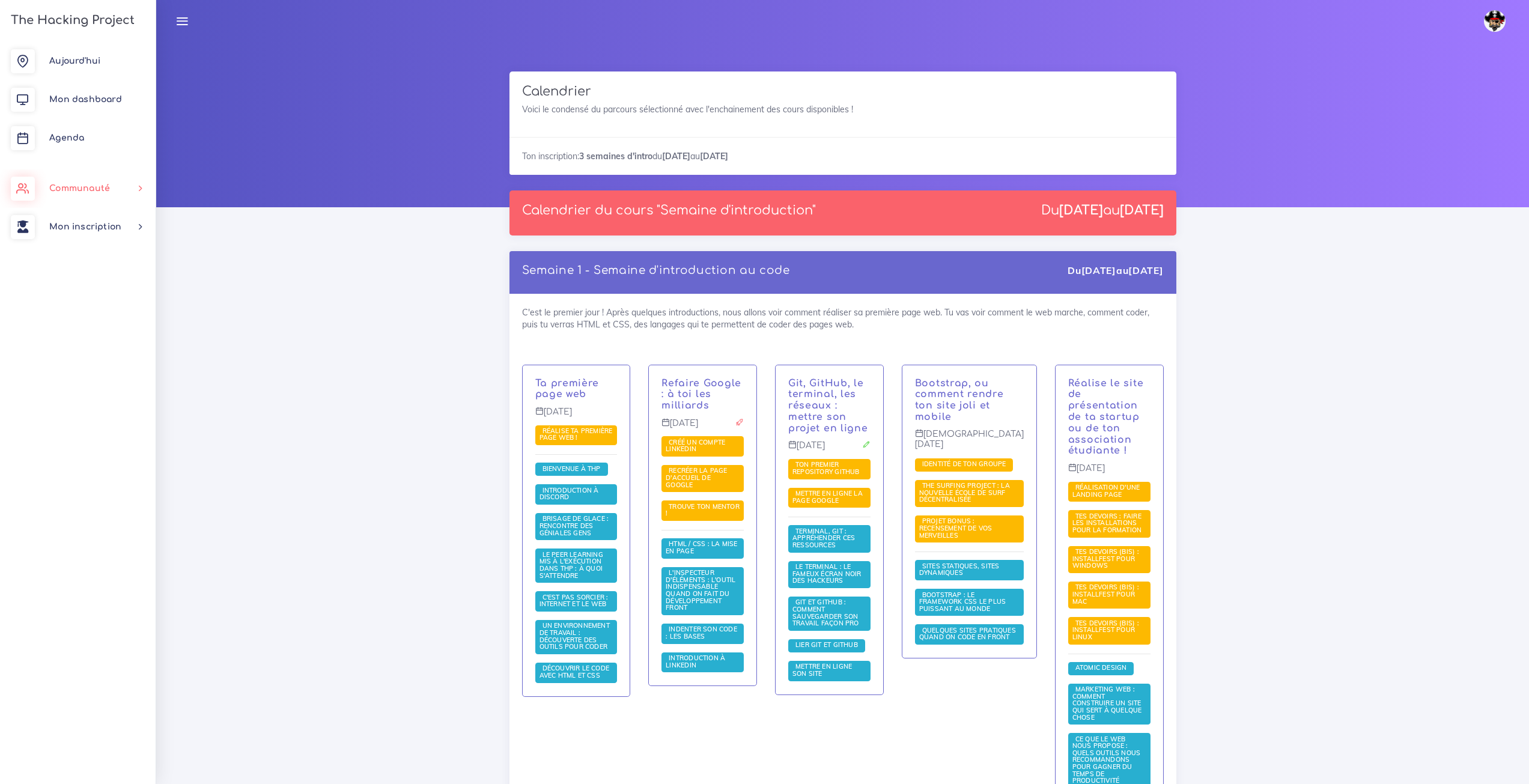
click at [113, 181] on link "Communauté" at bounding box center [77, 188] width 155 height 38
click at [136, 228] on link "Mon inscription" at bounding box center [77, 227] width 155 height 38
click at [984, 498] on span "The Surfing Project : la nouvelle école de surf décentralisée" at bounding box center [969, 493] width 109 height 27
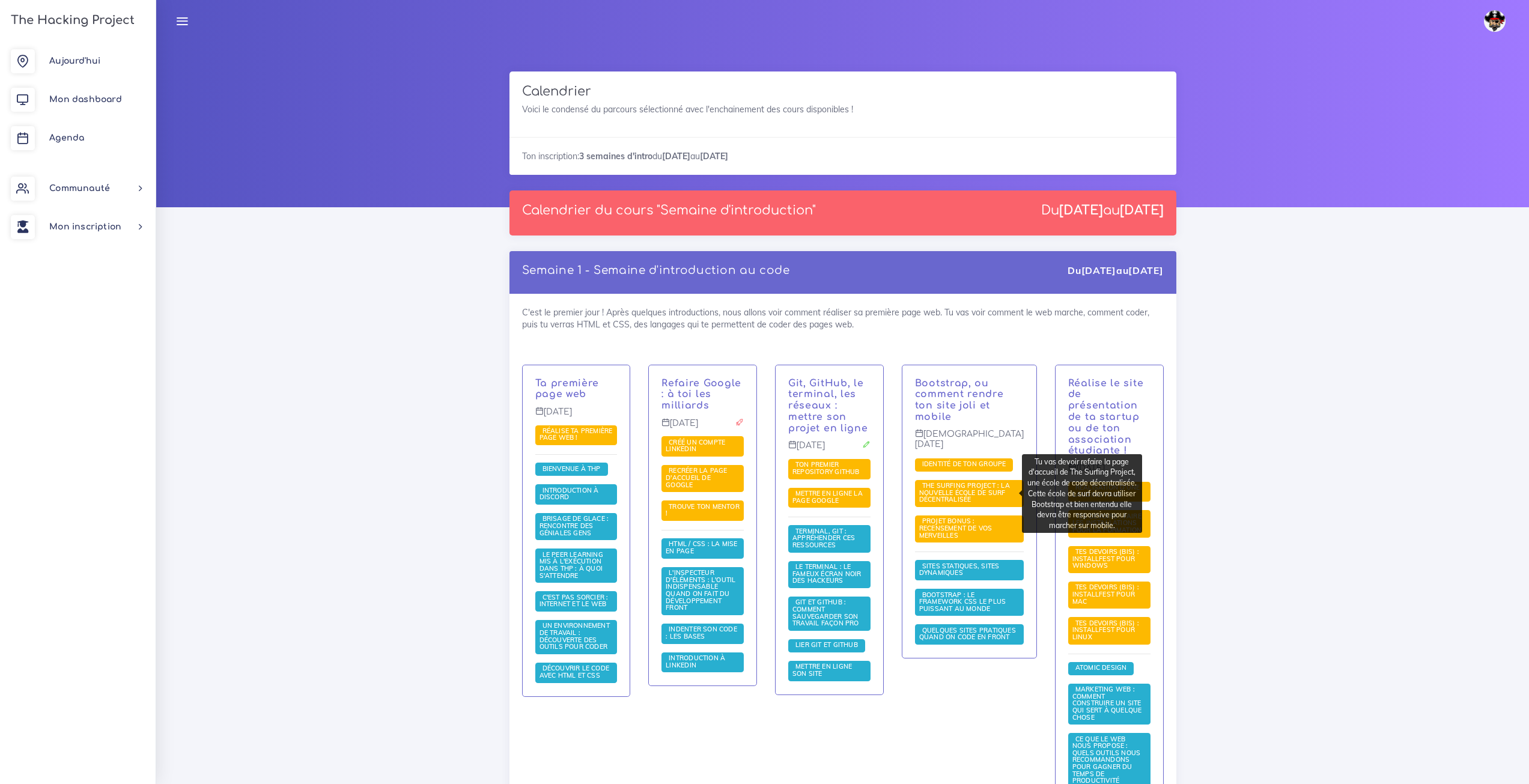
click at [965, 484] on span "The Surfing Project : la nouvelle école de surf décentralisée" at bounding box center [965, 492] width 91 height 22
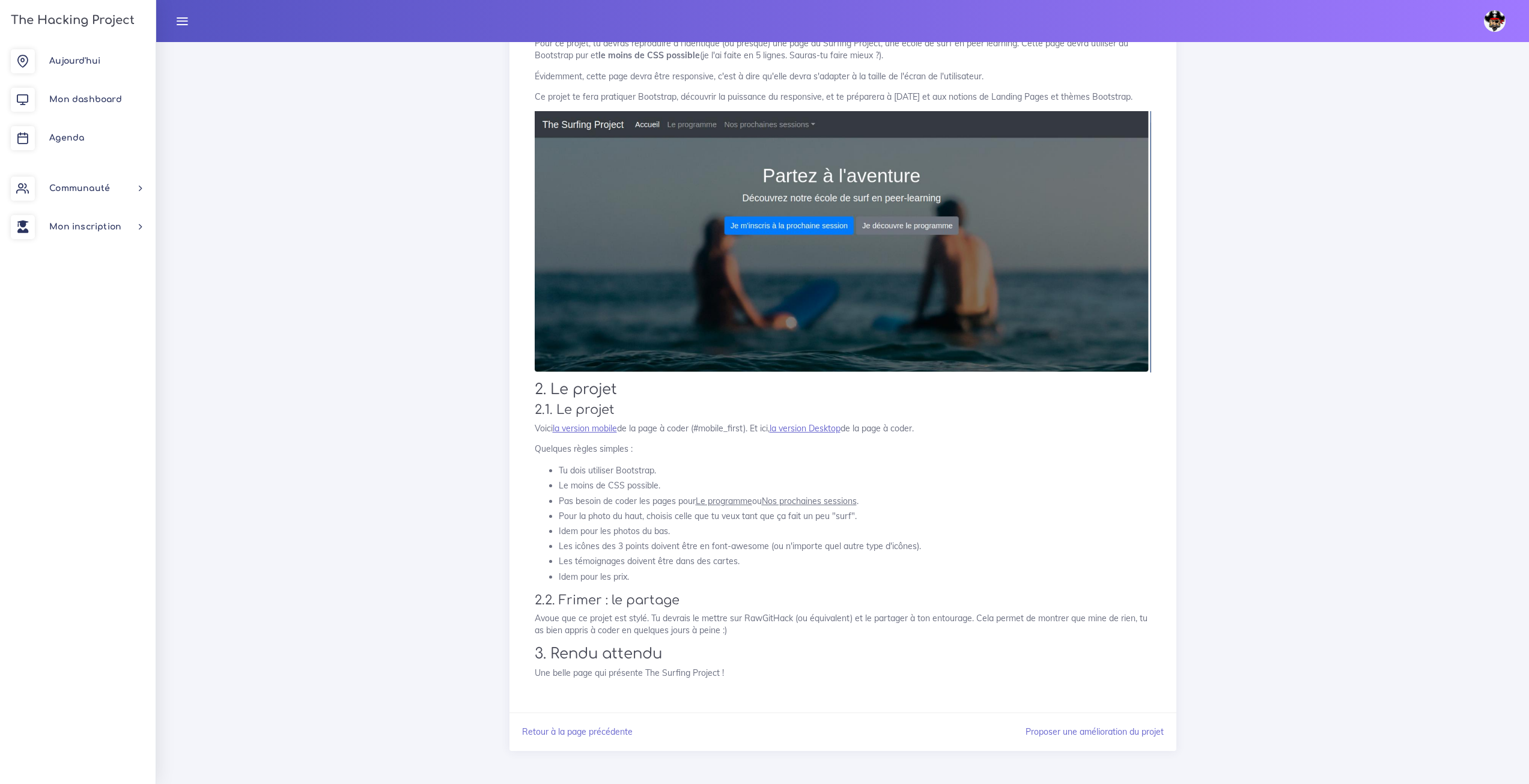
scroll to position [194, 0]
click at [929, 430] on p "Voici la version mobile de la page à coder (#mobile_first). Et ici, la version …" at bounding box center [843, 427] width 617 height 12
click at [929, 432] on p "Voici la version mobile de la page à coder (#mobile_first). Et ici, la version …" at bounding box center [843, 427] width 617 height 12
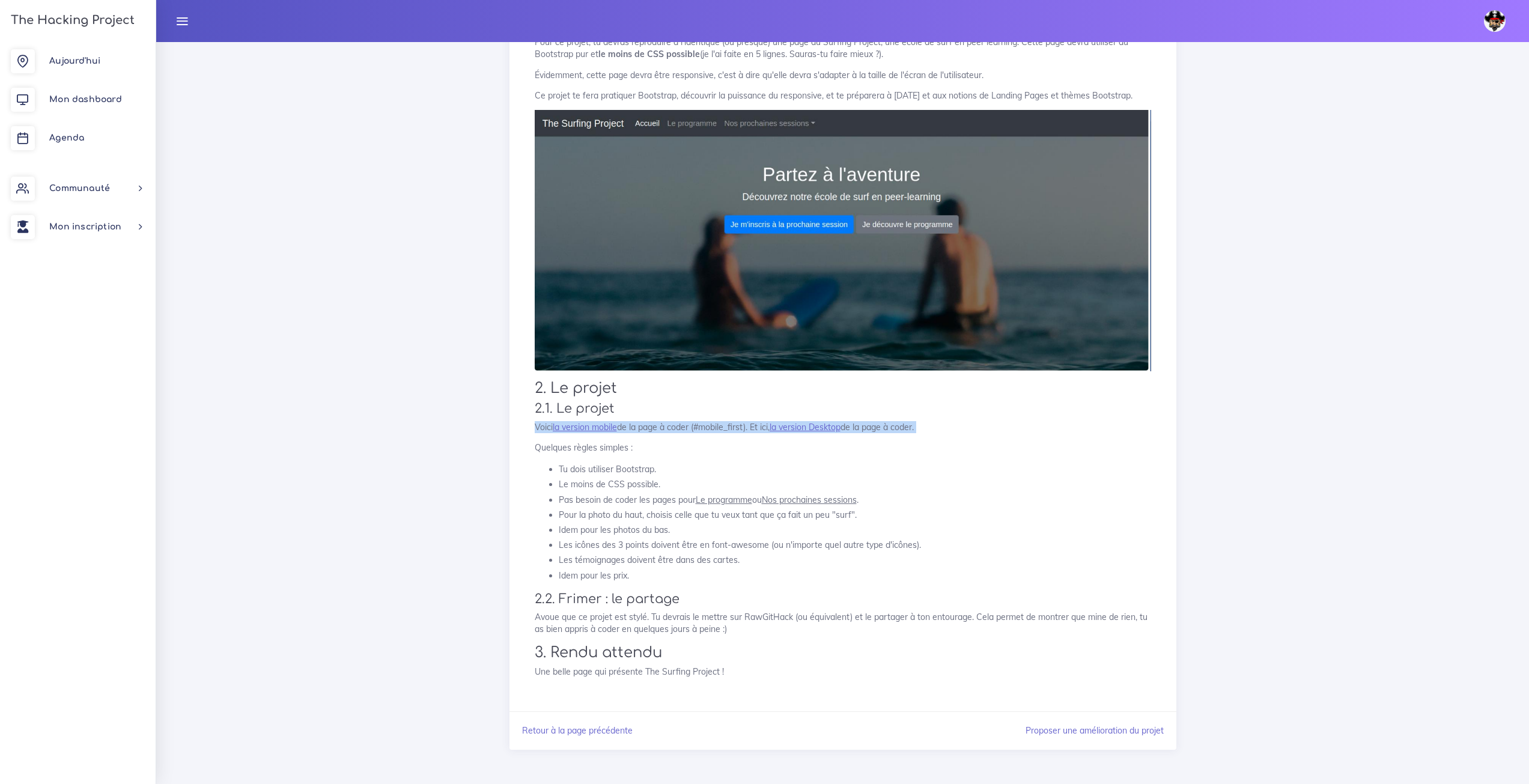
click at [929, 432] on p "Voici la version mobile de la page à coder (#mobile_first). Et ici, la version …" at bounding box center [843, 427] width 617 height 12
click at [1045, 481] on li "Le moins de CSS possible." at bounding box center [854, 484] width 592 height 15
click at [490, 519] on div "Dashboard Les projets The Surfing Project : la nouvelle école de surf décentral…" at bounding box center [843, 316] width 1373 height 936
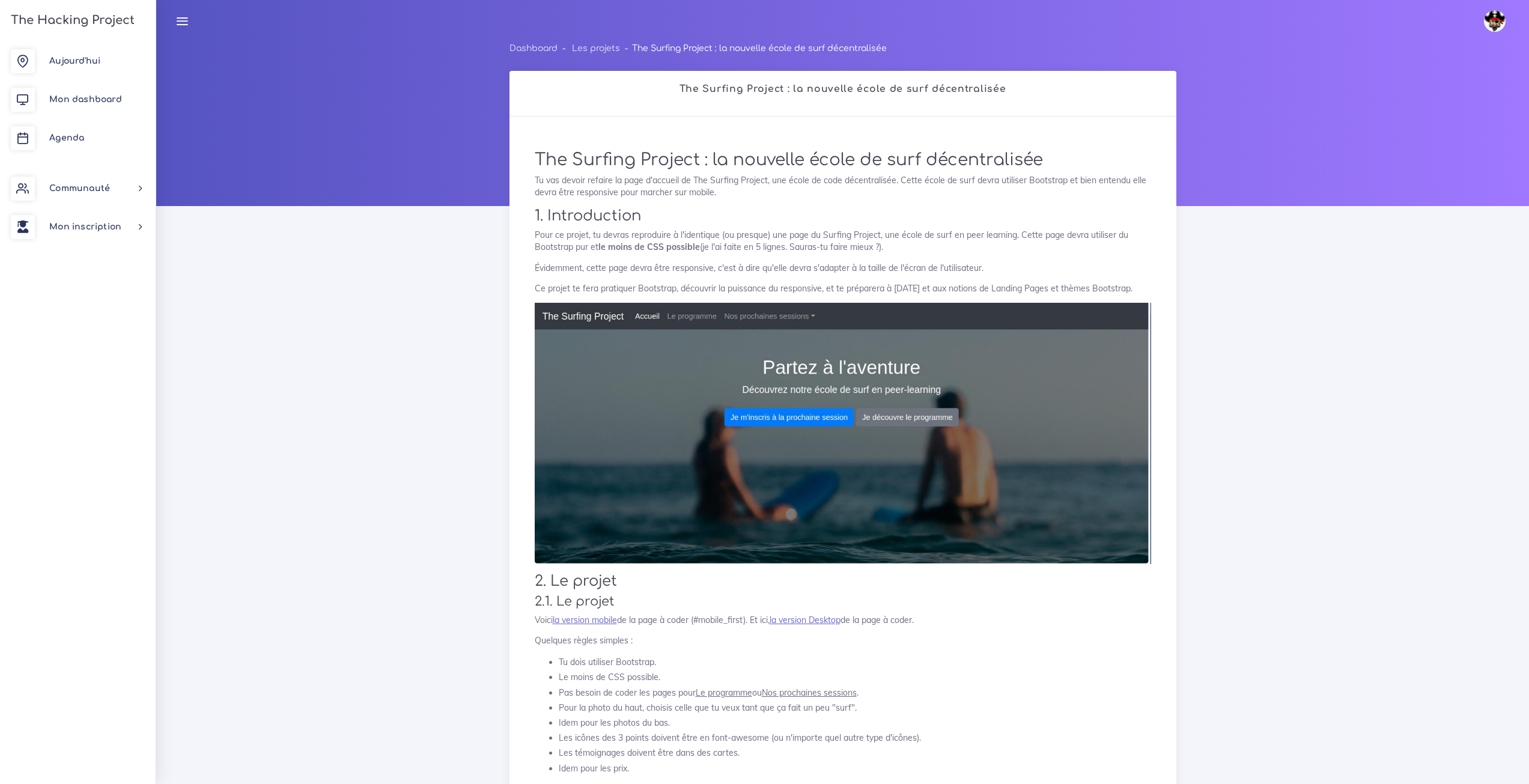
scroll to position [0, 0]
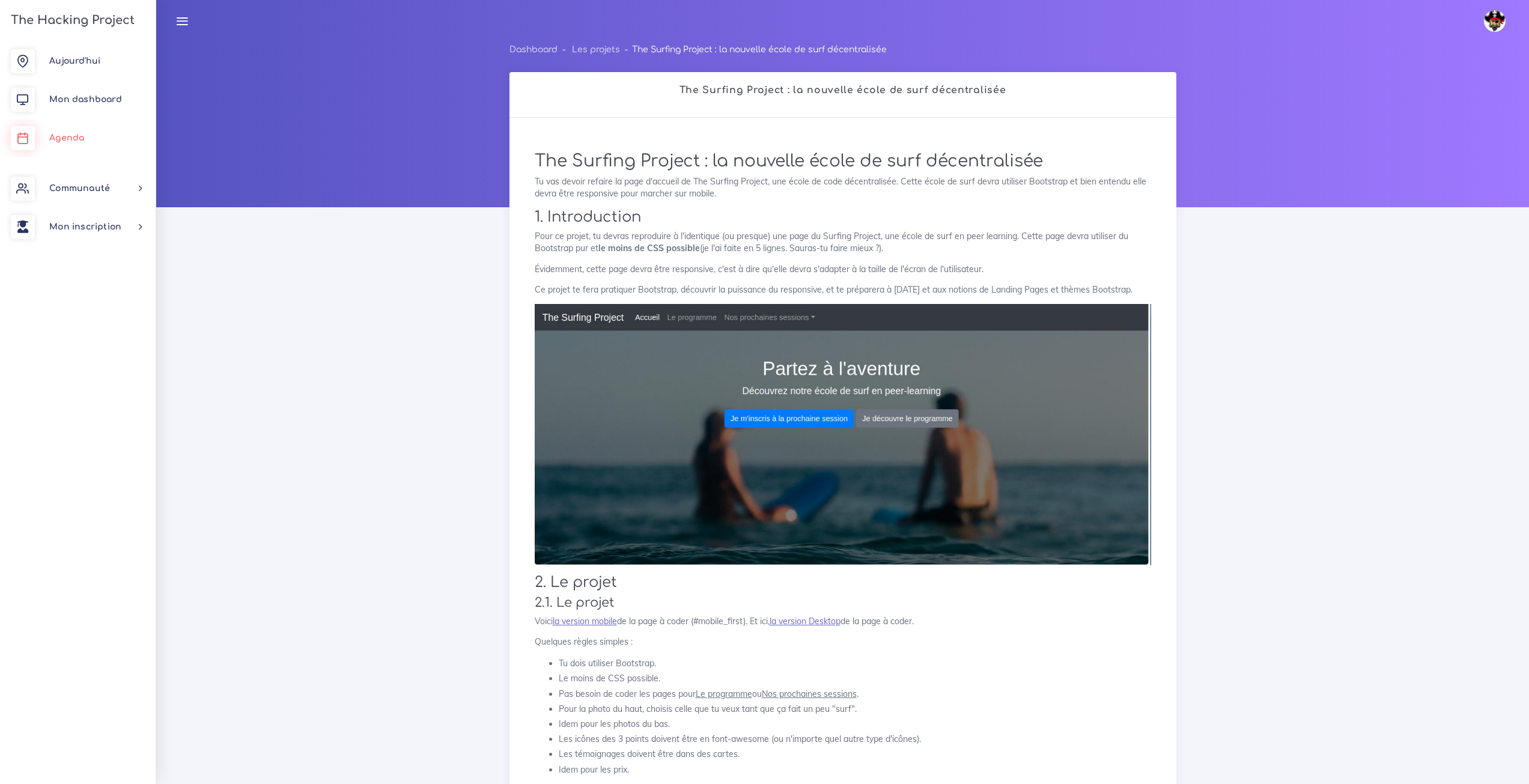
click at [68, 135] on span "Agenda" at bounding box center [66, 138] width 35 height 9
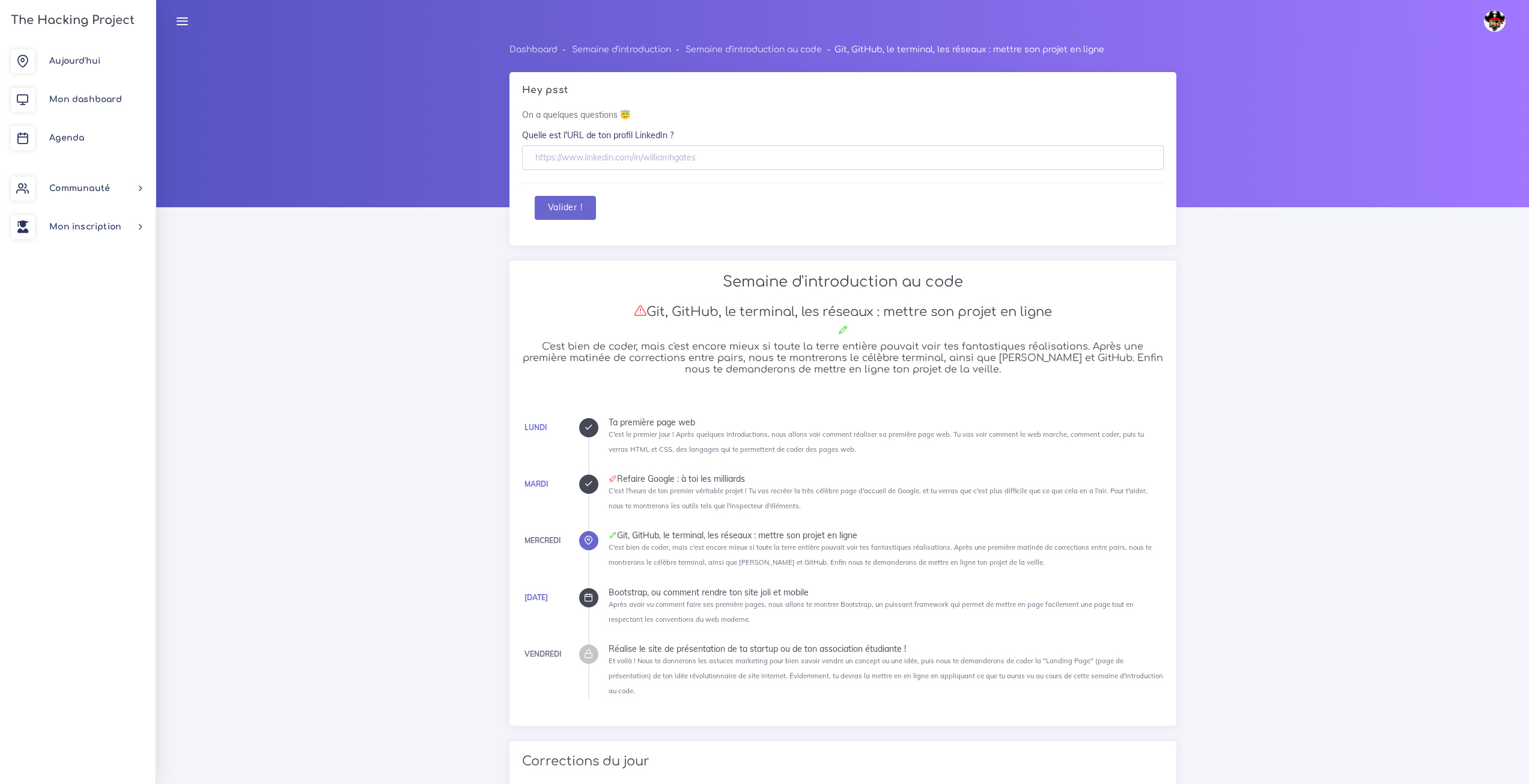
scroll to position [1321, 0]
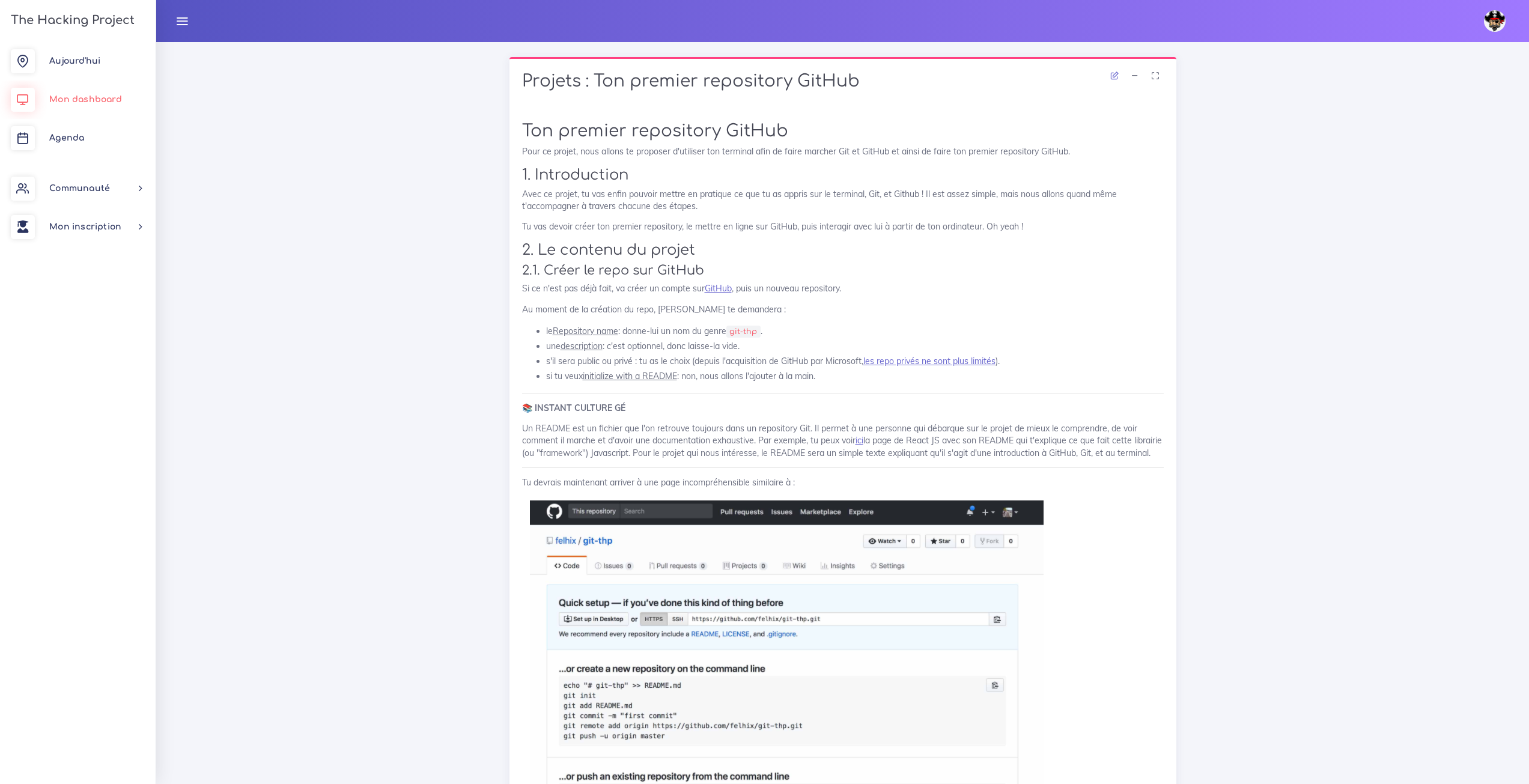
click at [86, 116] on link "Mon dashboard" at bounding box center [77, 99] width 155 height 38
click at [86, 124] on link "Agenda" at bounding box center [77, 138] width 155 height 38
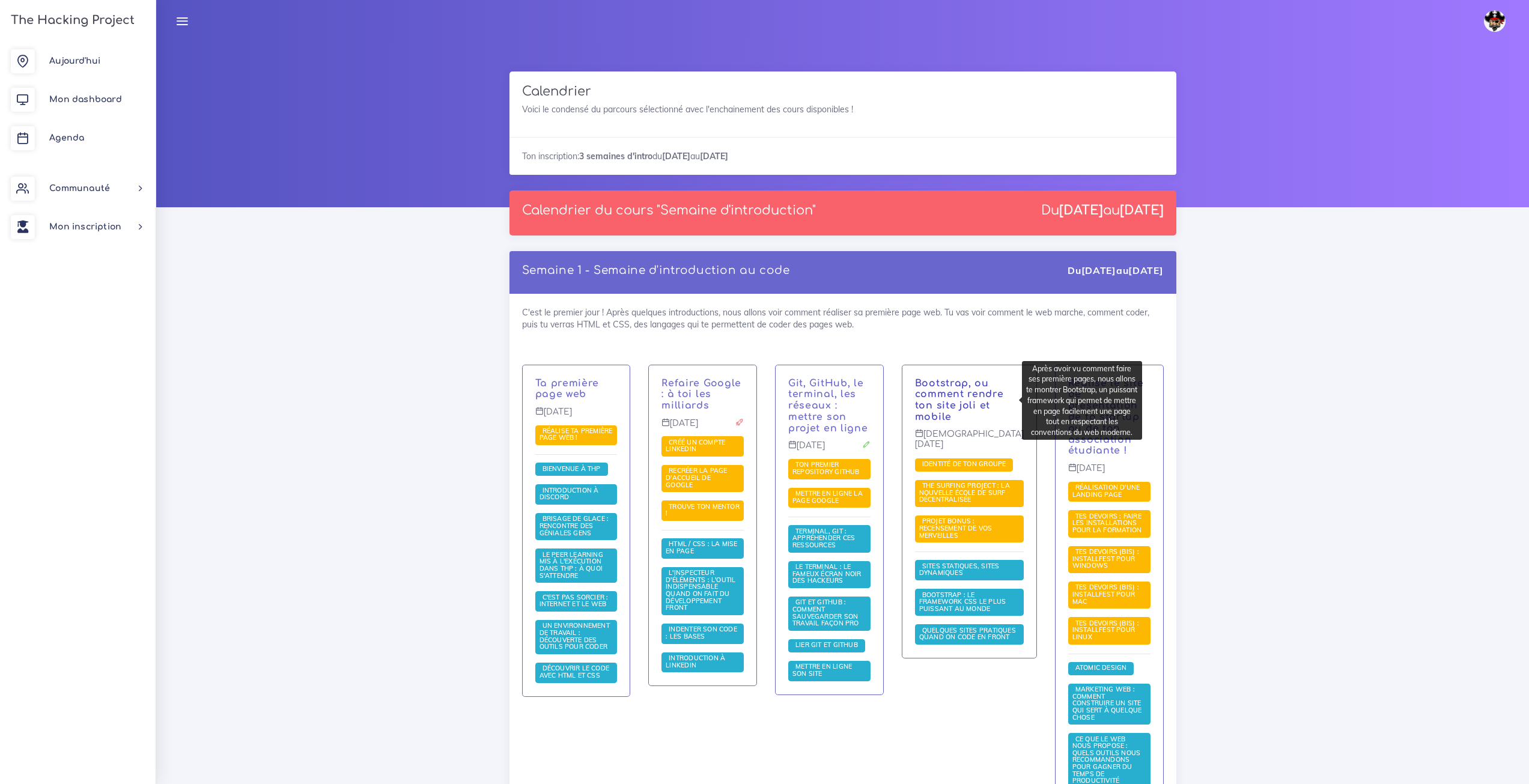
click at [940, 393] on link "Bootstrap, ou comment rendre ton site joli et mobile" at bounding box center [959, 400] width 89 height 45
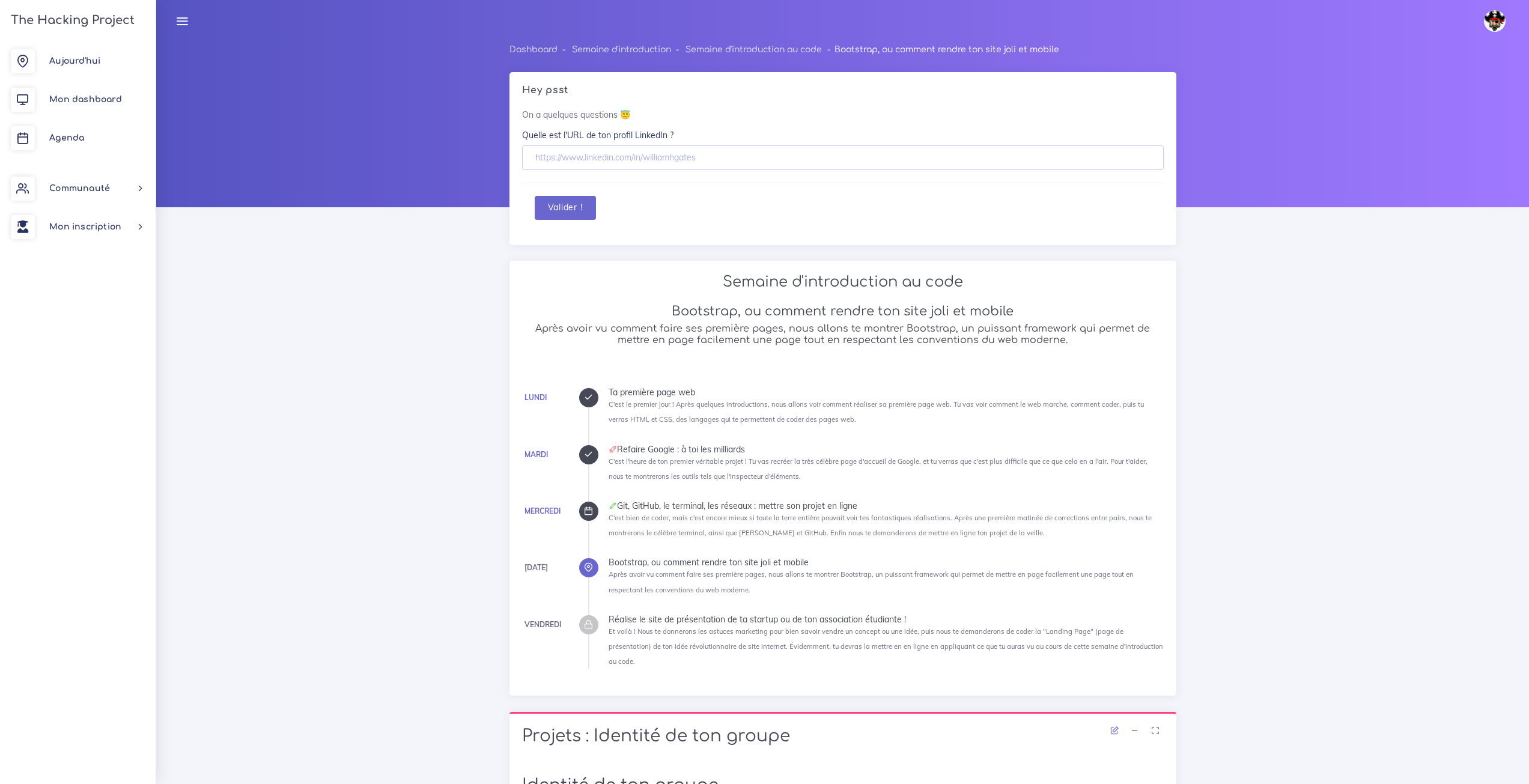
click at [1170, 335] on div "Semaine d'introduction au code Bootstrap, ou comment rendre ton site joli et mo…" at bounding box center [843, 311] width 659 height 77
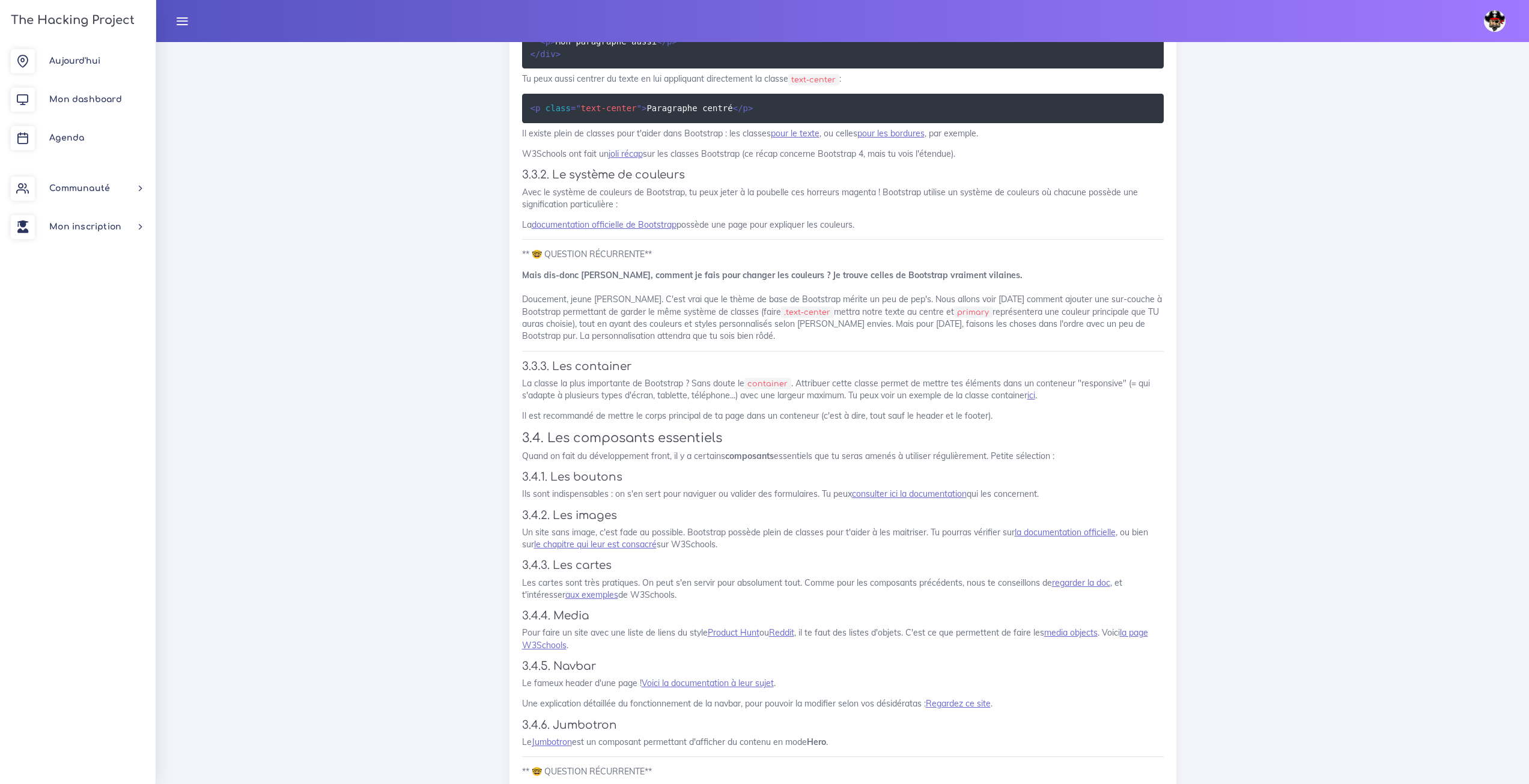
scroll to position [4963, 0]
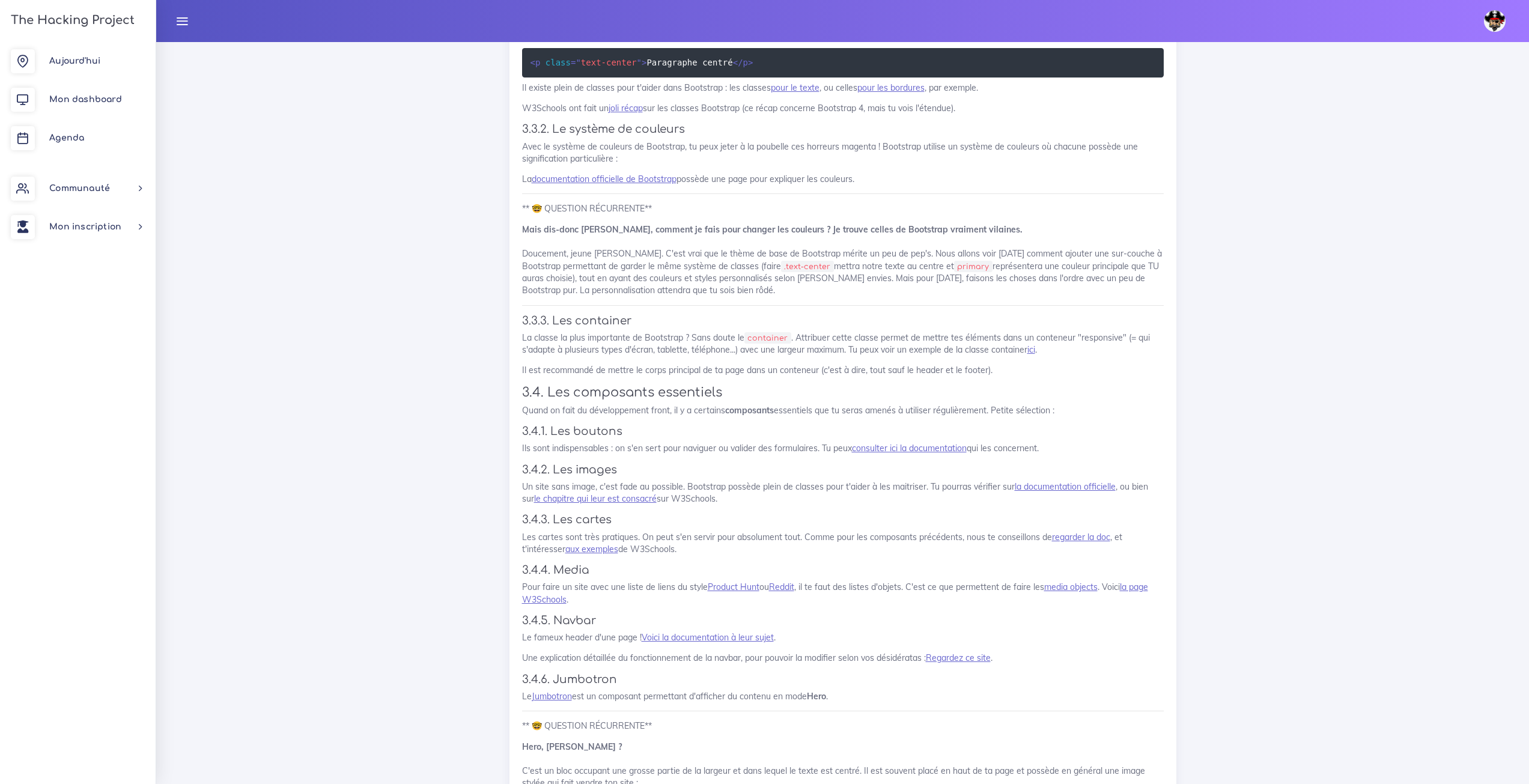
click at [901, 443] on link "consulter ici la documentation" at bounding box center [909, 448] width 115 height 11
click at [1067, 581] on link "media objects" at bounding box center [1070, 586] width 53 height 11
click at [546, 691] on link "Jumbotron" at bounding box center [552, 696] width 40 height 11
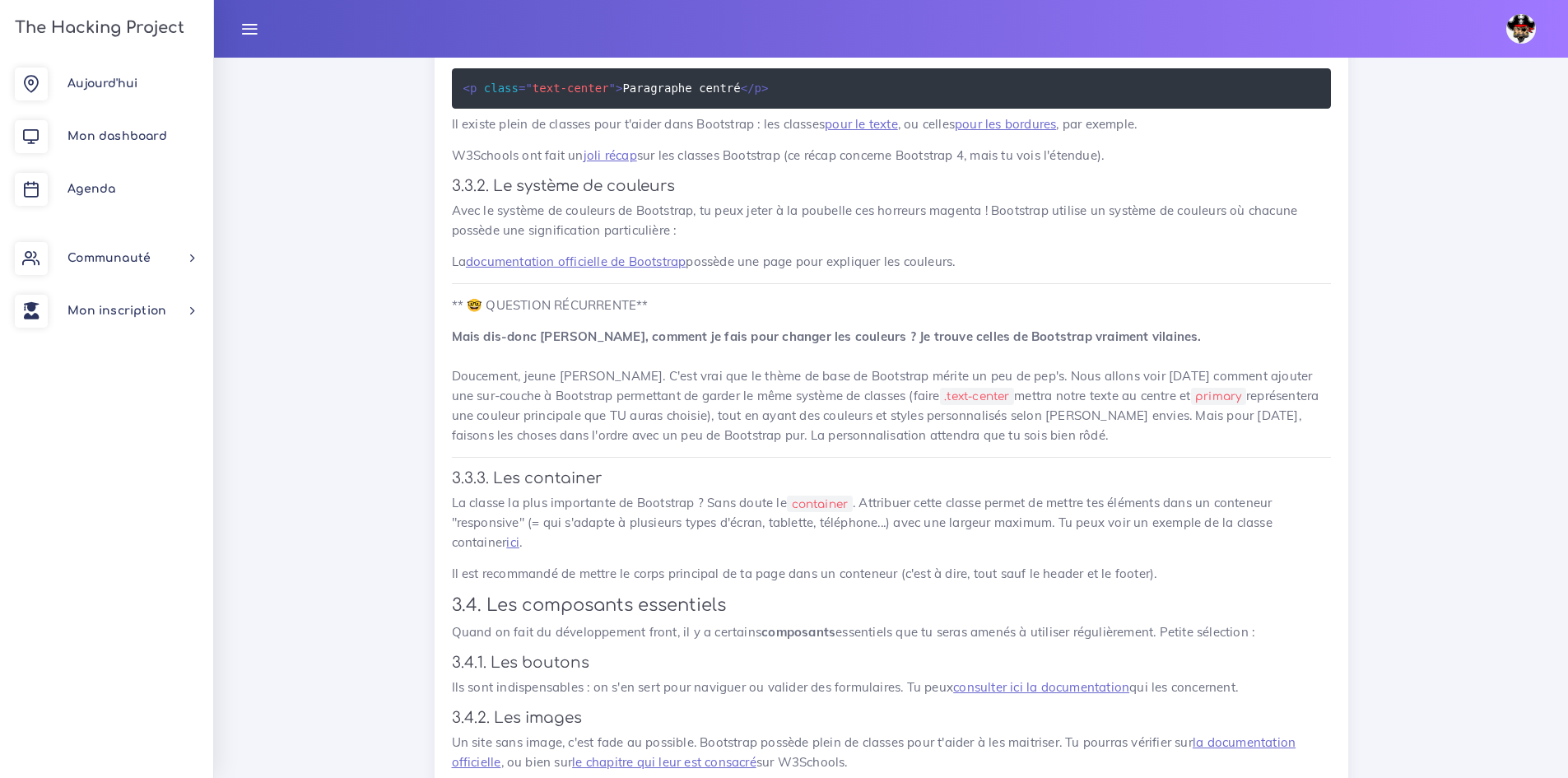
scroll to position [7484, 0]
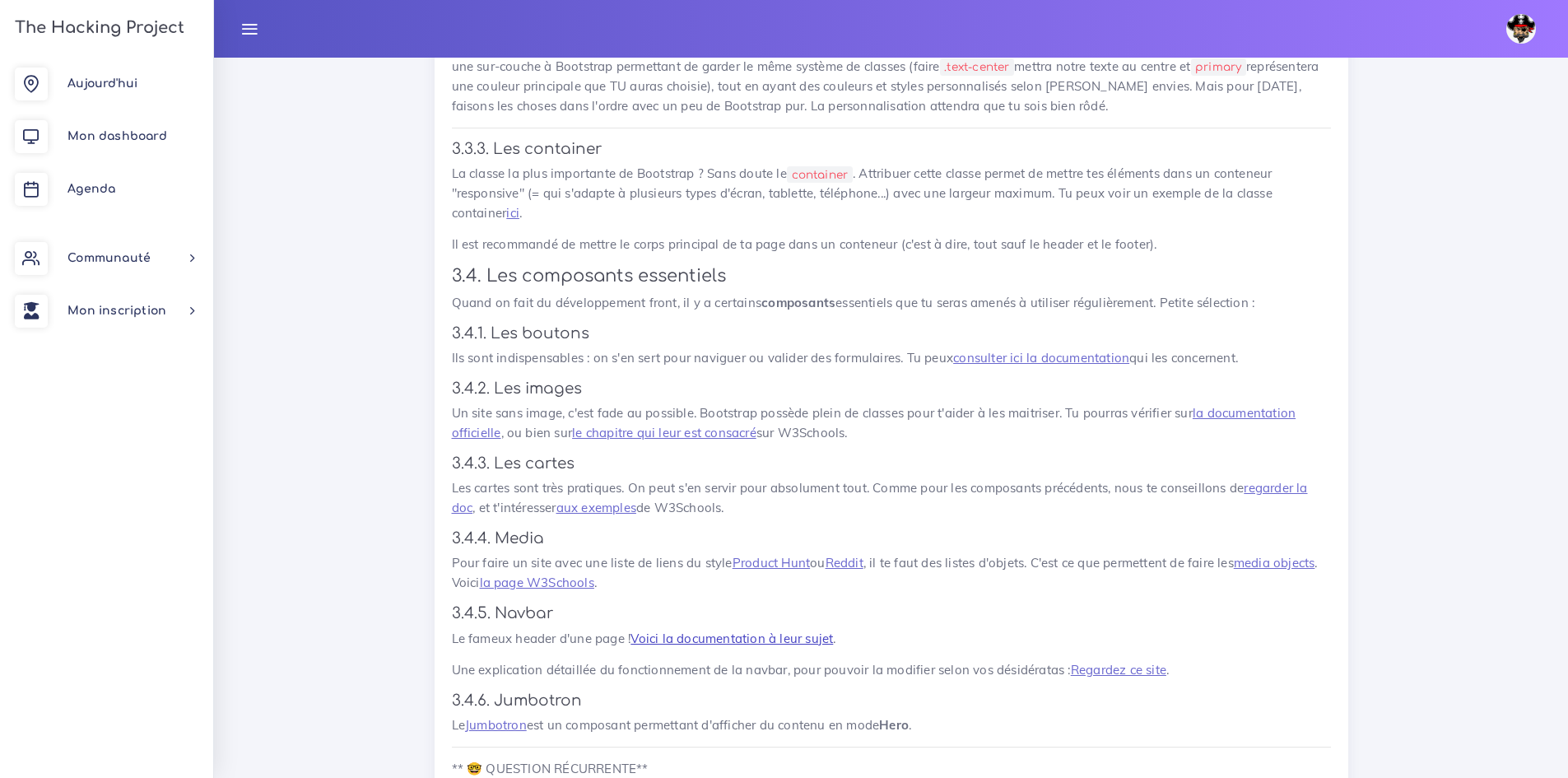
click at [745, 631] on link "Voici la documentation à leur sujet" at bounding box center [731, 638] width 203 height 16
